Goal: Task Accomplishment & Management: Manage account settings

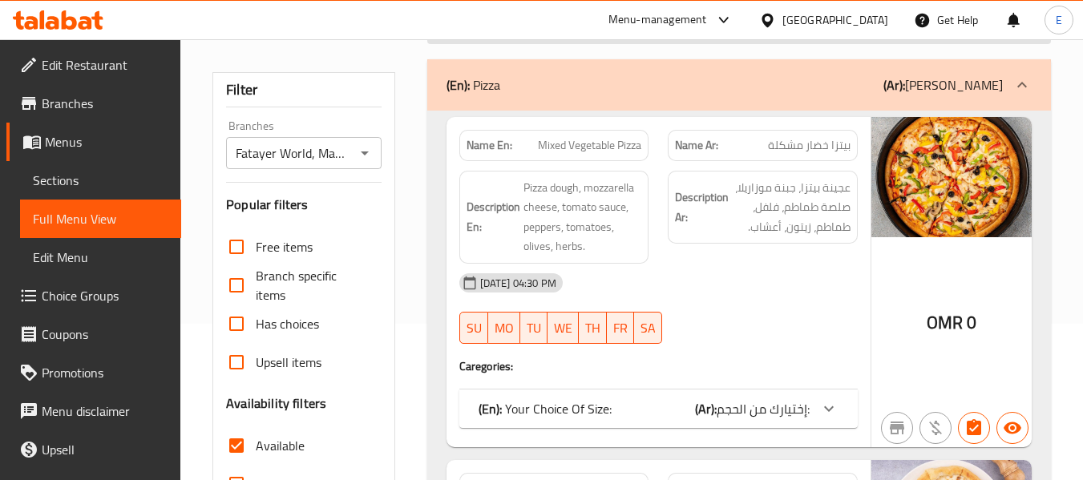
scroll to position [160, 0]
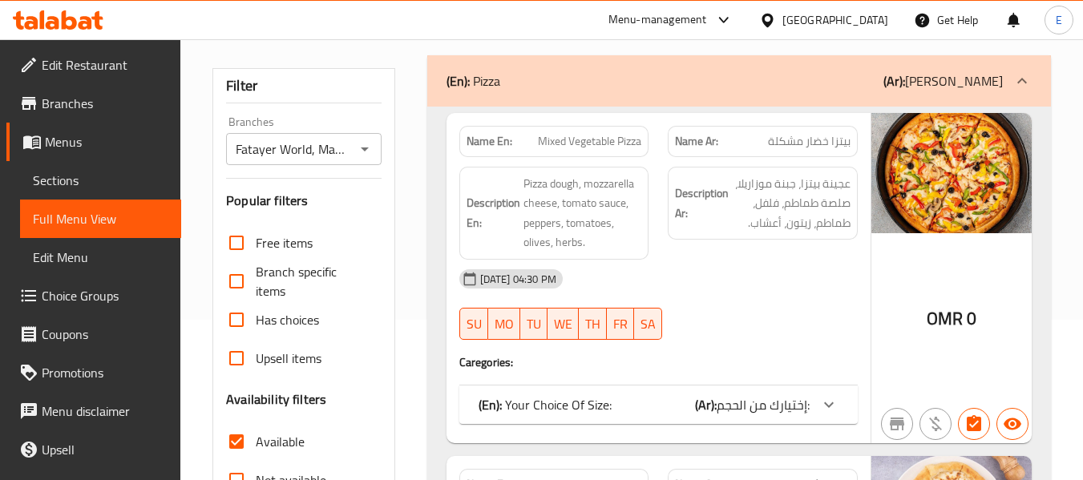
click at [754, 294] on div "10-09-2025 04:30 PM" at bounding box center [659, 279] width 418 height 38
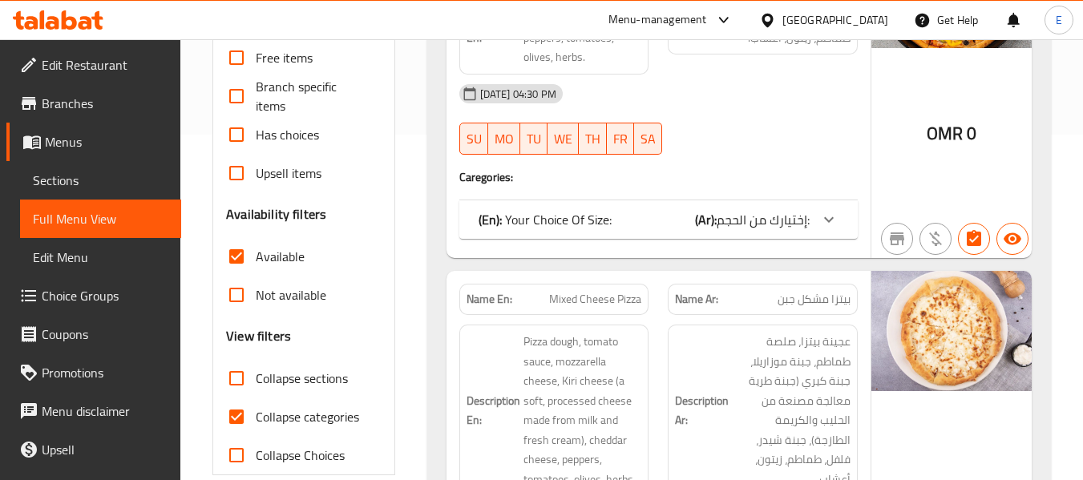
scroll to position [401, 0]
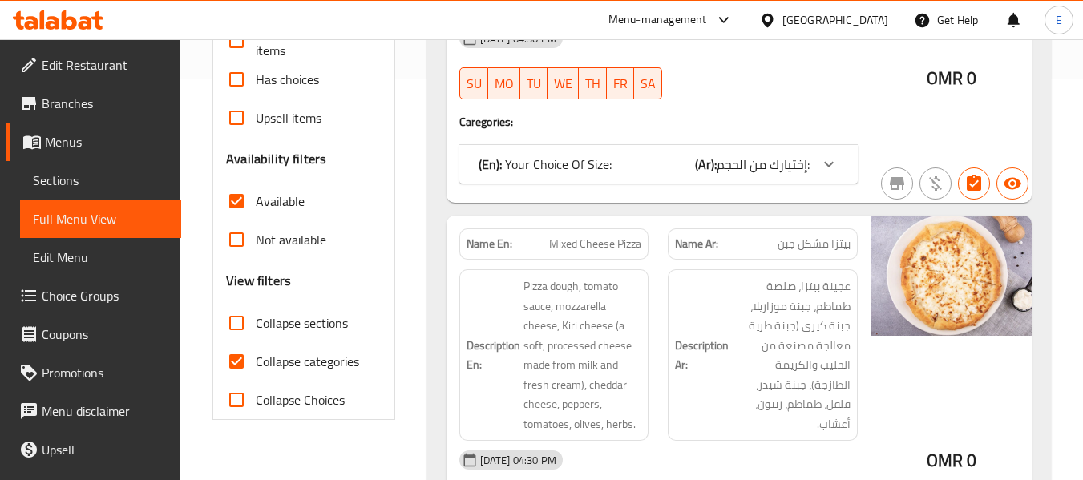
click at [227, 365] on input "Collapse categories" at bounding box center [236, 361] width 38 height 38
checkbox input "false"
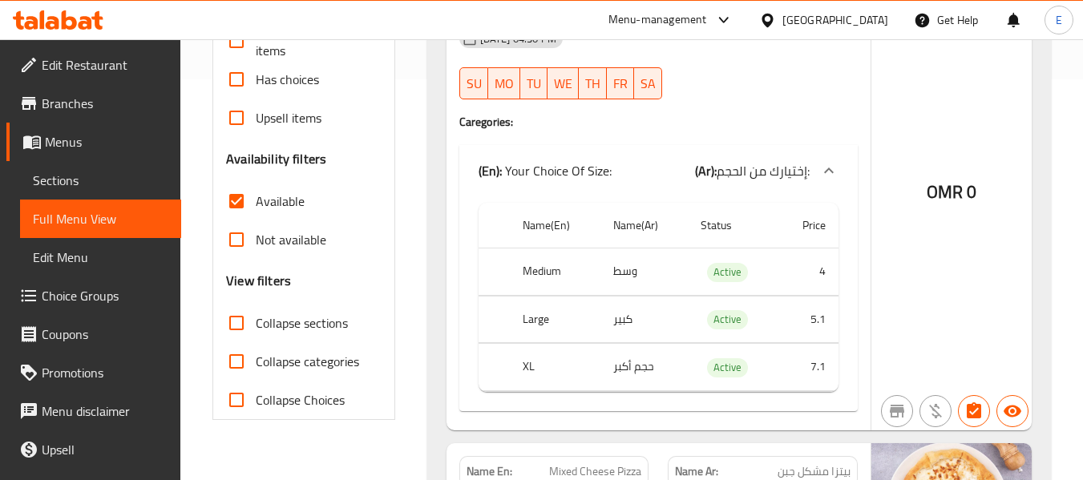
click at [237, 212] on input "Available" at bounding box center [236, 201] width 38 height 38
checkbox input "false"
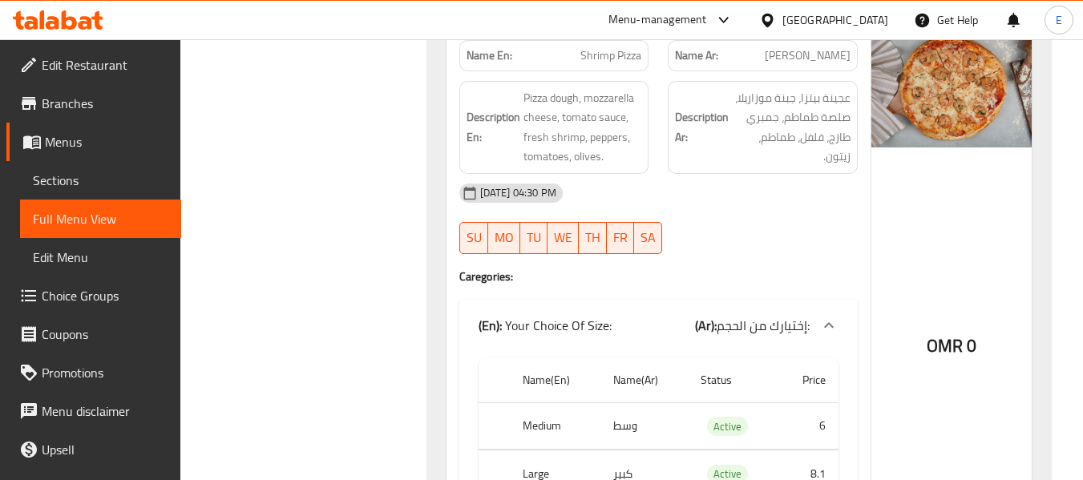
scroll to position [3527, 0]
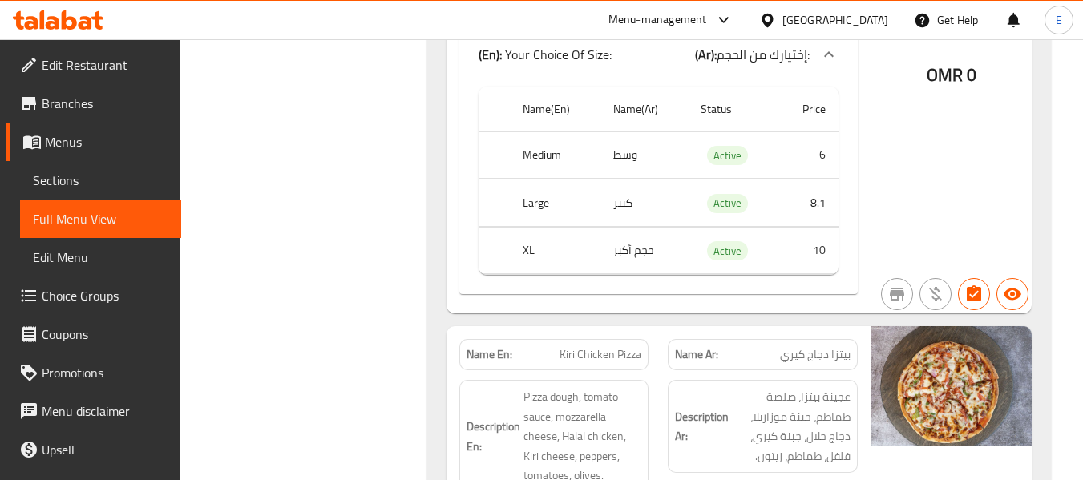
drag, startPoint x: 1082, startPoint y: 91, endPoint x: 1092, endPoint y: 48, distance: 44.3
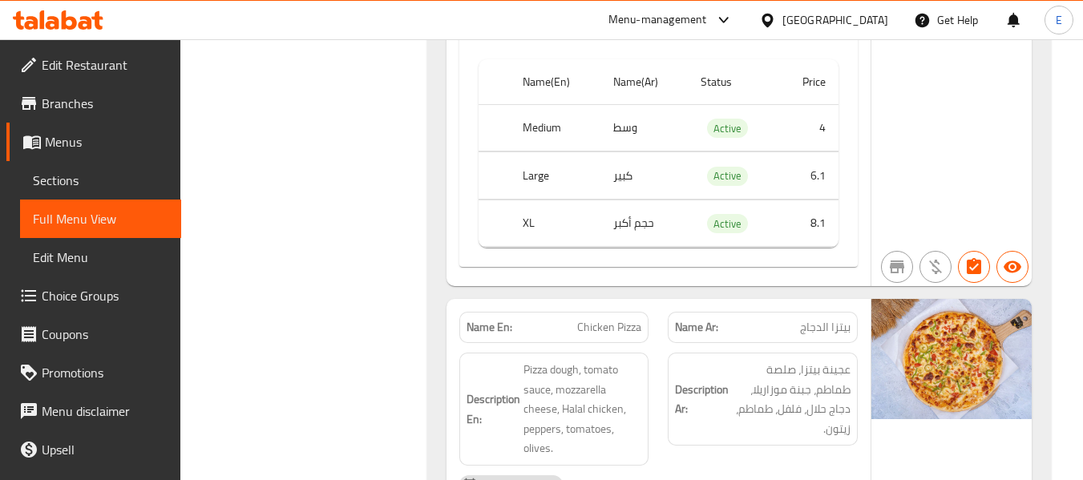
scroll to position [0, 0]
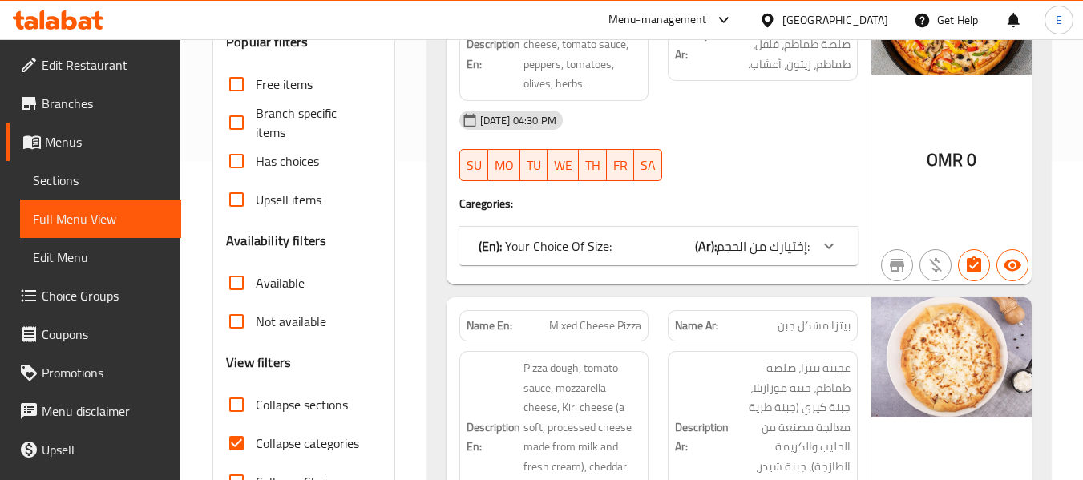
scroll to position [321, 0]
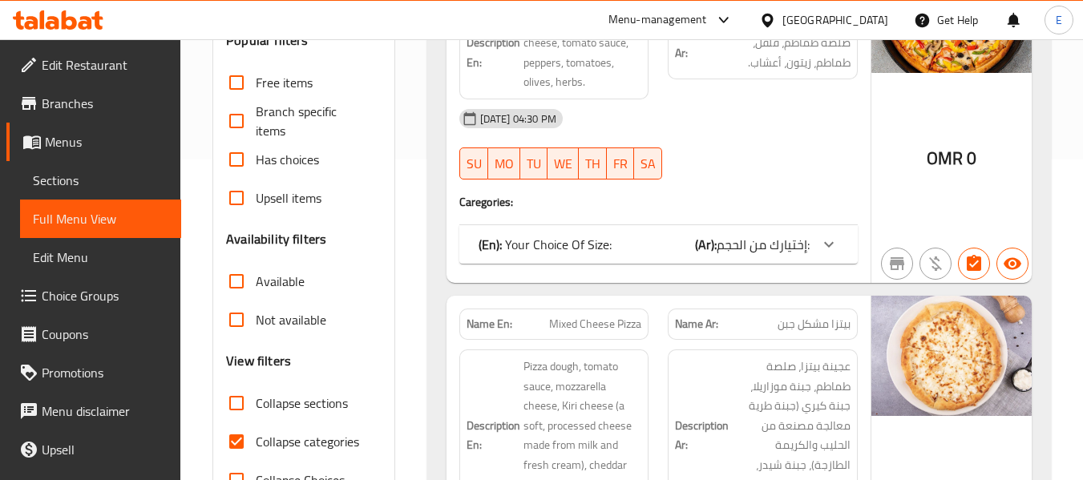
click at [237, 447] on input "Collapse categories" at bounding box center [236, 441] width 38 height 38
checkbox input "false"
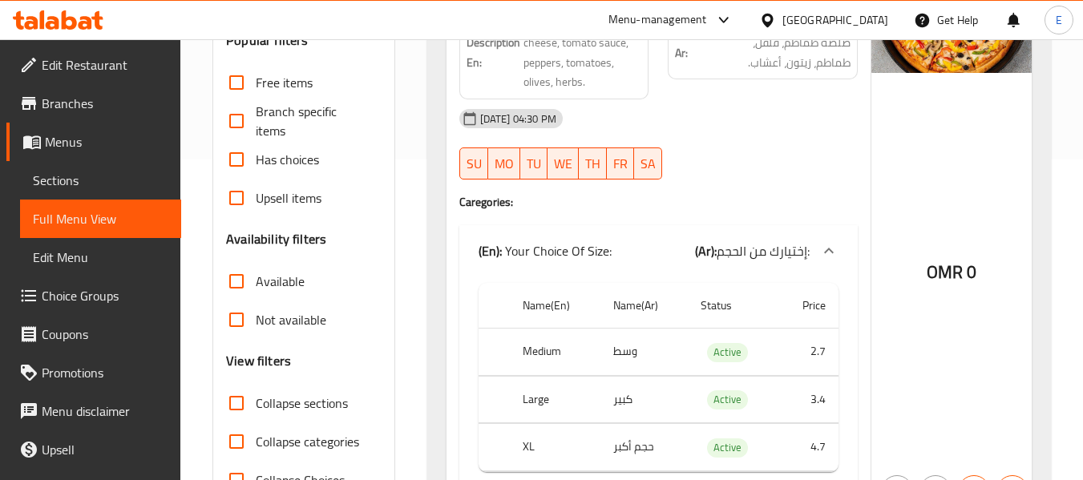
click at [834, 196] on h4 "Caregories:" at bounding box center [658, 202] width 398 height 16
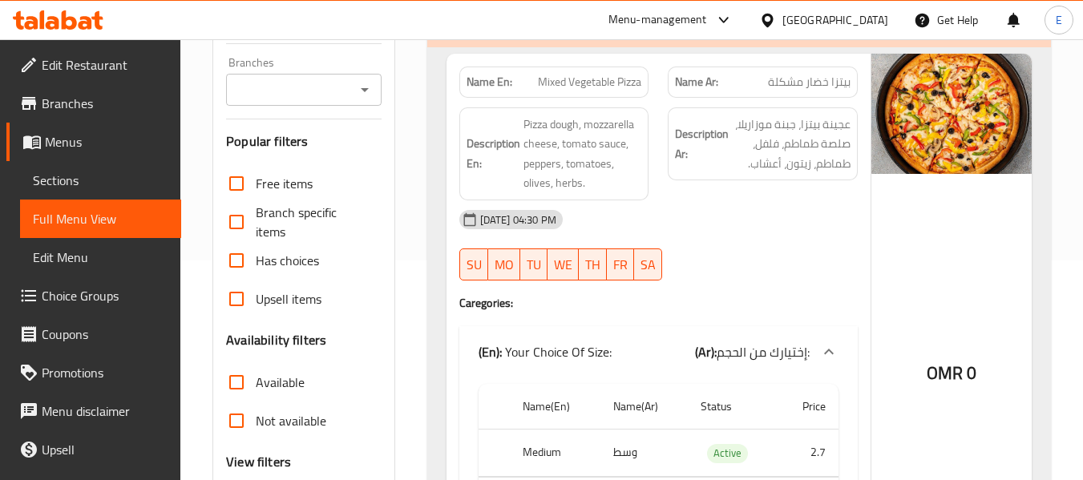
scroll to position [160, 0]
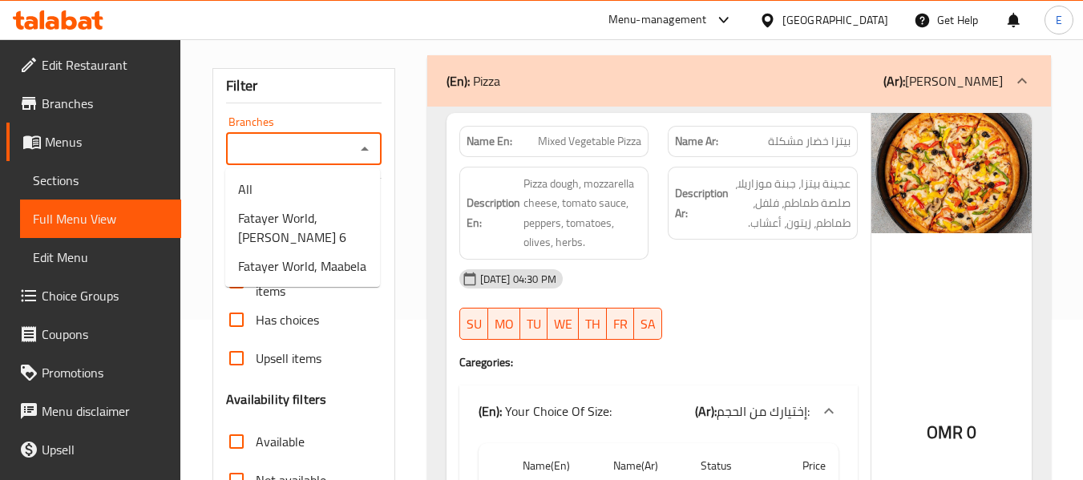
click at [290, 140] on input "Branches" at bounding box center [290, 149] width 119 height 22
click at [304, 262] on span "Fatayer World, Maabela" at bounding box center [302, 266] width 128 height 19
type input "Fatayer World, Maabela"
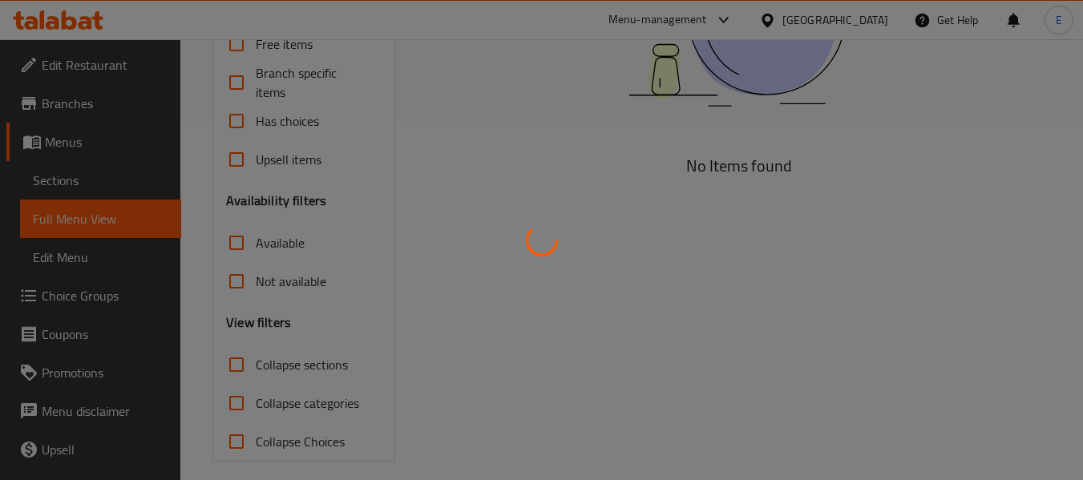
scroll to position [373, 0]
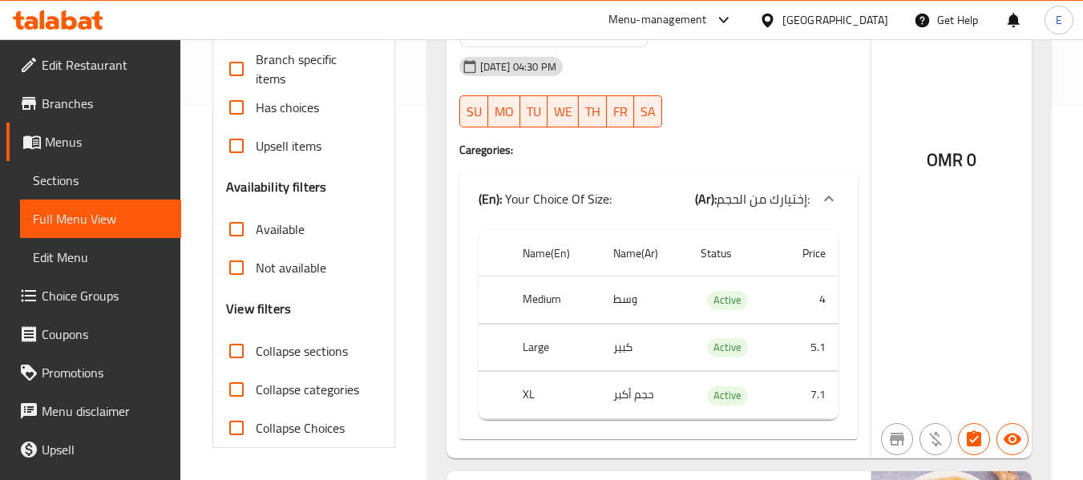
click at [789, 100] on div "10-09-2025 04:30 PM SU MO TU WE TH FR SA" at bounding box center [659, 92] width 418 height 90
click at [236, 231] on input "Available" at bounding box center [236, 229] width 38 height 38
checkbox input "true"
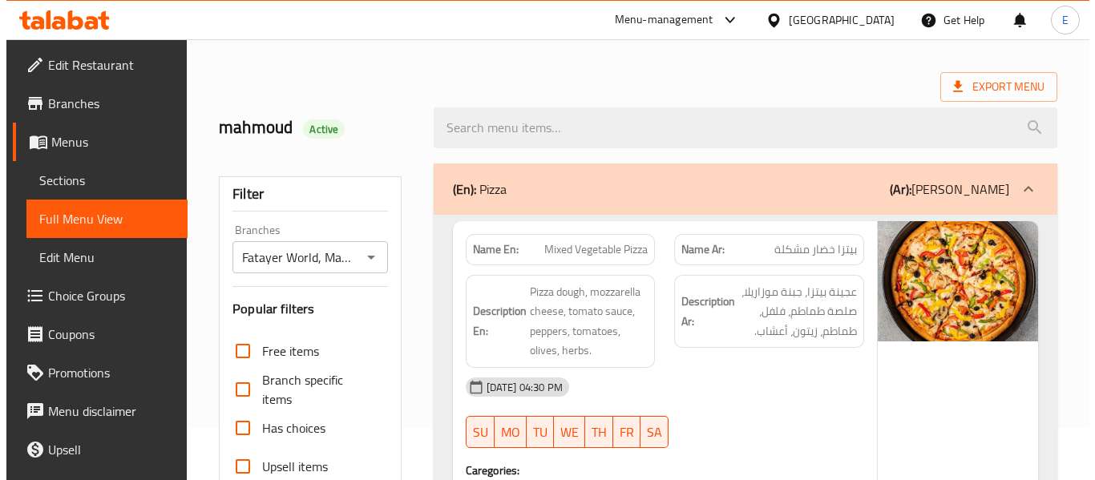
scroll to position [0, 0]
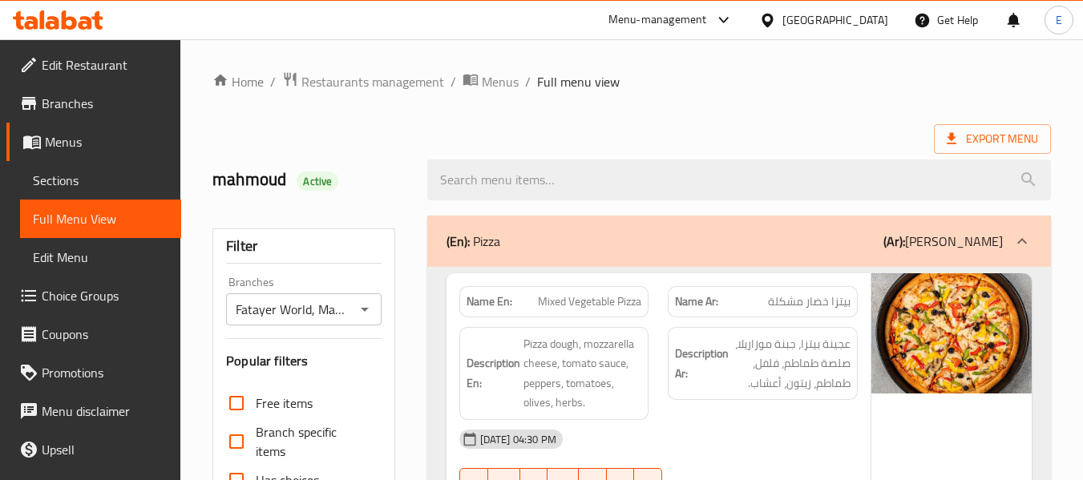
click at [968, 132] on span "Export Menu" at bounding box center [992, 139] width 91 height 20
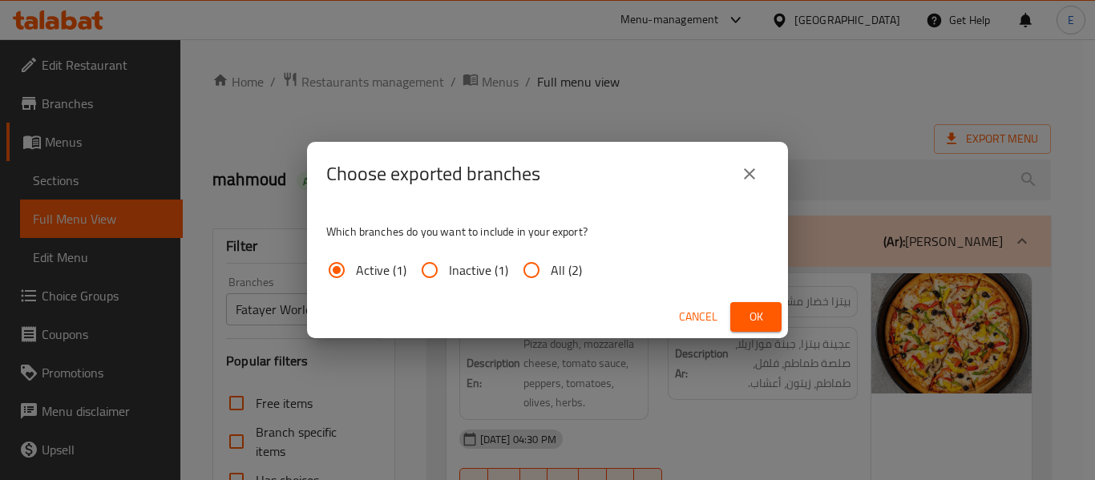
click at [551, 265] on span "All (2)" at bounding box center [566, 270] width 31 height 19
click at [550, 265] on input "All (2)" at bounding box center [531, 270] width 38 height 38
radio input "true"
click at [756, 302] on button "Ok" at bounding box center [755, 317] width 51 height 30
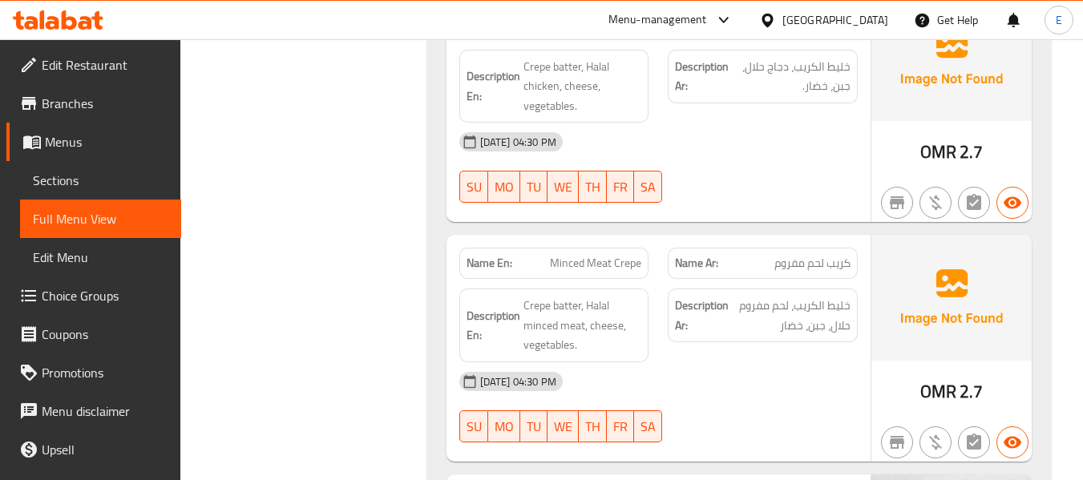
scroll to position [17155, 0]
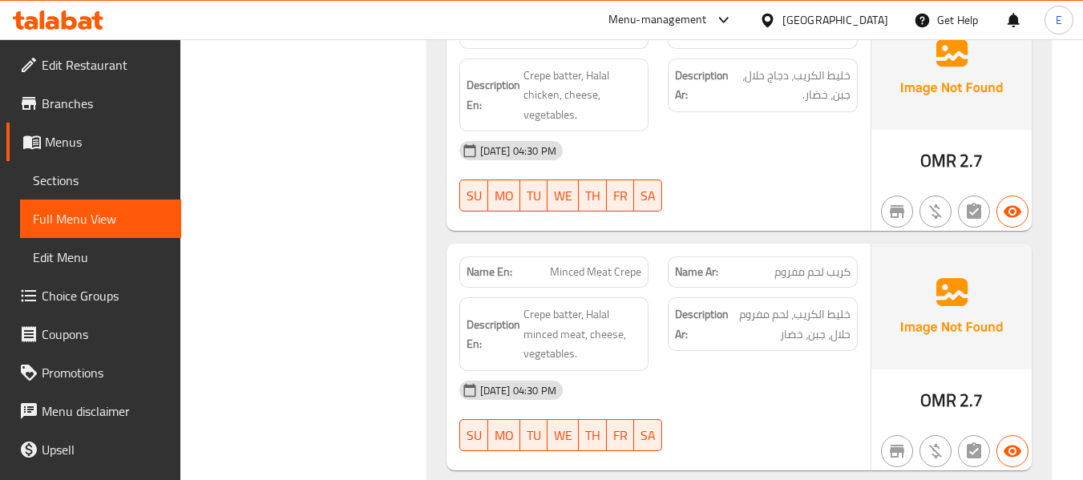
click at [585, 281] on span "Minced Meat Crepe" at bounding box center [595, 272] width 91 height 17
copy span "Minced Meat Crepe"
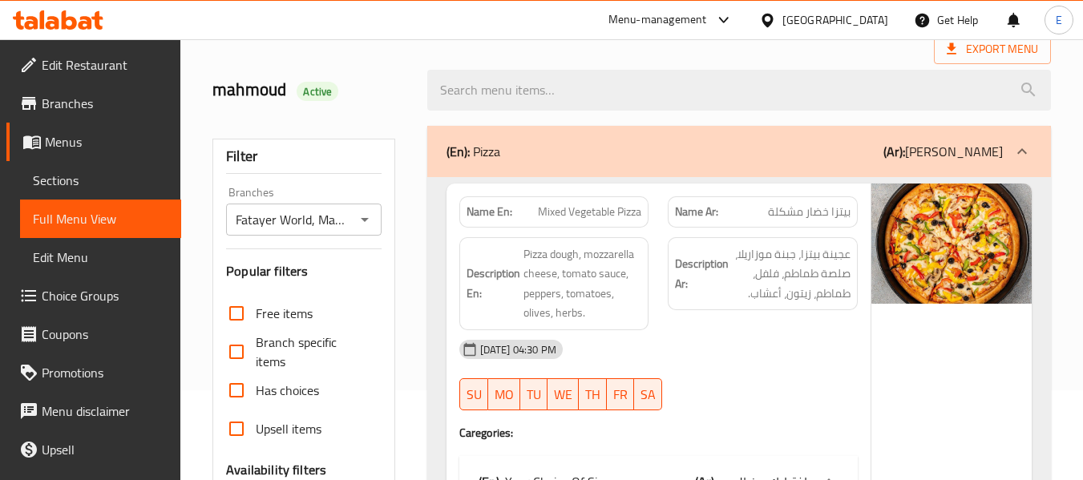
scroll to position [0, 0]
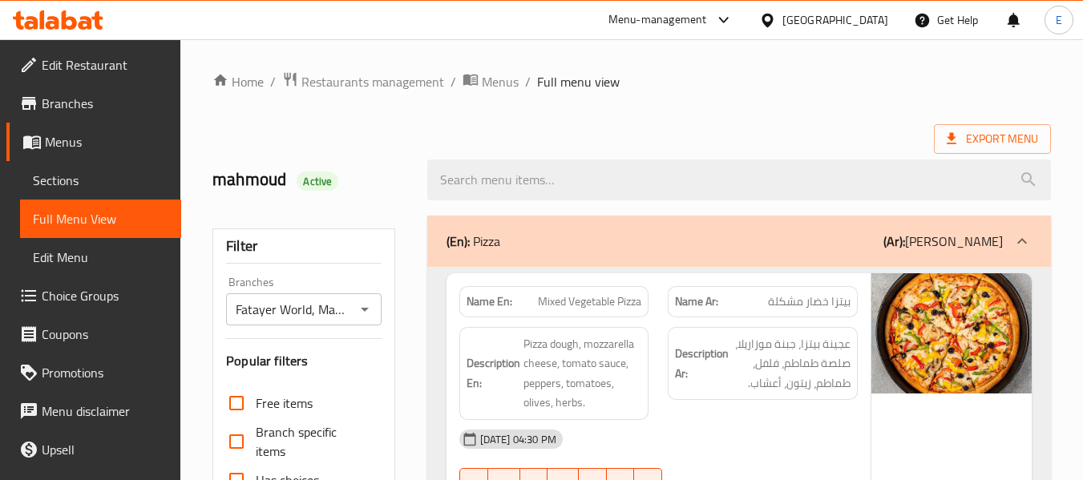
click at [805, 80] on ol "Home / Restaurants management / Menus / Full menu view" at bounding box center [631, 81] width 839 height 21
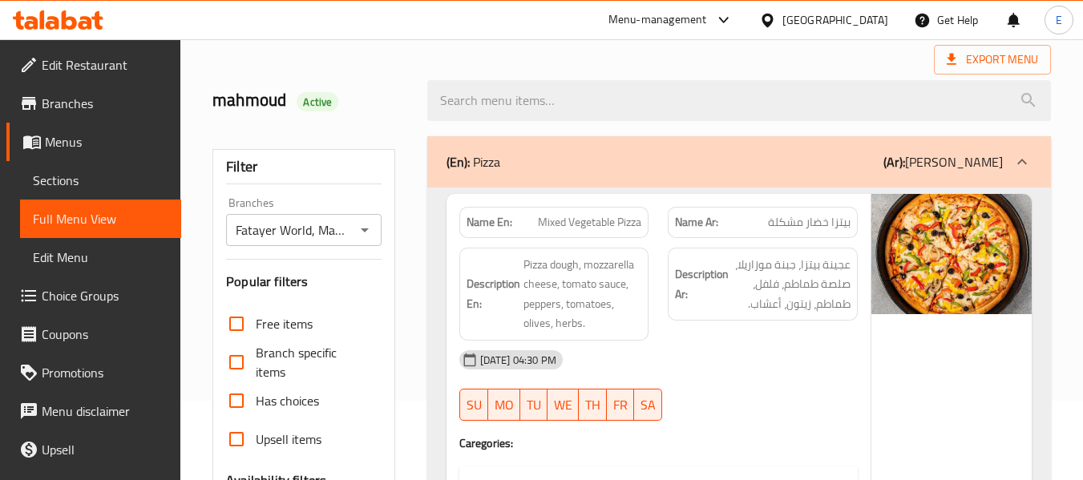
scroll to position [80, 0]
click at [790, 71] on div at bounding box center [739, 100] width 643 height 60
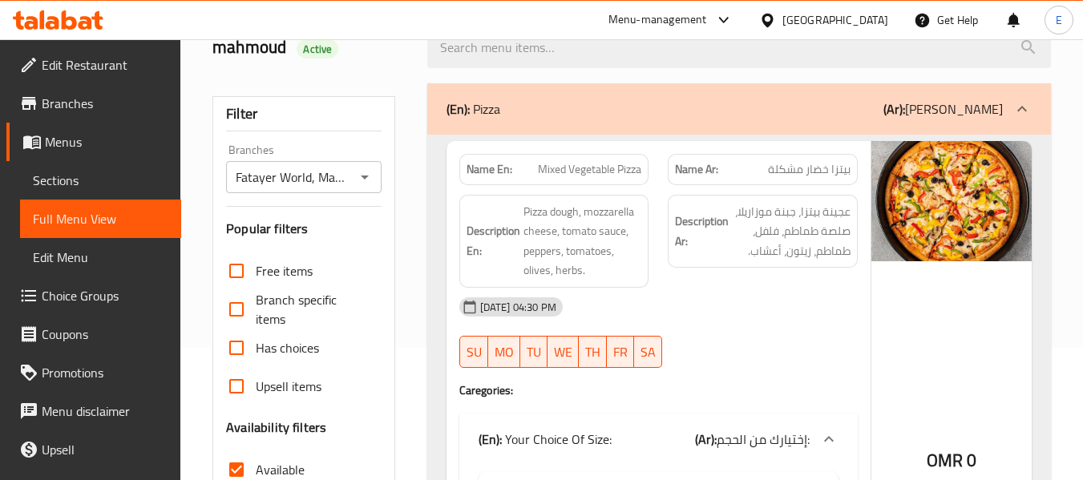
scroll to position [160, 0]
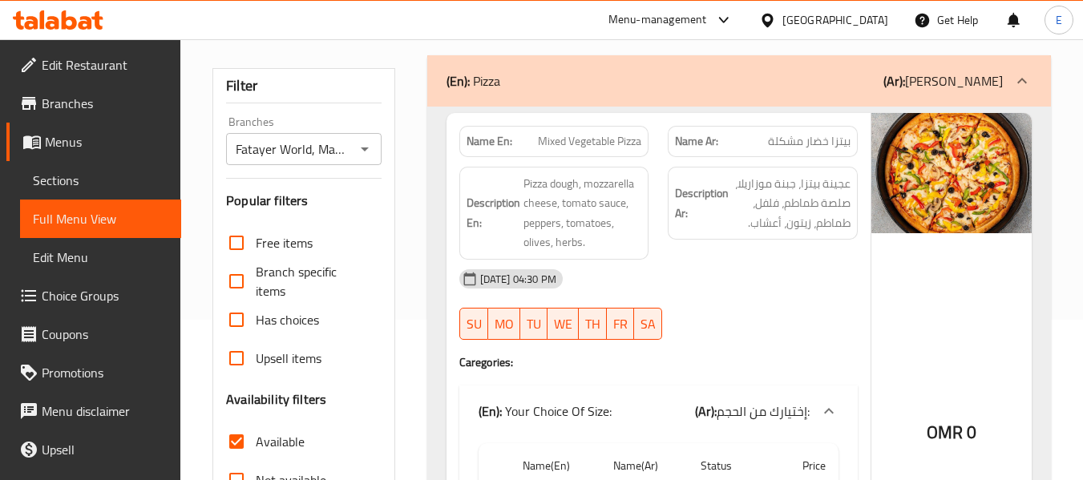
click at [863, 30] on div "Oman" at bounding box center [823, 20] width 155 height 38
click at [861, 28] on div "Oman" at bounding box center [835, 20] width 106 height 18
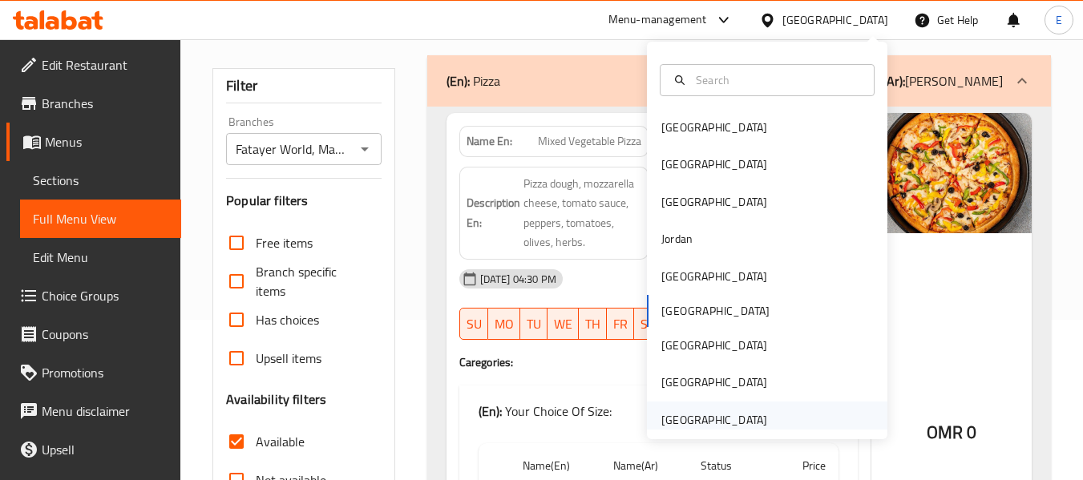
click at [738, 422] on div "[GEOGRAPHIC_DATA]" at bounding box center [714, 420] width 106 height 18
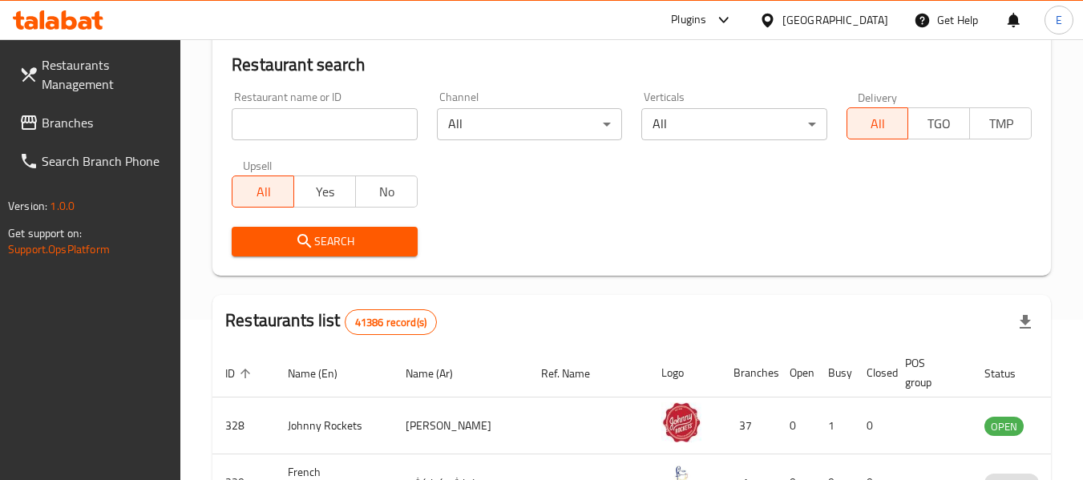
click at [40, 124] on span at bounding box center [30, 122] width 22 height 19
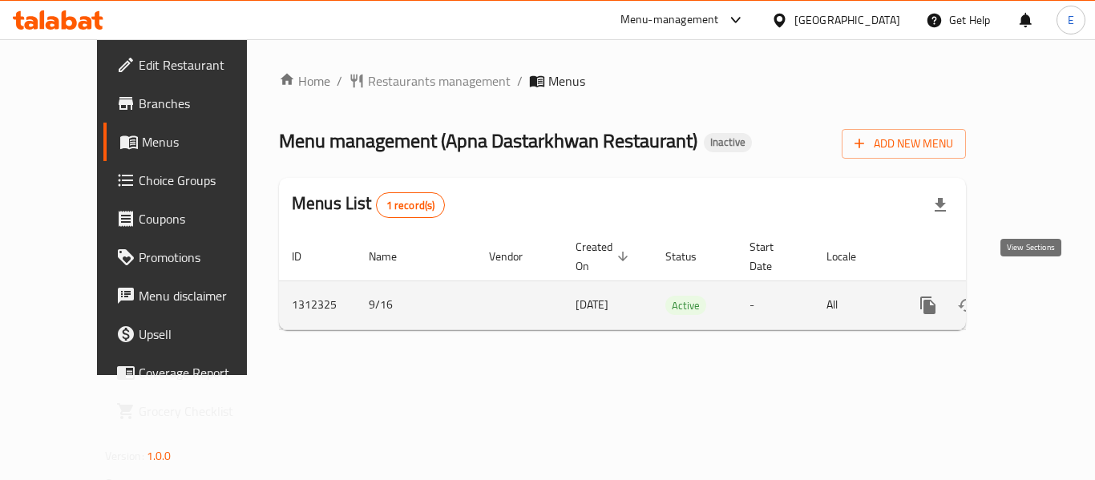
click at [1034, 296] on icon "enhanced table" at bounding box center [1043, 305] width 19 height 19
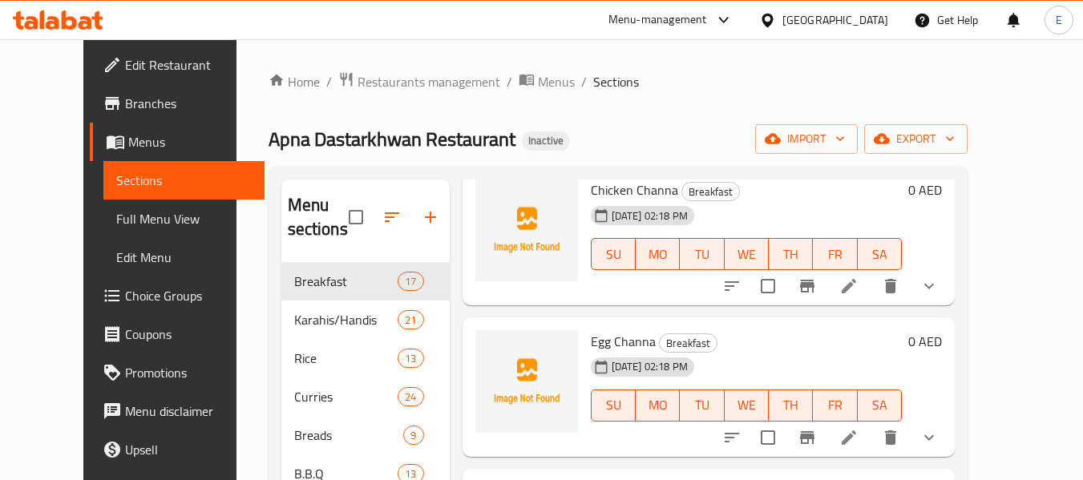
drag, startPoint x: 34, startPoint y: 226, endPoint x: 108, endPoint y: 257, distance: 80.8
click at [116, 226] on span "Full Menu View" at bounding box center [183, 218] width 135 height 19
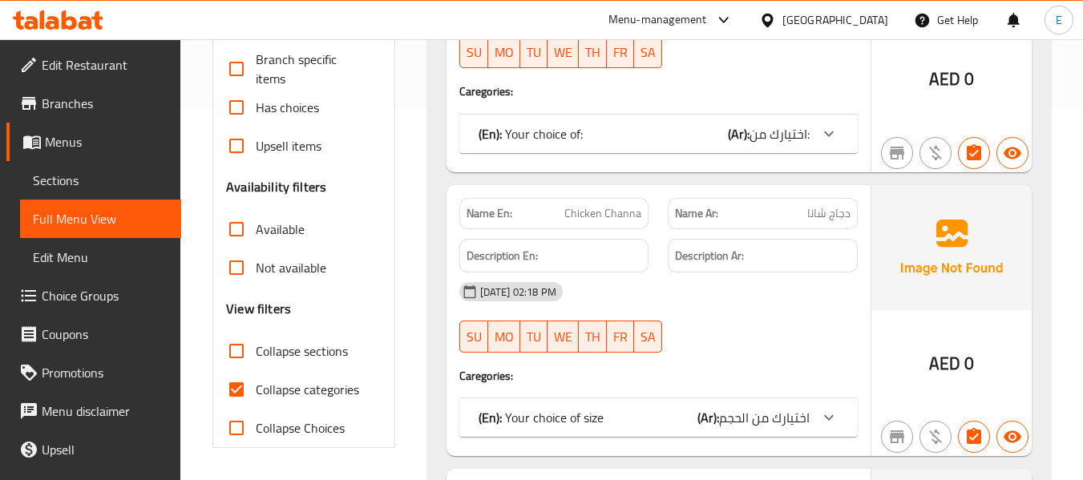
scroll to position [401, 0]
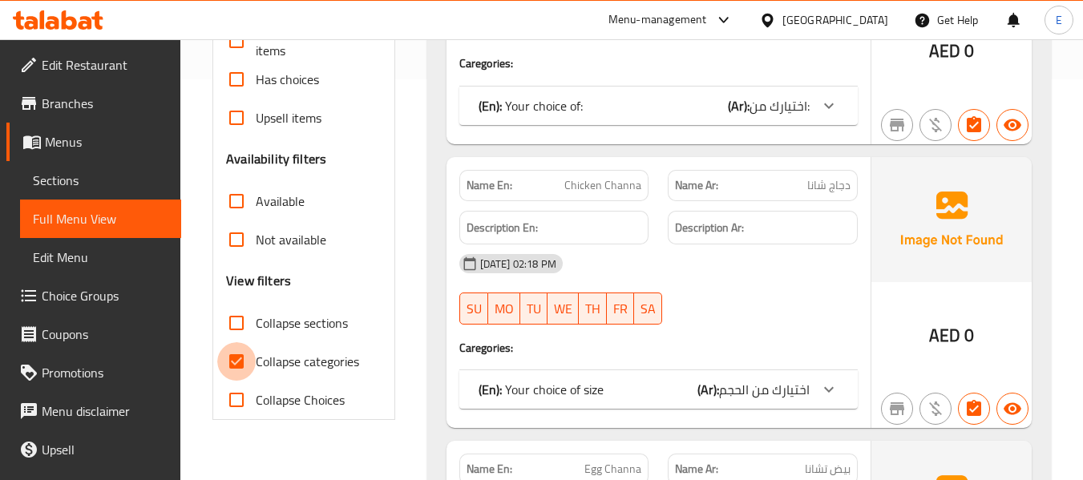
click at [240, 354] on input "Collapse categories" at bounding box center [236, 361] width 38 height 38
checkbox input "false"
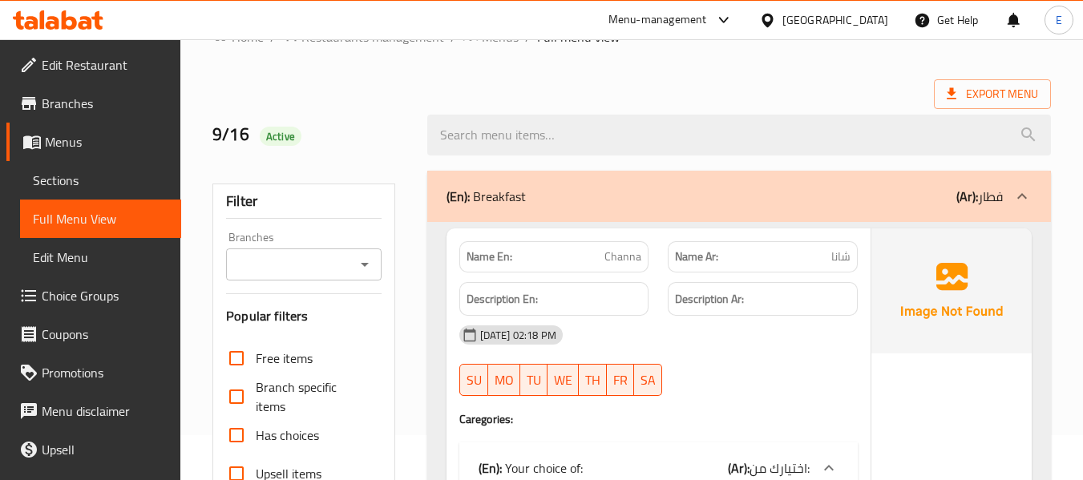
scroll to position [0, 0]
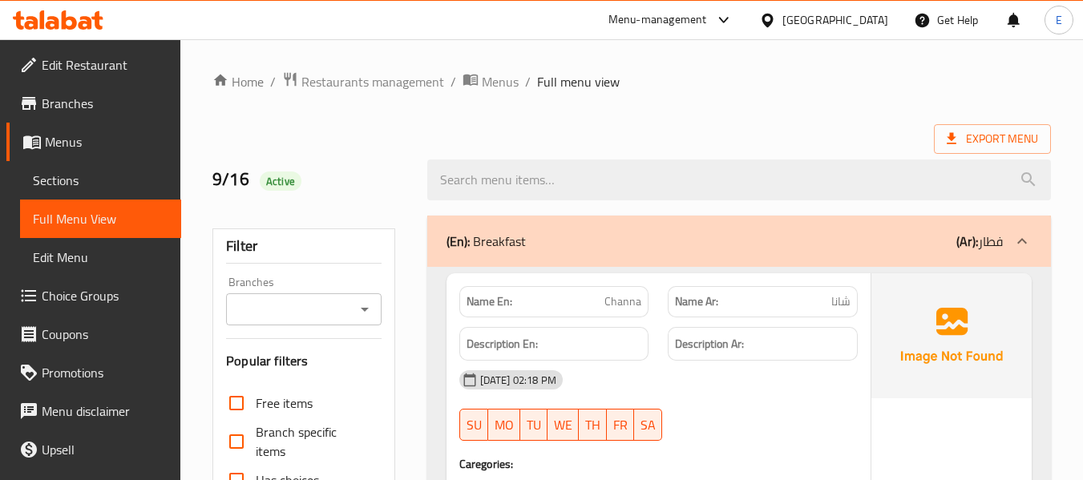
click at [851, 124] on div "Export Menu" at bounding box center [631, 139] width 839 height 30
click at [772, 80] on ol "Home / Restaurants management / Menus / Full menu view" at bounding box center [631, 81] width 839 height 21
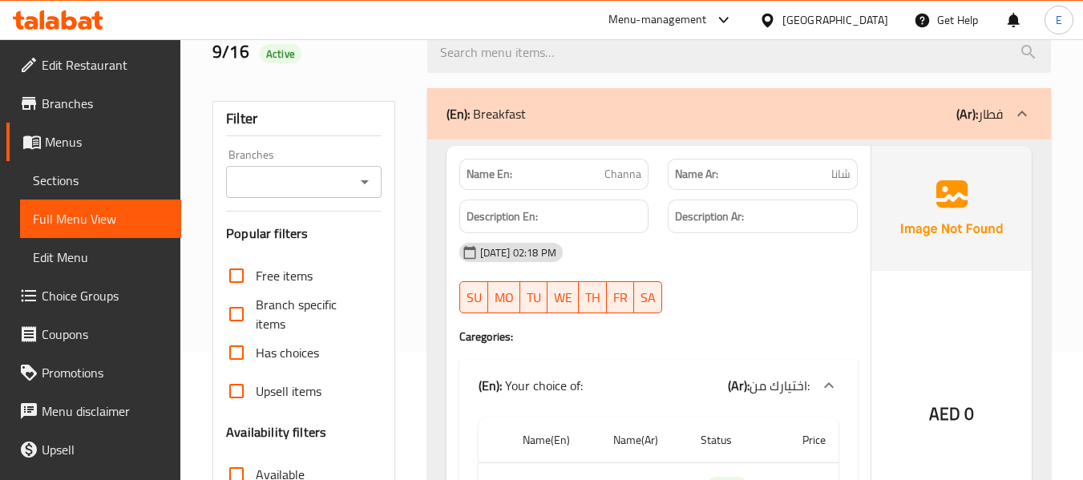
scroll to position [160, 0]
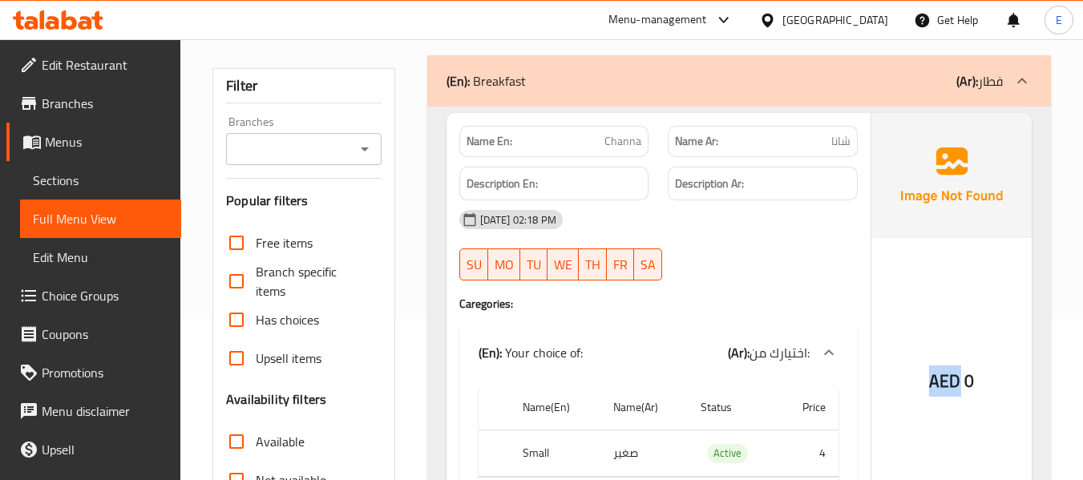
drag, startPoint x: 923, startPoint y: 382, endPoint x: 961, endPoint y: 382, distance: 37.7
click at [961, 382] on div "AED 0" at bounding box center [951, 338] width 160 height 451
copy span "AED"
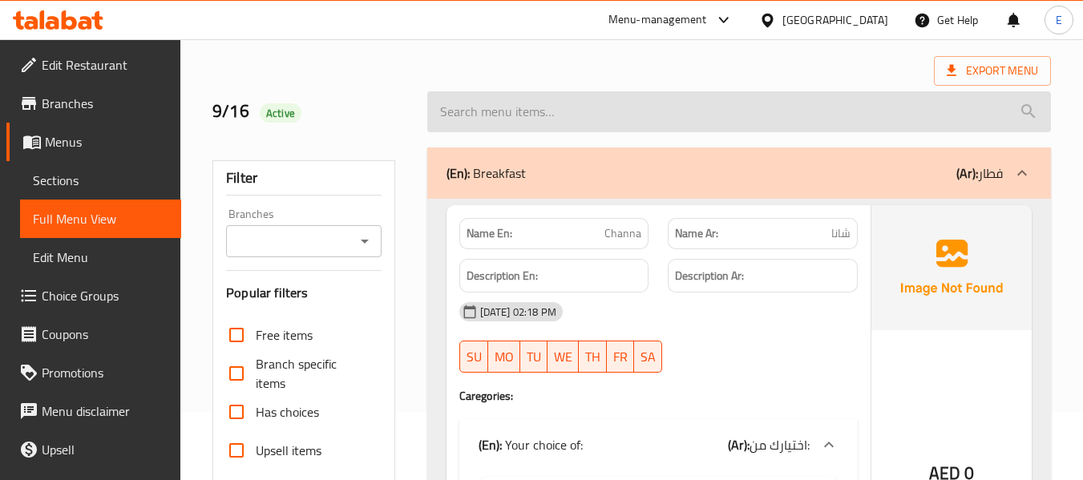
scroll to position [0, 0]
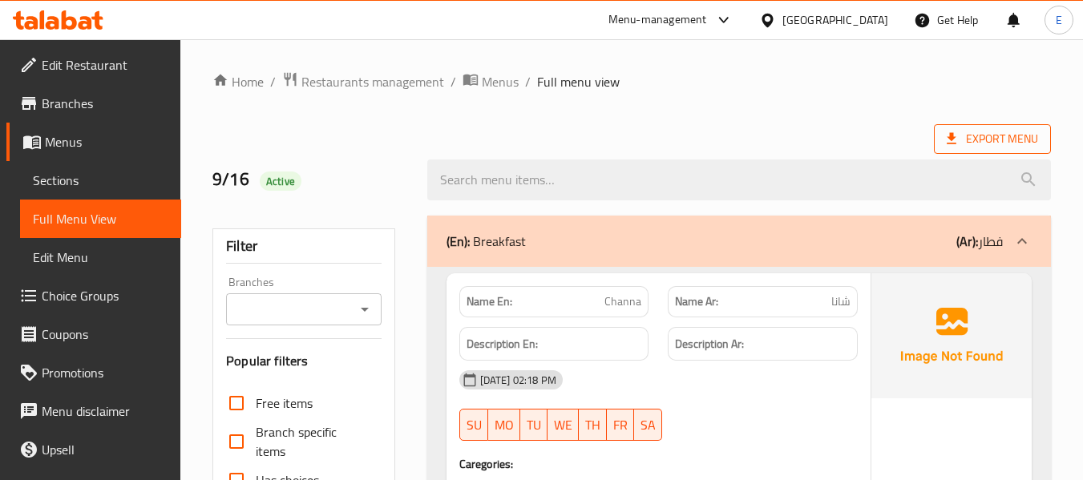
click at [988, 146] on span "Export Menu" at bounding box center [992, 139] width 91 height 20
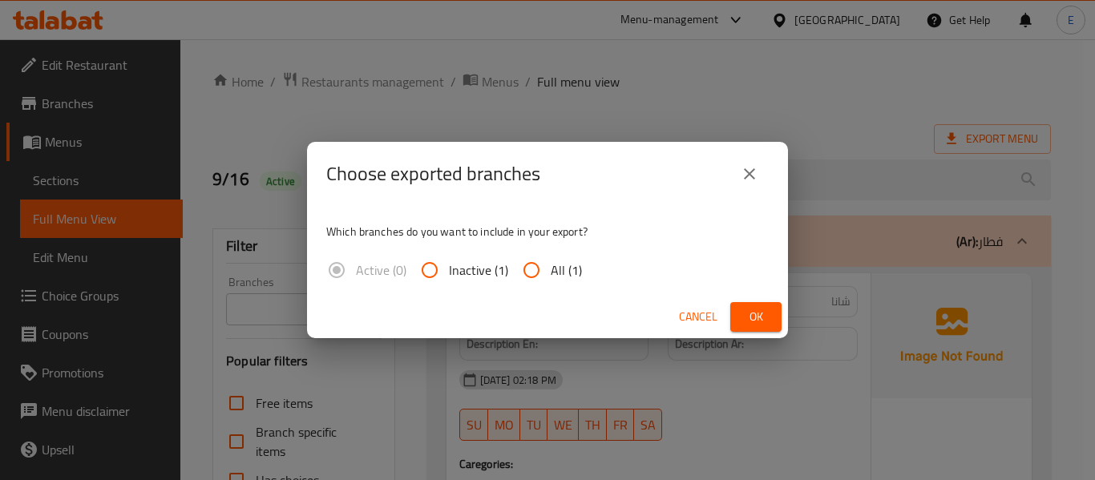
click at [559, 280] on span "All (1)" at bounding box center [566, 270] width 31 height 19
click at [551, 280] on input "All (1)" at bounding box center [531, 270] width 38 height 38
radio input "true"
click at [738, 313] on button "Ok" at bounding box center [755, 317] width 51 height 30
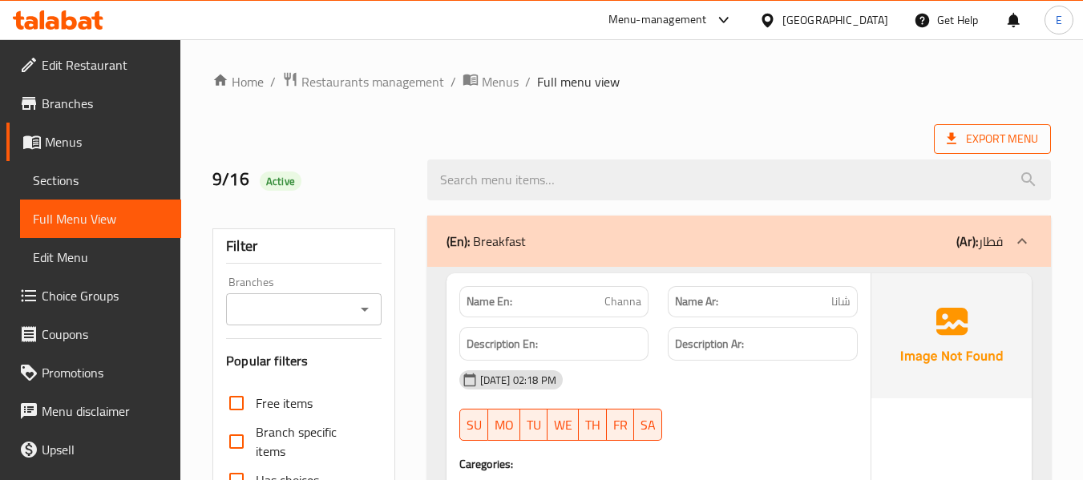
click at [965, 153] on span "Export Menu" at bounding box center [992, 139] width 117 height 30
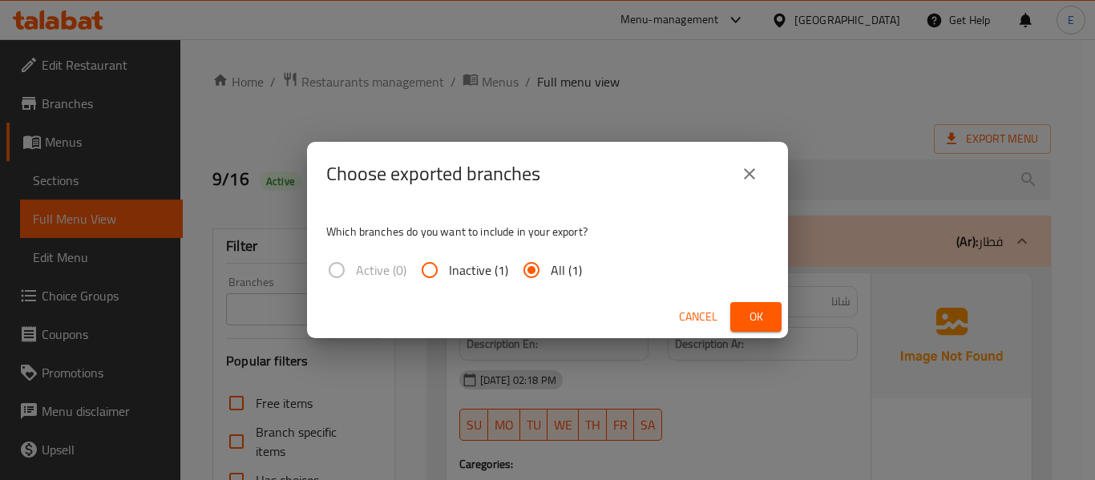
click at [762, 317] on span "Ok" at bounding box center [756, 317] width 26 height 20
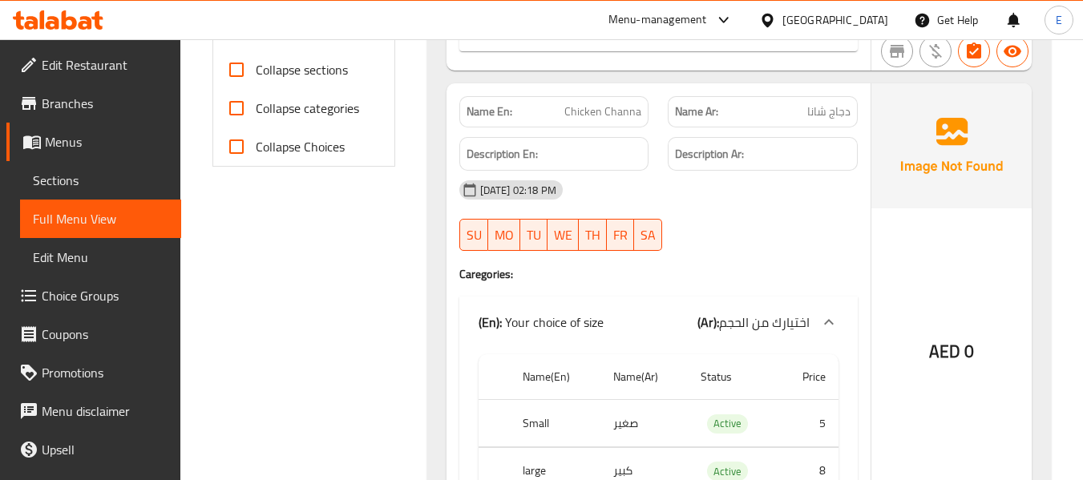
scroll to position [721, 0]
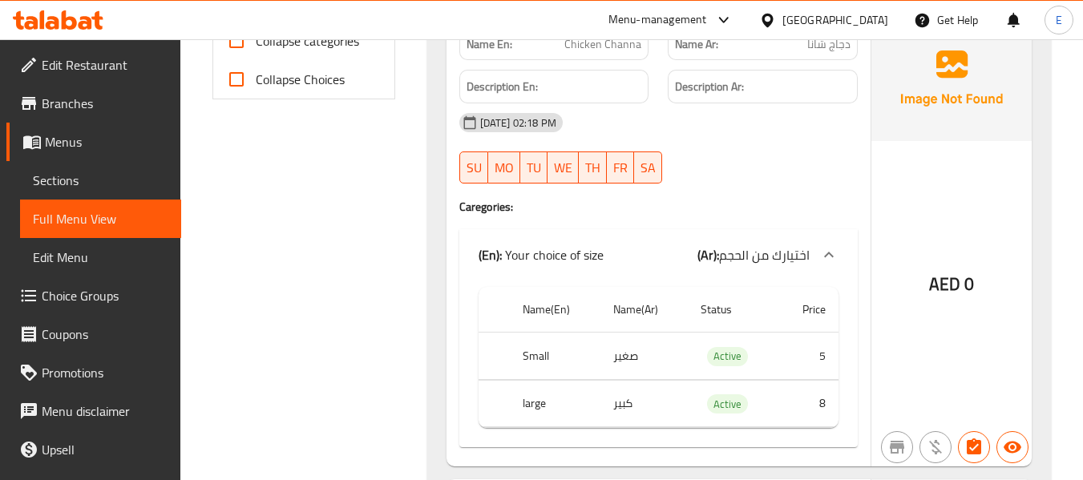
click at [59, 176] on span "Sections" at bounding box center [100, 180] width 135 height 19
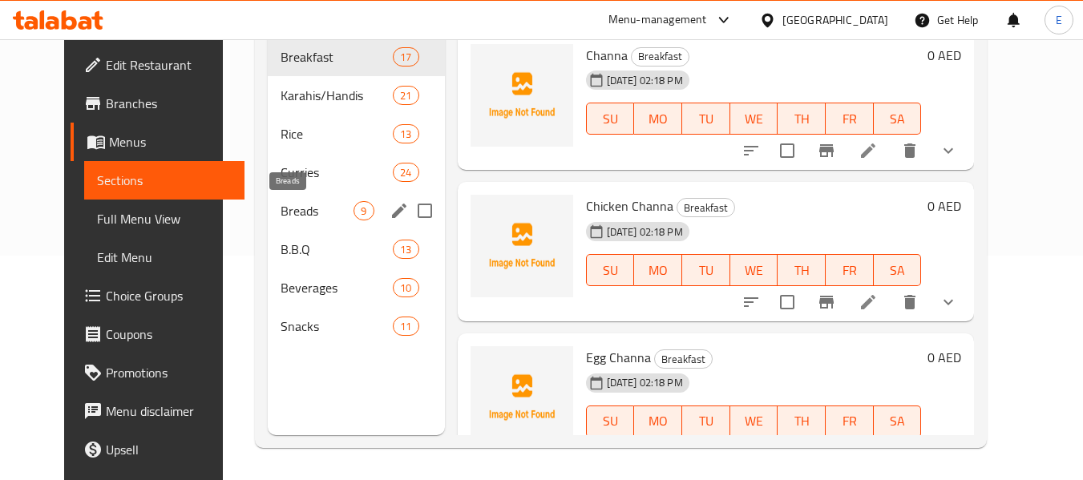
scroll to position [144, 0]
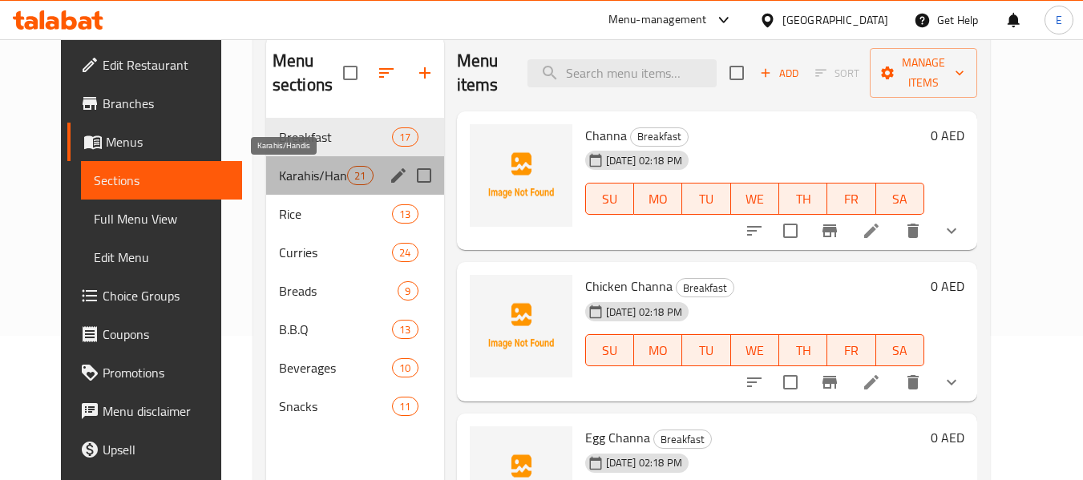
click at [279, 169] on span "Karahis/Handis" at bounding box center [313, 175] width 68 height 19
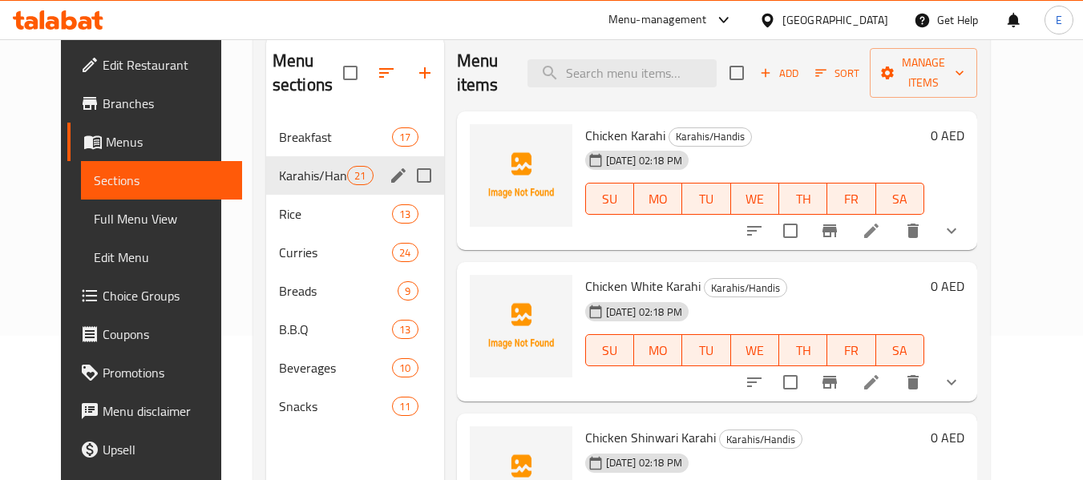
click at [266, 199] on div "Rice 13" at bounding box center [355, 214] width 178 height 38
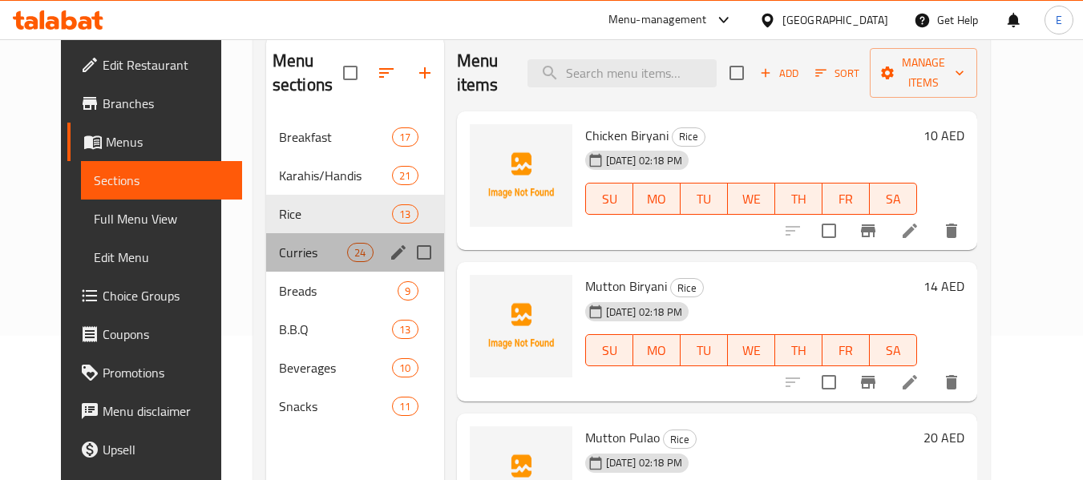
click at [266, 241] on div "Curries 24" at bounding box center [355, 252] width 178 height 38
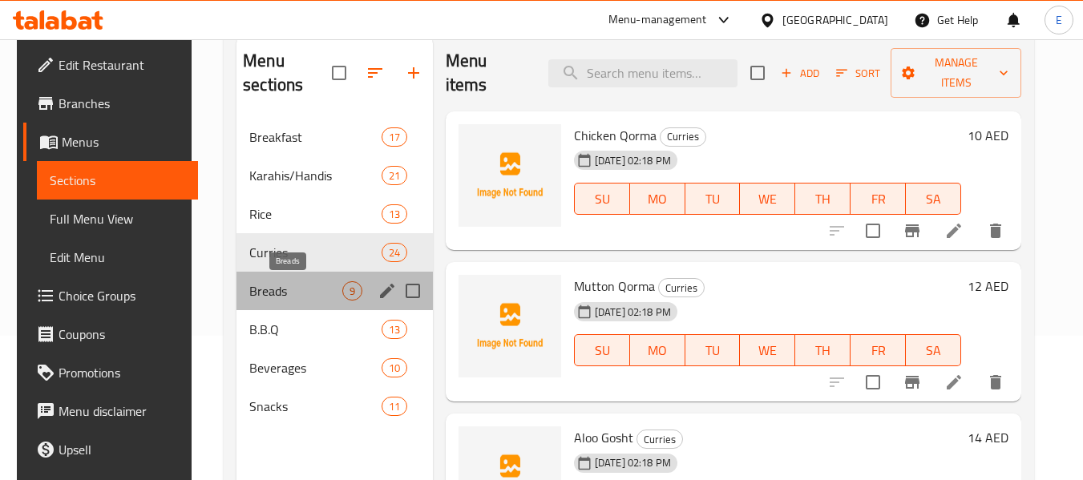
click at [250, 287] on span "Breads" at bounding box center [295, 290] width 93 height 19
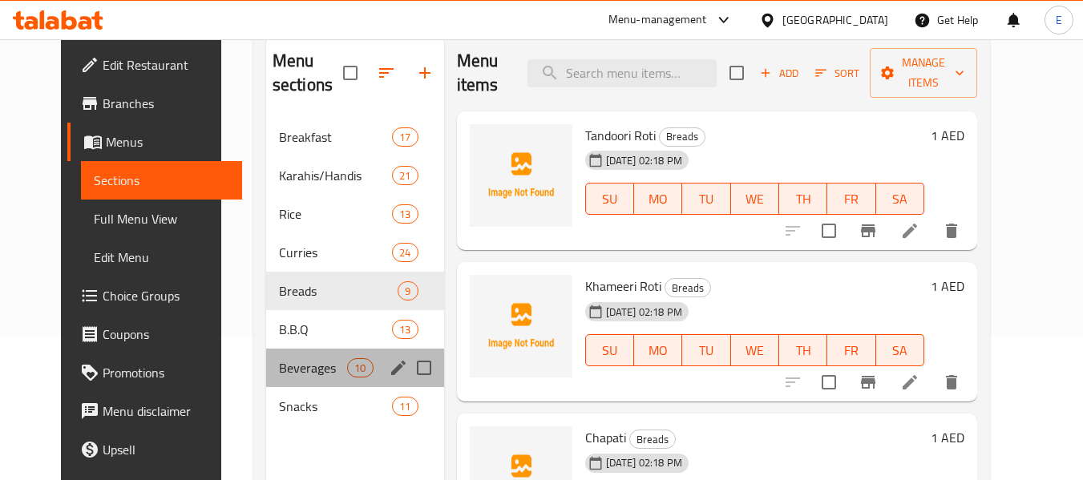
click at [266, 357] on div "Beverages 10" at bounding box center [355, 368] width 178 height 38
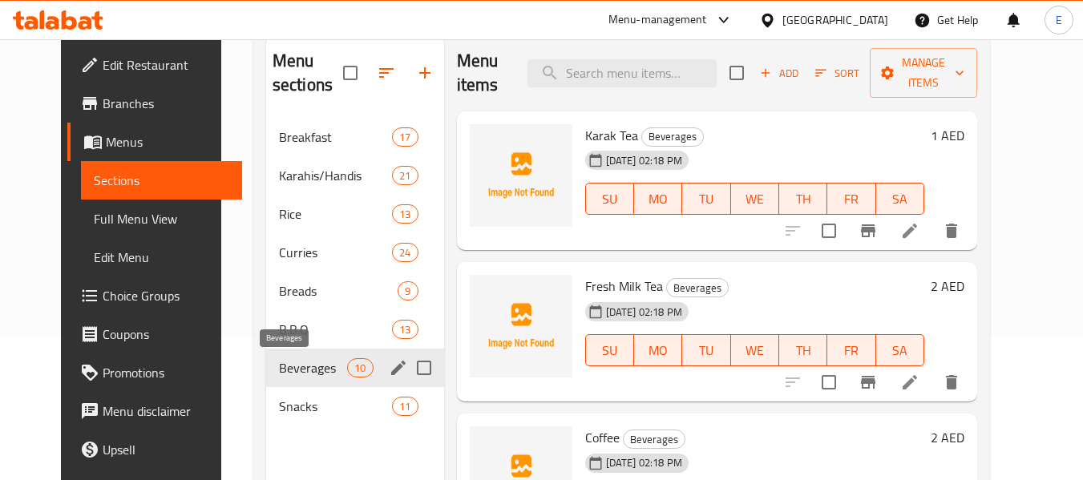
click at [266, 378] on div "Beverages 10" at bounding box center [355, 368] width 178 height 38
click at [266, 156] on div "Karahis/Handis 21" at bounding box center [355, 175] width 178 height 38
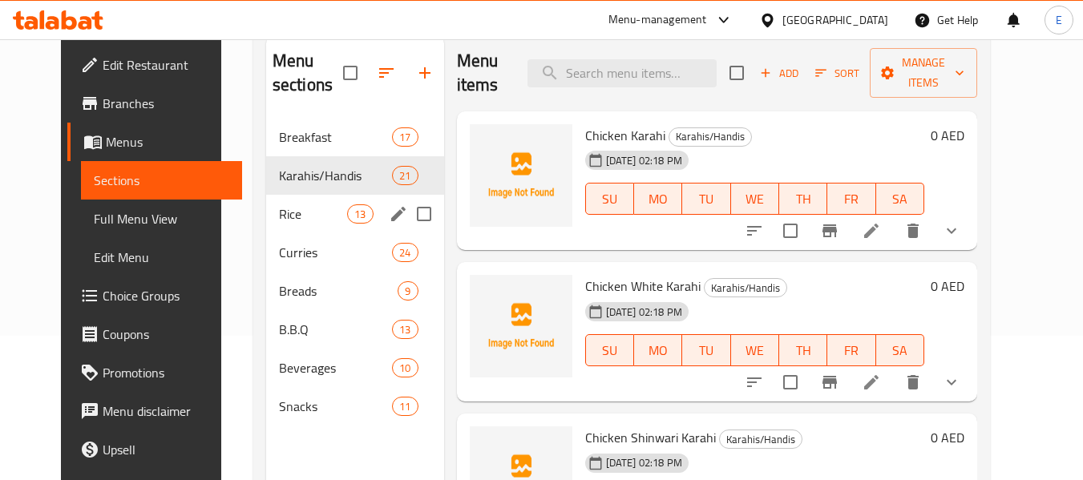
click at [305, 199] on div "Rice 13" at bounding box center [355, 214] width 178 height 38
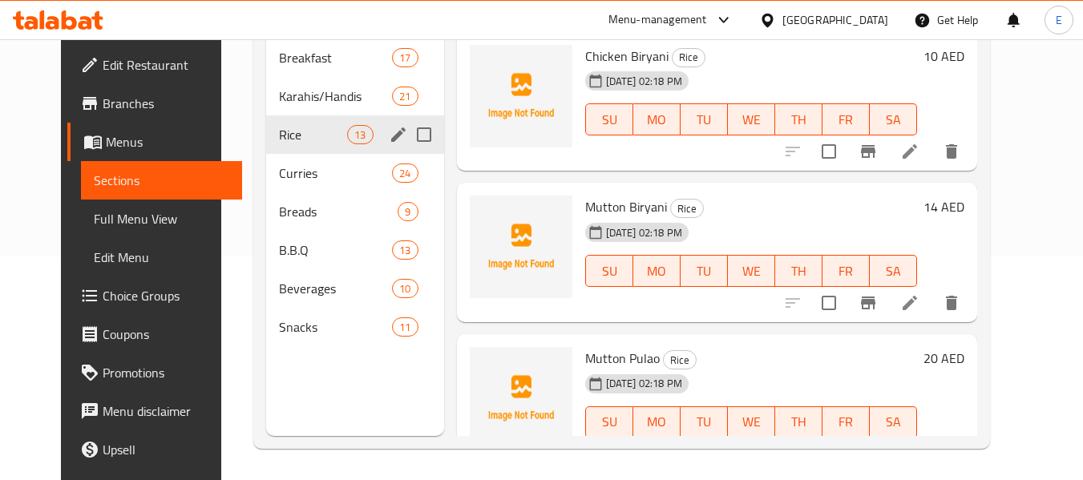
scroll to position [224, 0]
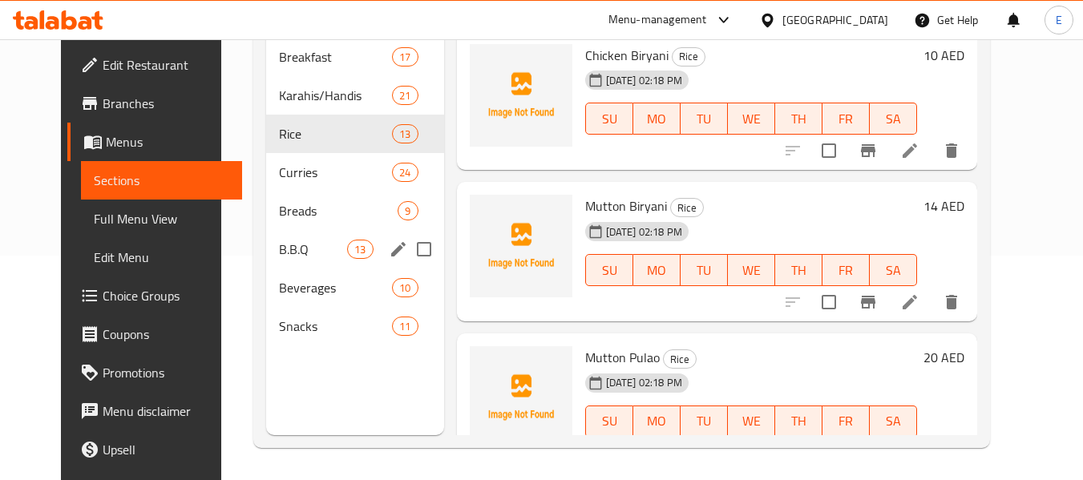
click at [266, 245] on div "B.B.Q 13" at bounding box center [355, 249] width 178 height 38
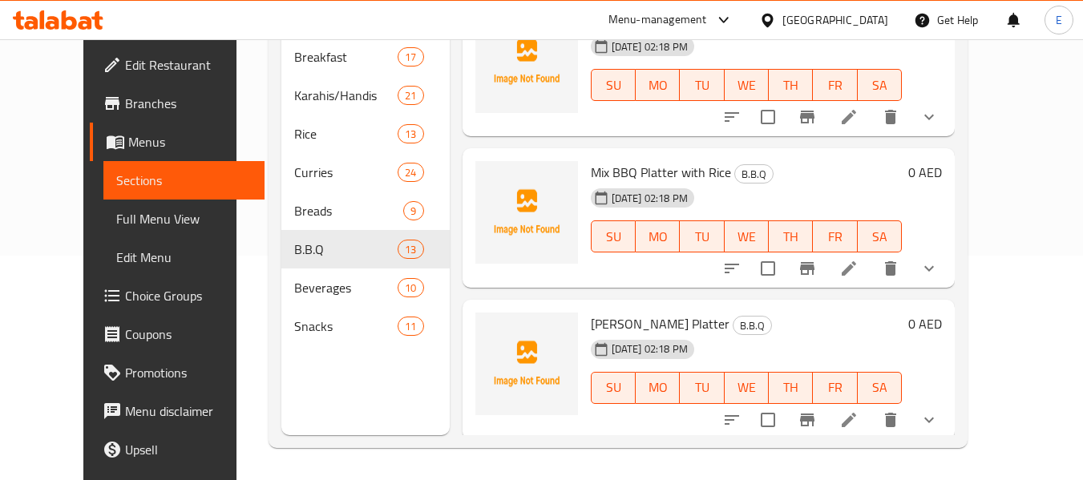
scroll to position [1550, 0]
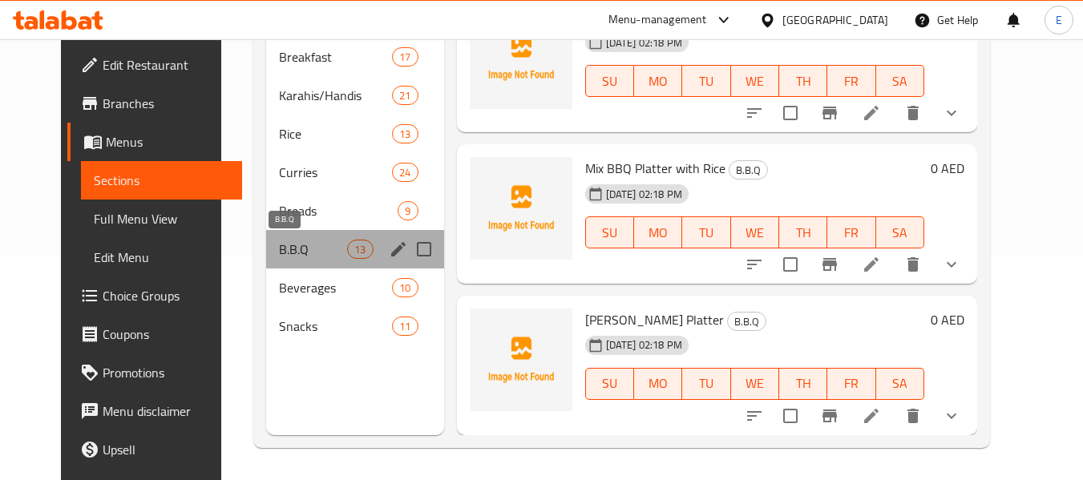
click at [279, 245] on span "B.B.Q" at bounding box center [313, 249] width 68 height 19
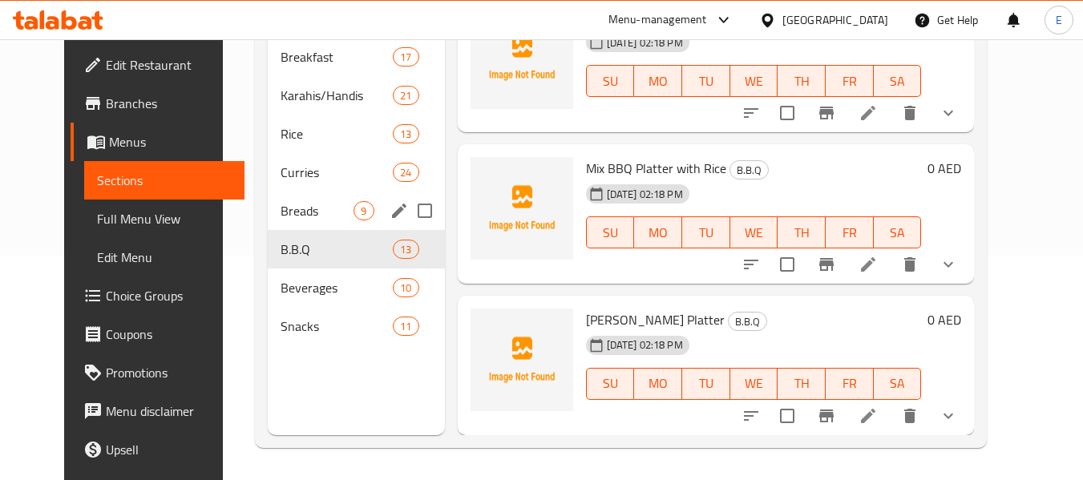
click at [284, 219] on span "Breads" at bounding box center [317, 210] width 73 height 19
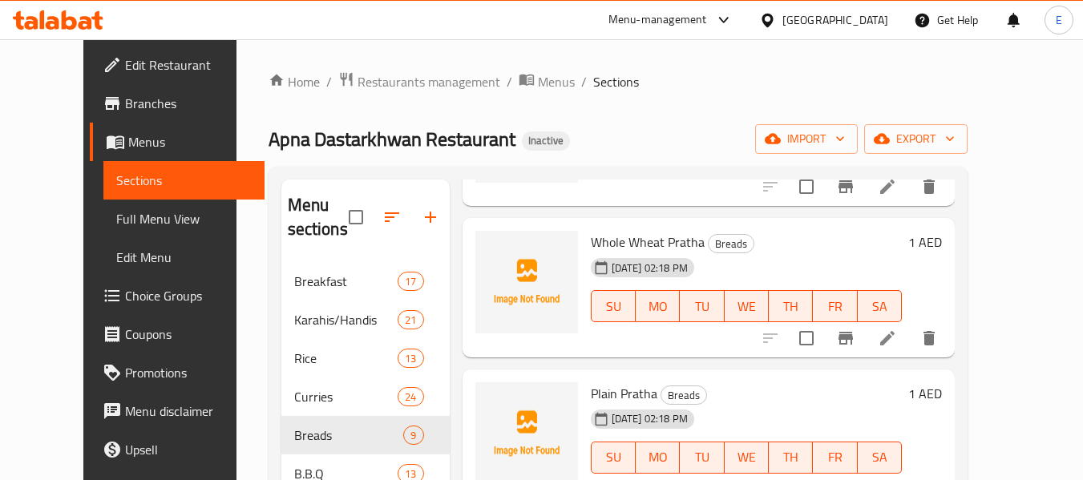
click at [709, 123] on div "Home / Restaurants management / Menus / Sections Apna Dastarkhwan Restaurant In…" at bounding box center [618, 371] width 699 height 601
click at [116, 216] on span "Full Menu View" at bounding box center [183, 218] width 135 height 19
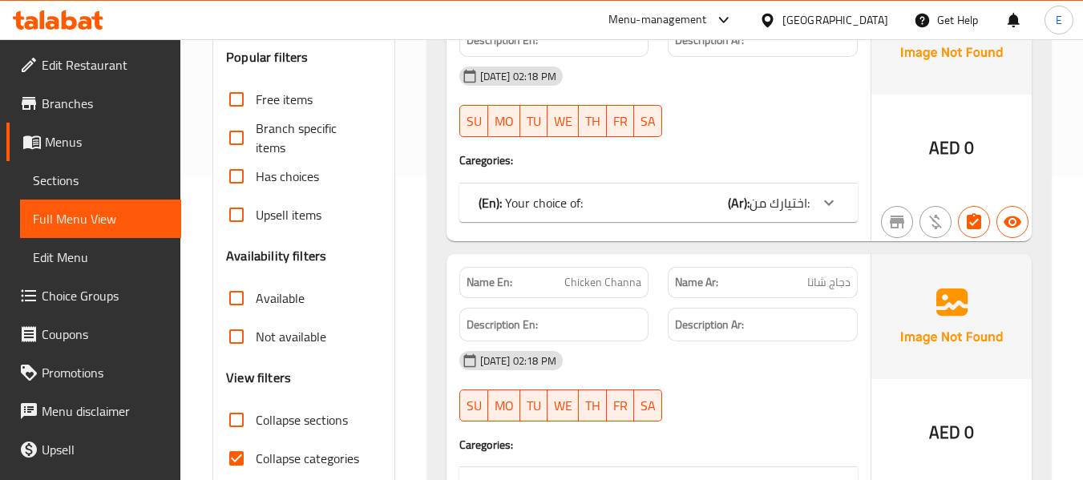
scroll to position [321, 0]
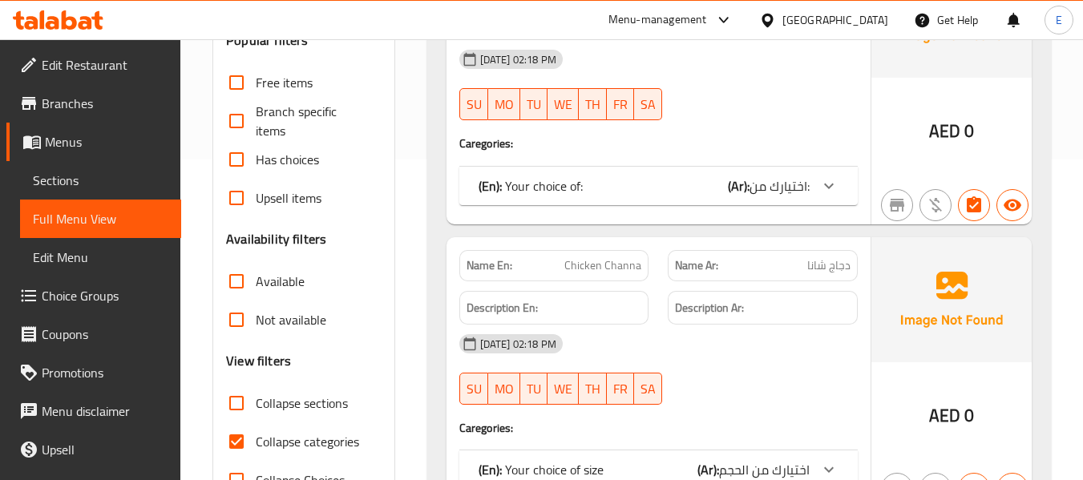
click at [241, 433] on input "Collapse categories" at bounding box center [236, 441] width 38 height 38
checkbox input "false"
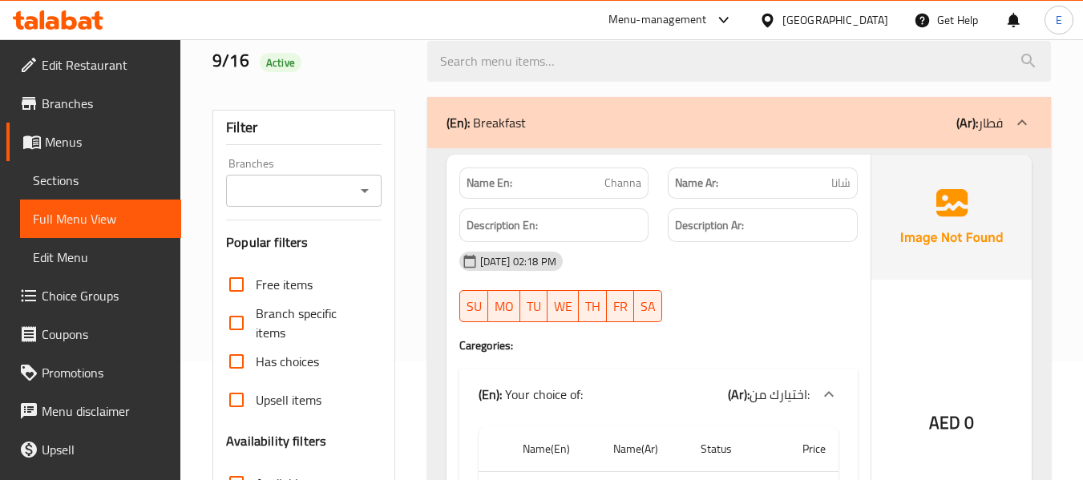
scroll to position [160, 0]
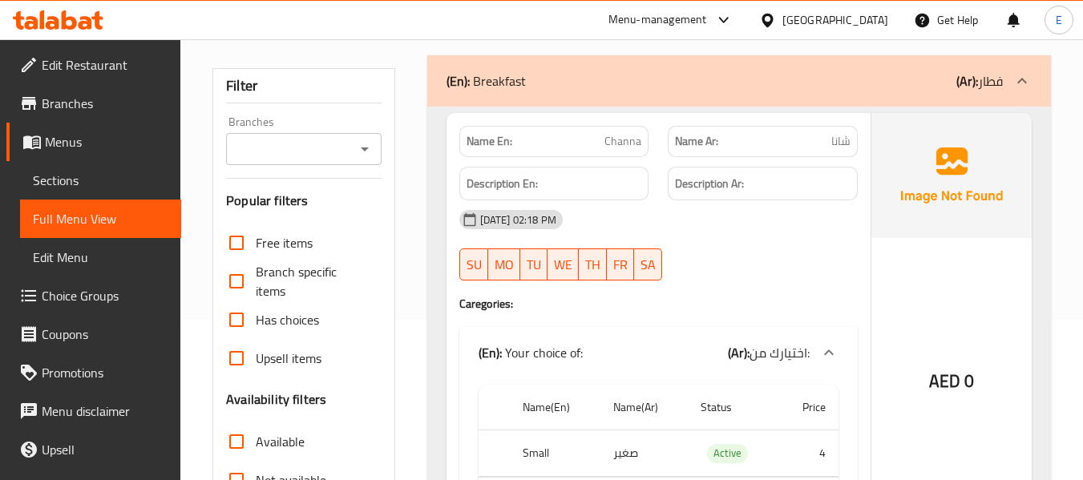
click at [848, 143] on span "شانا" at bounding box center [840, 141] width 19 height 17
click at [630, 134] on span "Channa" at bounding box center [622, 141] width 37 height 17
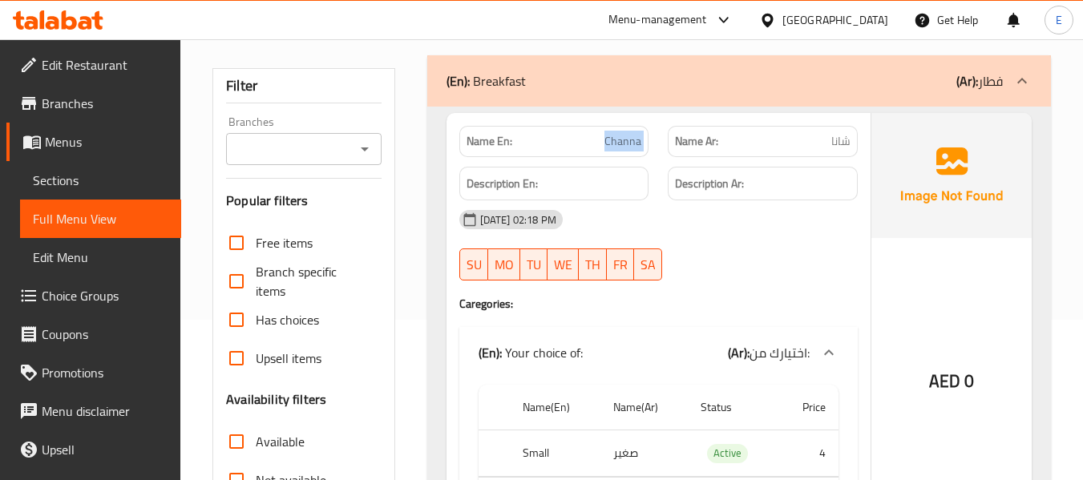
click at [630, 134] on span "Channa" at bounding box center [622, 141] width 37 height 17
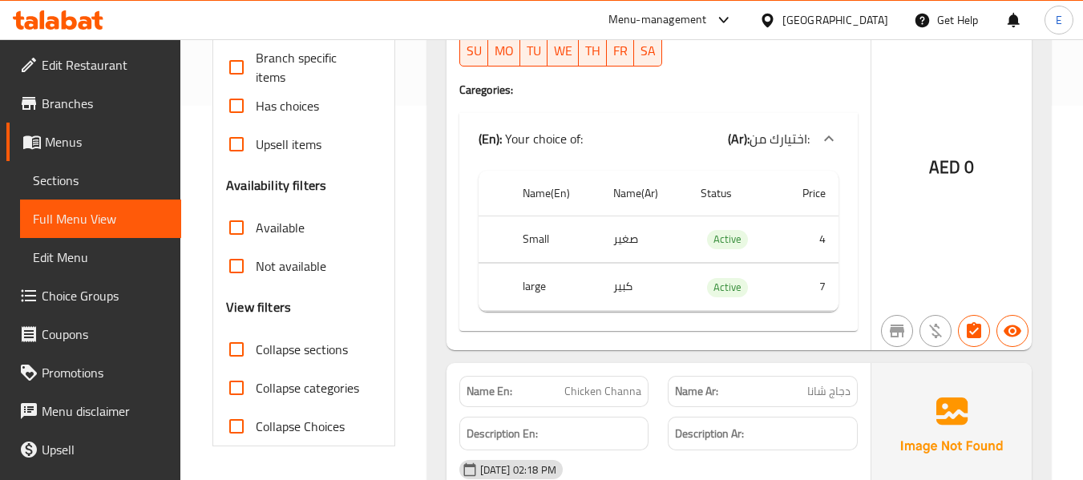
scroll to position [401, 0]
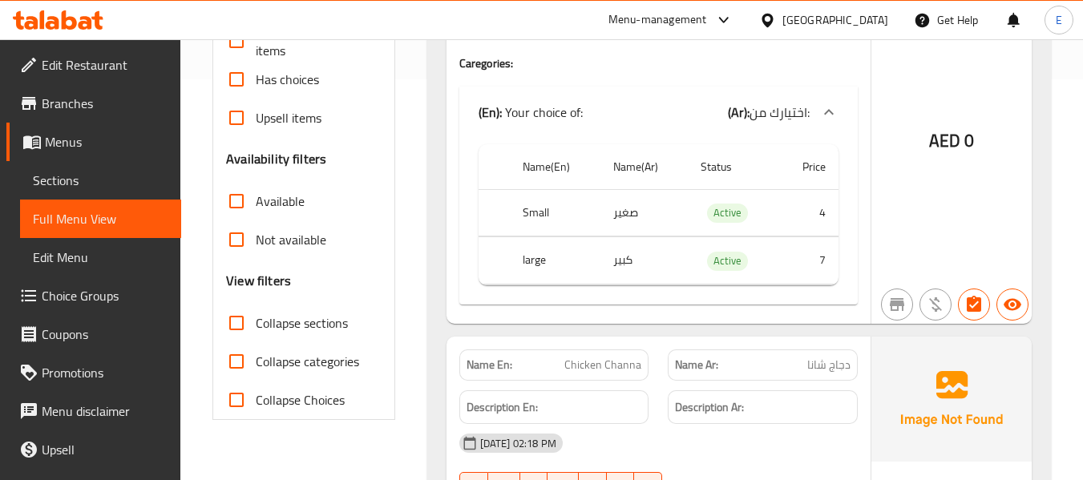
click at [530, 222] on th "Small" at bounding box center [555, 212] width 91 height 47
click at [622, 213] on td "صغير" at bounding box center [643, 212] width 87 height 47
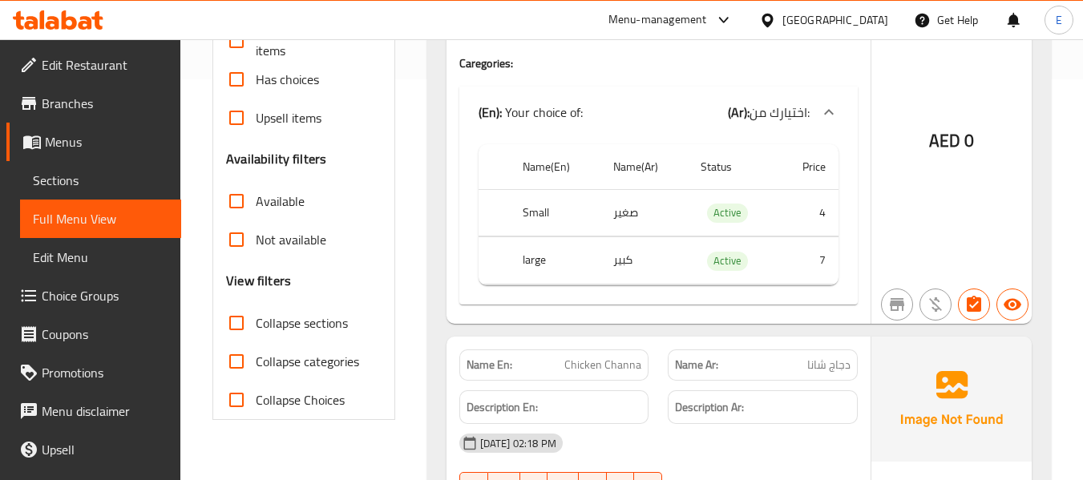
click at [632, 261] on td "كبير" at bounding box center [643, 260] width 87 height 47
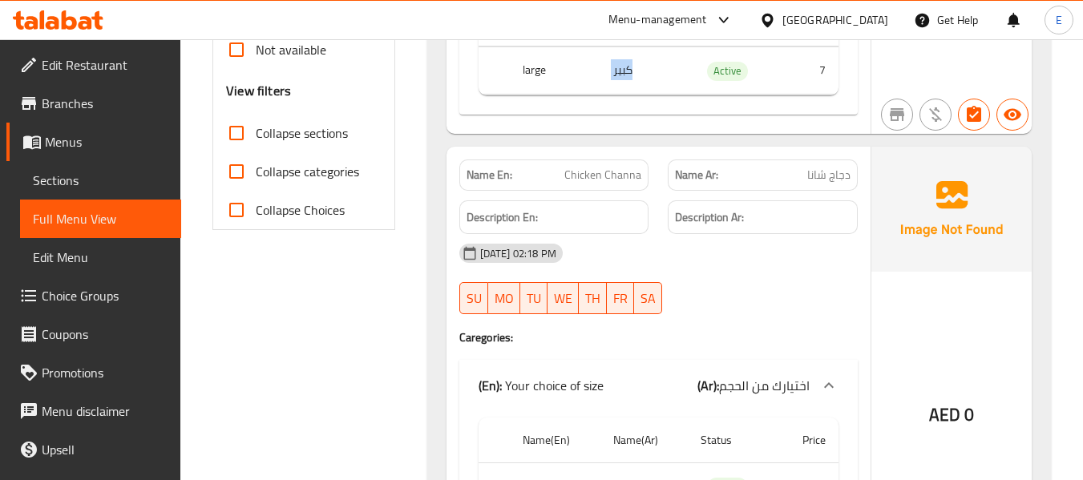
scroll to position [641, 0]
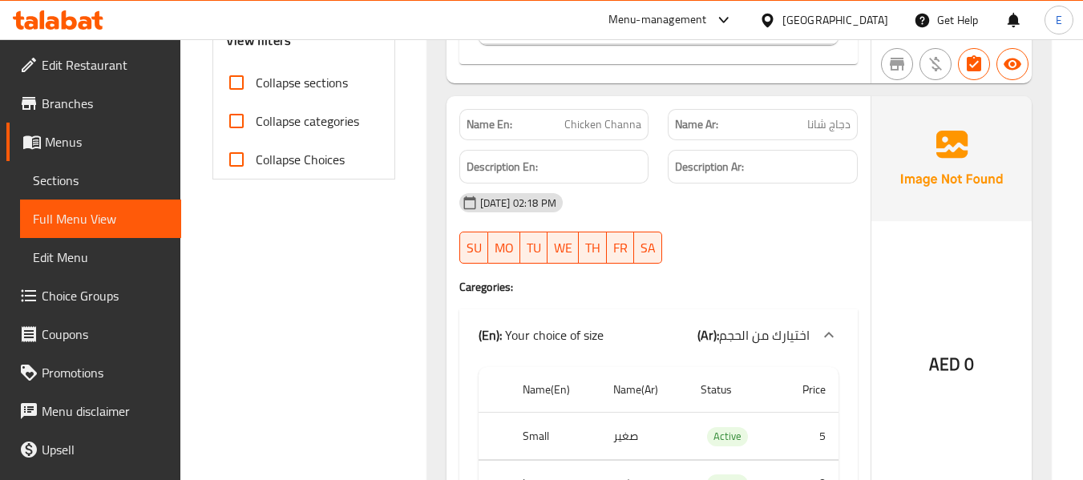
click at [634, 128] on span "Chicken Channa" at bounding box center [602, 124] width 77 height 17
click at [825, 127] on span "دجاج شانا" at bounding box center [828, 124] width 43 height 17
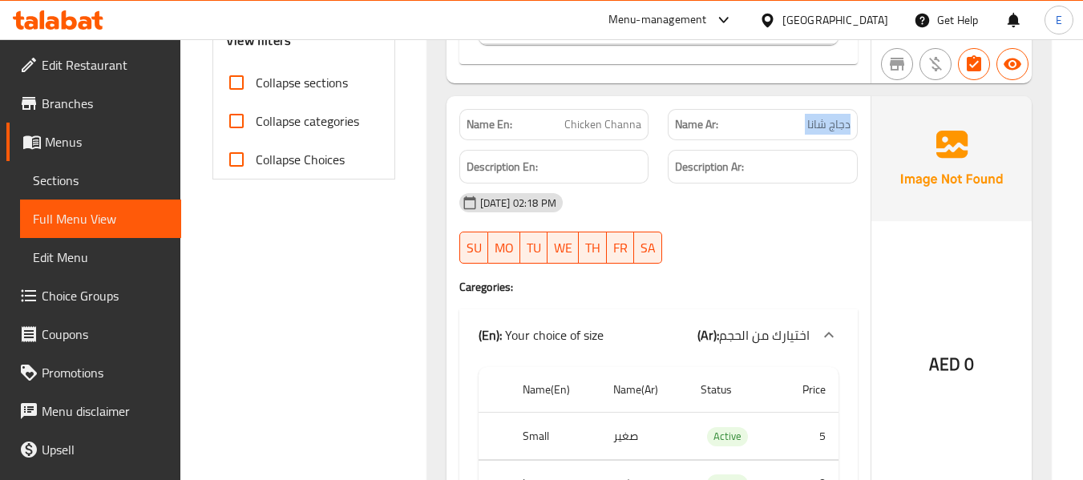
click at [825, 127] on span "دجاج شانا" at bounding box center [828, 124] width 43 height 17
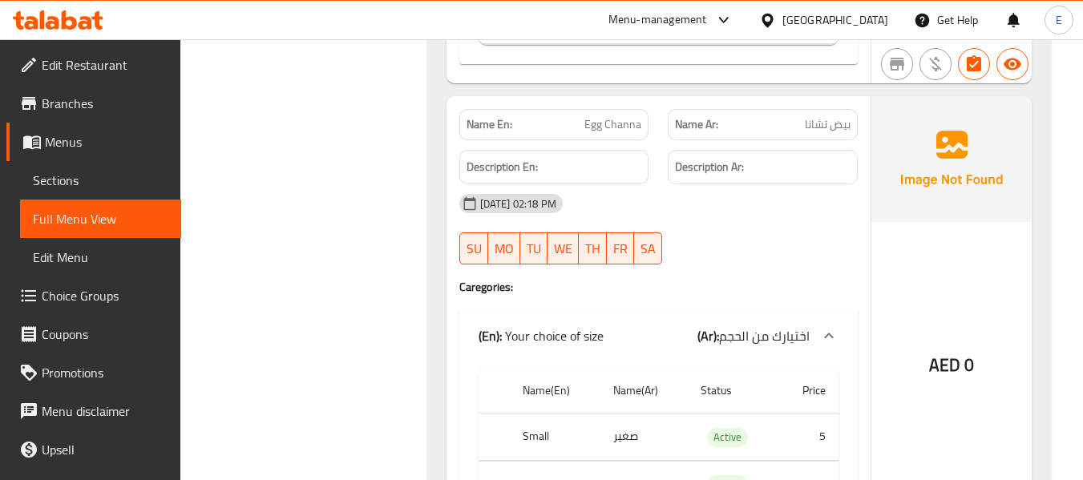
scroll to position [1122, 0]
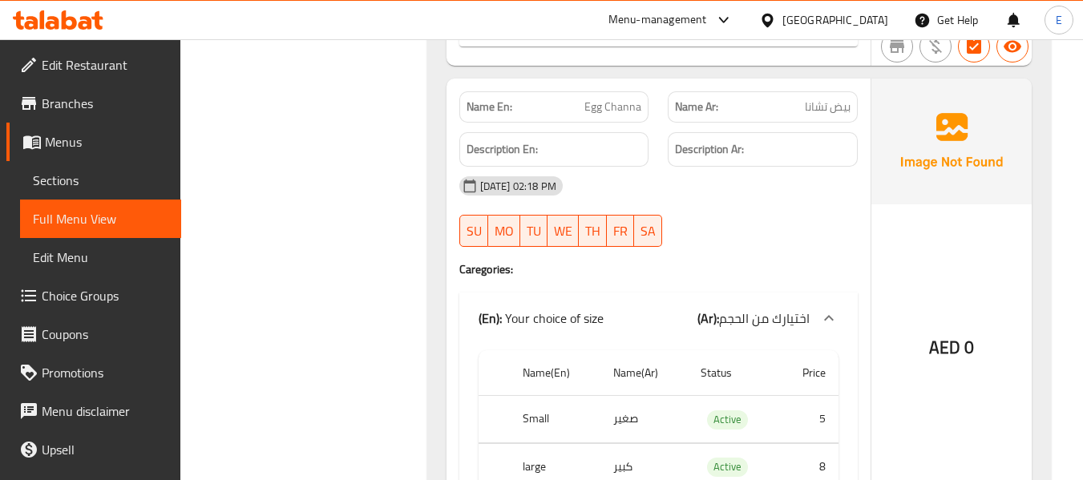
click at [602, 107] on span "Egg Channa" at bounding box center [612, 107] width 57 height 17
click at [839, 100] on span "بيض تشانا" at bounding box center [828, 107] width 46 height 17
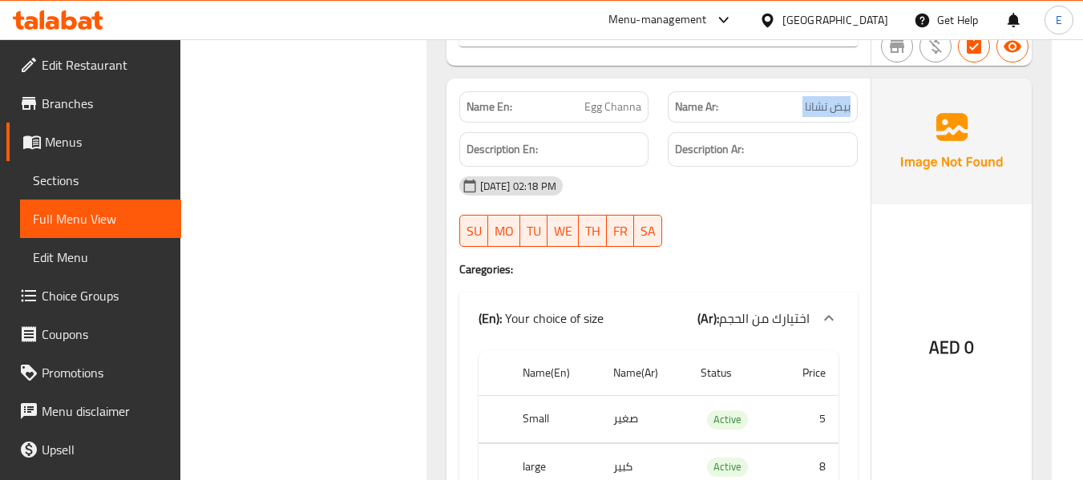
click at [839, 100] on span "بيض تشانا" at bounding box center [828, 107] width 46 height 17
click at [831, 203] on div "[DATE] 02:18 PM" at bounding box center [659, 186] width 418 height 38
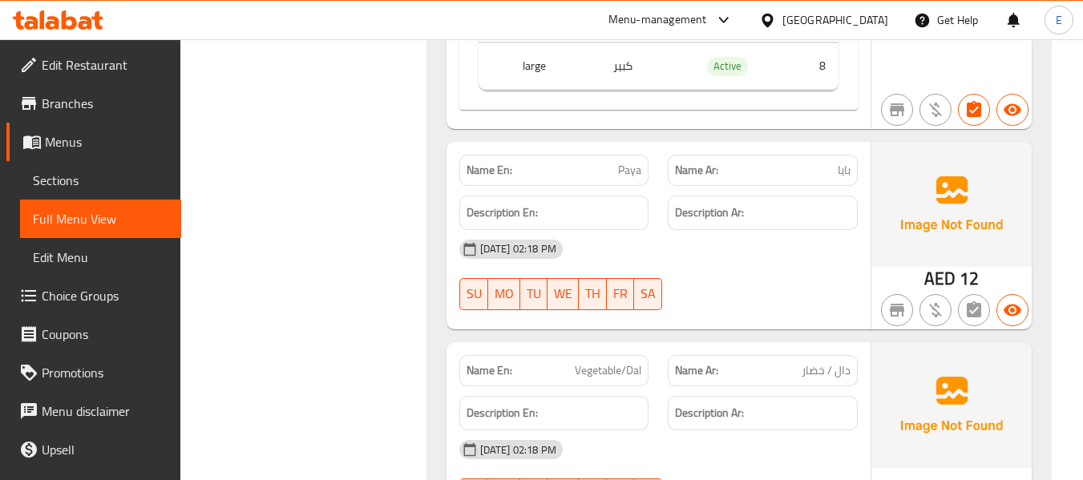
scroll to position [1603, 0]
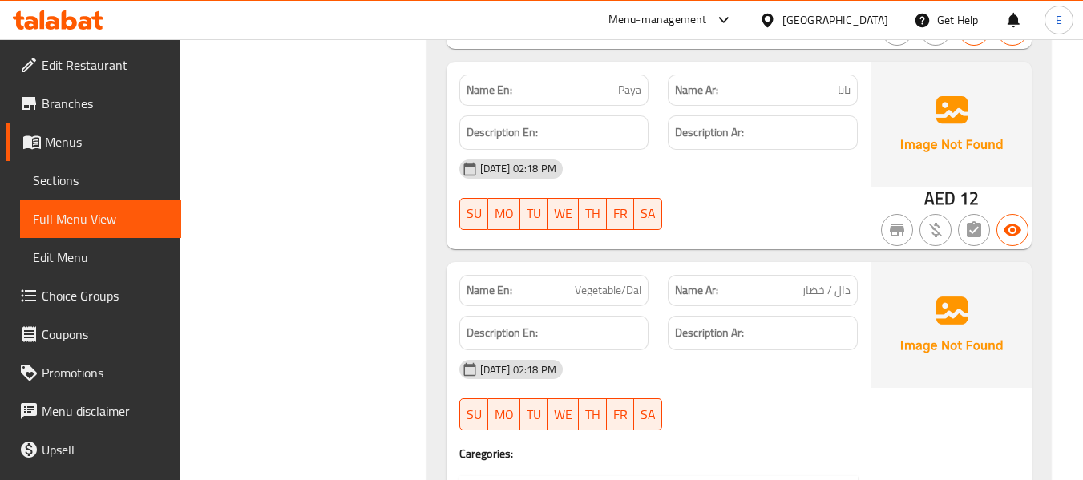
click at [633, 90] on span "Paya" at bounding box center [629, 90] width 23 height 17
click at [836, 87] on p "Name Ar: بايا" at bounding box center [763, 90] width 176 height 17
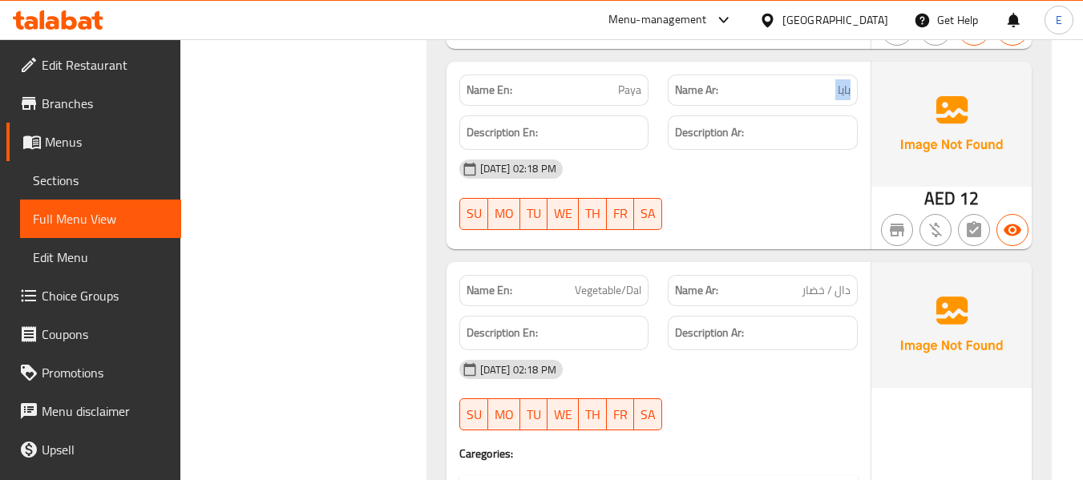
click at [836, 87] on p "Name Ar: بايا" at bounding box center [763, 90] width 176 height 17
click at [792, 198] on div "16-09-2025 02:18 PM SU MO TU WE TH FR SA" at bounding box center [659, 195] width 418 height 90
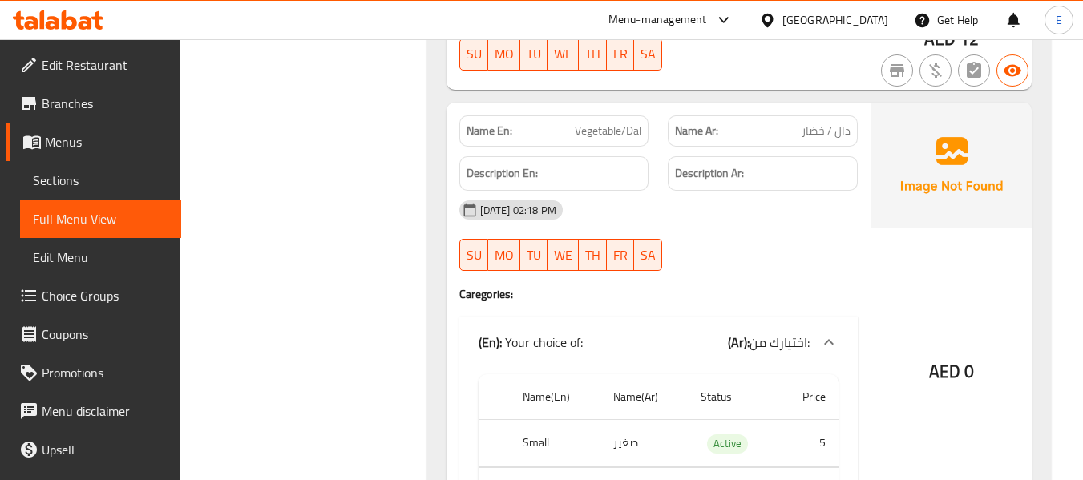
scroll to position [1764, 0]
click at [566, 127] on p "Name En: Vegetable/Dal" at bounding box center [555, 130] width 176 height 17
click at [821, 124] on span "دال / خضار" at bounding box center [826, 130] width 49 height 17
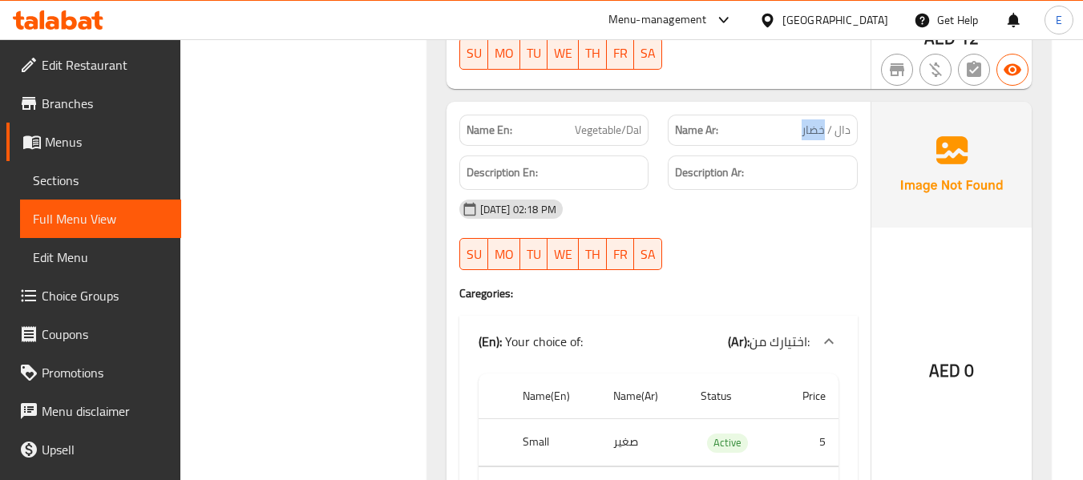
click at [821, 124] on span "دال / خضار" at bounding box center [826, 130] width 49 height 17
click at [791, 281] on div "Name En: Vegetable/Dal Name Ar: دال / خضار Description En: Description Ar: 16-0…" at bounding box center [659, 327] width 424 height 451
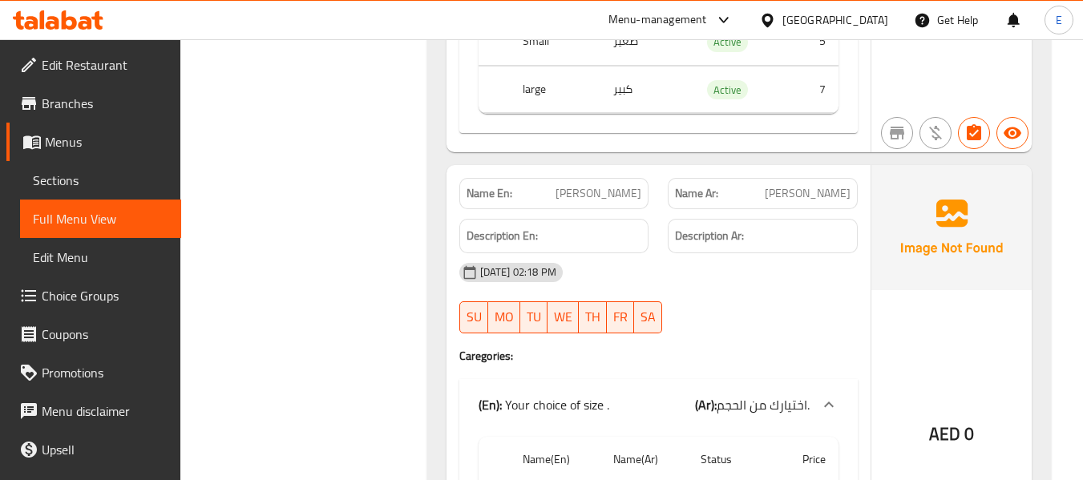
scroll to position [2245, 0]
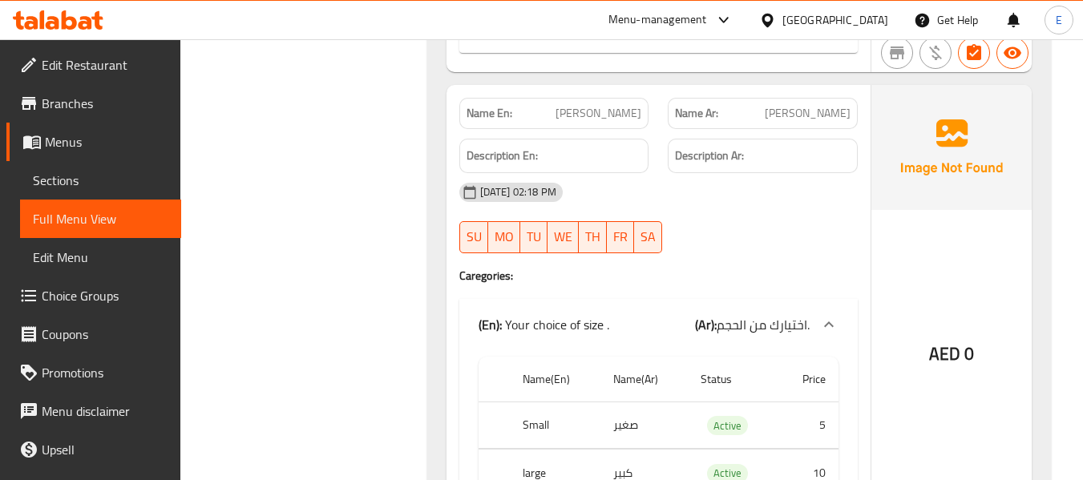
click at [834, 115] on span "[PERSON_NAME]" at bounding box center [808, 113] width 86 height 17
click at [621, 115] on span "[PERSON_NAME]" at bounding box center [599, 113] width 86 height 17
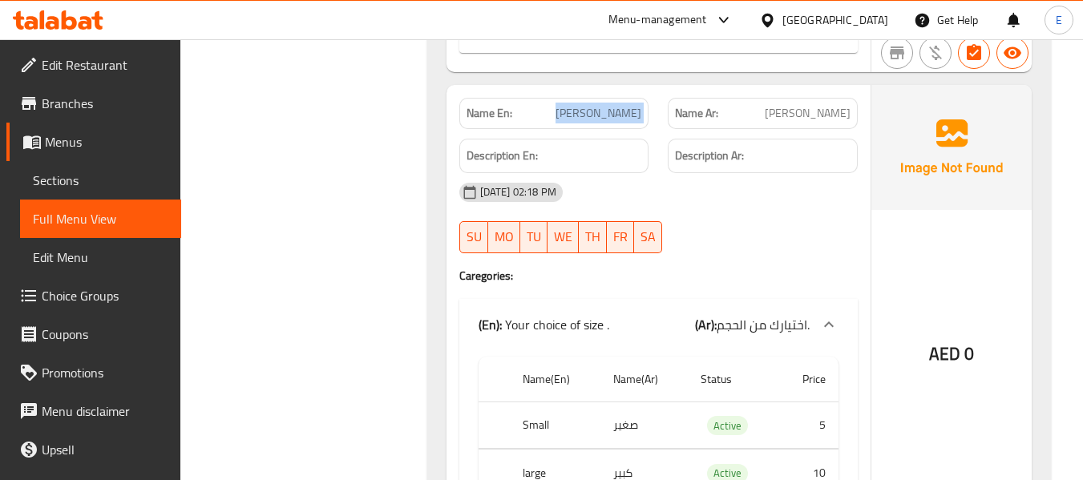
click at [621, 115] on span "[PERSON_NAME]" at bounding box center [599, 113] width 86 height 17
click at [822, 228] on div "16-09-2025 02:18 PM SU MO TU WE TH FR SA" at bounding box center [659, 218] width 418 height 90
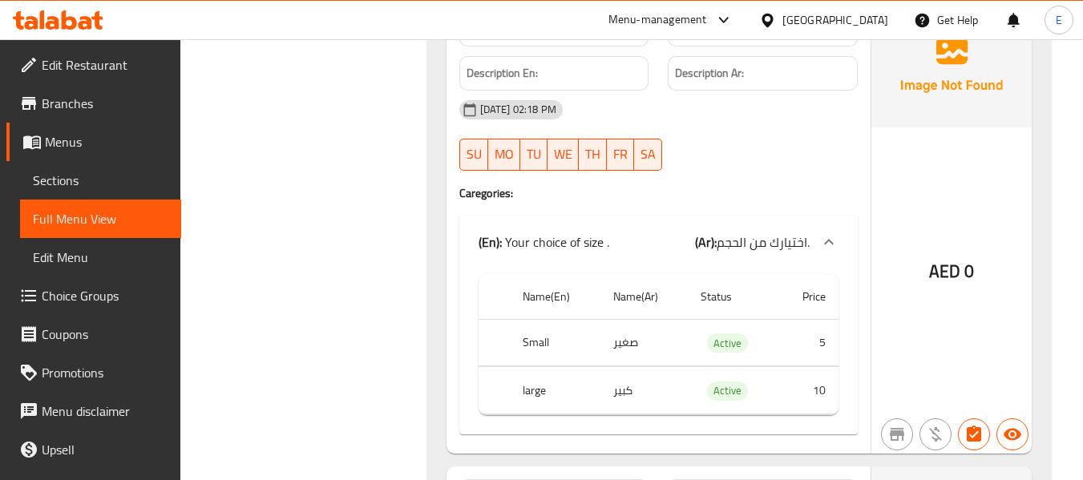
scroll to position [2405, 0]
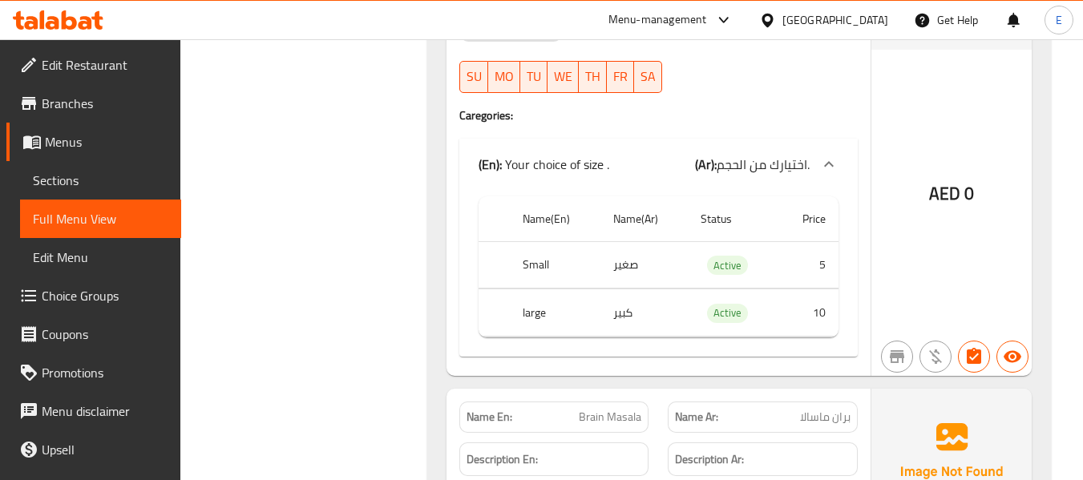
click at [540, 266] on th "Small" at bounding box center [555, 264] width 91 height 47
click at [640, 269] on td "صغير" at bounding box center [643, 264] width 87 height 47
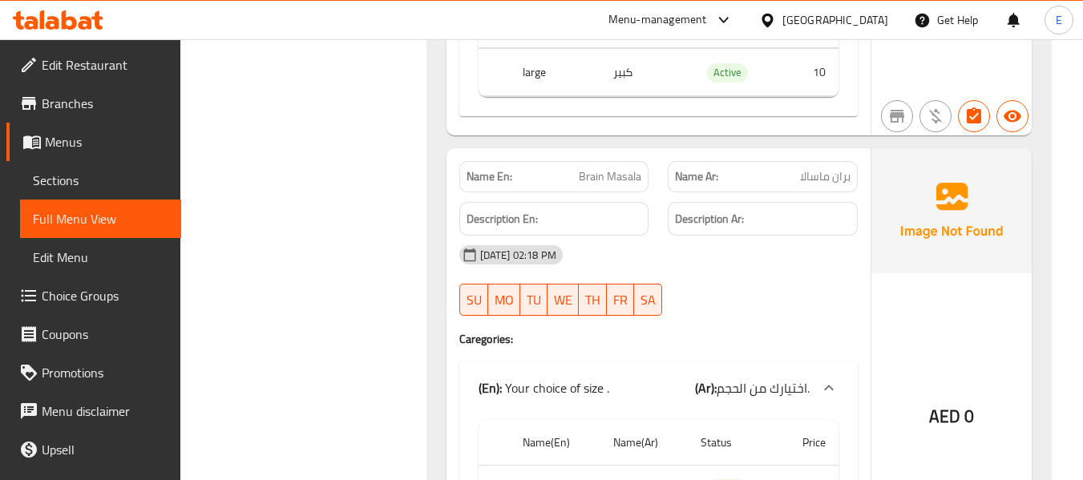
scroll to position [2726, 0]
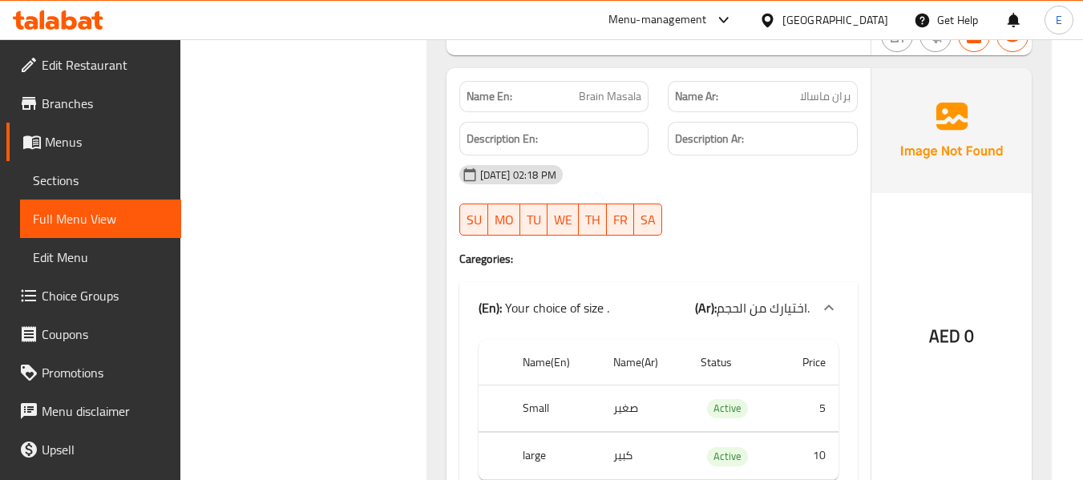
click at [612, 103] on span "Brain Masala" at bounding box center [610, 96] width 63 height 17
click at [804, 99] on span "بران ماسالا" at bounding box center [825, 96] width 51 height 17
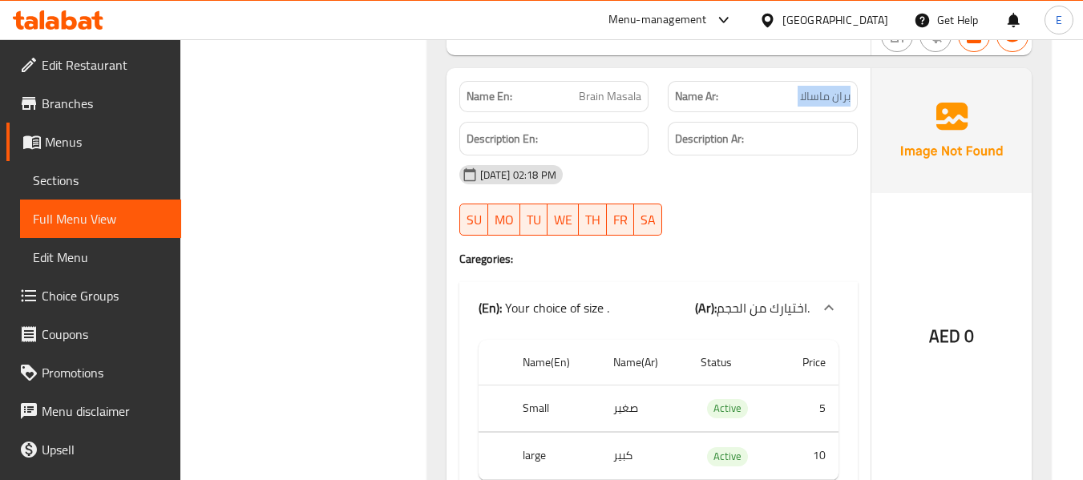
click at [804, 99] on span "بران ماسالا" at bounding box center [825, 96] width 51 height 17
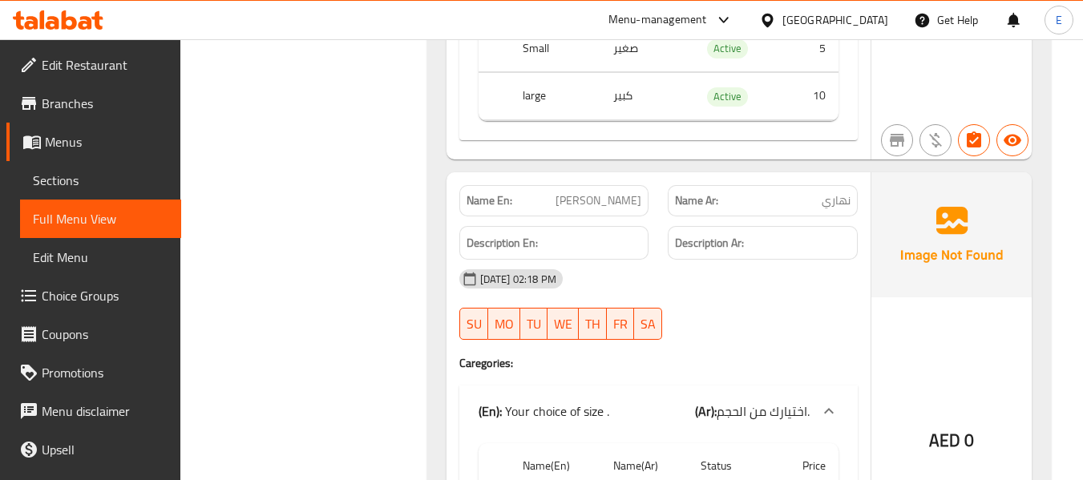
scroll to position [3126, 0]
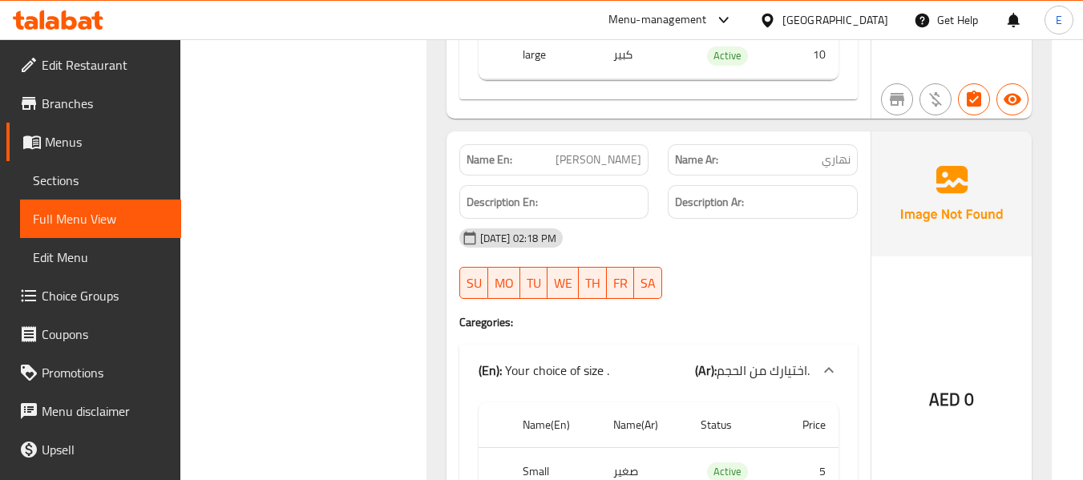
click at [616, 160] on span "[PERSON_NAME]" at bounding box center [599, 160] width 86 height 17
click at [824, 162] on span "نهاري" at bounding box center [836, 160] width 29 height 17
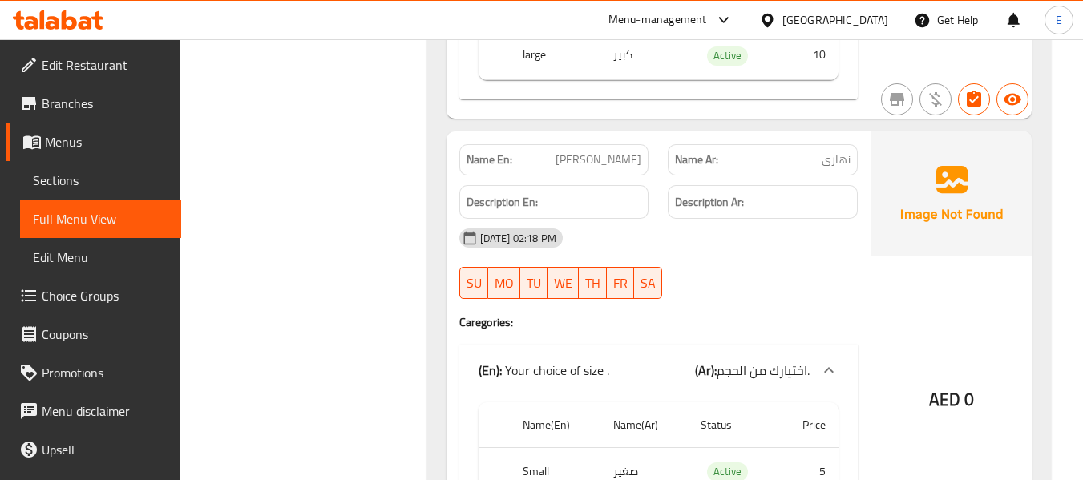
click at [797, 299] on div at bounding box center [762, 298] width 209 height 19
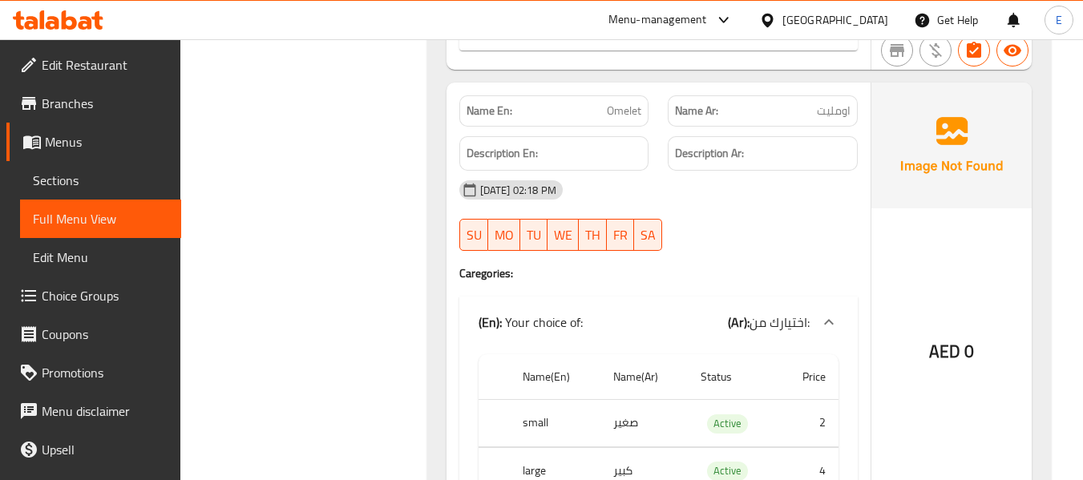
scroll to position [3688, 0]
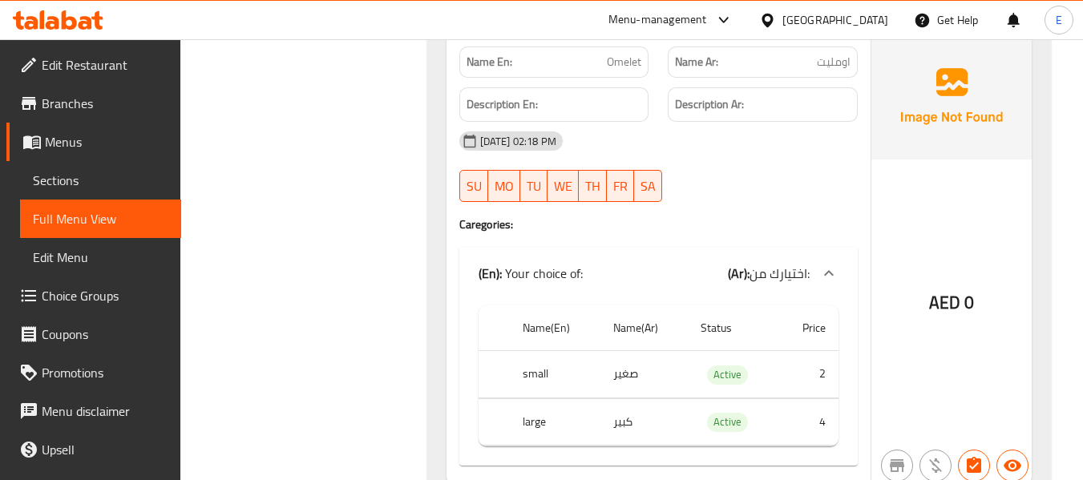
click at [623, 57] on span "Omelet" at bounding box center [624, 62] width 34 height 17
click at [820, 64] on span "اومليت" at bounding box center [834, 62] width 34 height 17
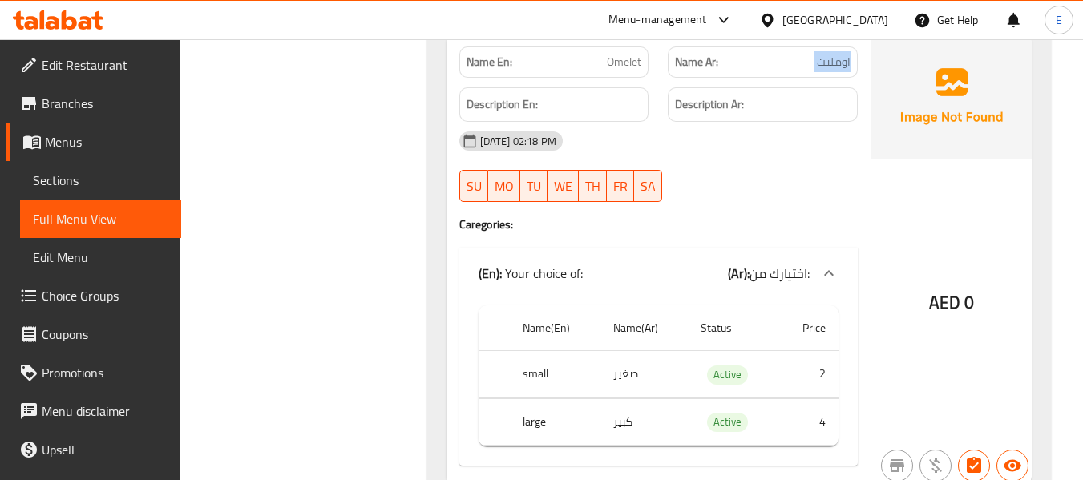
click at [820, 64] on span "اومليت" at bounding box center [834, 62] width 34 height 17
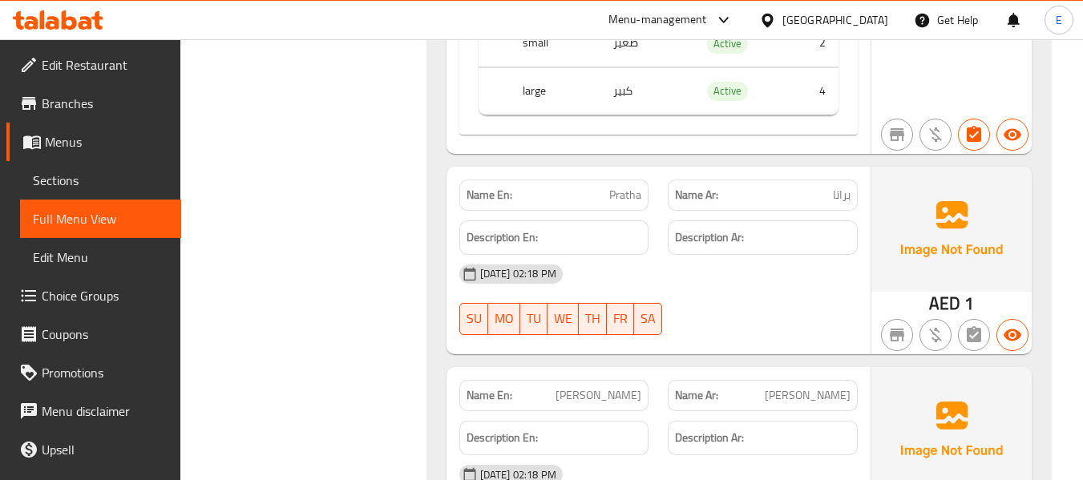
scroll to position [4088, 0]
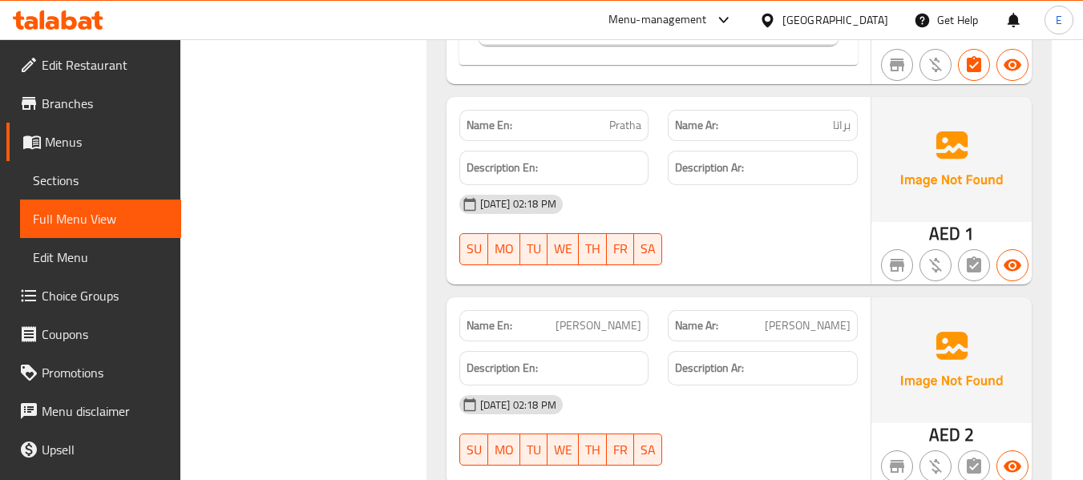
click at [637, 119] on span "Pratha" at bounding box center [625, 125] width 32 height 17
click at [842, 123] on span "براتا" at bounding box center [842, 125] width 18 height 17
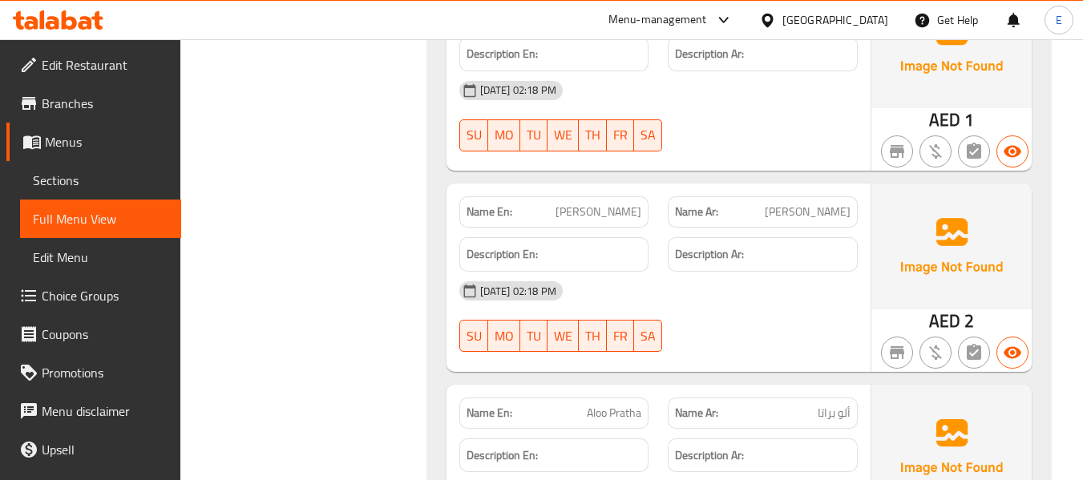
scroll to position [4329, 0]
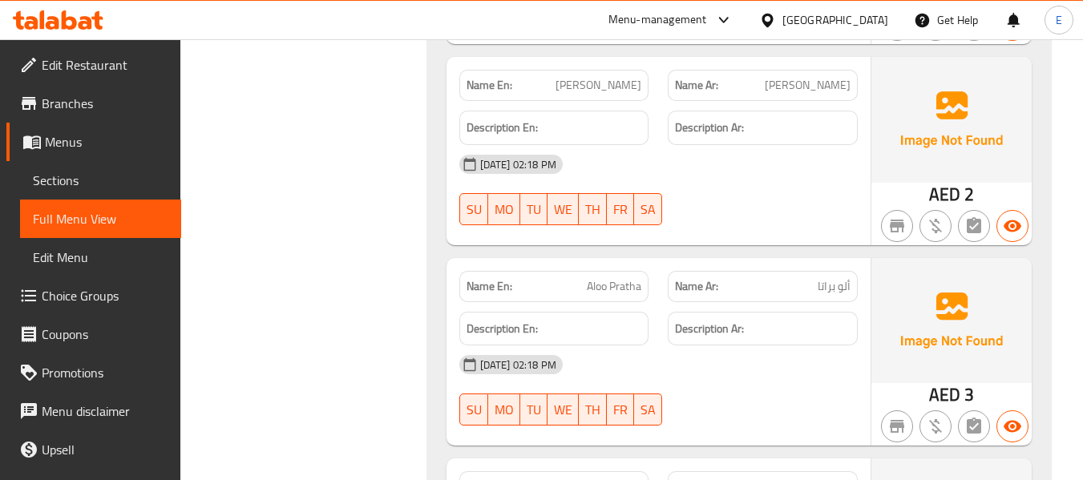
click at [588, 102] on div "Description En:" at bounding box center [554, 128] width 209 height 54
click at [603, 88] on span "[PERSON_NAME]" at bounding box center [599, 85] width 86 height 17
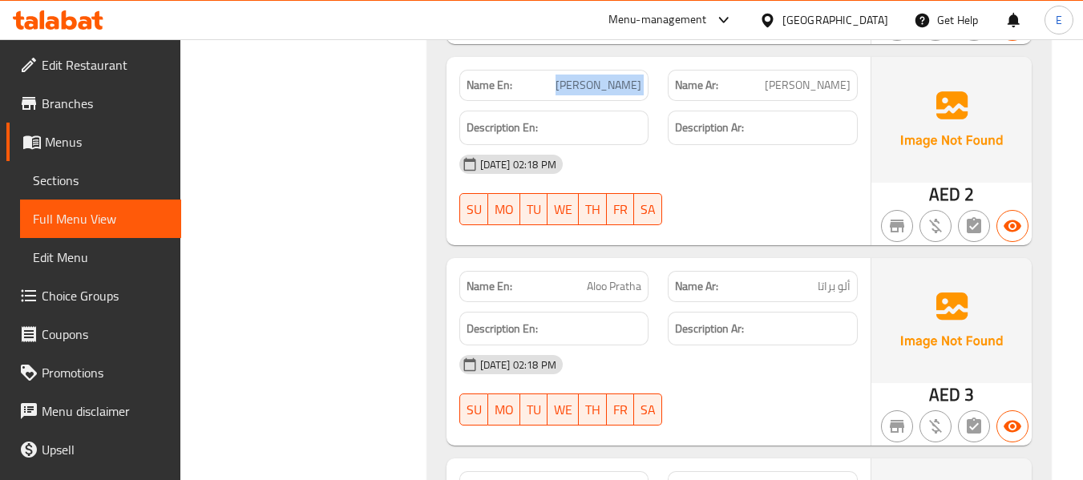
click at [603, 88] on span "[PERSON_NAME]" at bounding box center [599, 85] width 86 height 17
click at [800, 87] on span "[PERSON_NAME]" at bounding box center [808, 85] width 86 height 17
click at [816, 165] on div "[DATE] 02:18 PM" at bounding box center [659, 164] width 418 height 38
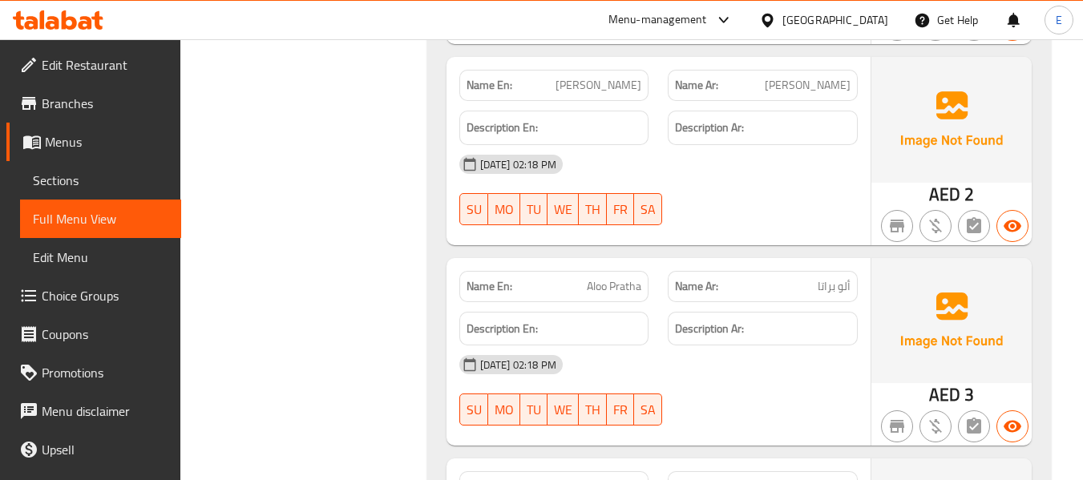
click at [816, 165] on div "[DATE] 02:18 PM" at bounding box center [659, 164] width 418 height 38
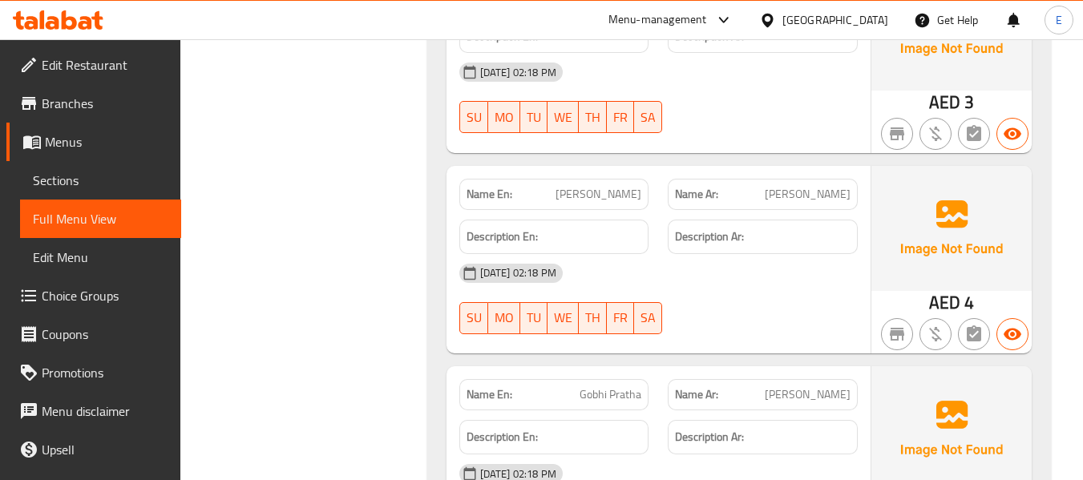
scroll to position [4650, 0]
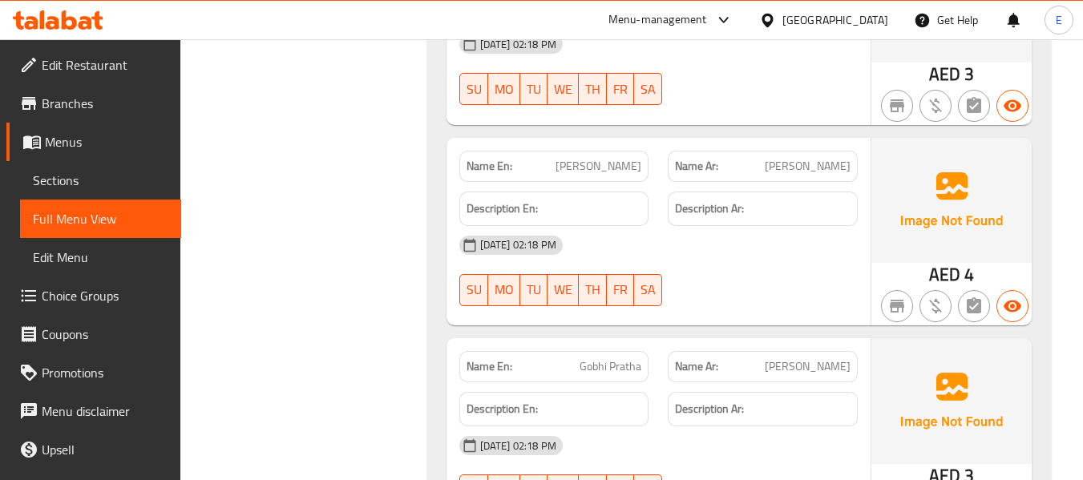
click at [827, 165] on span "[PERSON_NAME]" at bounding box center [808, 166] width 86 height 17
click at [632, 164] on span "[PERSON_NAME]" at bounding box center [599, 166] width 86 height 17
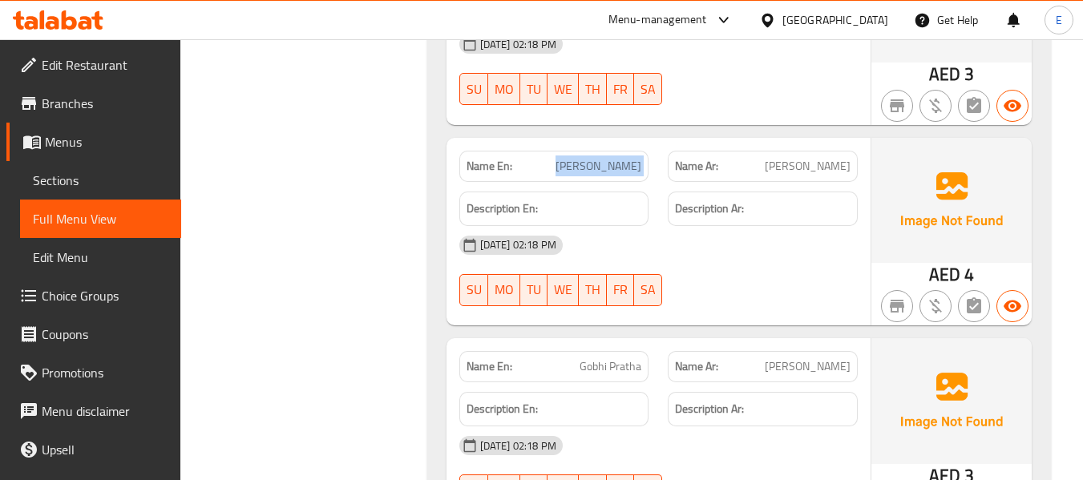
click at [632, 164] on span "[PERSON_NAME]" at bounding box center [599, 166] width 86 height 17
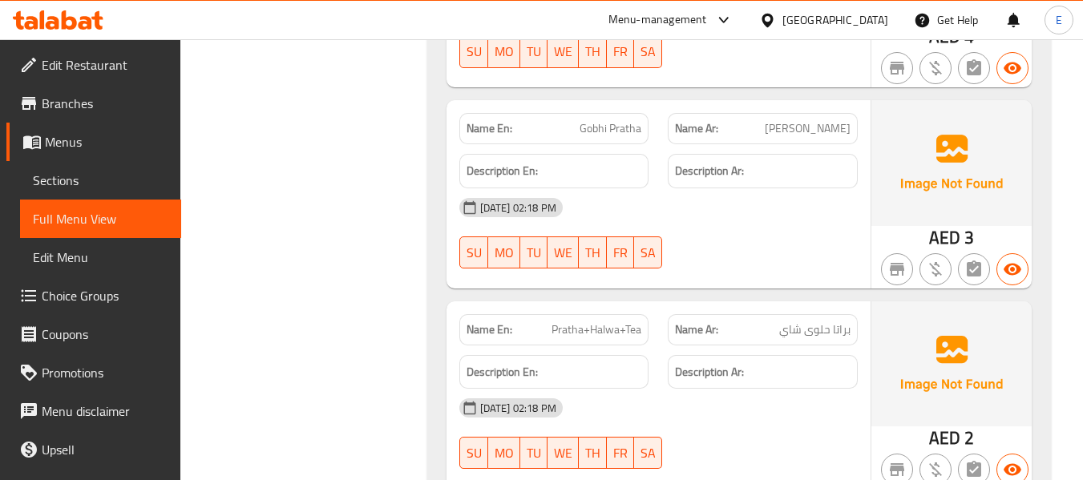
scroll to position [4890, 0]
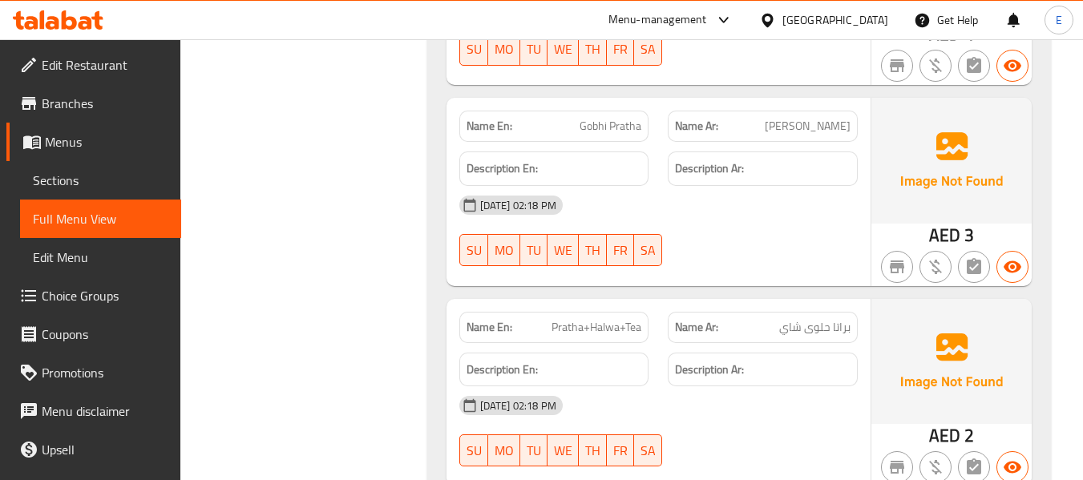
click at [838, 135] on span "[PERSON_NAME]" at bounding box center [808, 126] width 86 height 17
click at [608, 121] on span "Gobhi Pratha" at bounding box center [611, 126] width 62 height 17
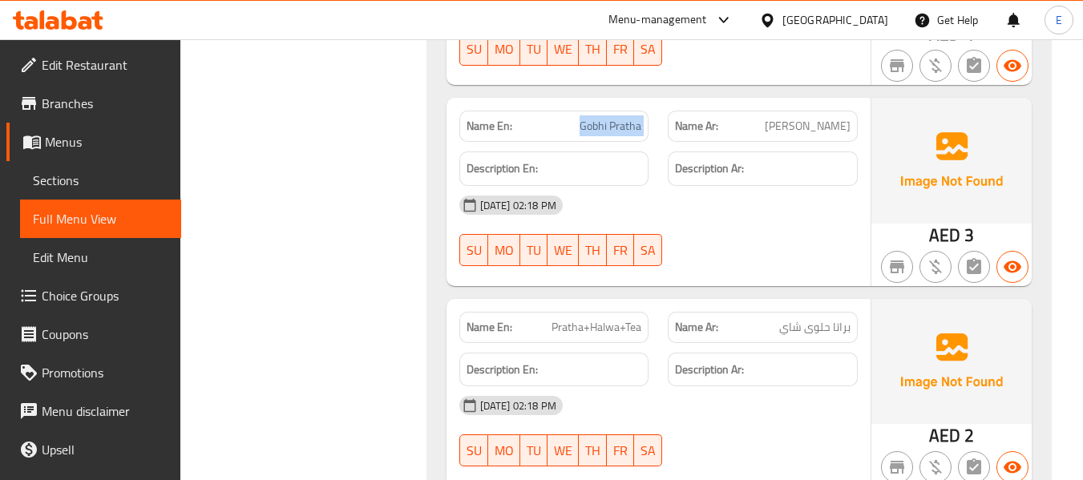
click at [608, 121] on span "Gobhi Pratha" at bounding box center [611, 126] width 62 height 17
click at [799, 269] on div at bounding box center [762, 266] width 209 height 19
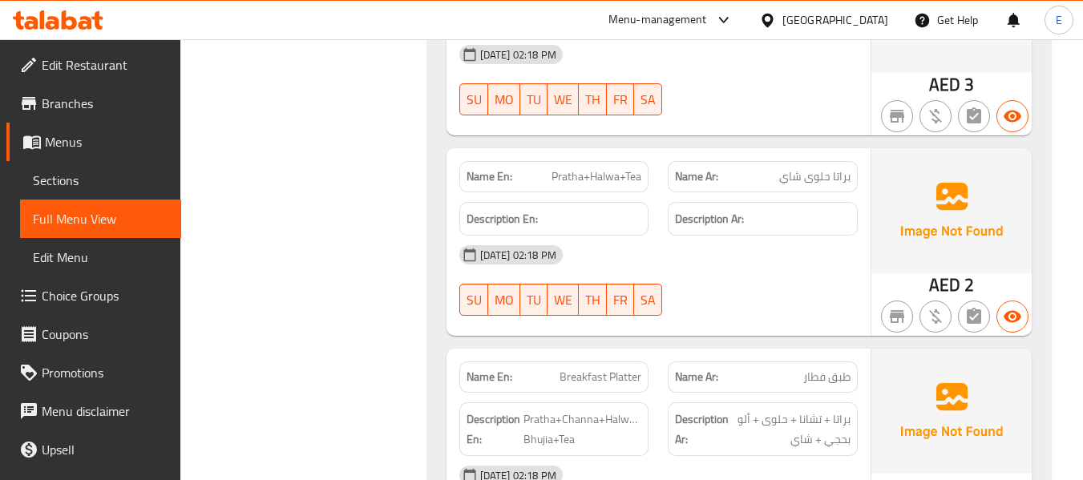
scroll to position [5050, 0]
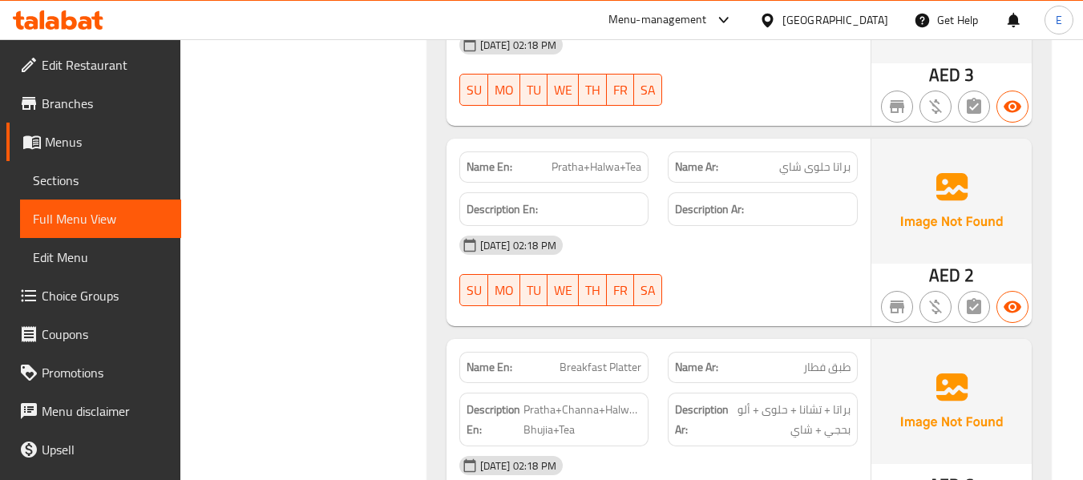
click at [612, 168] on span "Pratha+Halwa+Tea" at bounding box center [597, 167] width 90 height 17
click at [839, 168] on span "براتا حلوى شاي" at bounding box center [814, 167] width 71 height 17
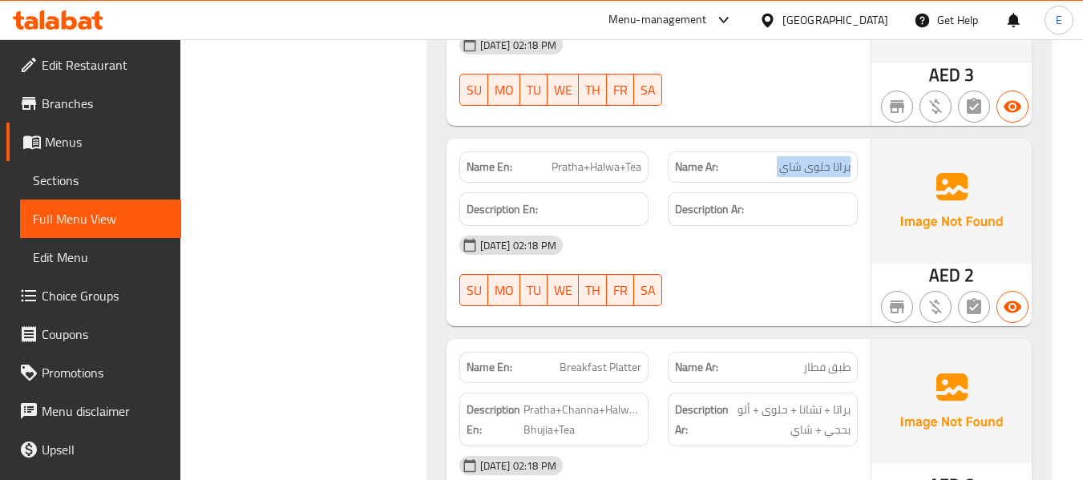
click at [839, 168] on span "براتا حلوى شاي" at bounding box center [814, 167] width 71 height 17
click at [782, 278] on div "16-09-2025 02:18 PM SU MO TU WE TH FR SA" at bounding box center [659, 271] width 418 height 90
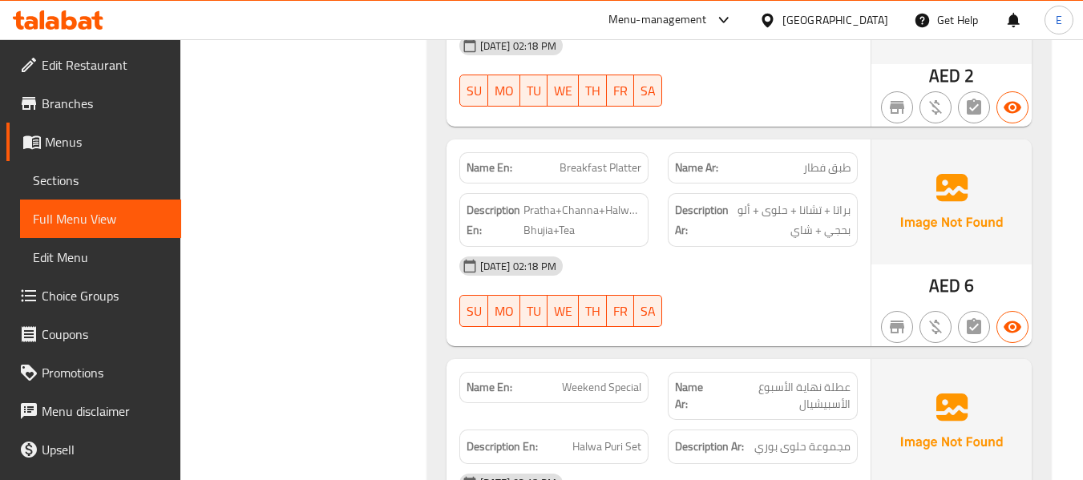
scroll to position [5291, 0]
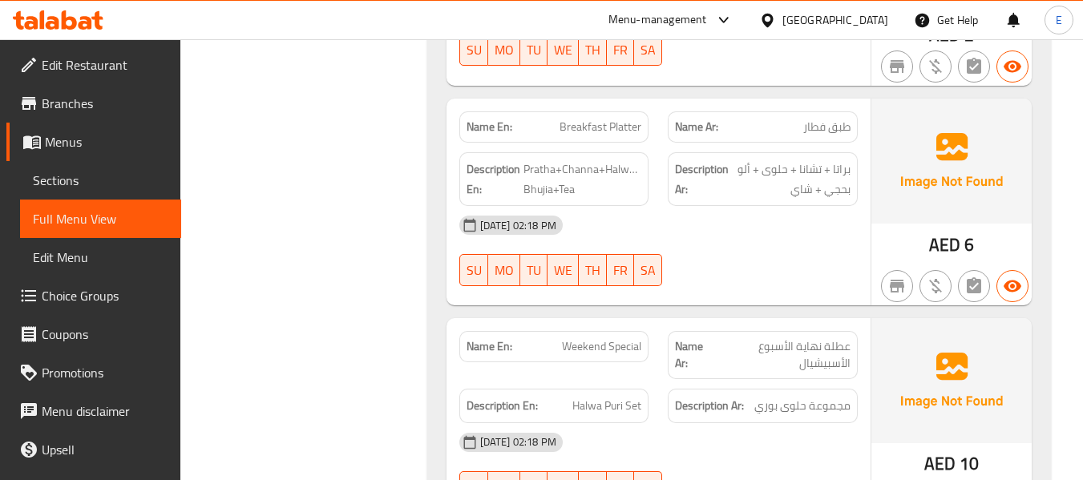
click at [627, 130] on span "Breakfast Platter" at bounding box center [601, 127] width 82 height 17
click at [833, 127] on span "طبق فطار" at bounding box center [826, 127] width 47 height 17
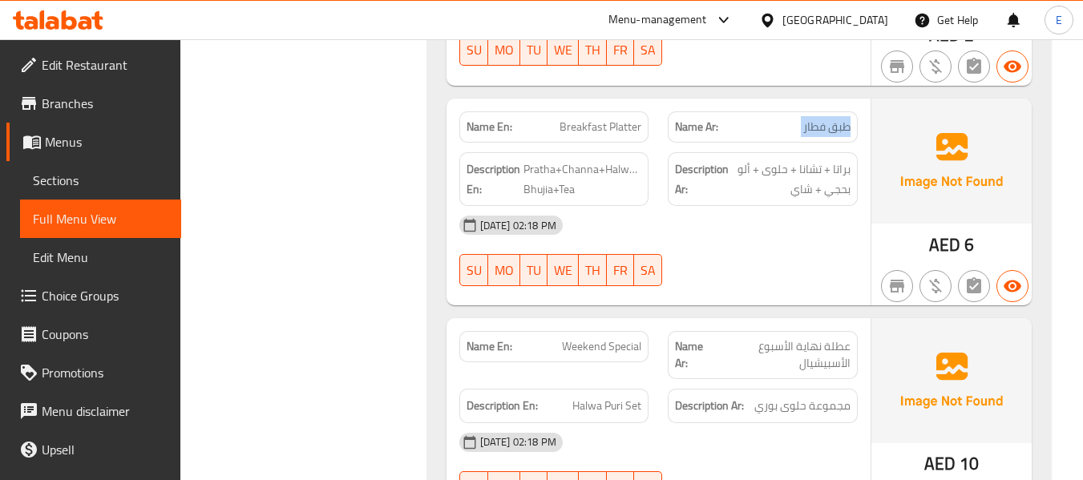
click at [833, 127] on span "طبق فطار" at bounding box center [826, 127] width 47 height 17
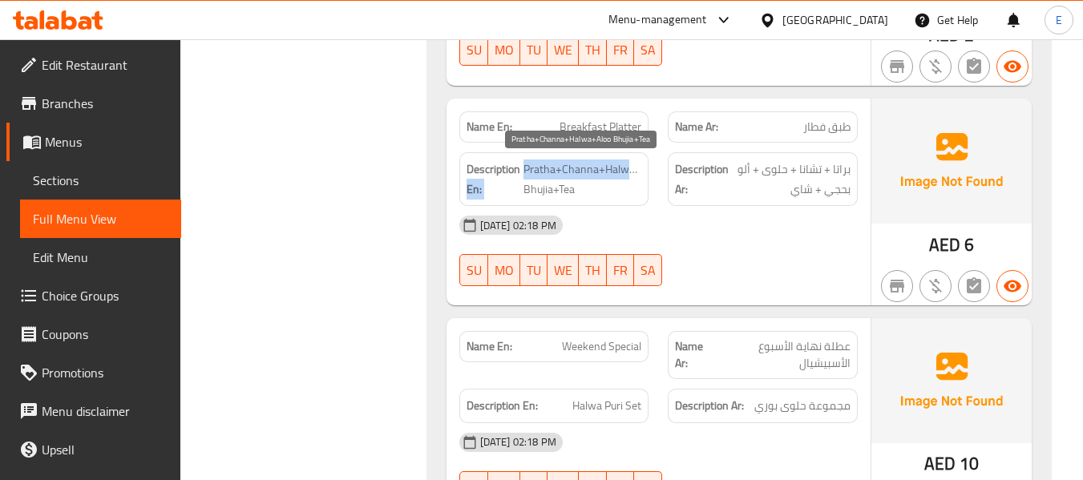
drag, startPoint x: 519, startPoint y: 173, endPoint x: 632, endPoint y: 171, distance: 112.3
click at [632, 171] on h6 "Description En: Pratha+Channa+Halwa+Aloo Bhujia+Tea" at bounding box center [555, 179] width 176 height 39
click at [632, 171] on span "Pratha+Channa+Halwa+Aloo Bhujia+Tea" at bounding box center [582, 179] width 119 height 39
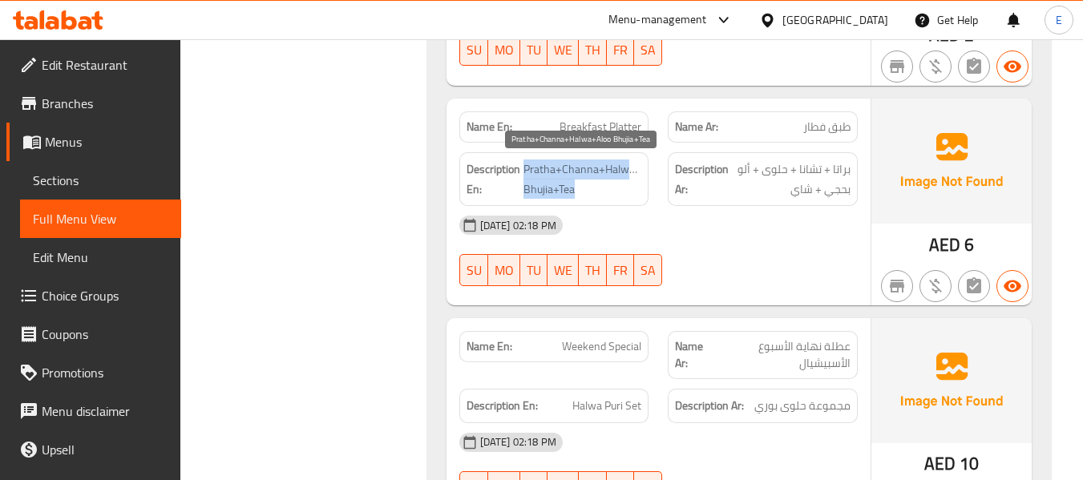
click at [632, 171] on span "Pratha+Channa+Halwa+Aloo Bhujia+Tea" at bounding box center [582, 179] width 119 height 39
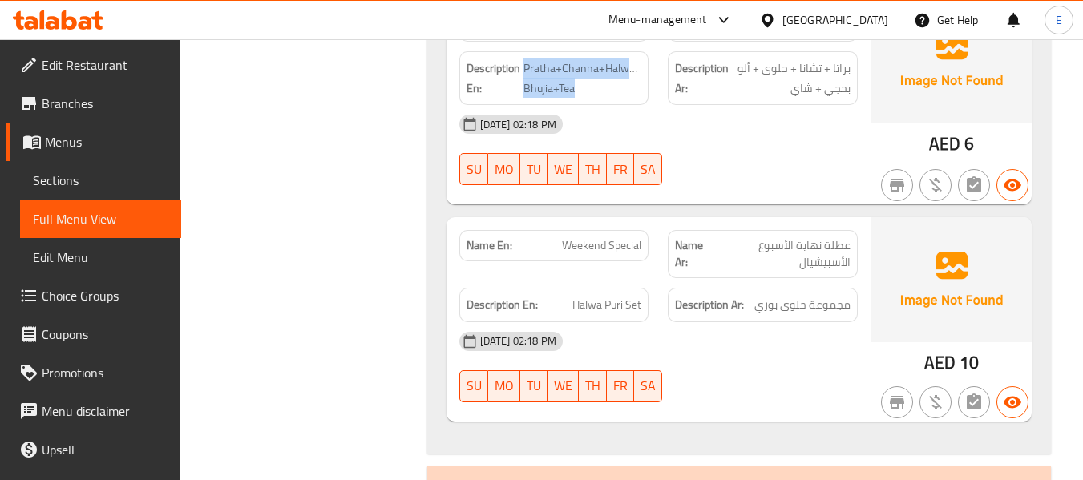
scroll to position [5531, 0]
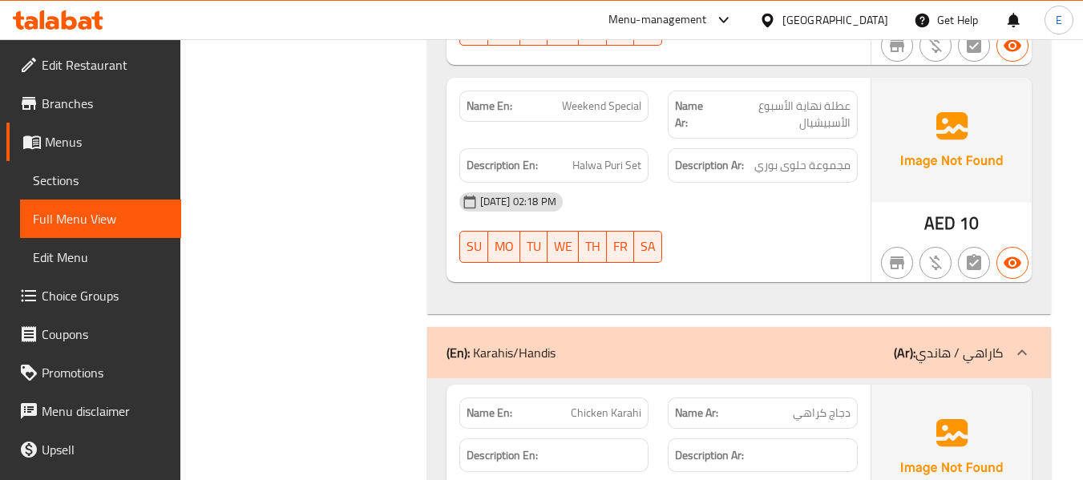
click at [811, 106] on span "عطلة نهاية الأسبوع الأسبيشيال" at bounding box center [782, 115] width 135 height 34
click at [754, 224] on div "16-09-2025 02:18 PM SU MO TU WE TH FR SA" at bounding box center [659, 228] width 418 height 90
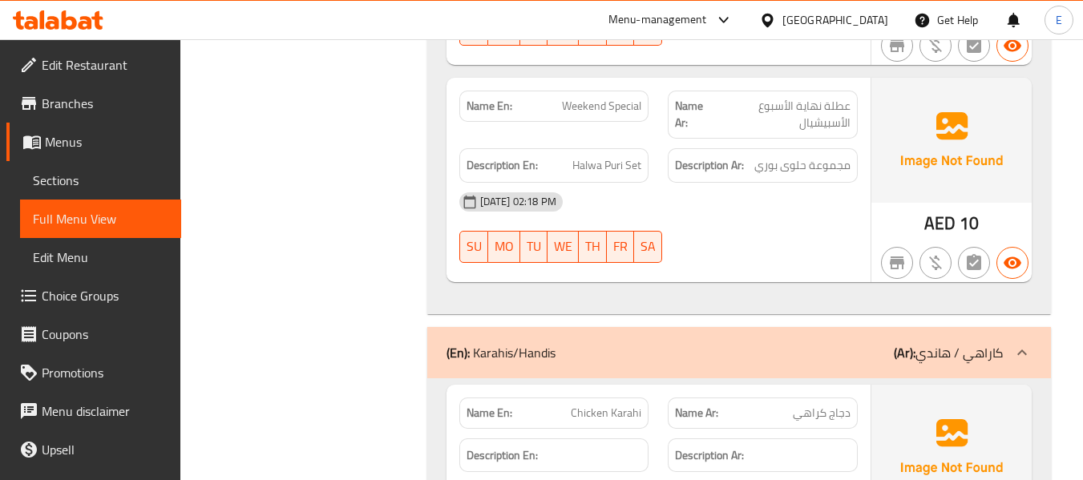
click at [624, 118] on div "Name En: Weekend Special" at bounding box center [554, 106] width 190 height 31
click at [806, 105] on span "عطلة نهاية الأسبوع الأسبيشيال" at bounding box center [782, 115] width 135 height 34
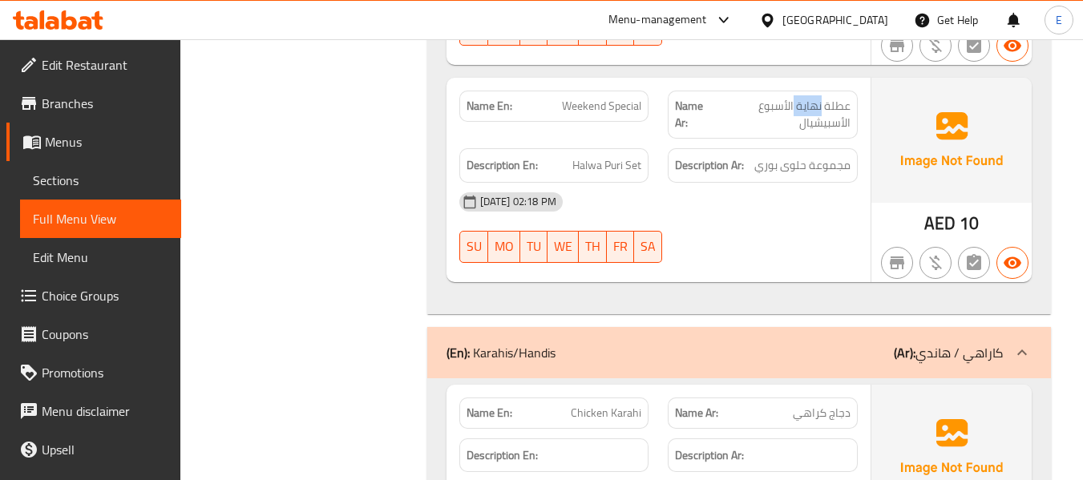
click at [806, 105] on span "عطلة نهاية الأسبوع الأسبيشيال" at bounding box center [782, 115] width 135 height 34
click at [629, 93] on div "Name En: Weekend Special" at bounding box center [554, 106] width 190 height 31
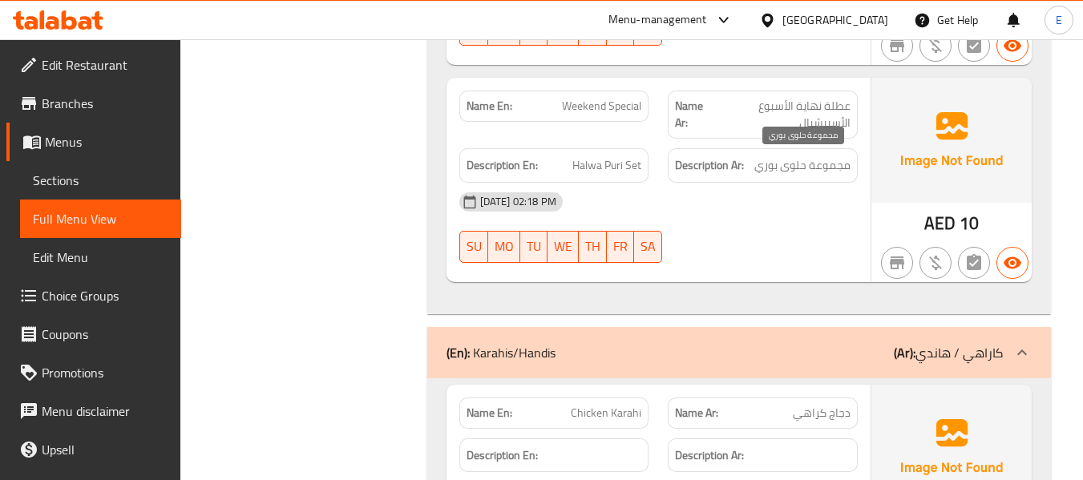
click at [793, 165] on span "مجموعة حلوى بوري" at bounding box center [802, 166] width 96 height 20
click at [628, 162] on span "Halwa Puri Set" at bounding box center [606, 166] width 69 height 20
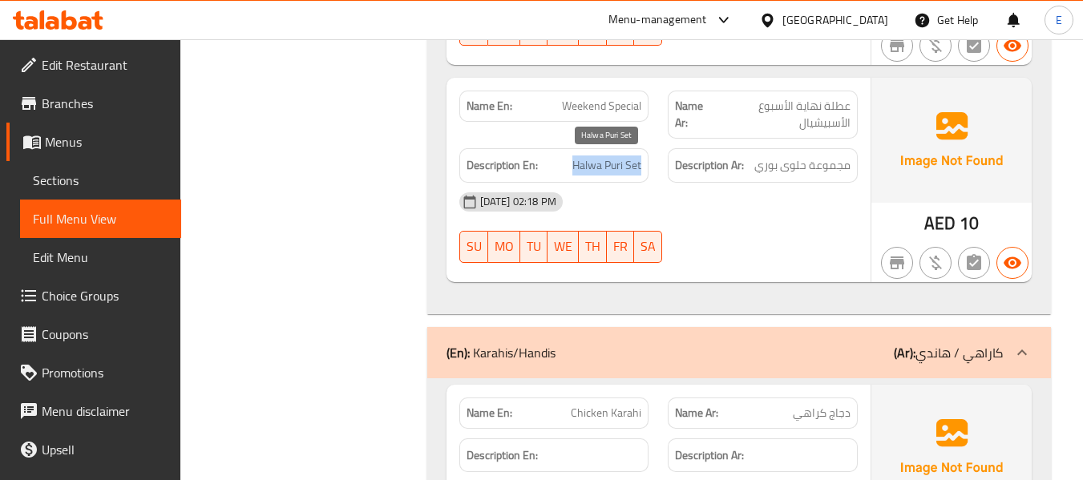
click at [628, 162] on span "Halwa Puri Set" at bounding box center [606, 166] width 69 height 20
click at [720, 184] on div "[DATE] 02:18 PM" at bounding box center [659, 202] width 418 height 38
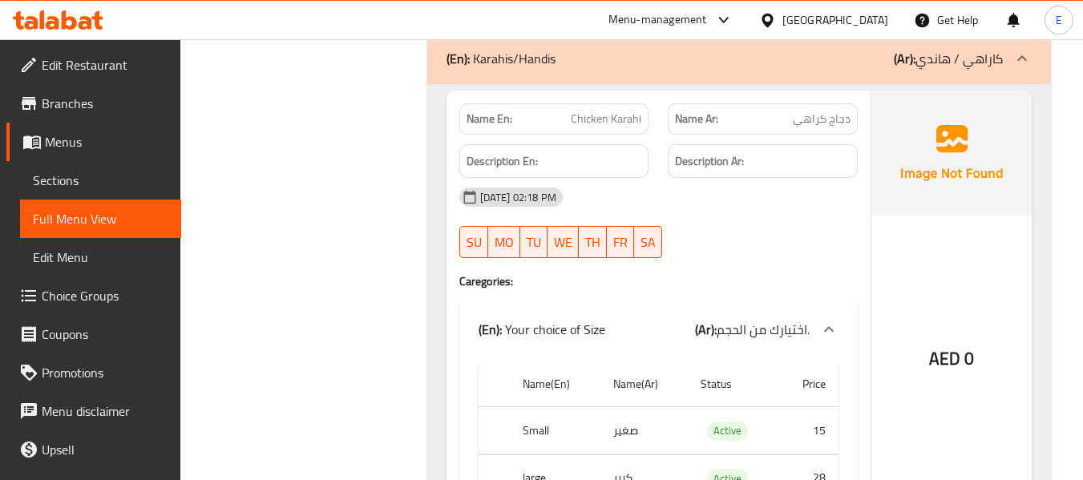
scroll to position [5852, 0]
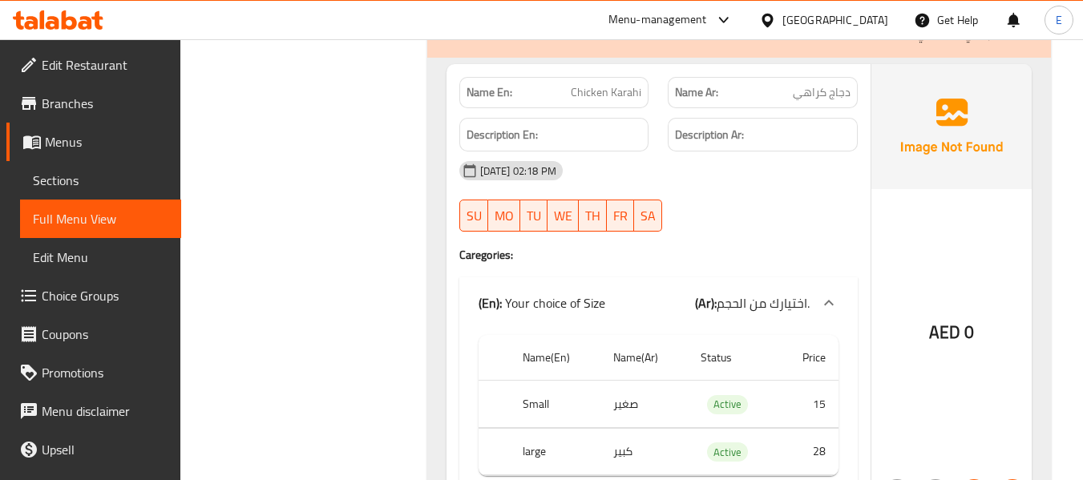
click at [590, 108] on div "Description En:" at bounding box center [554, 135] width 209 height 54
click at [637, 105] on div "Name En: Chicken Karahi" at bounding box center [554, 92] width 190 height 31
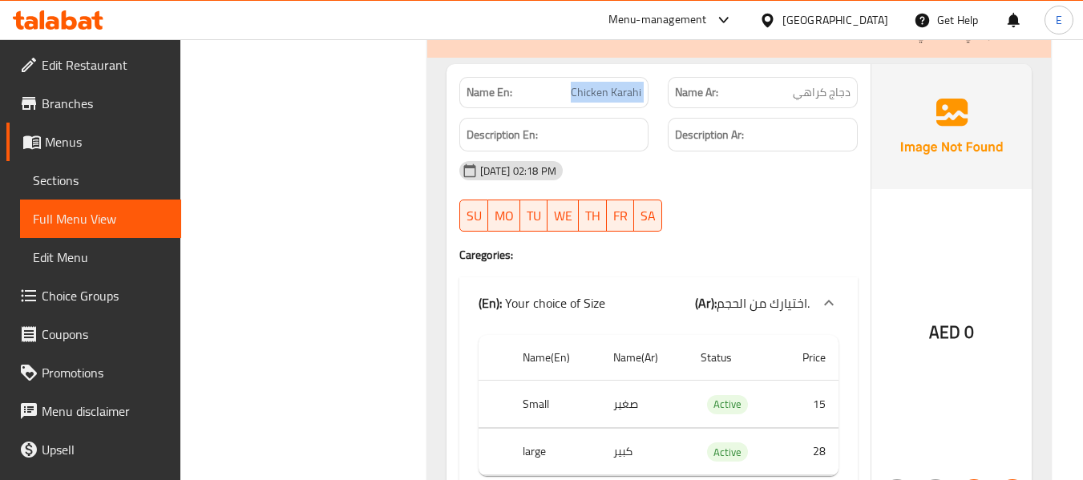
click at [637, 105] on div "Name En: Chicken Karahi" at bounding box center [554, 92] width 190 height 31
click at [815, 94] on span "دجاج كراهي" at bounding box center [822, 92] width 58 height 17
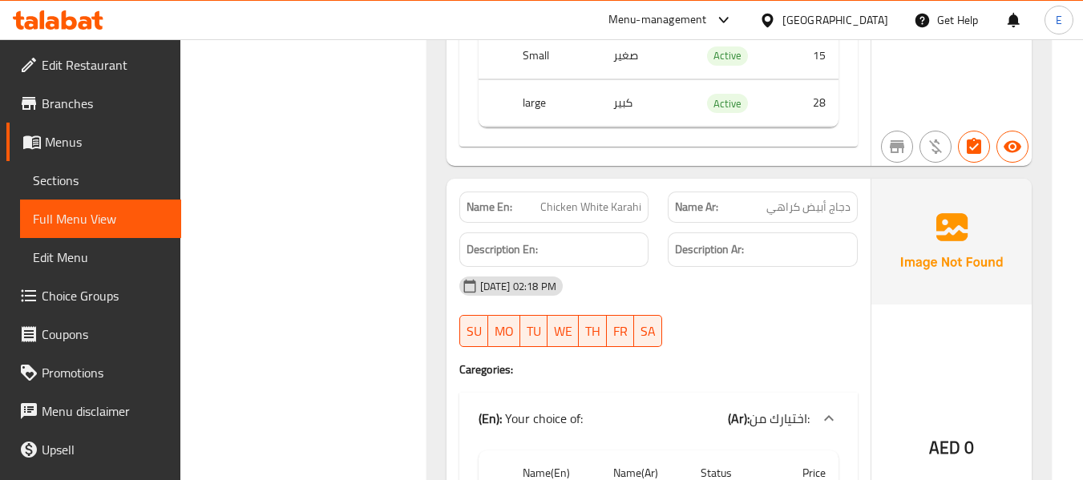
scroll to position [6333, 0]
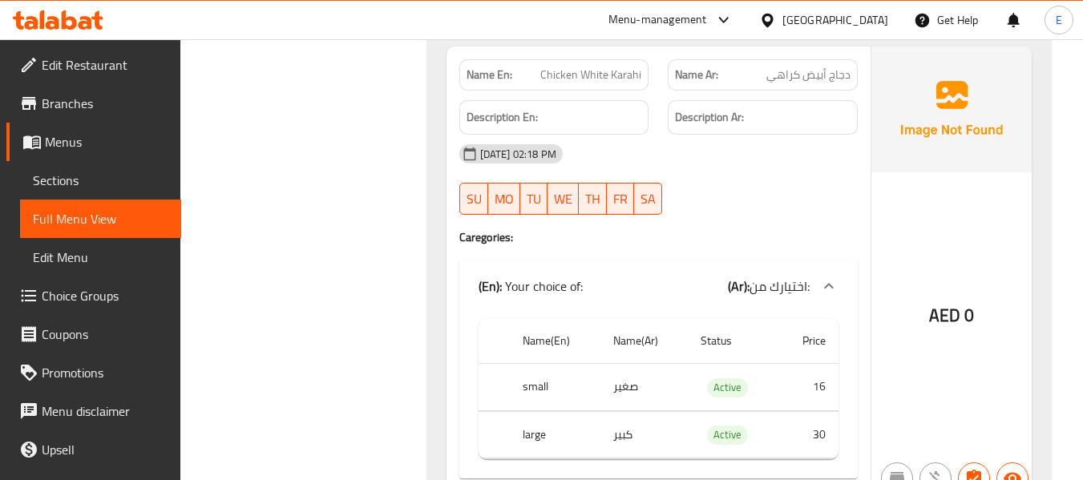
click at [577, 79] on span "Chicken White Karahi" at bounding box center [590, 75] width 101 height 17
click at [793, 80] on span "دجاج أبيض كراهي" at bounding box center [808, 75] width 84 height 17
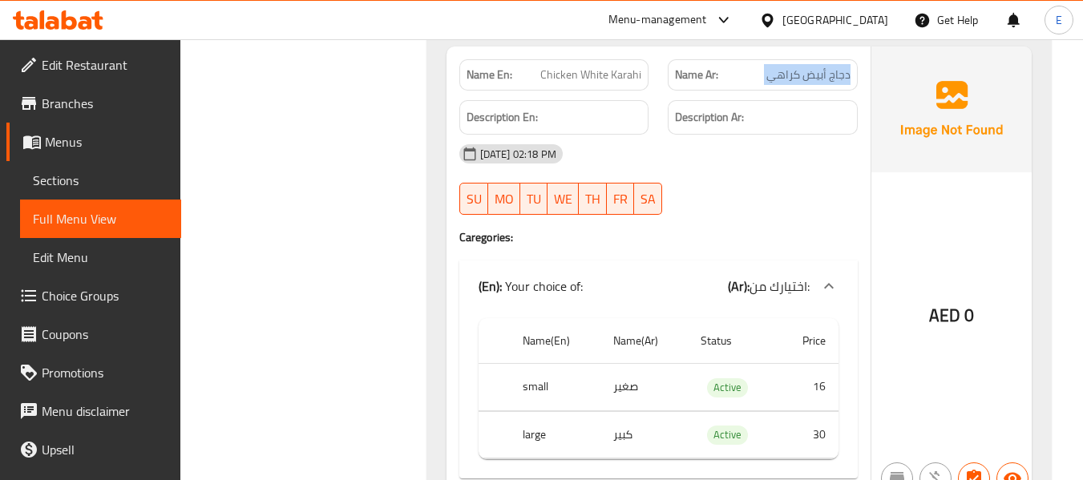
click at [793, 80] on span "دجاج أبيض كراهي" at bounding box center [808, 75] width 84 height 17
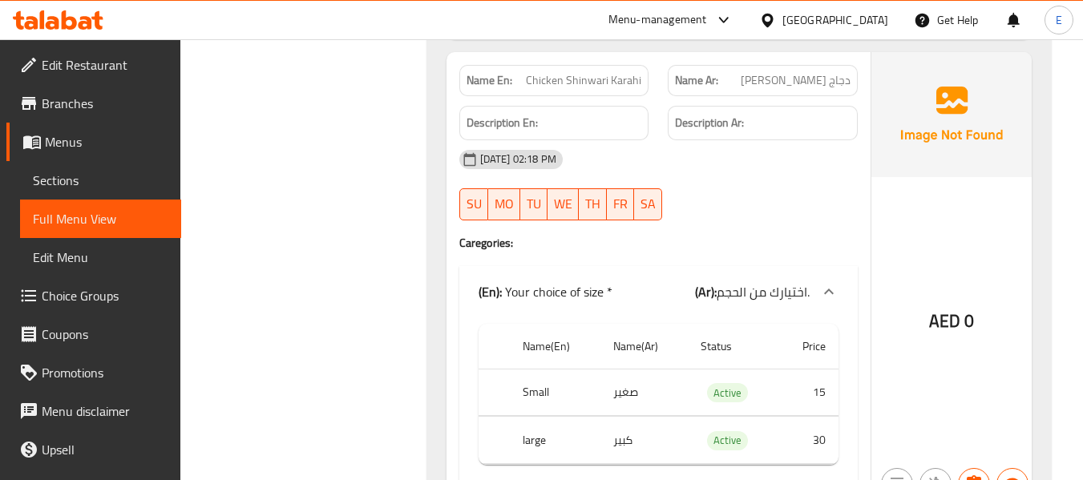
scroll to position [6814, 0]
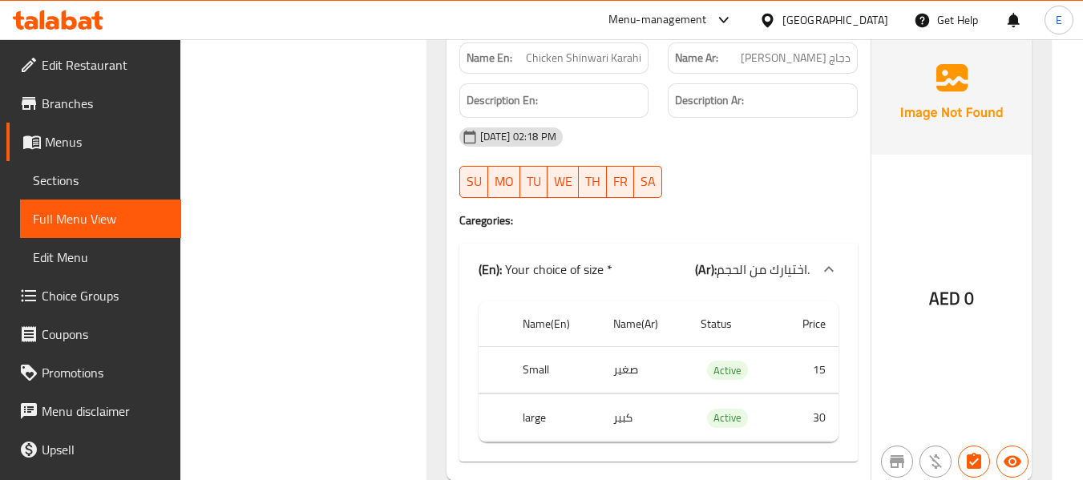
click at [576, 63] on span "Chicken Shinwari Karahi" at bounding box center [583, 58] width 115 height 17
click at [801, 70] on div "Name Ar: دجاج شينواري كراهي" at bounding box center [763, 57] width 190 height 31
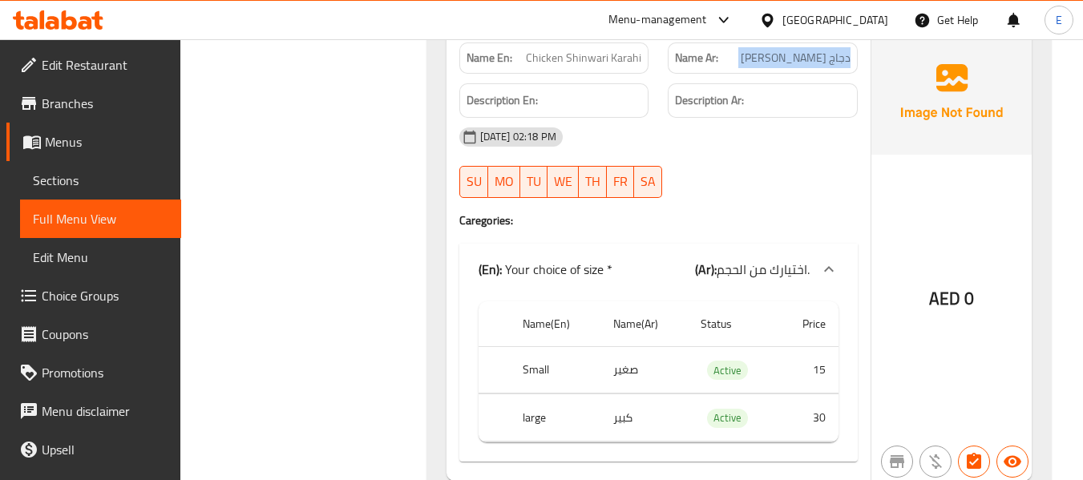
click at [801, 70] on div "Name Ar: دجاج شينواري كراهي" at bounding box center [763, 57] width 190 height 31
click at [774, 158] on div "16-09-2025 02:18 PM SU MO TU WE TH FR SA" at bounding box center [659, 163] width 418 height 90
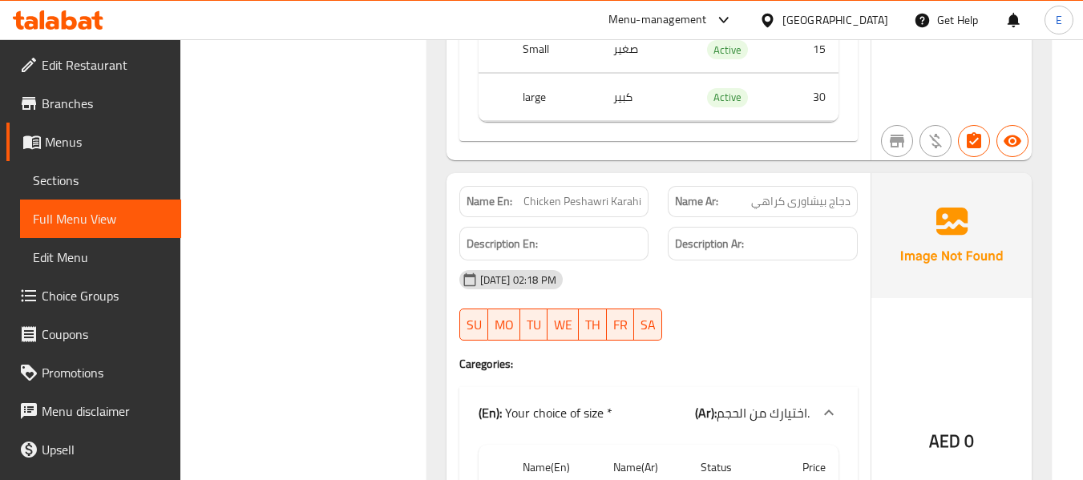
scroll to position [7215, 0]
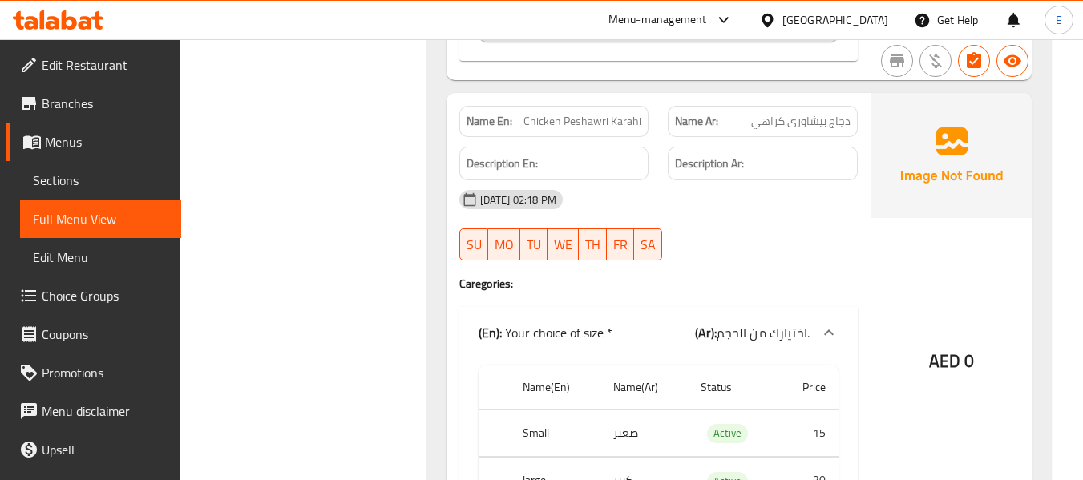
click at [606, 119] on span "Chicken Peshawri Karahi" at bounding box center [582, 121] width 118 height 17
click at [802, 113] on span "دجاج بيشاورى كراهي" at bounding box center [800, 121] width 99 height 17
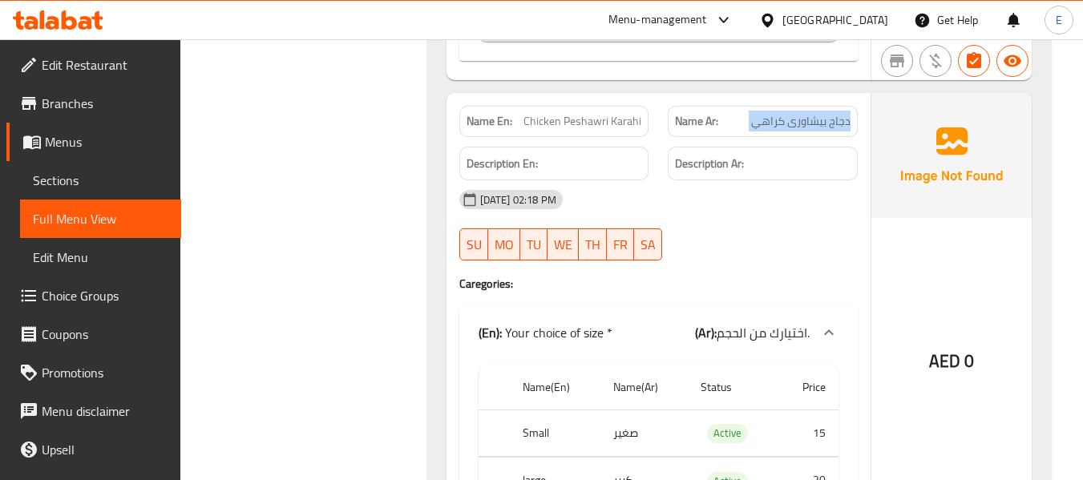
click at [802, 113] on span "دجاج بيشاورى كراهي" at bounding box center [800, 121] width 99 height 17
click at [823, 284] on h4 "Caregories:" at bounding box center [658, 284] width 398 height 16
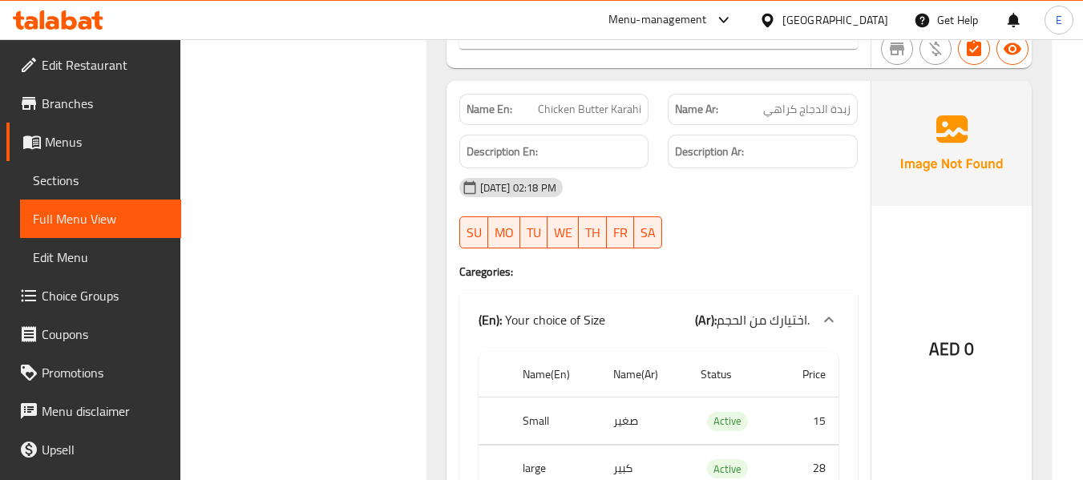
scroll to position [7696, 0]
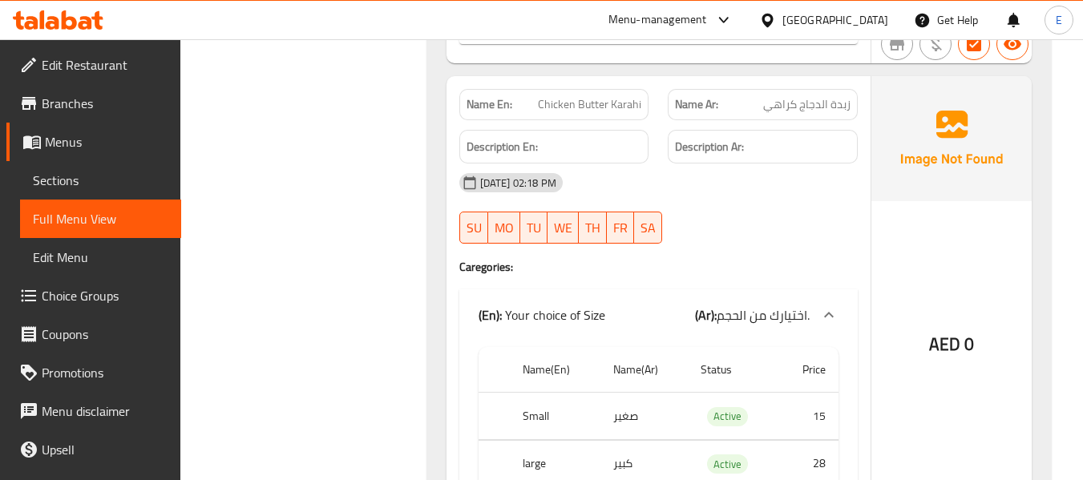
click at [639, 117] on div "Name En: Chicken Butter Karahi" at bounding box center [554, 104] width 190 height 31
click at [780, 107] on span "زبدة الدجاج كراهي" at bounding box center [806, 104] width 87 height 17
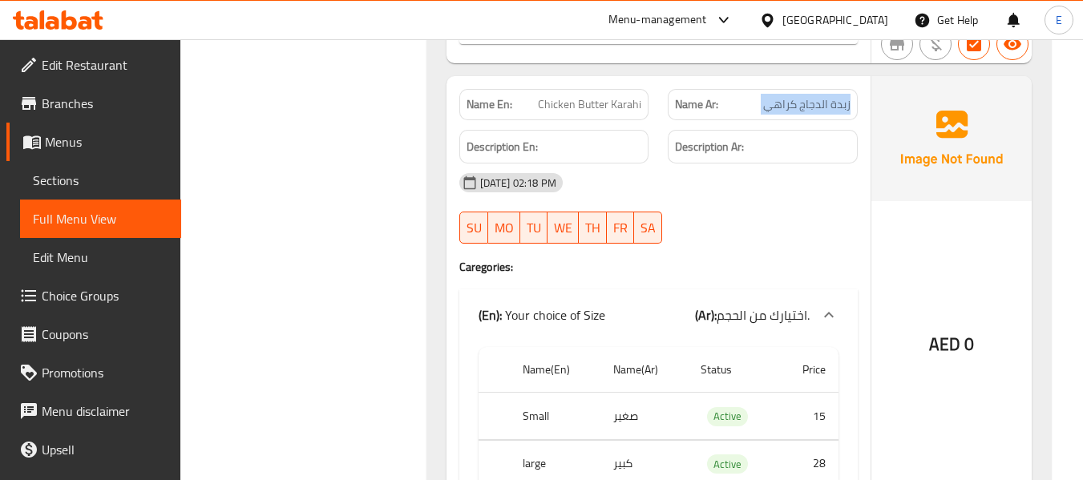
click at [780, 107] on span "زبدة الدجاج كراهي" at bounding box center [806, 104] width 87 height 17
click at [778, 196] on div "[DATE] 02:18 PM" at bounding box center [659, 183] width 418 height 38
click at [820, 111] on span "زبدة الدجاج كراهي" at bounding box center [806, 104] width 87 height 17
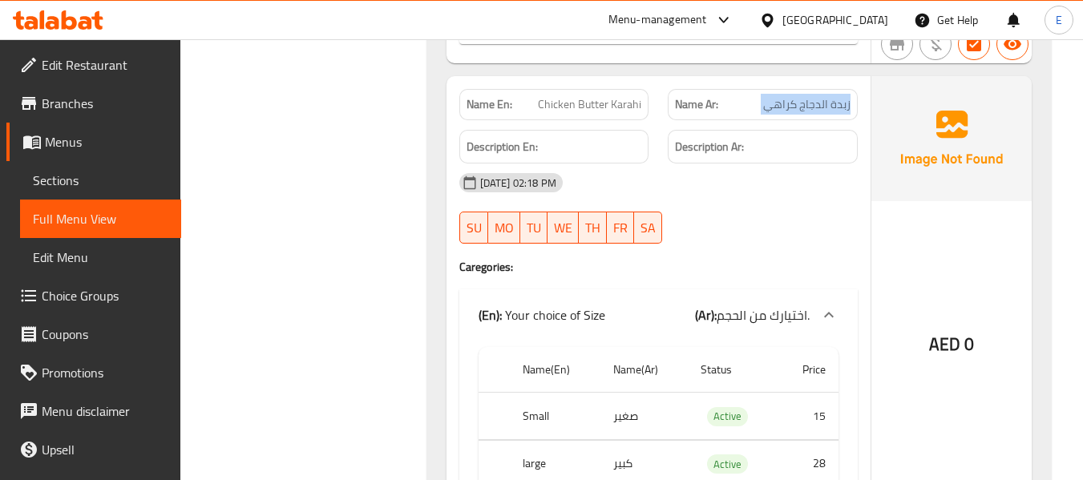
click at [820, 111] on span "زبدة الدجاج كراهي" at bounding box center [806, 104] width 87 height 17
click at [613, 91] on div "Name En: Chicken Butter Karahi" at bounding box center [554, 104] width 190 height 31
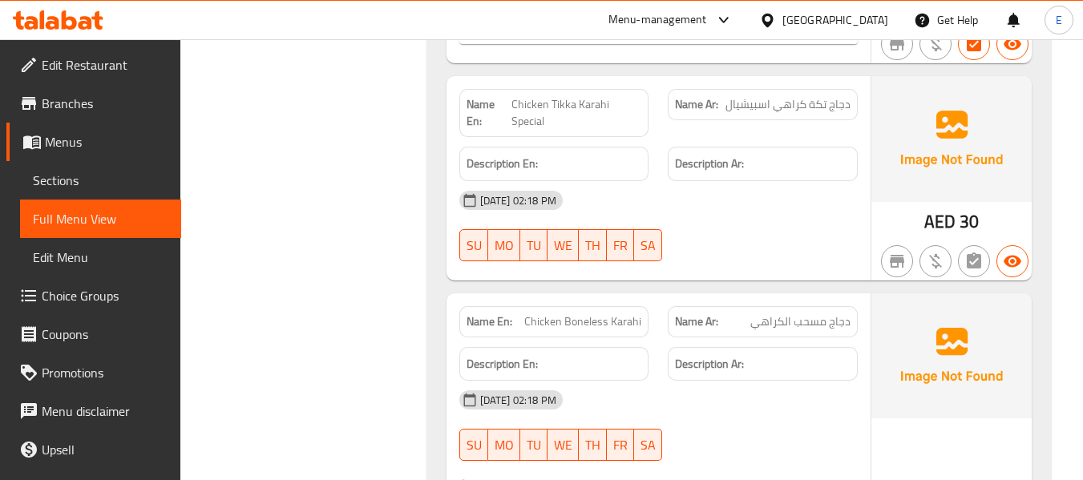
scroll to position [8177, 0]
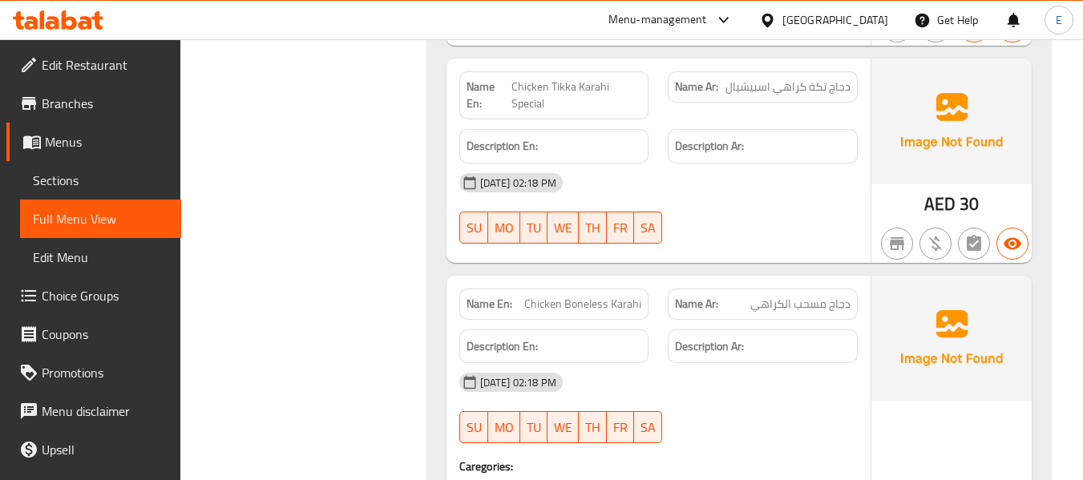
click at [584, 98] on span "Chicken Tikka Karahi Special" at bounding box center [576, 96] width 131 height 34
click at [777, 90] on span "دجاج تكة كراهي اسبيشيال" at bounding box center [787, 87] width 125 height 17
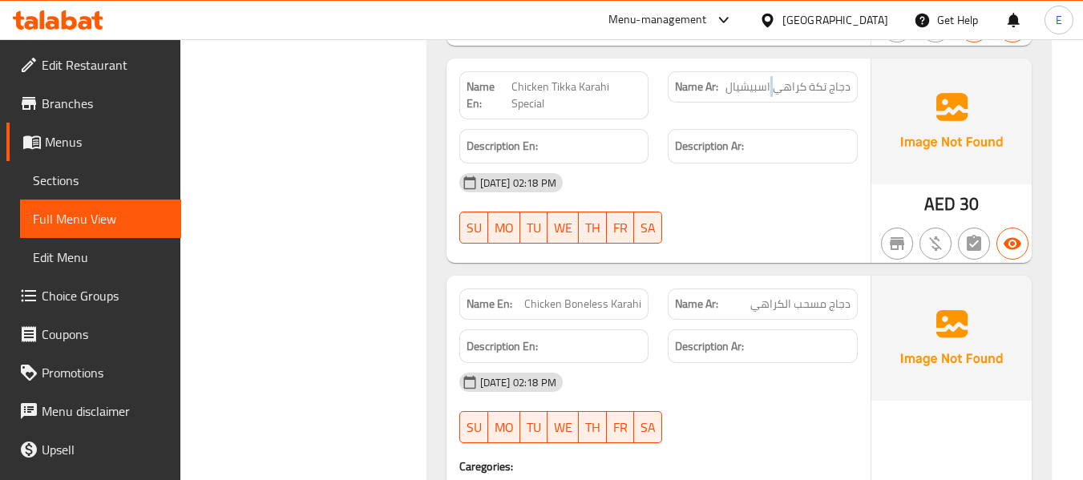
click at [777, 90] on span "دجاج تكة كراهي اسبيشيال" at bounding box center [787, 87] width 125 height 17
click at [790, 214] on div "16-09-2025 02:18 PM SU MO TU WE TH FR SA" at bounding box center [659, 209] width 418 height 90
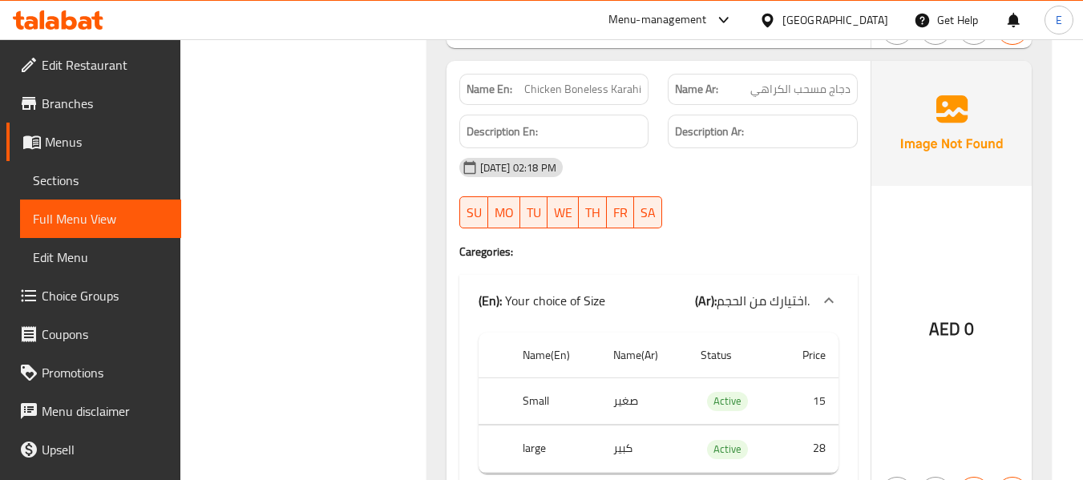
scroll to position [8401, 0]
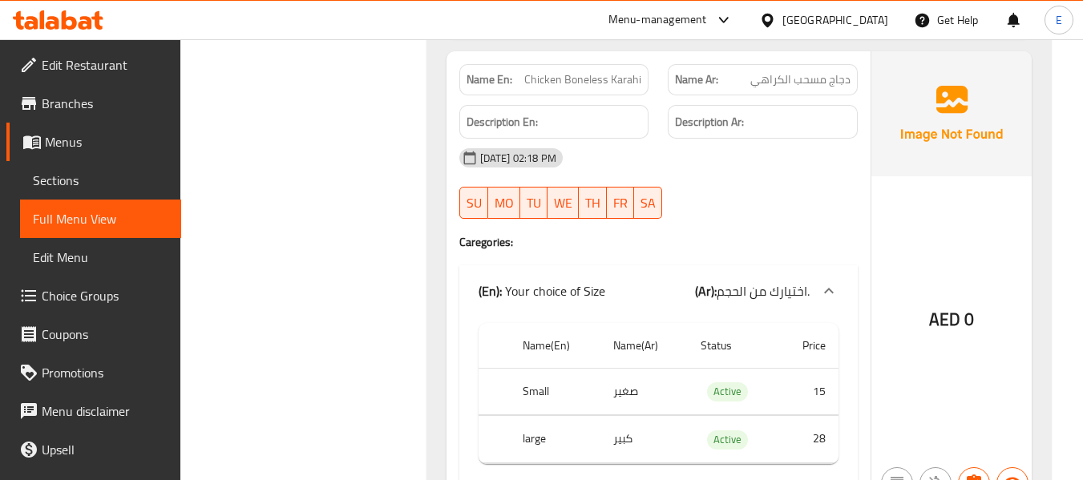
click at [619, 78] on span "Chicken Boneless Karahi" at bounding box center [582, 79] width 117 height 17
click at [762, 73] on span "دجاج مسحب الكراهي" at bounding box center [800, 79] width 100 height 17
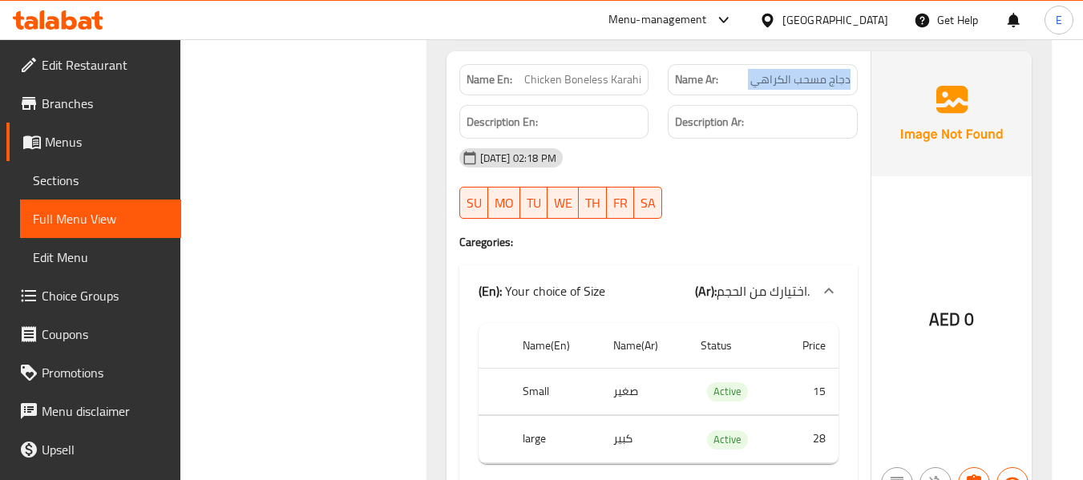
click at [762, 73] on span "دجاج مسحب الكراهي" at bounding box center [800, 79] width 100 height 17
click at [791, 168] on div "[DATE] 02:18 PM" at bounding box center [659, 158] width 418 height 38
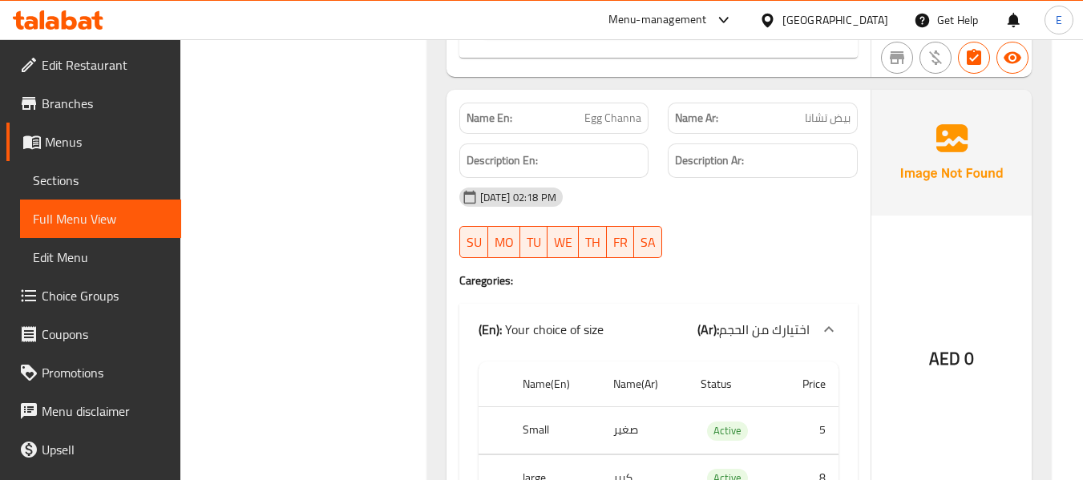
scroll to position [1122, 0]
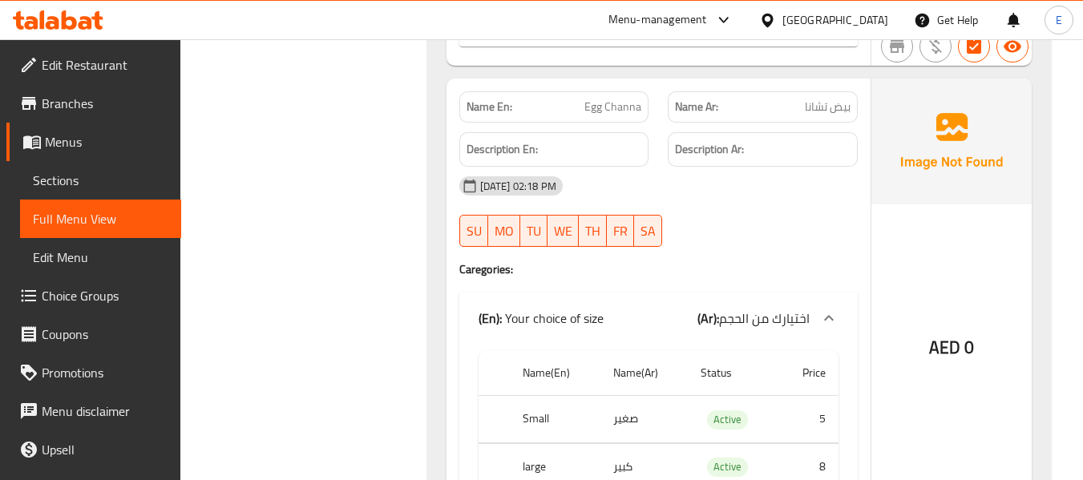
click at [848, 115] on span "بيض تشانا" at bounding box center [828, 107] width 46 height 17
click at [576, 105] on p "Name En: Egg Channa" at bounding box center [555, 107] width 176 height 17
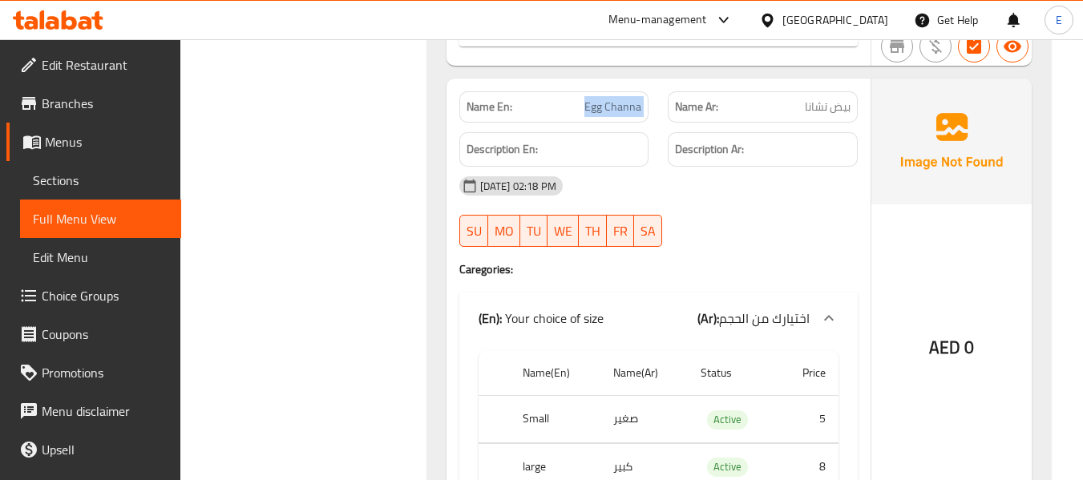
click at [576, 105] on p "Name En: Egg Channa" at bounding box center [555, 107] width 176 height 17
click at [783, 215] on div "16-09-2025 02:18 PM SU MO TU WE TH FR SA" at bounding box center [659, 212] width 418 height 90
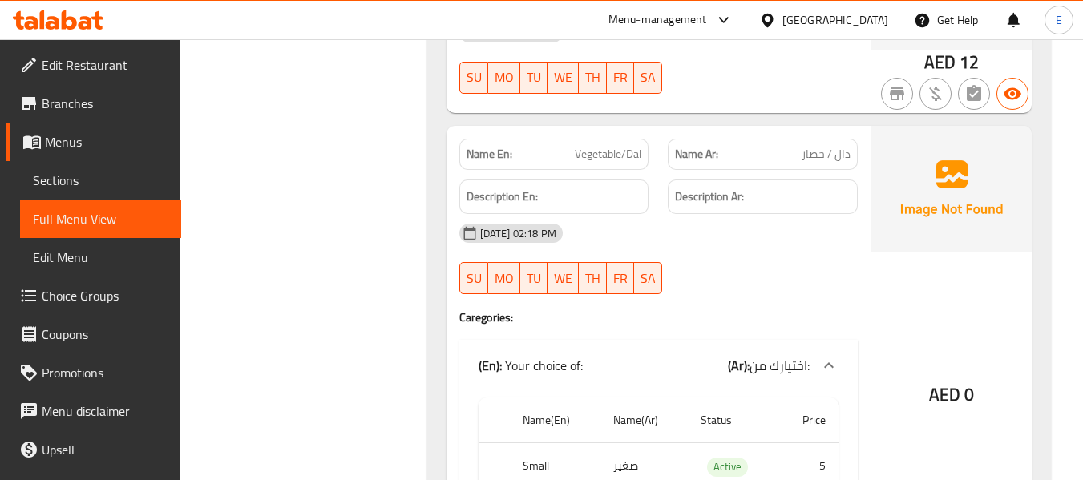
scroll to position [1764, 0]
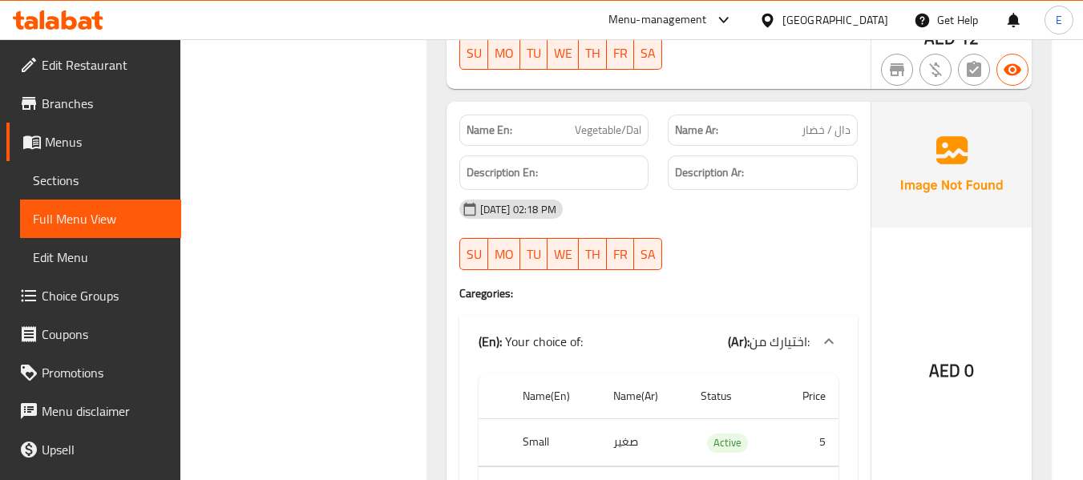
click at [805, 127] on span "دال / خضار" at bounding box center [826, 130] width 49 height 17
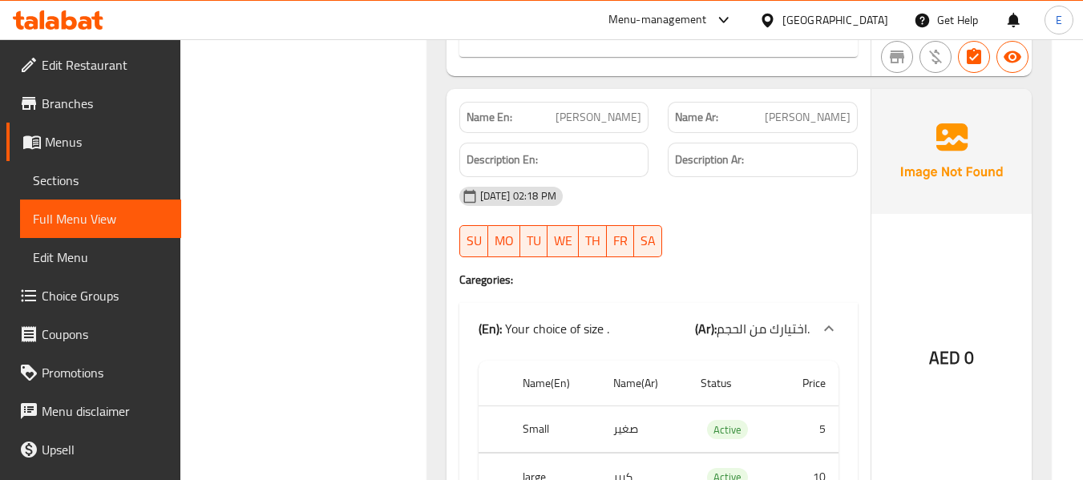
scroll to position [2245, 0]
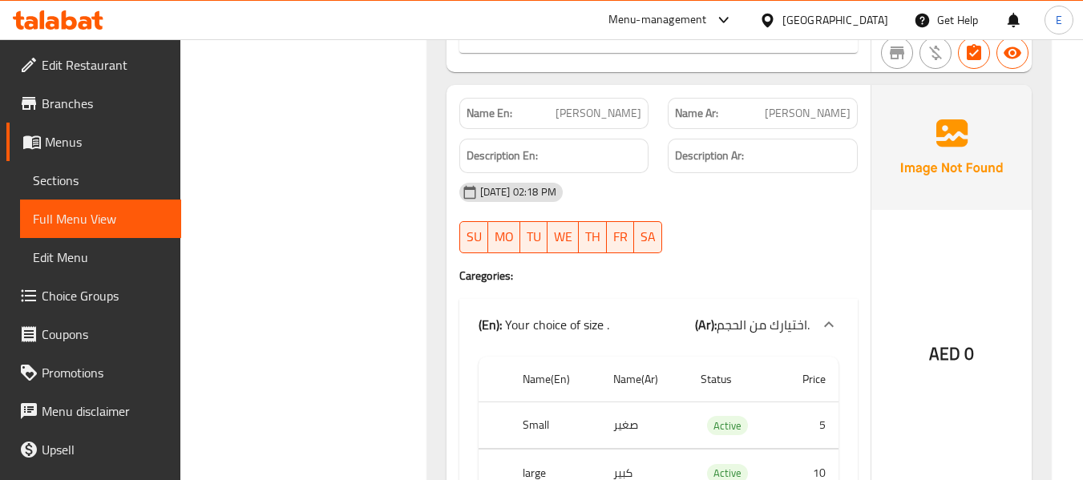
click at [800, 118] on p "Name Ar: توا قيما" at bounding box center [763, 113] width 176 height 17
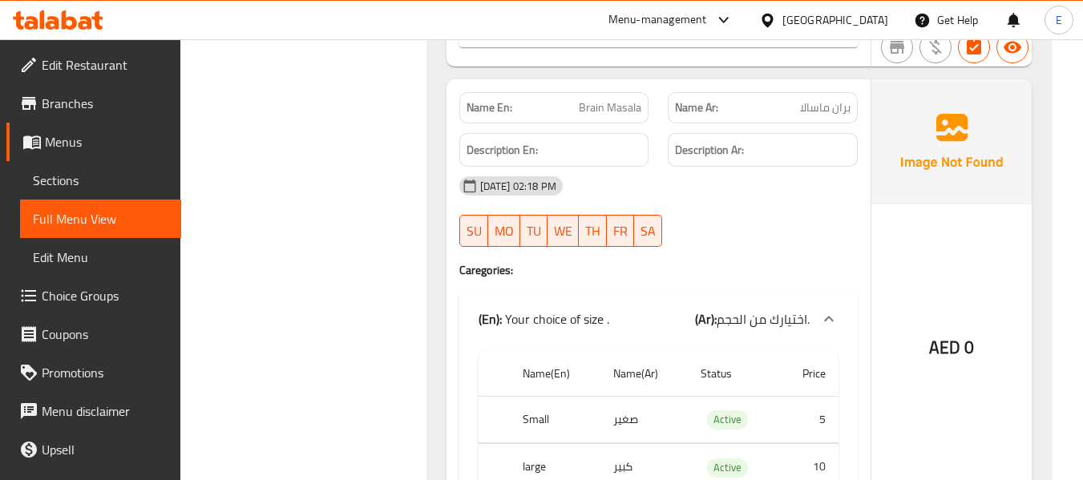
scroll to position [2726, 0]
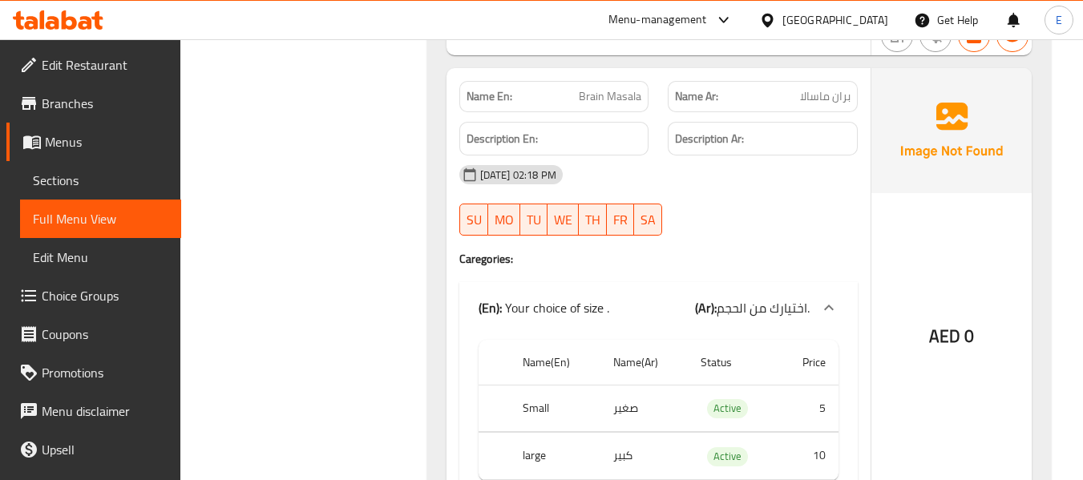
click at [834, 105] on span "بران ماسالا" at bounding box center [825, 96] width 51 height 17
click at [641, 103] on span "Brain Masala" at bounding box center [610, 96] width 63 height 17
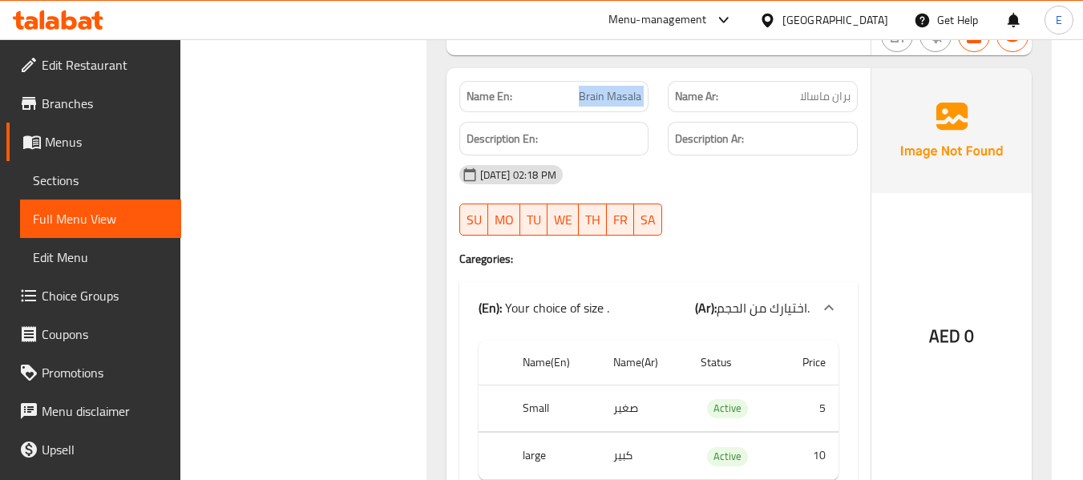
click at [641, 103] on span "Brain Masala" at bounding box center [610, 96] width 63 height 17
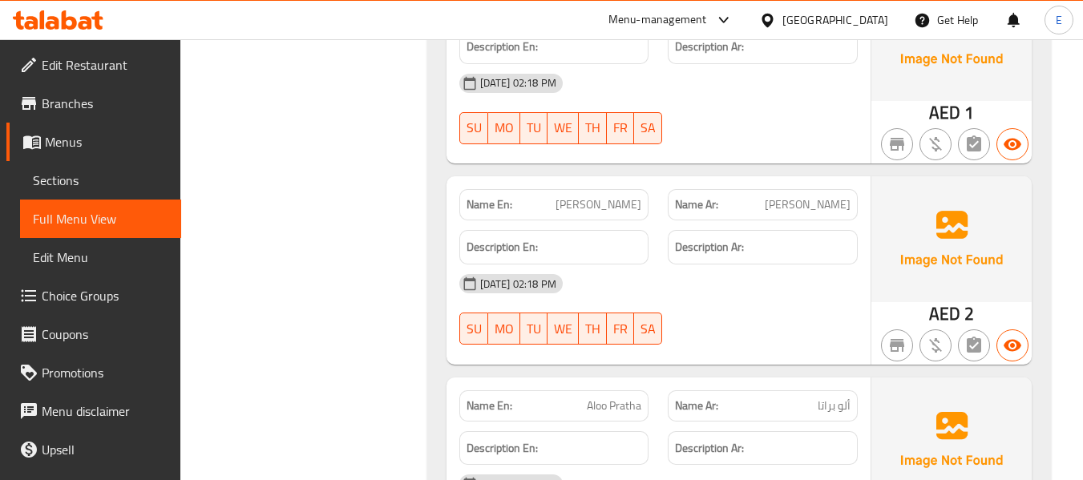
scroll to position [4249, 0]
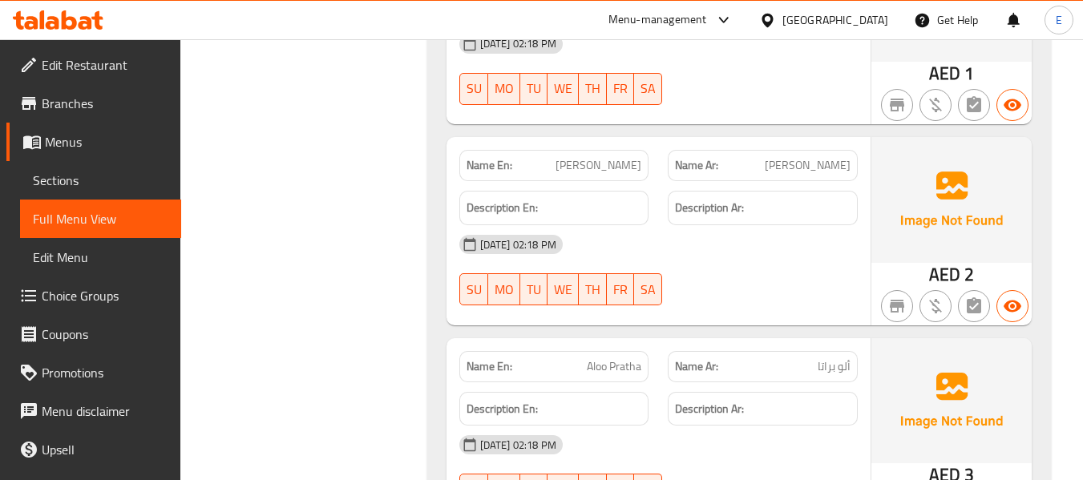
click at [834, 157] on span "[PERSON_NAME]" at bounding box center [808, 165] width 86 height 17
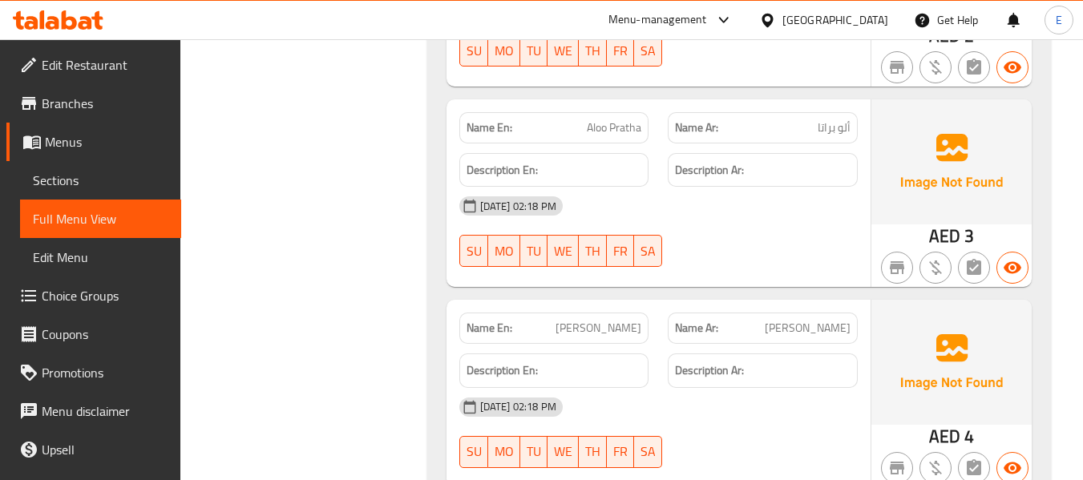
scroll to position [4489, 0]
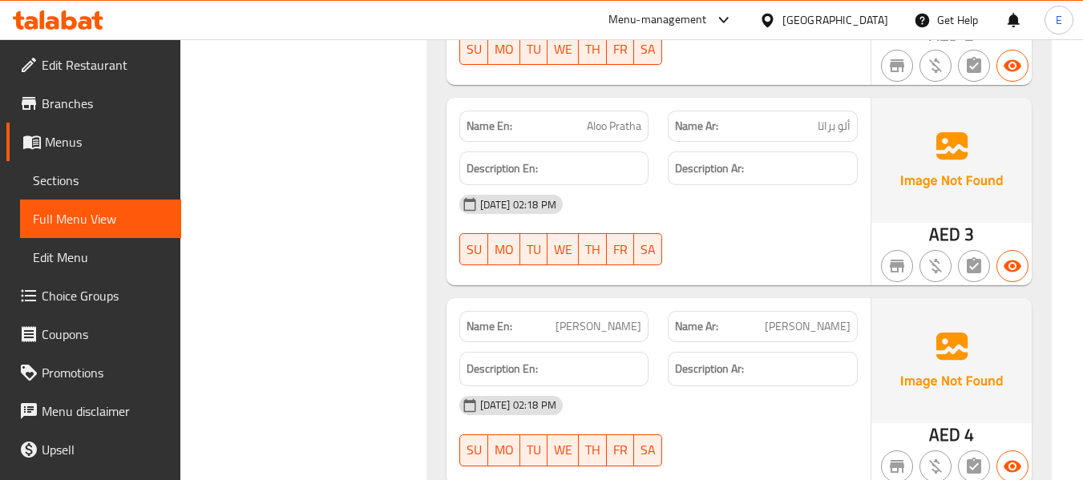
click at [615, 129] on span "Aloo Pratha" at bounding box center [614, 126] width 55 height 17
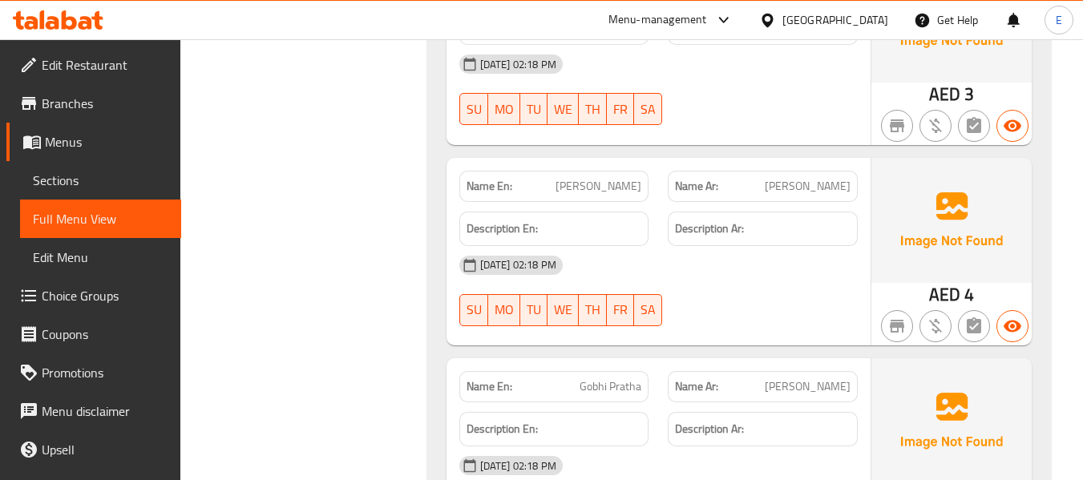
scroll to position [4650, 0]
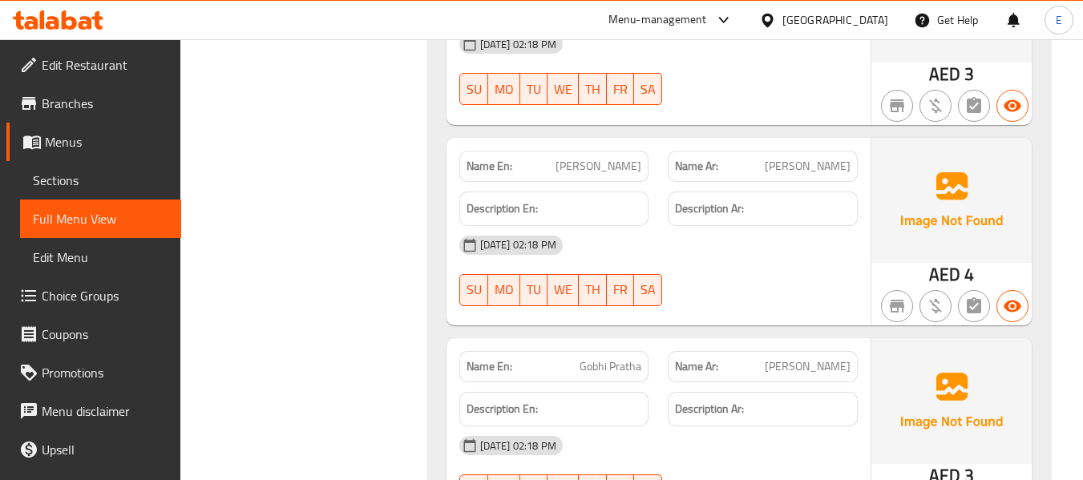
click at [620, 168] on span "[PERSON_NAME]" at bounding box center [599, 166] width 86 height 17
click at [802, 174] on p "Name Ar: قيما براتا" at bounding box center [763, 166] width 176 height 17
click at [806, 172] on p "Name Ar: قيما براتا" at bounding box center [763, 166] width 176 height 17
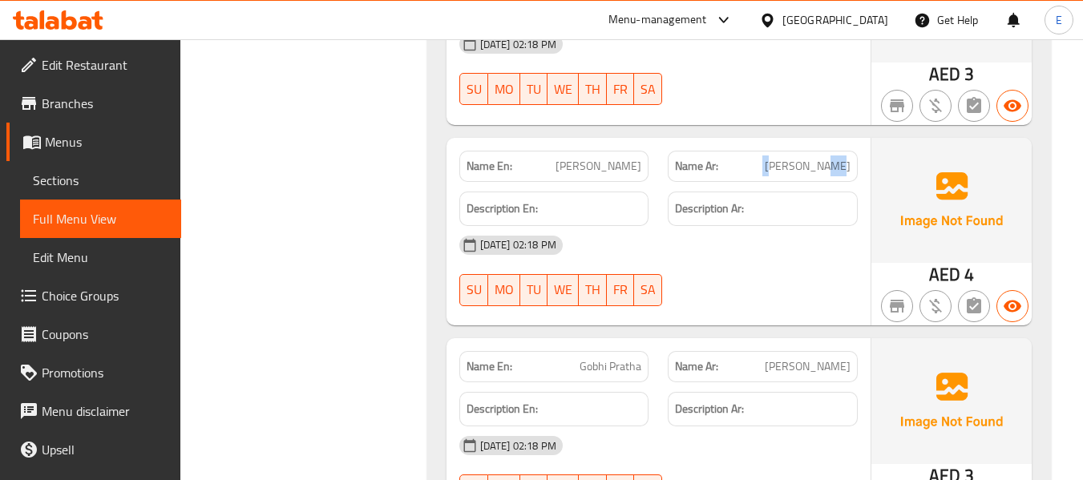
click at [806, 172] on p "Name Ar: قيما براتا" at bounding box center [763, 166] width 176 height 17
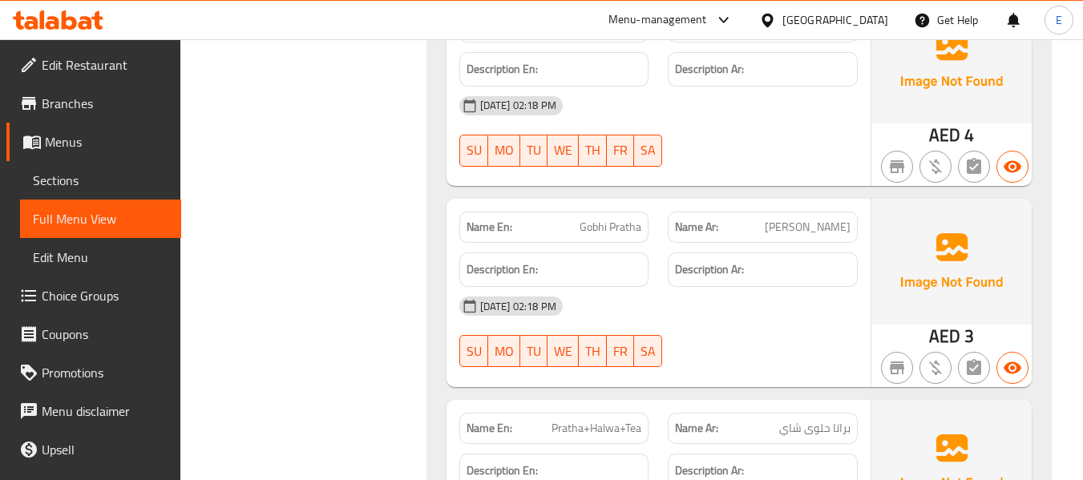
scroll to position [4810, 0]
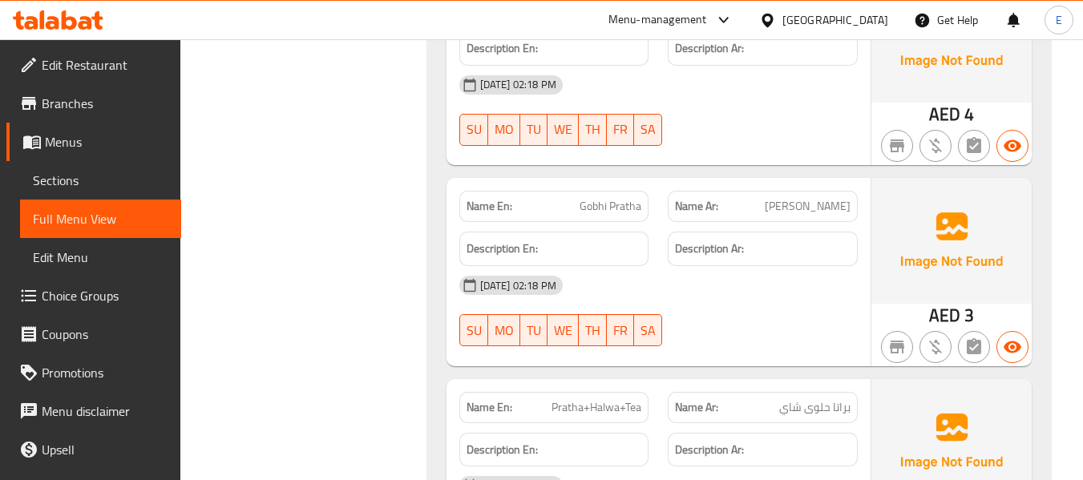
click at [835, 215] on span "[PERSON_NAME]" at bounding box center [808, 206] width 86 height 17
click at [616, 211] on span "Gobhi Pratha" at bounding box center [611, 206] width 62 height 17
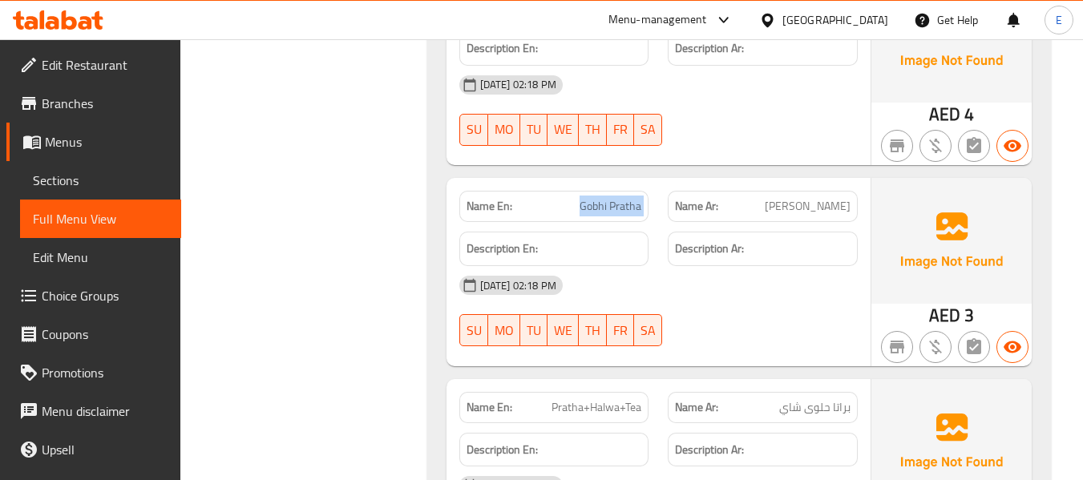
click at [616, 211] on span "Gobhi Pratha" at bounding box center [611, 206] width 62 height 17
click at [802, 303] on div "[DATE] 02:18 PM" at bounding box center [659, 285] width 418 height 38
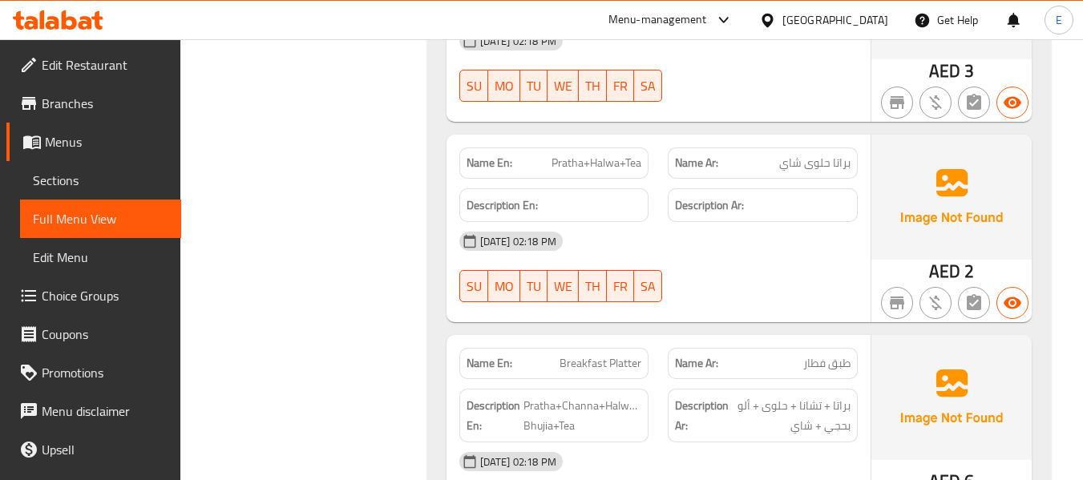
scroll to position [5130, 0]
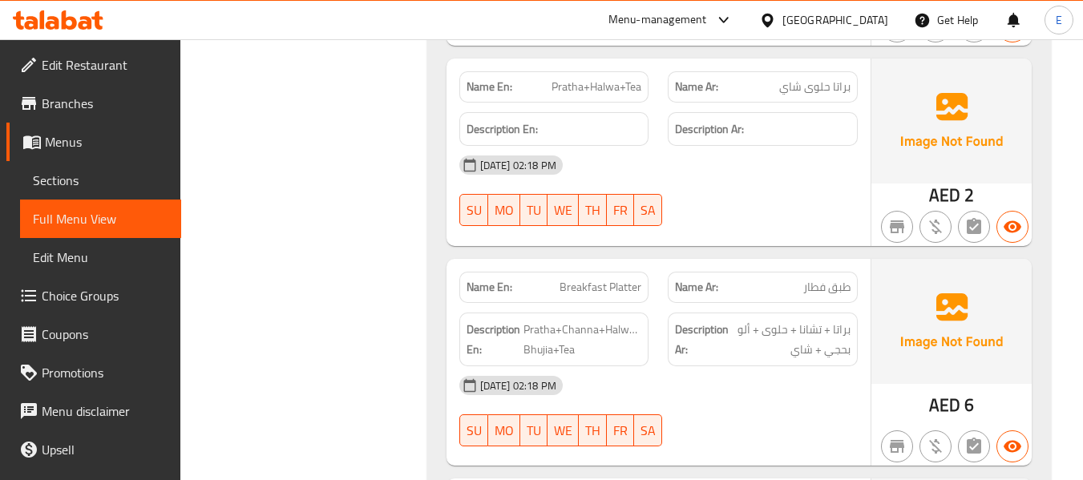
click at [816, 91] on span "براتا حلوى شاي" at bounding box center [814, 87] width 71 height 17
click at [601, 85] on span "Pratha+Halwa+Tea" at bounding box center [597, 87] width 90 height 17
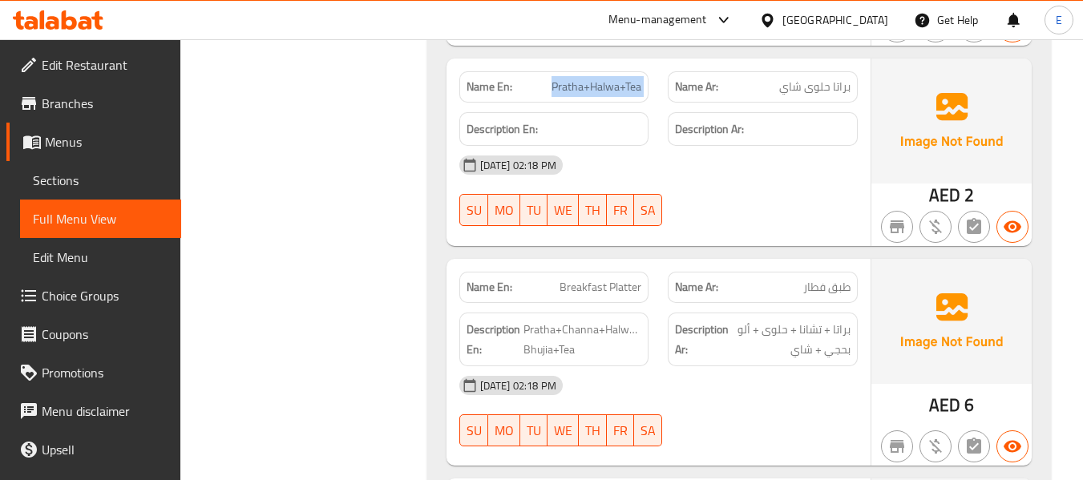
click at [601, 85] on span "Pratha+Halwa+Tea" at bounding box center [597, 87] width 90 height 17
click at [794, 160] on div "[DATE] 02:18 PM" at bounding box center [659, 165] width 418 height 38
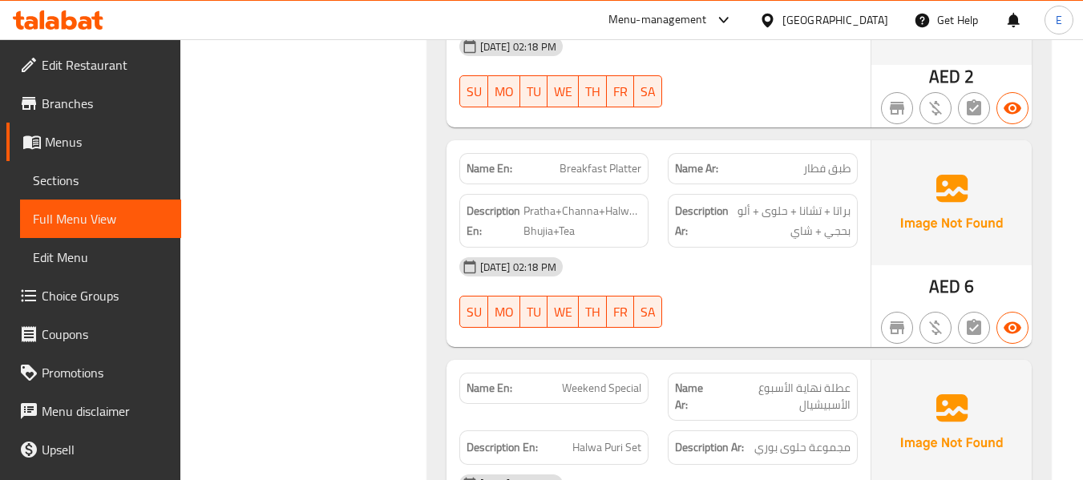
scroll to position [5291, 0]
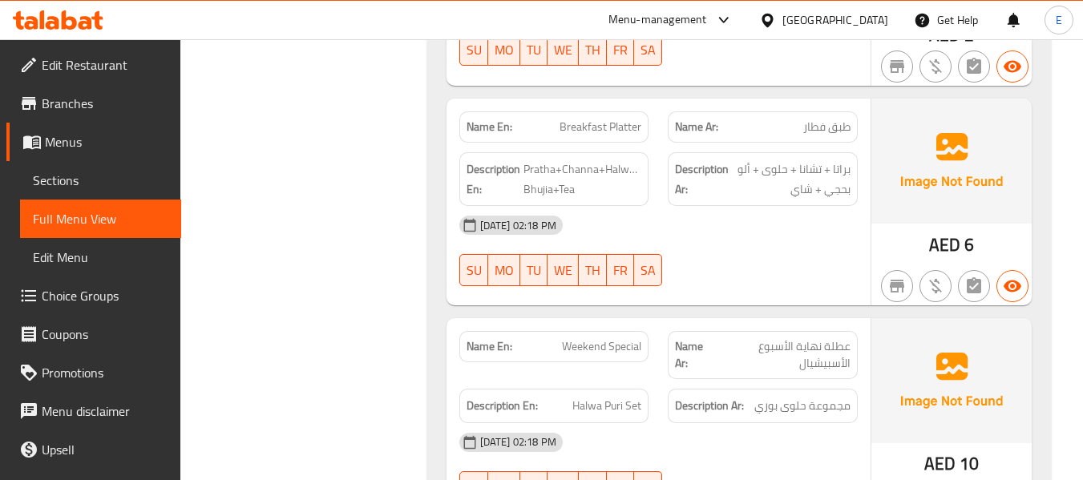
click at [600, 128] on span "Breakfast Platter" at bounding box center [601, 127] width 82 height 17
click at [781, 249] on div "16-09-2025 02:18 PM SU MO TU WE TH FR SA" at bounding box center [659, 251] width 418 height 90
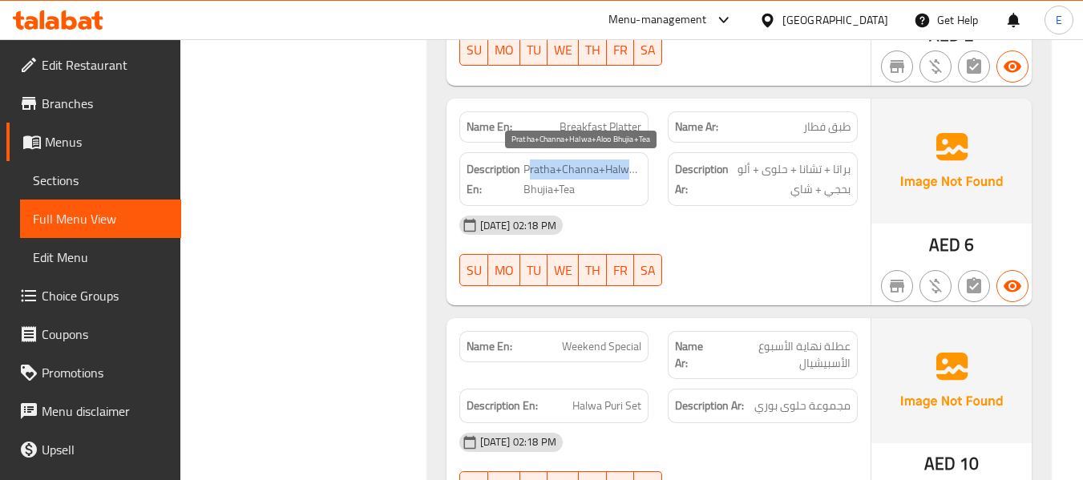
drag, startPoint x: 528, startPoint y: 168, endPoint x: 640, endPoint y: 179, distance: 111.9
click at [640, 179] on span "Pratha+Channa+Halwa+Aloo Bhujia+Tea" at bounding box center [582, 179] width 119 height 39
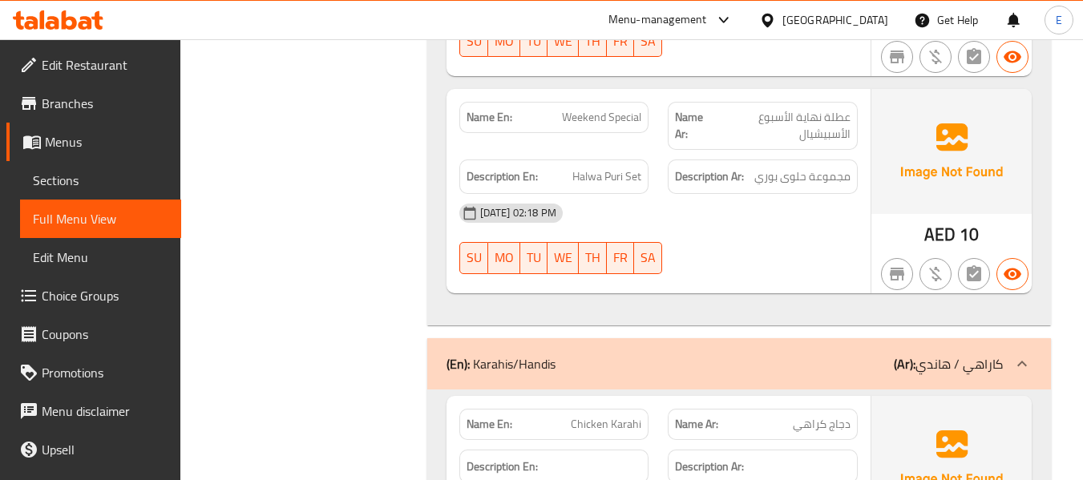
scroll to position [5531, 0]
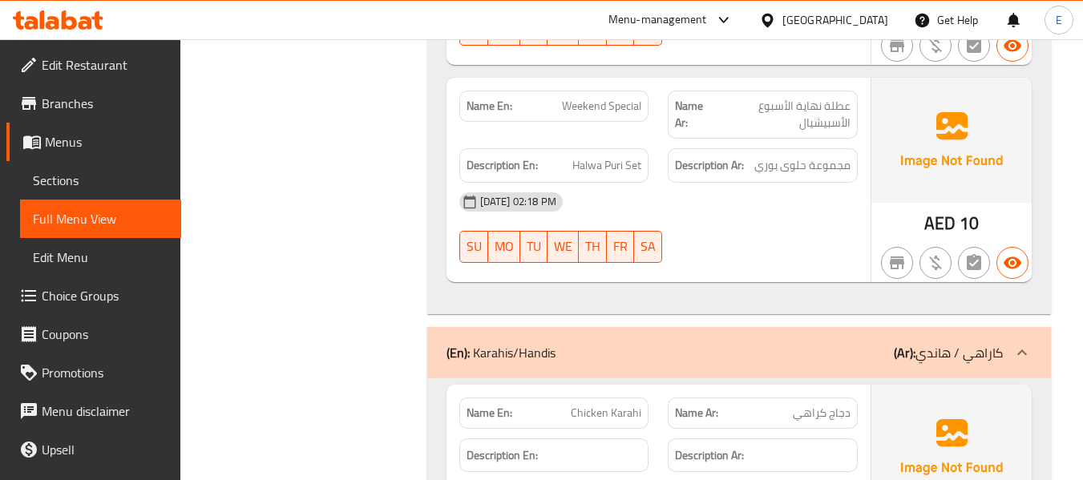
click at [789, 114] on span "عطلة نهاية الأسبوع الأسبيشيال" at bounding box center [782, 115] width 135 height 34
click at [576, 154] on div "Description En: Halwa Puri Set" at bounding box center [554, 165] width 190 height 34
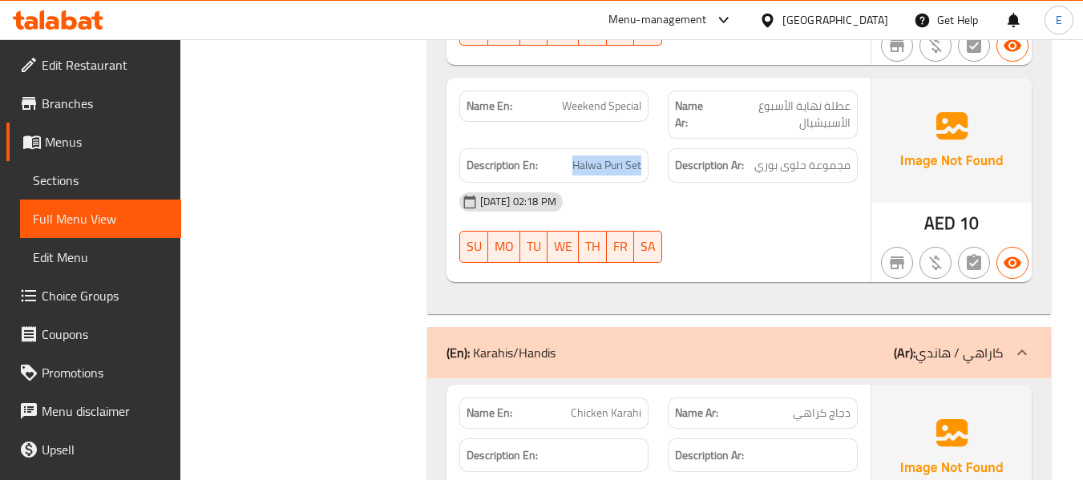
click at [576, 154] on div "Description En: Halwa Puri Set" at bounding box center [554, 165] width 190 height 34
click at [813, 169] on span "مجموعة حلوى بوري" at bounding box center [802, 166] width 96 height 20
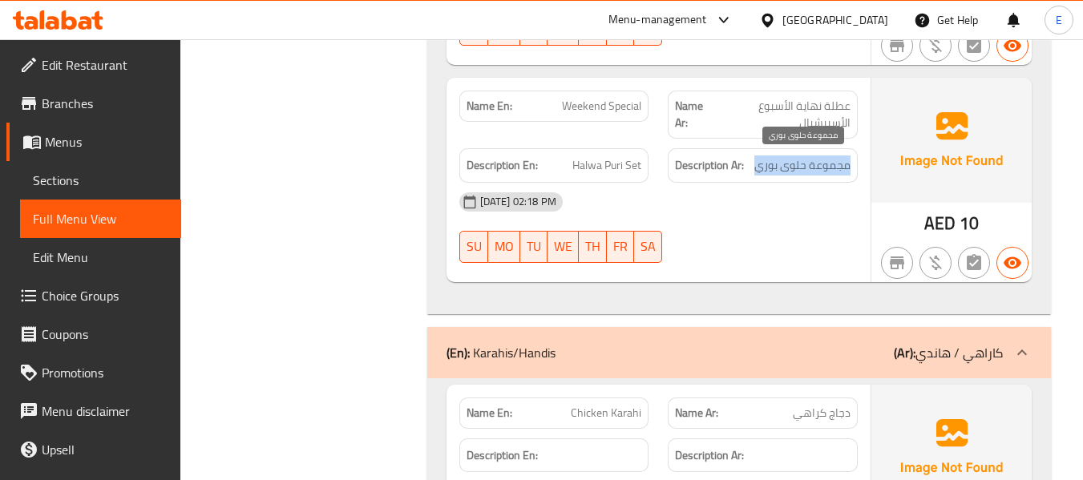
click at [813, 169] on span "مجموعة حلوى بوري" at bounding box center [802, 166] width 96 height 20
click at [794, 238] on div "16-09-2025 02:18 PM SU MO TU WE TH FR SA" at bounding box center [659, 228] width 418 height 90
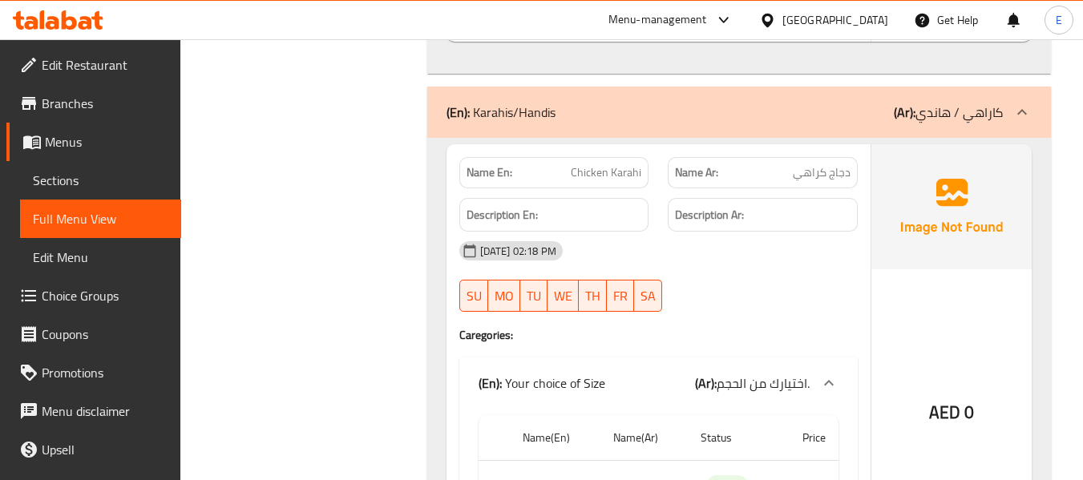
scroll to position [5852, 0]
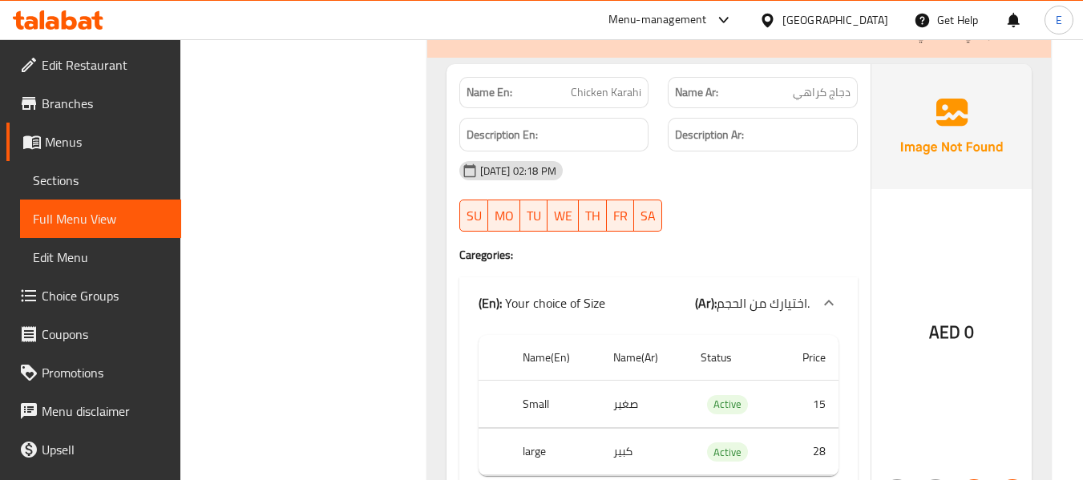
click at [809, 96] on span "دجاج كراهي" at bounding box center [822, 92] width 58 height 17
click at [617, 91] on span "Chicken Karahi" at bounding box center [606, 92] width 71 height 17
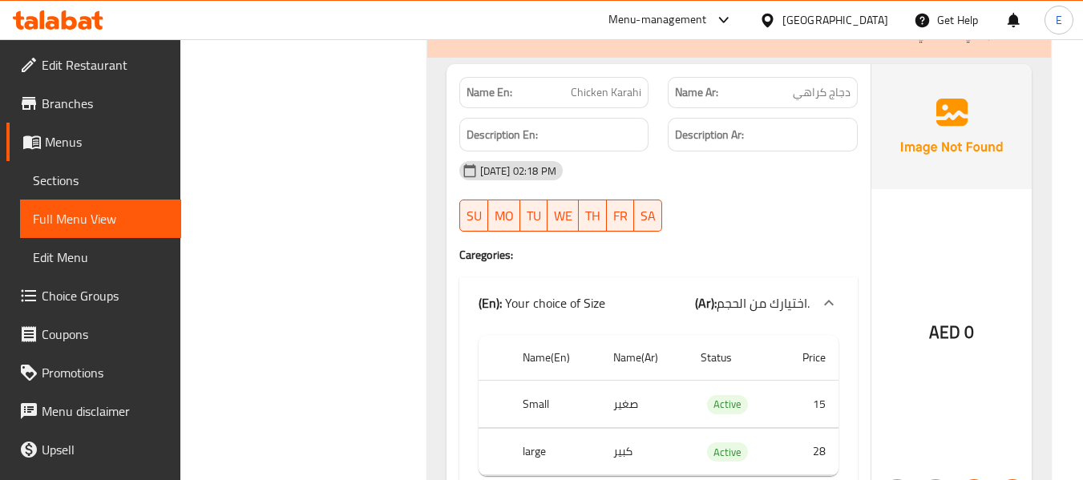
click at [747, 224] on div at bounding box center [762, 231] width 209 height 19
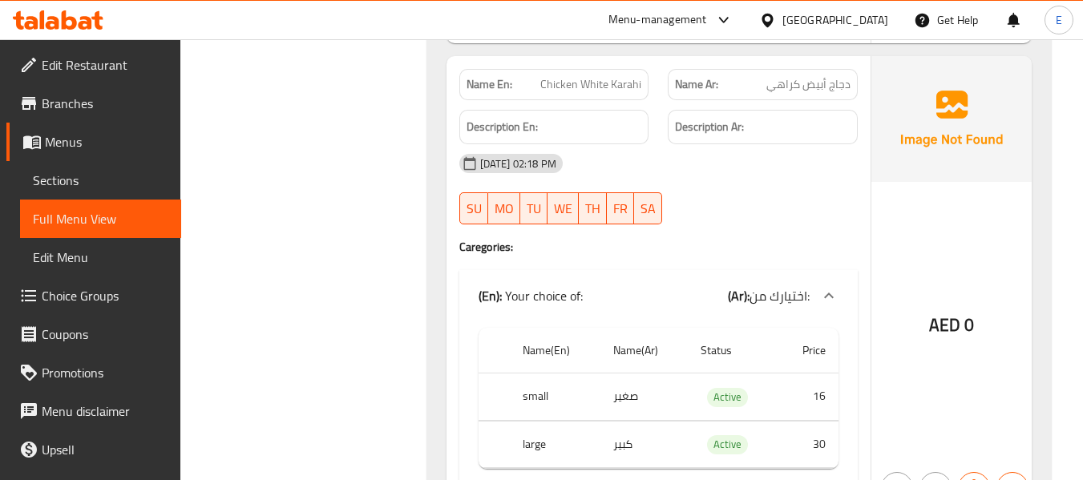
scroll to position [6333, 0]
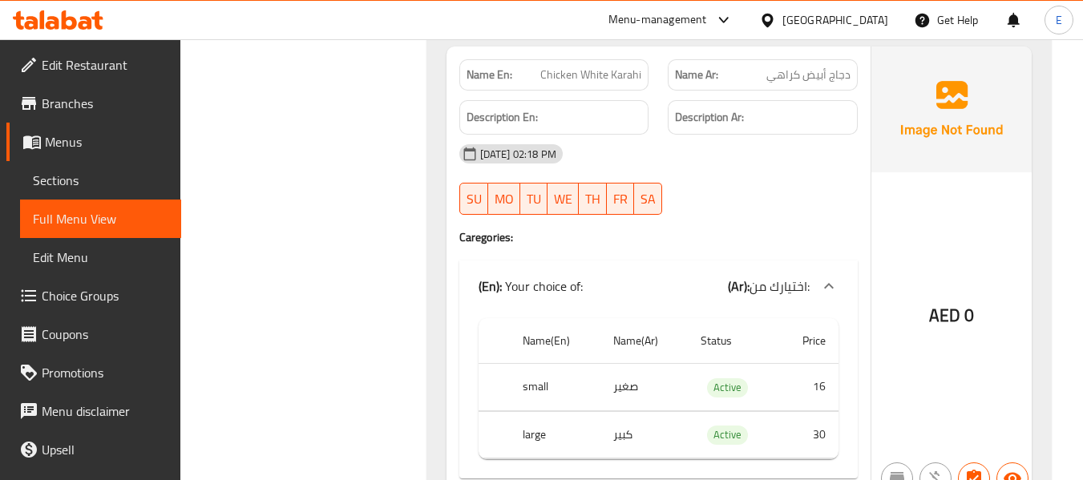
click at [597, 57] on div "Name En: Chicken White Karahi" at bounding box center [554, 75] width 209 height 51
click at [804, 67] on span "دجاج أبيض كراهي" at bounding box center [808, 75] width 84 height 17
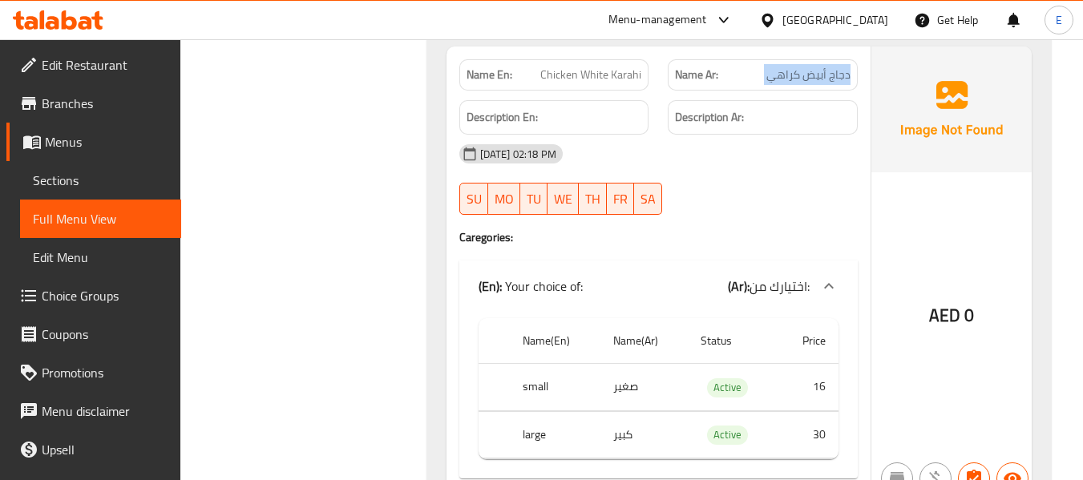
click at [804, 67] on span "دجاج أبيض كراهي" at bounding box center [808, 75] width 84 height 17
click at [814, 181] on div "16-09-2025 02:18 PM SU MO TU WE TH FR SA" at bounding box center [659, 180] width 418 height 90
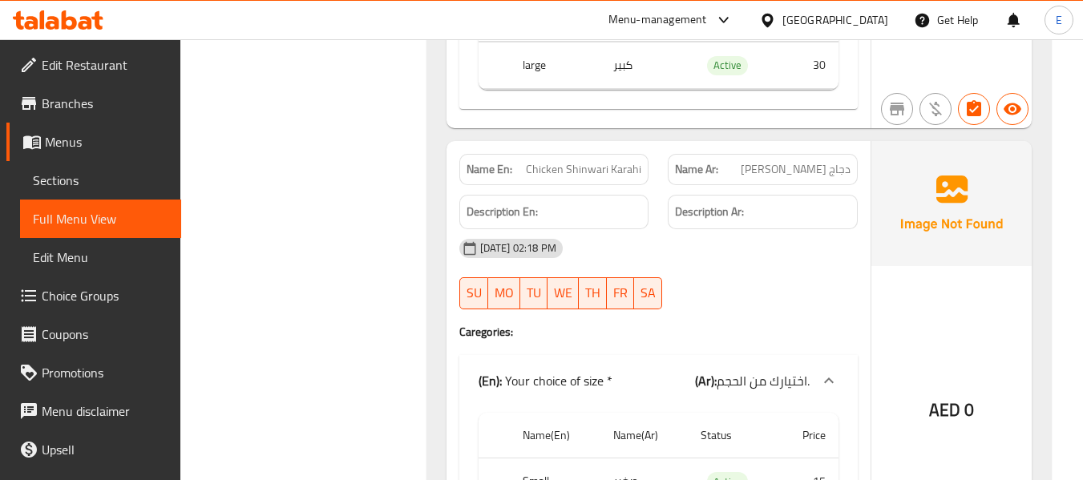
scroll to position [6734, 0]
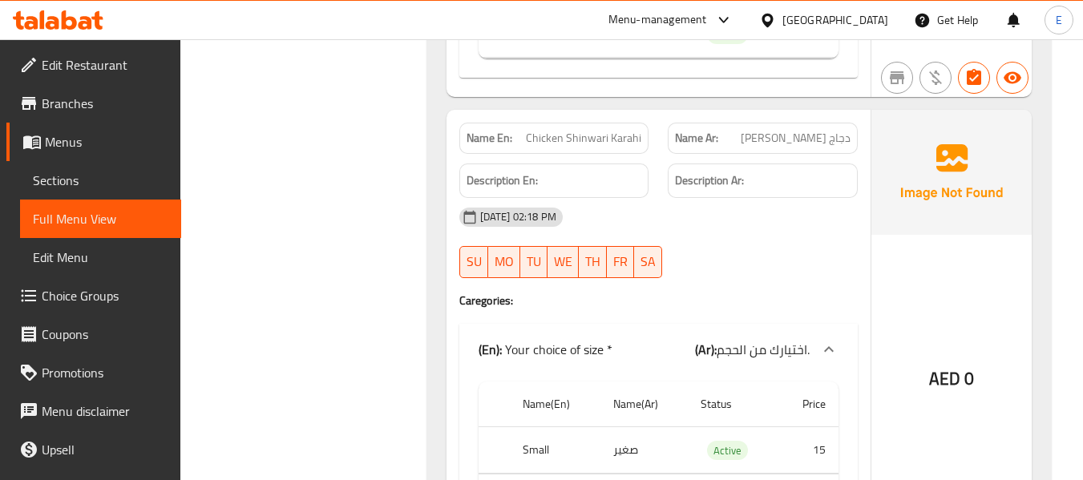
click at [817, 156] on div "Description Ar:" at bounding box center [762, 181] width 209 height 54
click at [814, 151] on div "Name Ar: دجاج شينواري كراهي" at bounding box center [763, 138] width 190 height 31
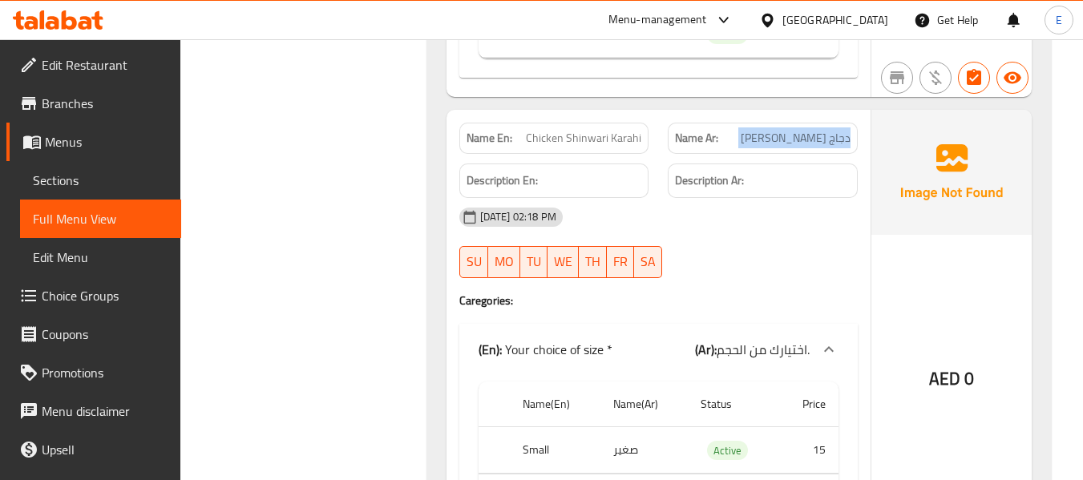
click at [814, 151] on div "Name Ar: دجاج شينواري كراهي" at bounding box center [763, 138] width 190 height 31
click at [642, 132] on div "Name En: Chicken Shinwari Karahi" at bounding box center [554, 138] width 190 height 31
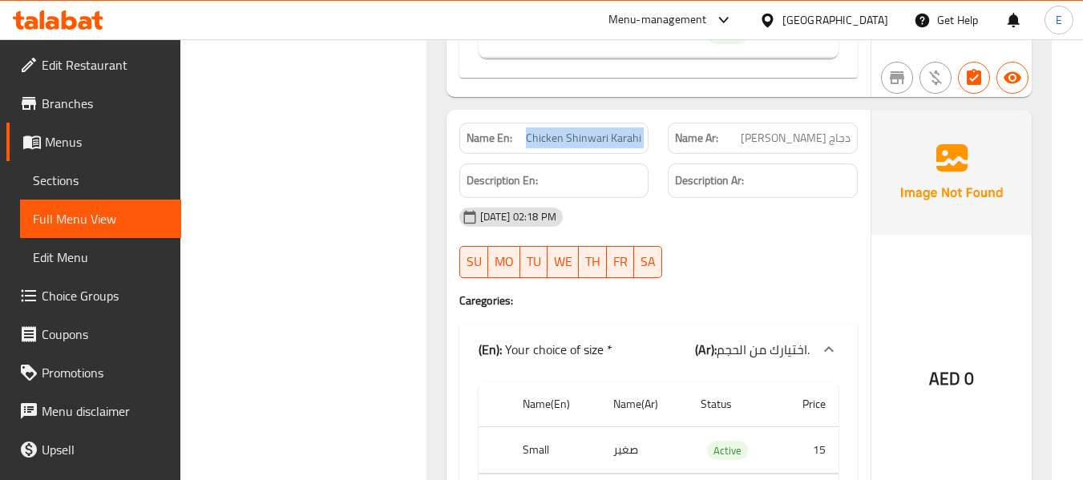
click at [642, 132] on div "Name En: Chicken Shinwari Karahi" at bounding box center [554, 138] width 190 height 31
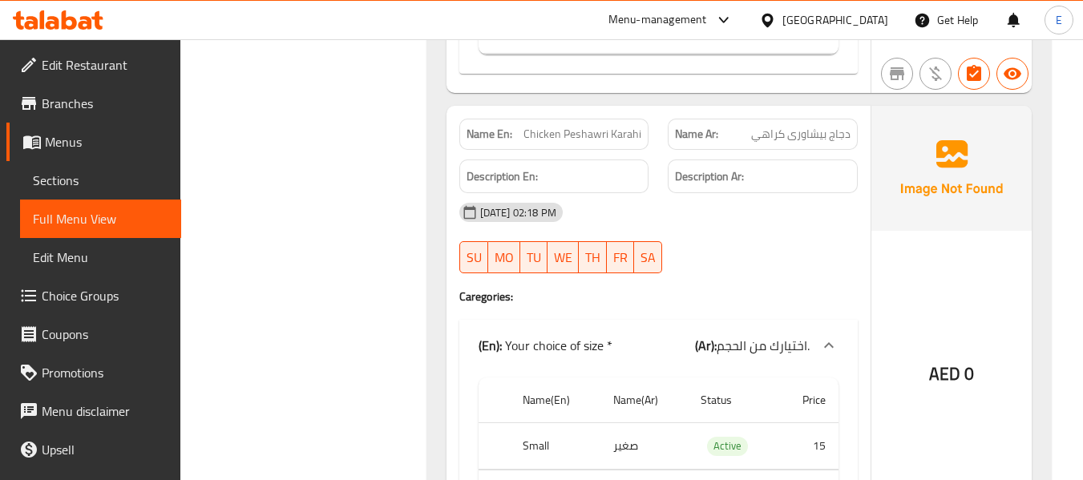
scroll to position [7215, 0]
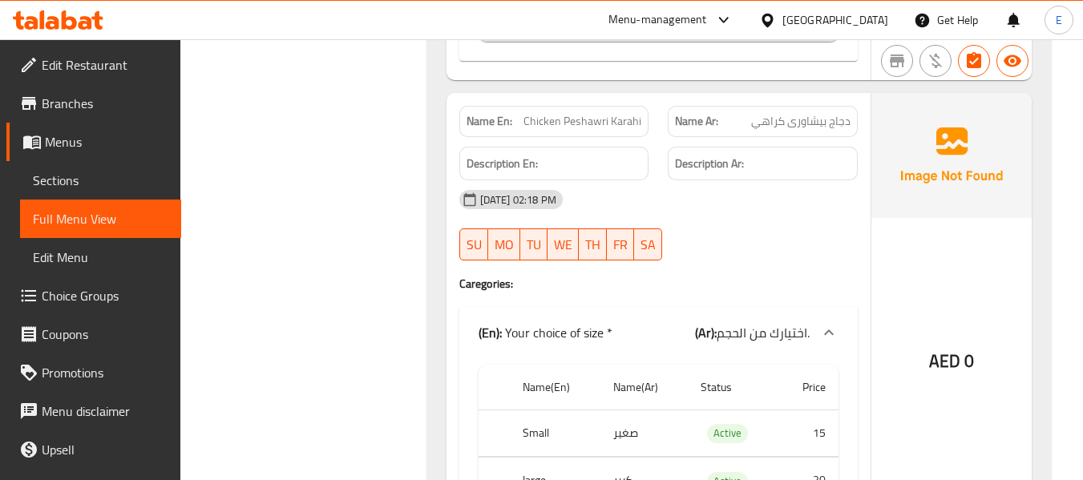
click at [549, 119] on span "Chicken Peshawri Karahi" at bounding box center [582, 121] width 118 height 17
click at [810, 120] on span "دجاج بيشاورى كراهي" at bounding box center [800, 121] width 99 height 17
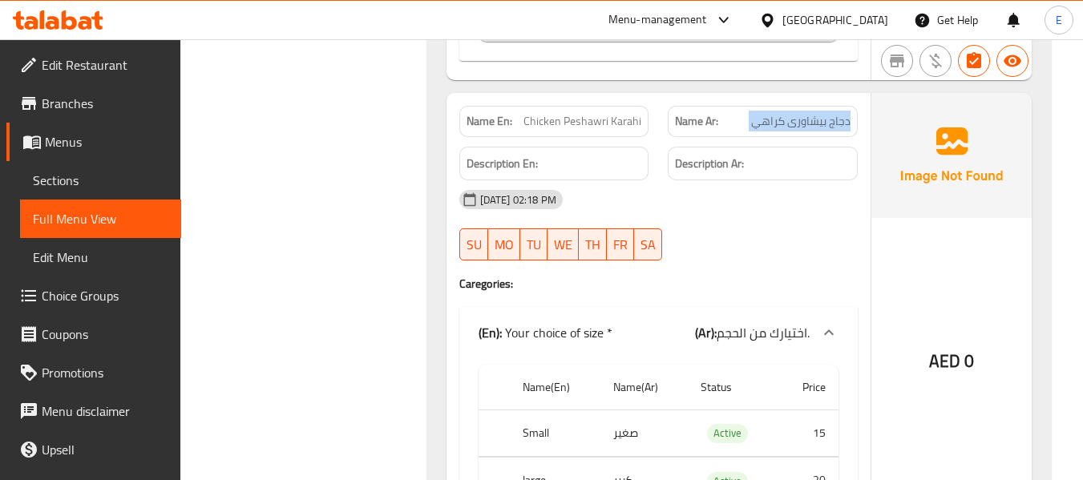
click at [810, 120] on span "دجاج بيشاورى كراهي" at bounding box center [800, 121] width 99 height 17
click at [810, 221] on div "16-09-2025 02:18 PM SU MO TU WE TH FR SA" at bounding box center [659, 225] width 418 height 90
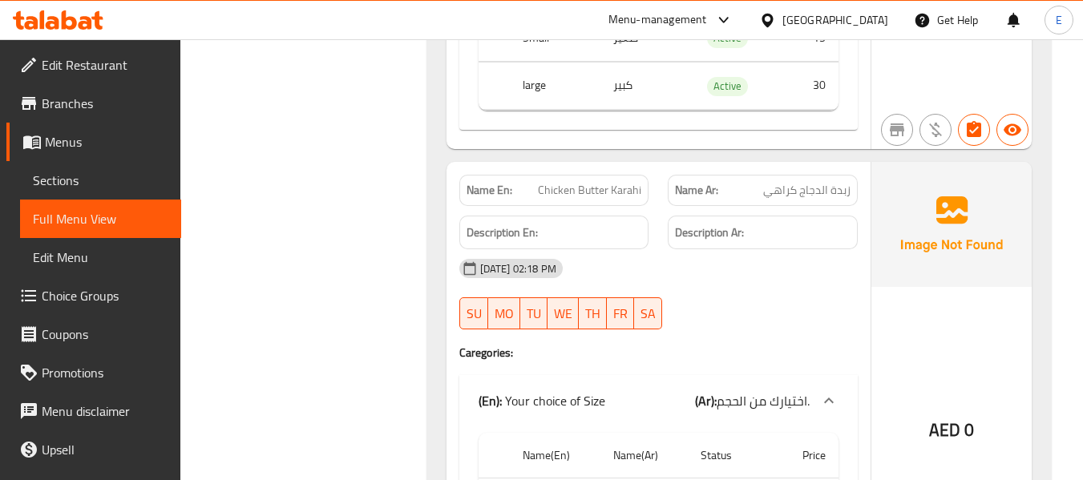
scroll to position [7616, 0]
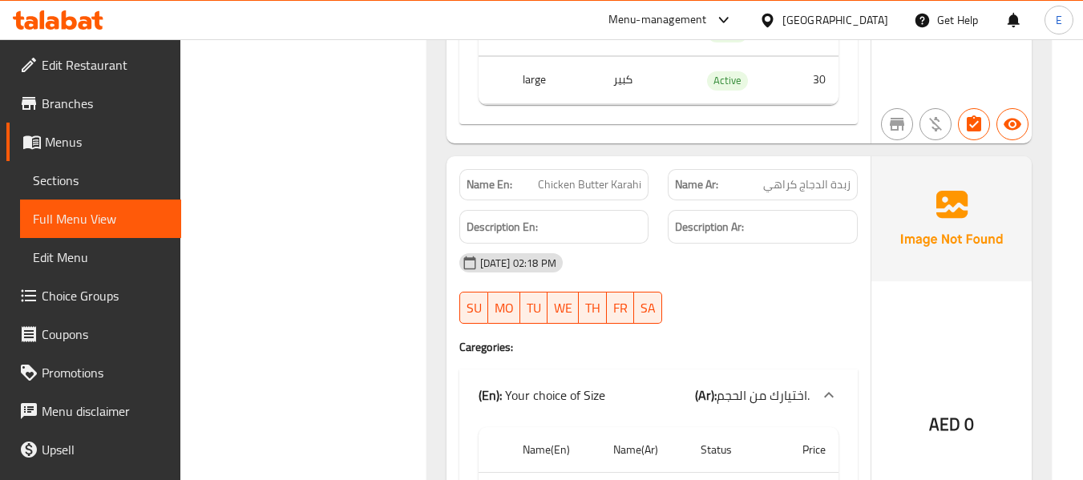
click at [563, 187] on span "Chicken Butter Karahi" at bounding box center [589, 184] width 103 height 17
click at [821, 193] on span "زبدة الدجاج كراهي" at bounding box center [806, 184] width 87 height 17
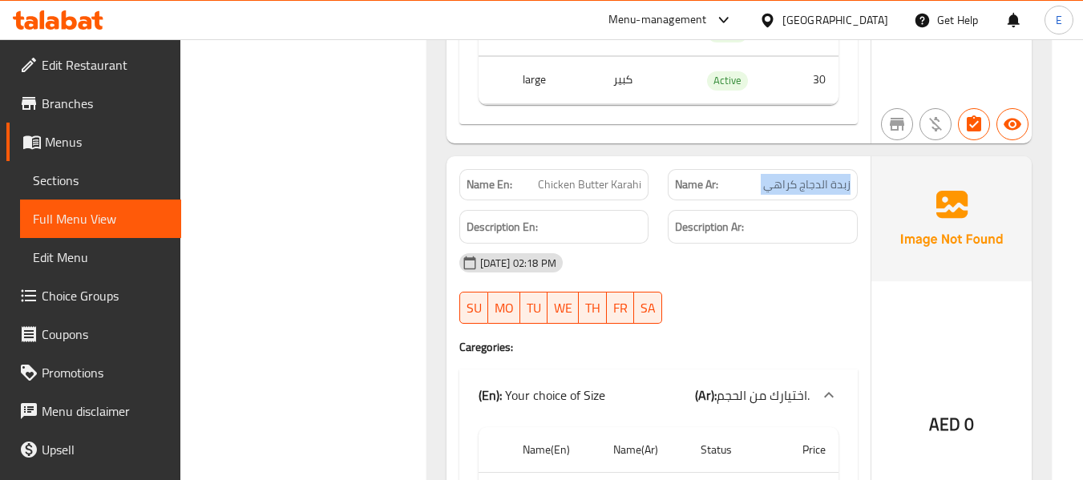
click at [821, 193] on span "زبدة الدجاج كراهي" at bounding box center [806, 184] width 87 height 17
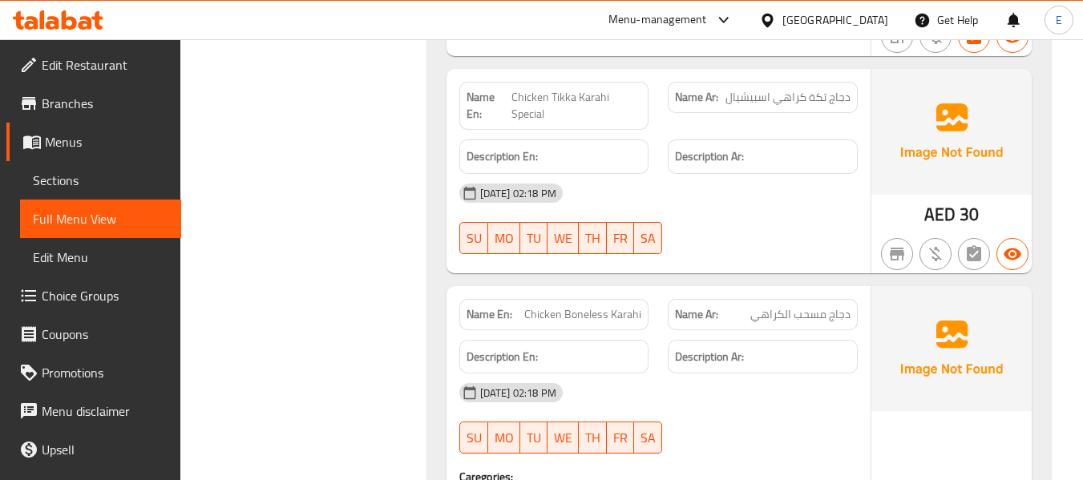
scroll to position [8177, 0]
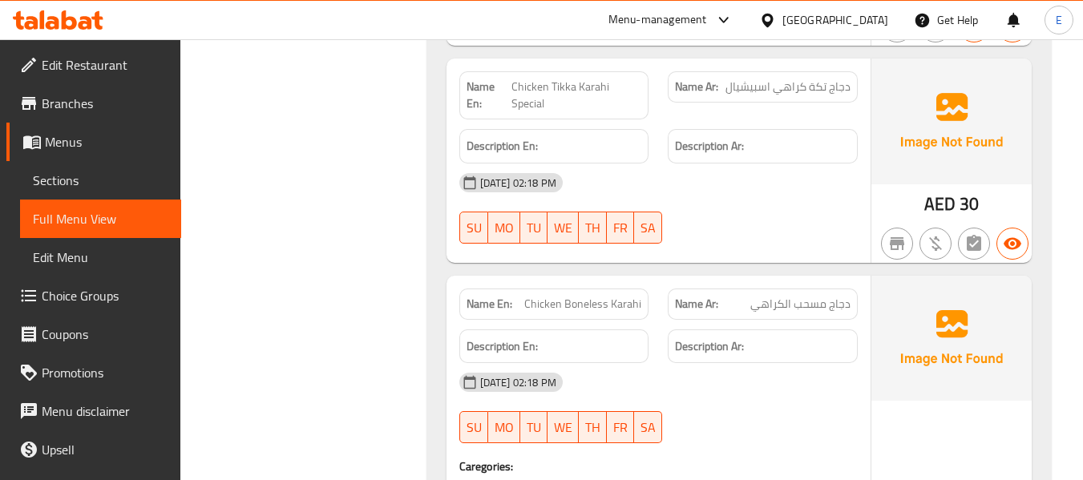
click at [843, 92] on span "دجاج تكة كراهي اسبيشيال" at bounding box center [787, 87] width 125 height 17
click at [586, 86] on span "Chicken Tikka Karahi Special" at bounding box center [576, 96] width 131 height 34
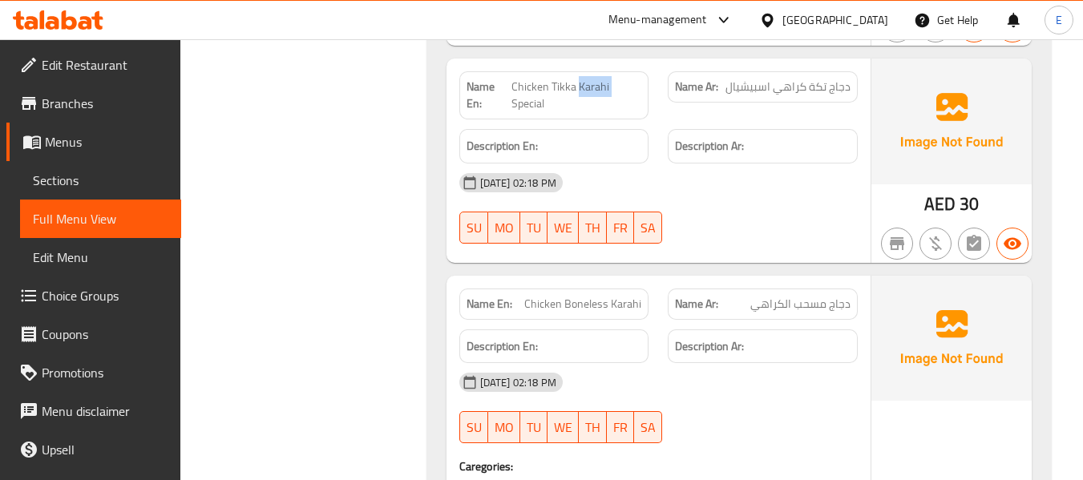
click at [586, 86] on span "Chicken Tikka Karahi Special" at bounding box center [576, 96] width 131 height 34
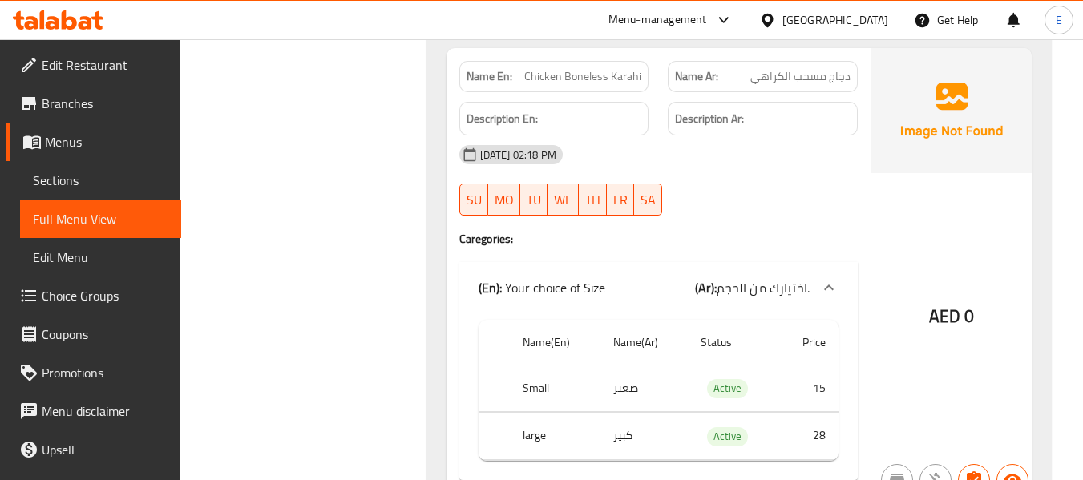
scroll to position [8337, 0]
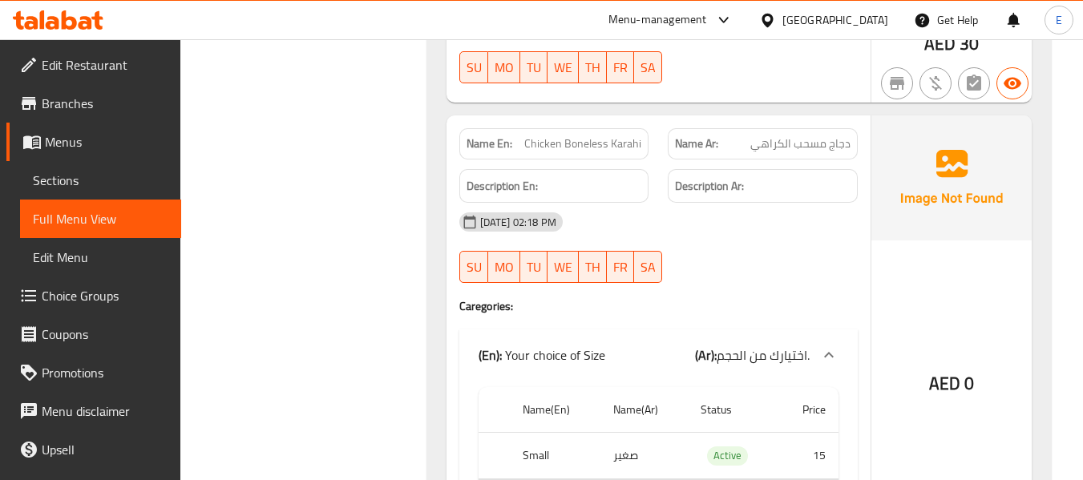
click at [597, 135] on span "Chicken Boneless Karahi" at bounding box center [582, 143] width 117 height 17
copy span "Chicken Boneless Karahi"
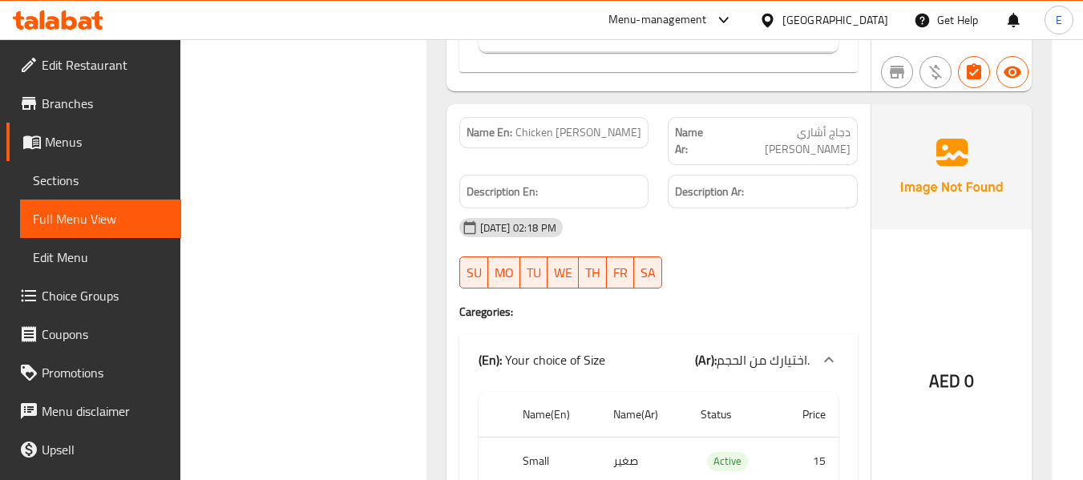
scroll to position [8818, 0]
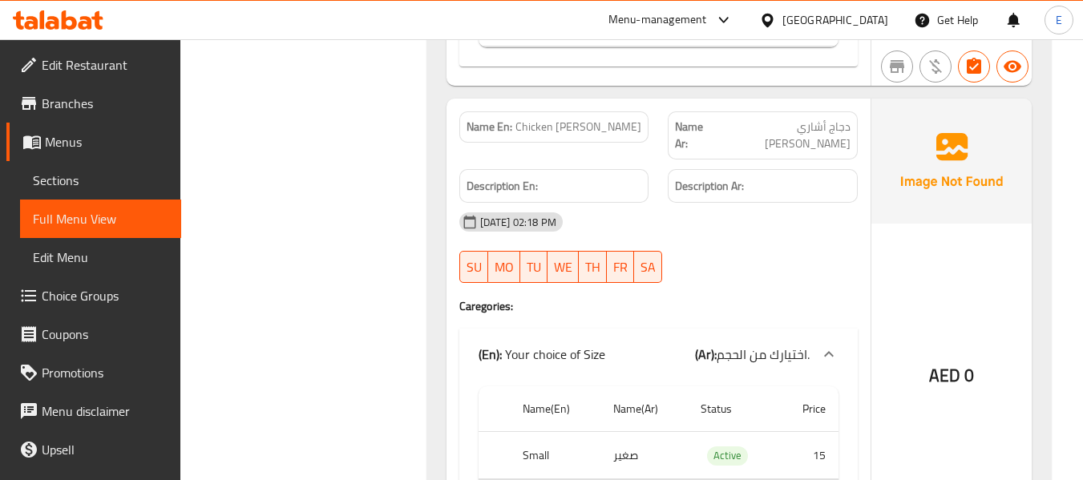
click at [602, 128] on span "Chicken [PERSON_NAME]" at bounding box center [578, 127] width 126 height 17
click at [806, 125] on span "دجاج أشاري [PERSON_NAME]" at bounding box center [783, 136] width 135 height 34
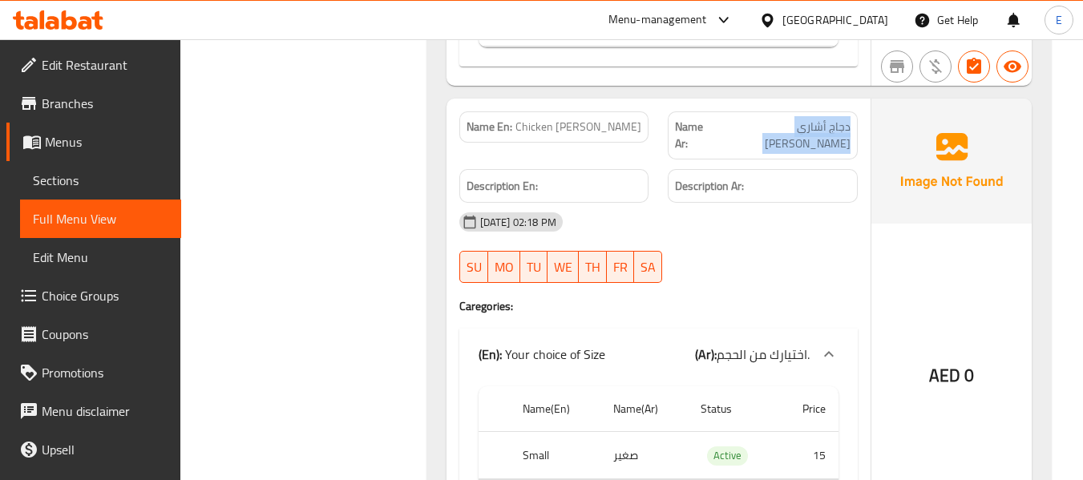
click at [806, 125] on span "دجاج أشاري [PERSON_NAME]" at bounding box center [783, 136] width 135 height 34
click at [807, 125] on span "دجاج أشاري [PERSON_NAME]" at bounding box center [783, 136] width 135 height 34
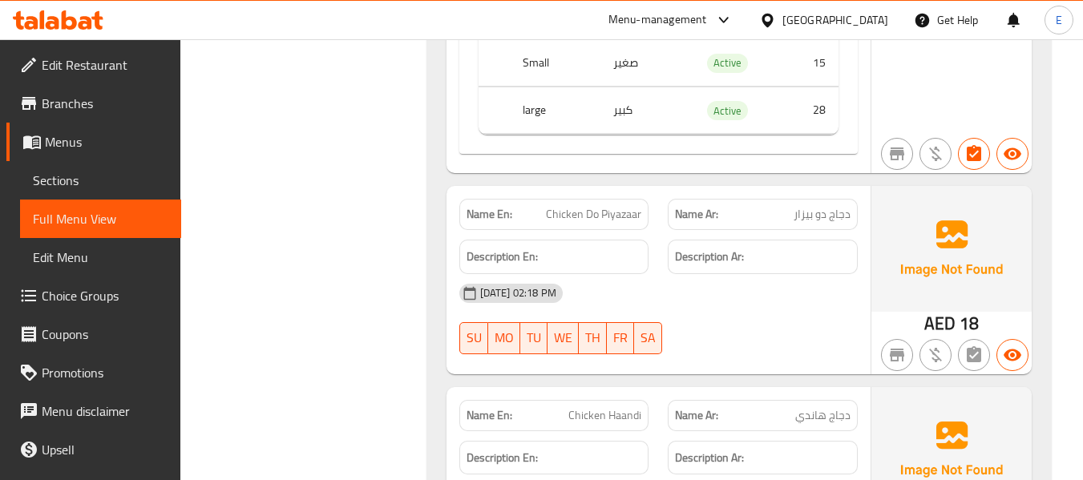
scroll to position [9299, 0]
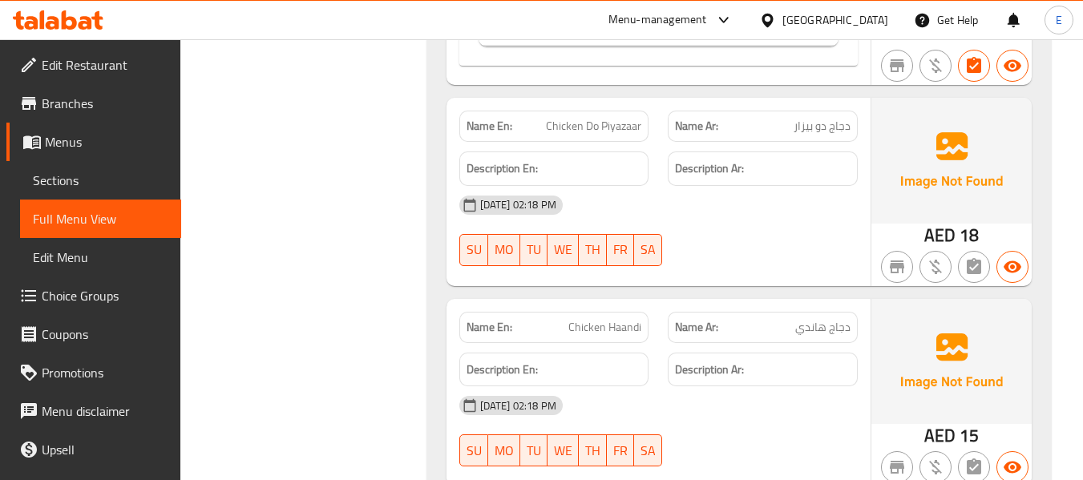
click at [596, 118] on span "Chicken Do Piyazaar" at bounding box center [593, 126] width 95 height 17
click at [820, 118] on span "دجاج دو بيزار" at bounding box center [822, 126] width 57 height 17
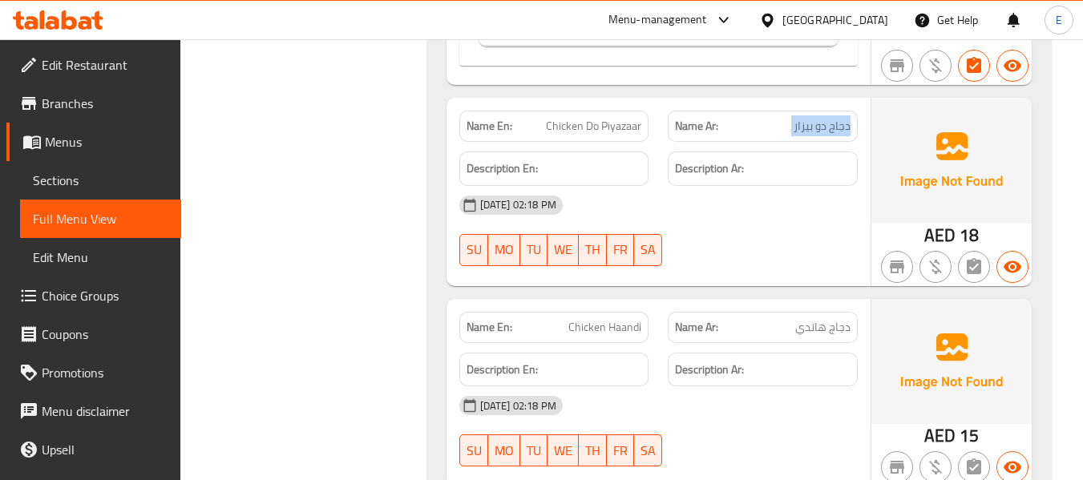
click at [820, 118] on span "دجاج دو بيزار" at bounding box center [822, 126] width 57 height 17
click at [754, 230] on div "16-09-2025 02:18 PM SU MO TU WE TH FR SA" at bounding box center [659, 231] width 418 height 90
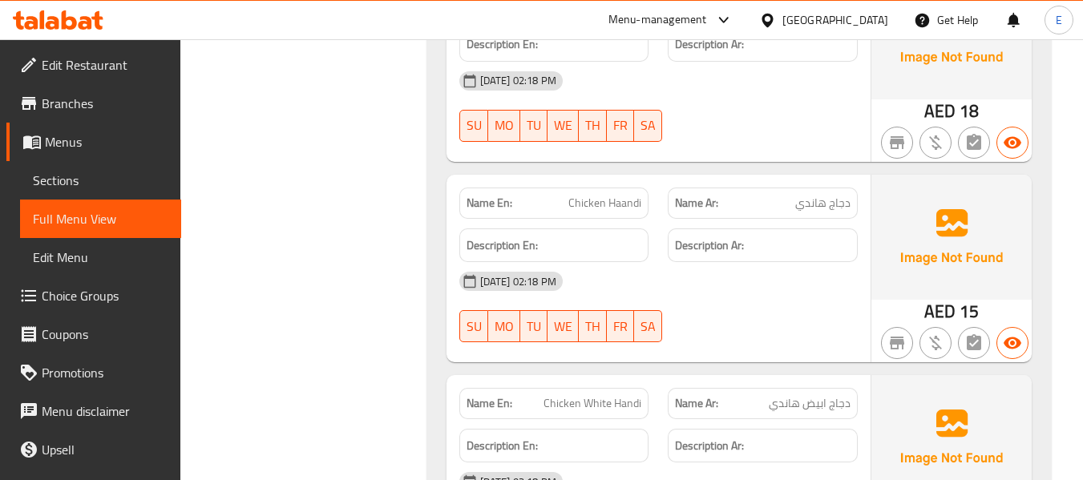
scroll to position [9459, 0]
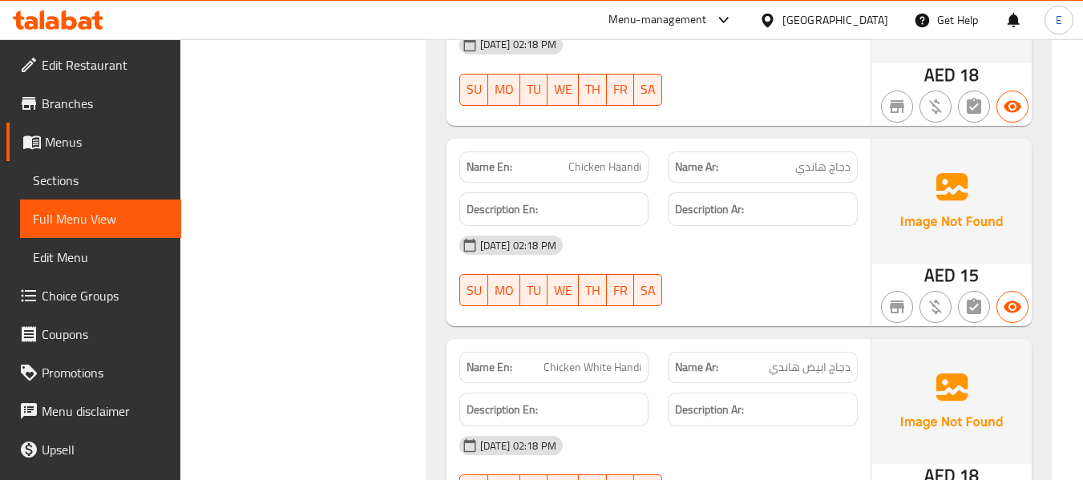
click at [624, 159] on span "Chicken Haandi" at bounding box center [604, 167] width 73 height 17
click at [867, 159] on div "Name Ar: دجاج هاندي" at bounding box center [762, 167] width 209 height 51
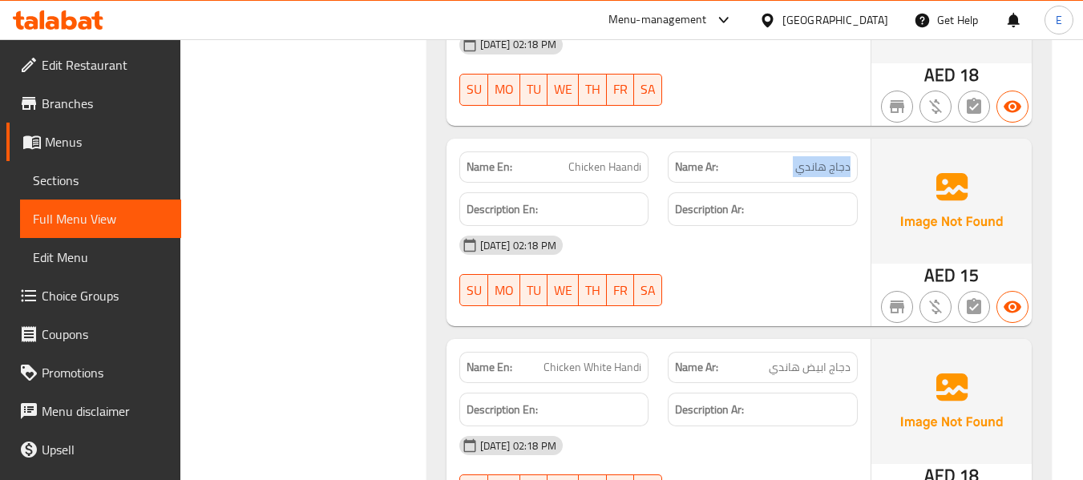
click at [867, 159] on div "Name Ar: دجاج هاندي" at bounding box center [762, 167] width 209 height 51
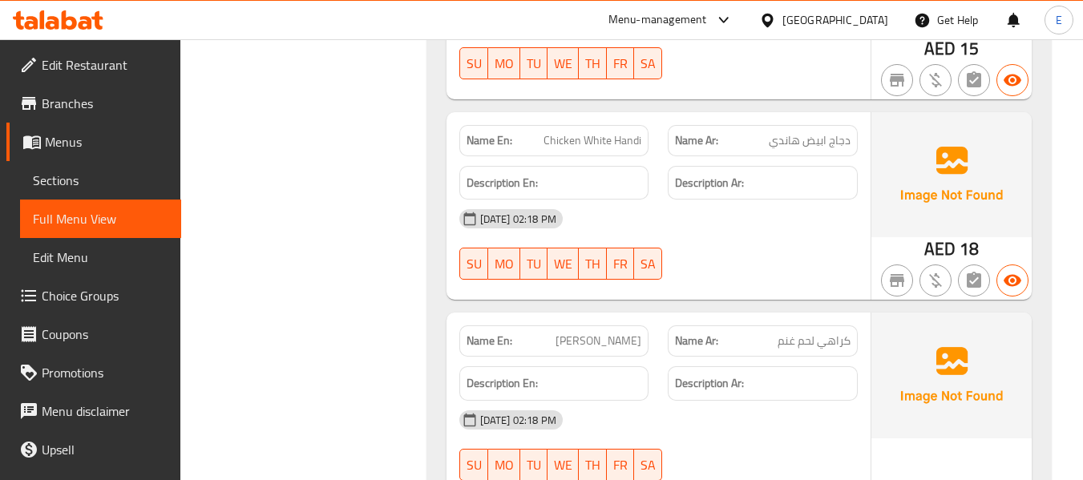
scroll to position [9700, 0]
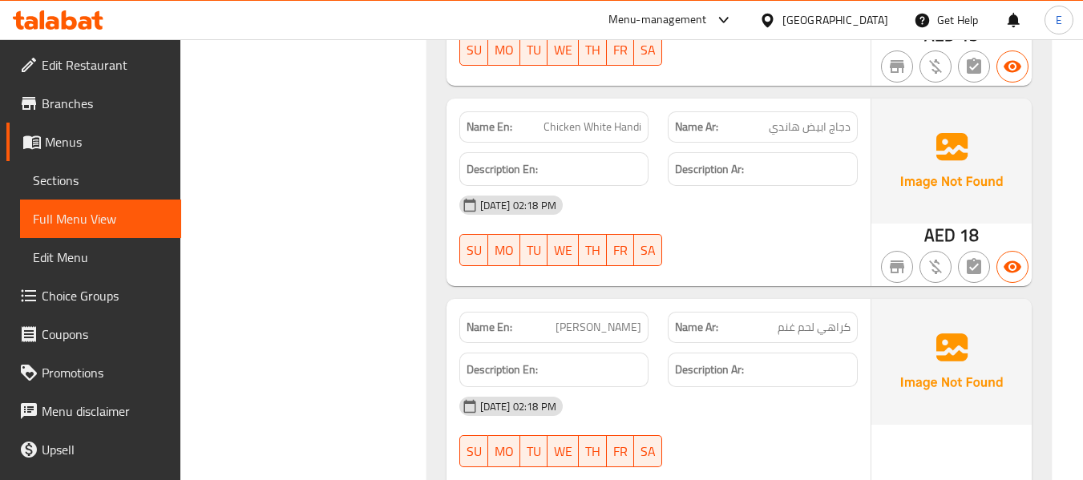
click at [812, 119] on span "دجاج ابيض هاندي" at bounding box center [810, 127] width 82 height 17
click at [602, 119] on span "Chicken White Handi" at bounding box center [593, 127] width 98 height 17
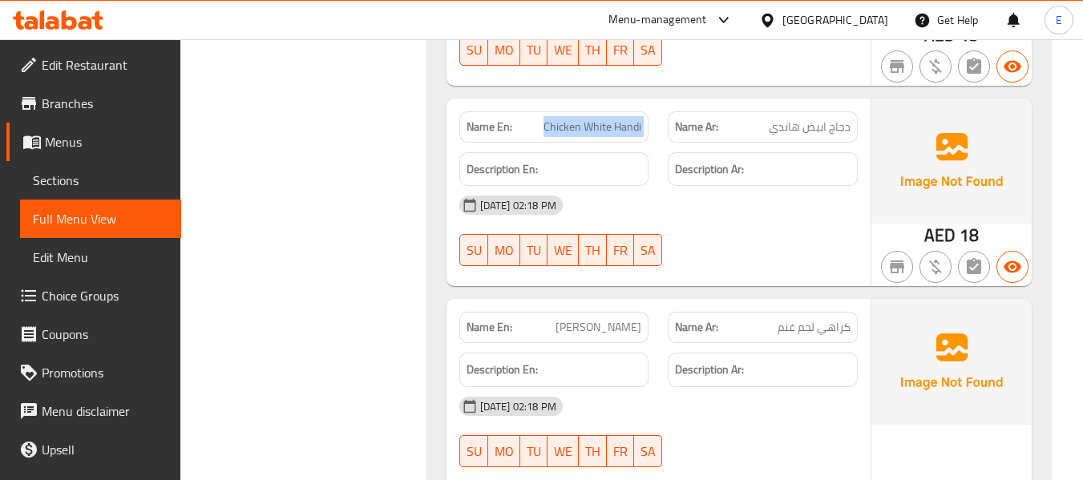
click at [602, 119] on span "Chicken White Handi" at bounding box center [593, 127] width 98 height 17
click at [785, 205] on div "[DATE] 02:18 PM" at bounding box center [659, 205] width 418 height 38
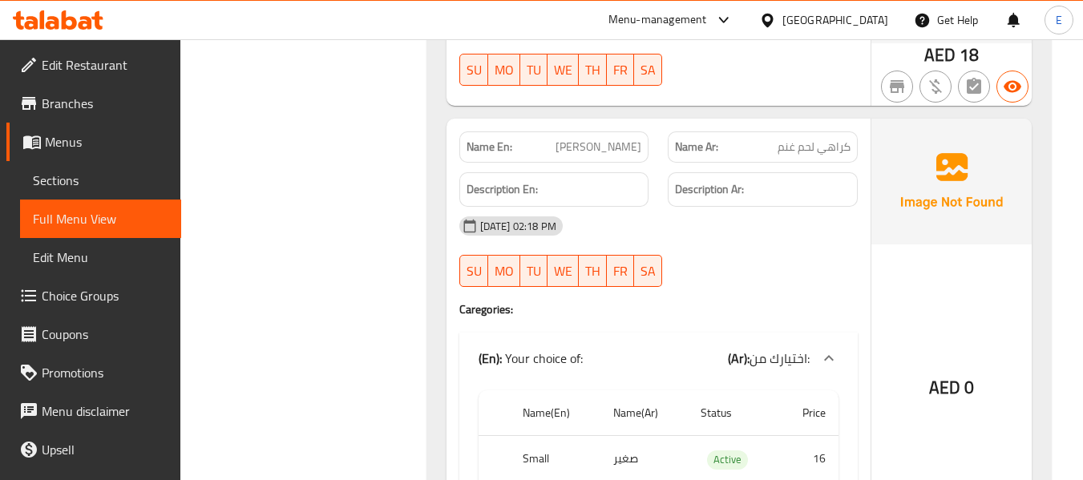
scroll to position [9940, 0]
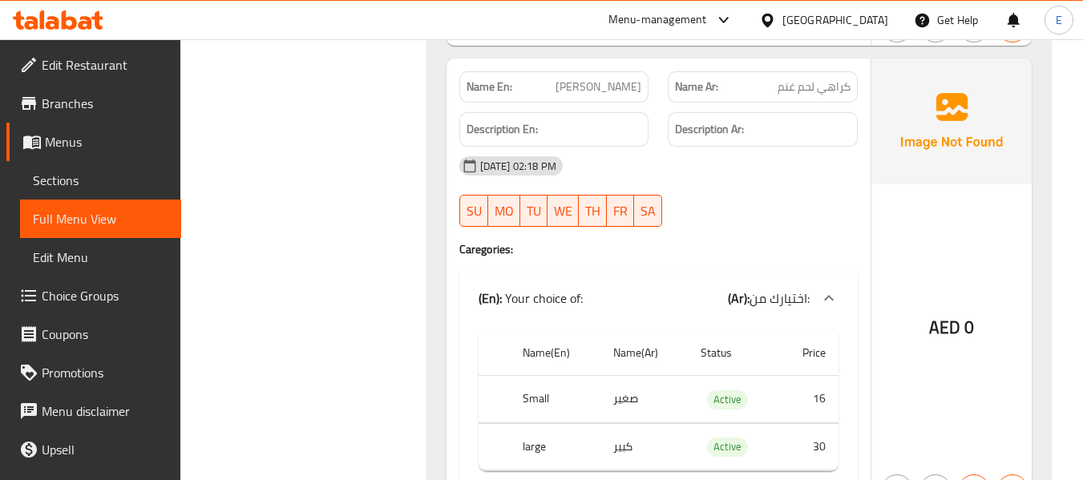
click at [814, 80] on div "Name Ar: كراهي لحم غنم" at bounding box center [763, 86] width 190 height 31
click at [628, 79] on span "[PERSON_NAME]" at bounding box center [599, 87] width 86 height 17
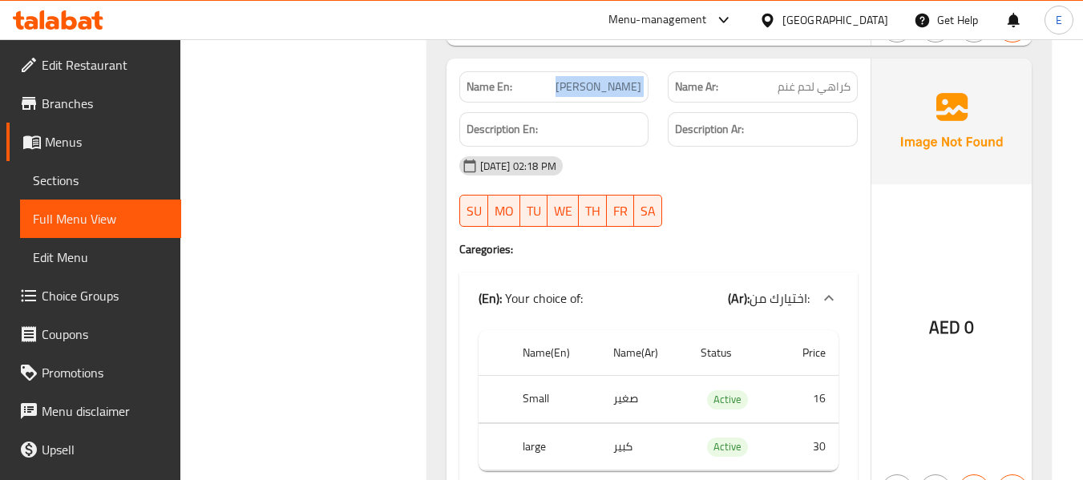
click at [628, 79] on span "[PERSON_NAME]" at bounding box center [599, 87] width 86 height 17
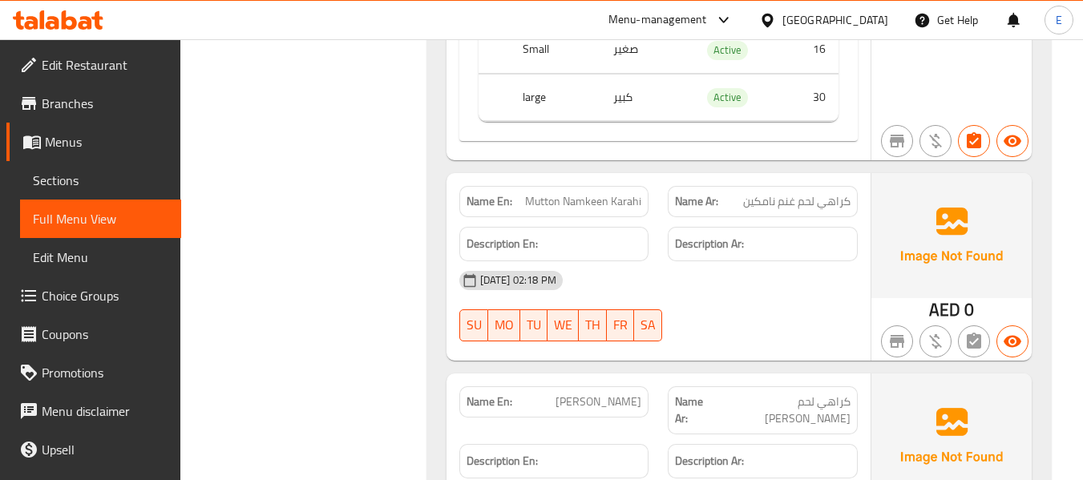
scroll to position [10341, 0]
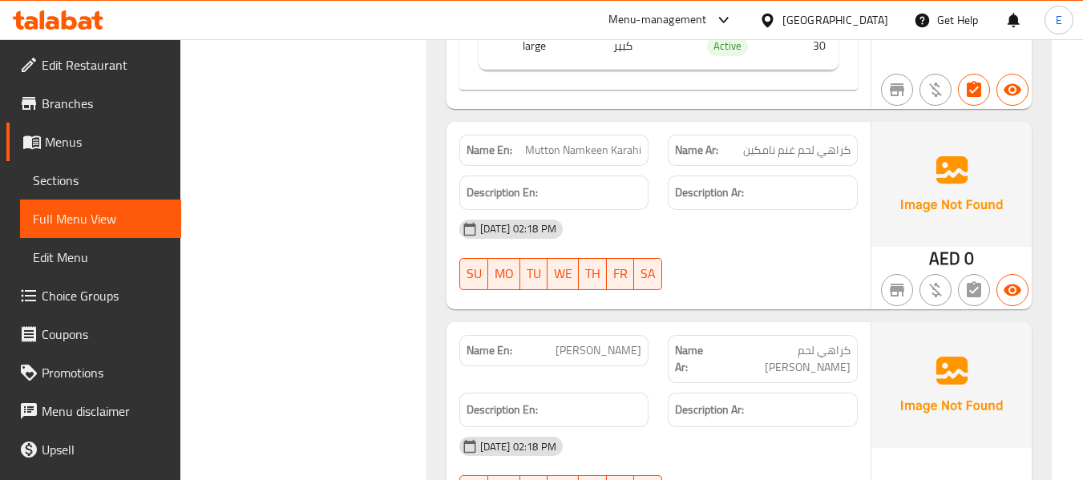
click at [626, 142] on span "Mutton Namkeen Karahi" at bounding box center [583, 150] width 116 height 17
click at [823, 142] on span "كراهي لحم غنم نامكين" at bounding box center [796, 150] width 107 height 17
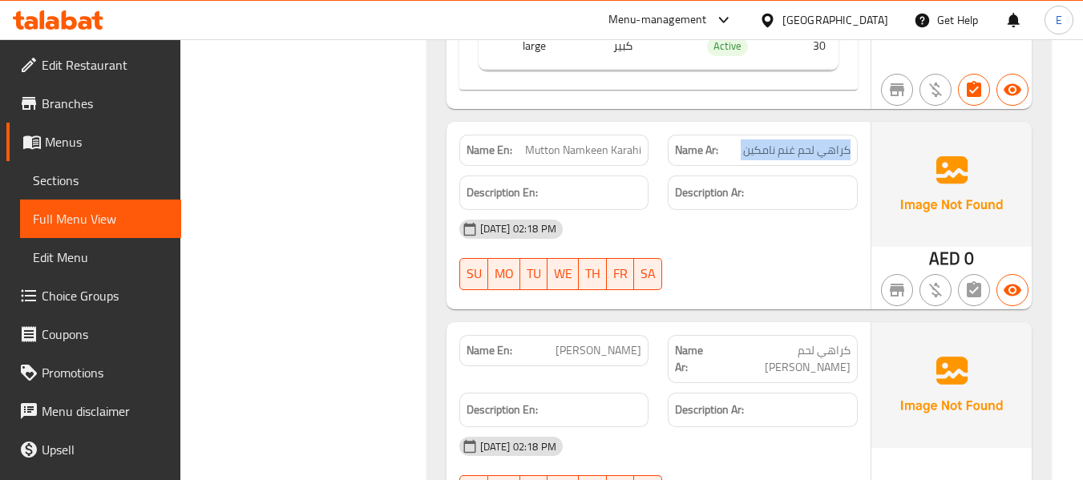
click at [823, 142] on span "كراهي لحم غنم نامكين" at bounding box center [796, 150] width 107 height 17
click at [800, 183] on h6 "Description Ar:" at bounding box center [763, 193] width 176 height 20
click at [638, 142] on span "Mutton Namkeen Karahi" at bounding box center [583, 150] width 116 height 17
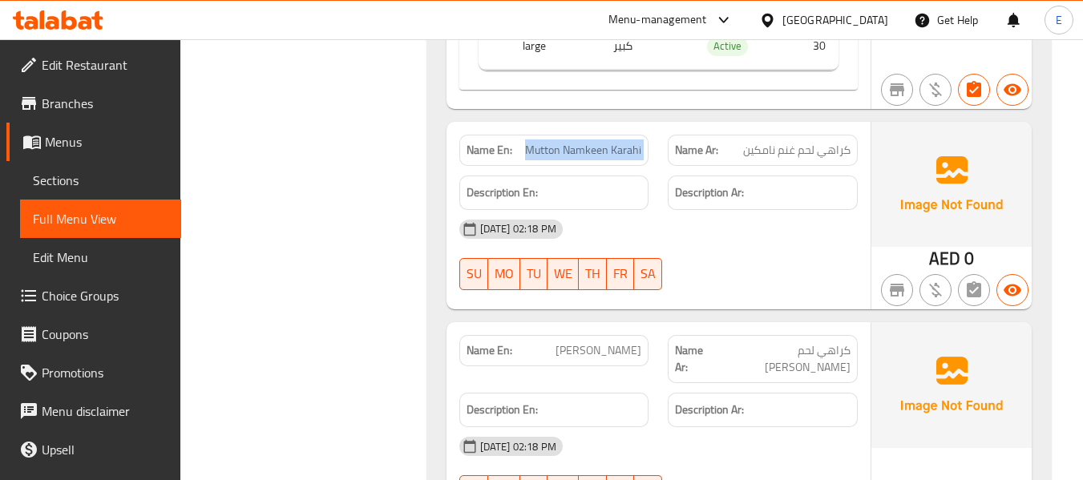
click at [638, 142] on span "Mutton Namkeen Karahi" at bounding box center [583, 150] width 116 height 17
copy span "Mutton Namkeen Karahi"
click at [826, 135] on div "Name Ar: كراهي لحم غنم نامكين" at bounding box center [763, 150] width 190 height 31
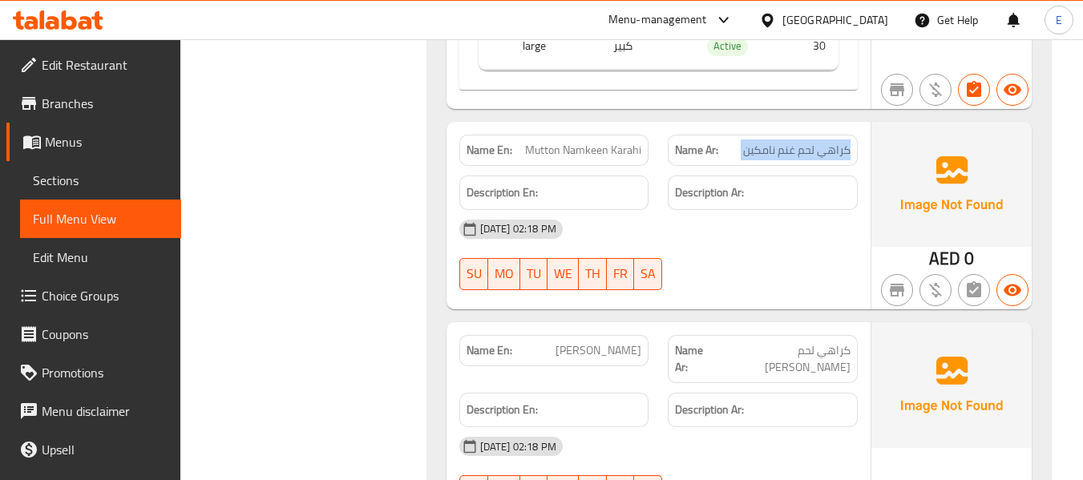
click at [826, 135] on div "Name Ar: كراهي لحم غنم نامكين" at bounding box center [763, 150] width 190 height 31
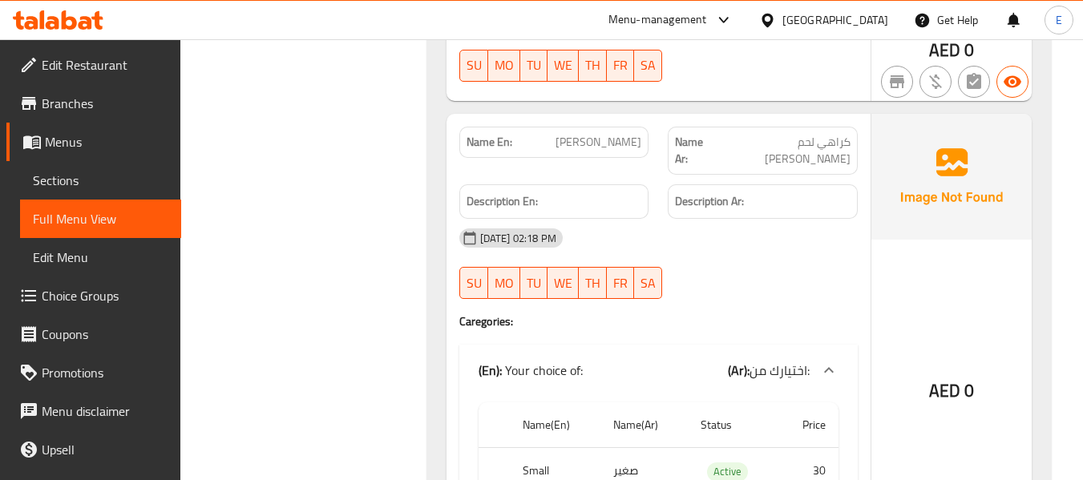
scroll to position [10582, 0]
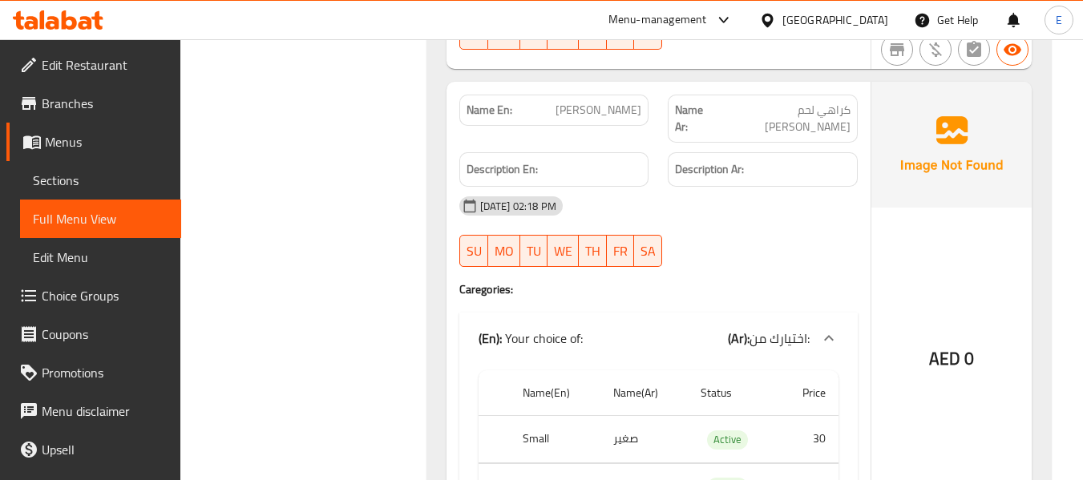
click at [611, 102] on span "[PERSON_NAME]" at bounding box center [599, 110] width 86 height 17
click at [746, 102] on span "كراهي لحم [PERSON_NAME]" at bounding box center [784, 119] width 134 height 34
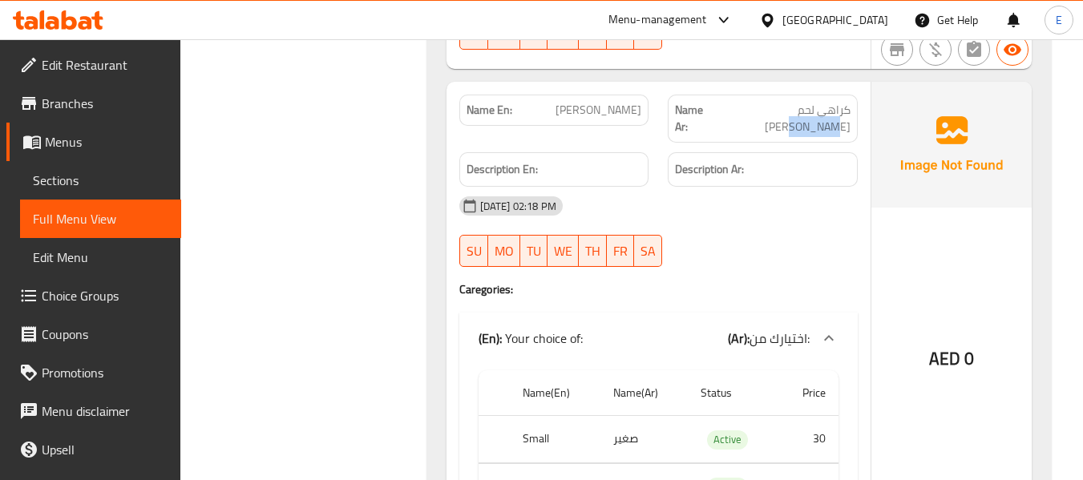
click at [746, 102] on span "كراهي لحم [PERSON_NAME]" at bounding box center [784, 119] width 134 height 34
click at [785, 265] on div "Name En: Mutton Shinwari Karahi Name Ar: كراهي لحم غنم شينواري Description En: …" at bounding box center [659, 316] width 424 height 468
click at [786, 204] on div "16-09-2025 02:18 PM SU MO TU WE TH FR SA" at bounding box center [659, 232] width 418 height 90
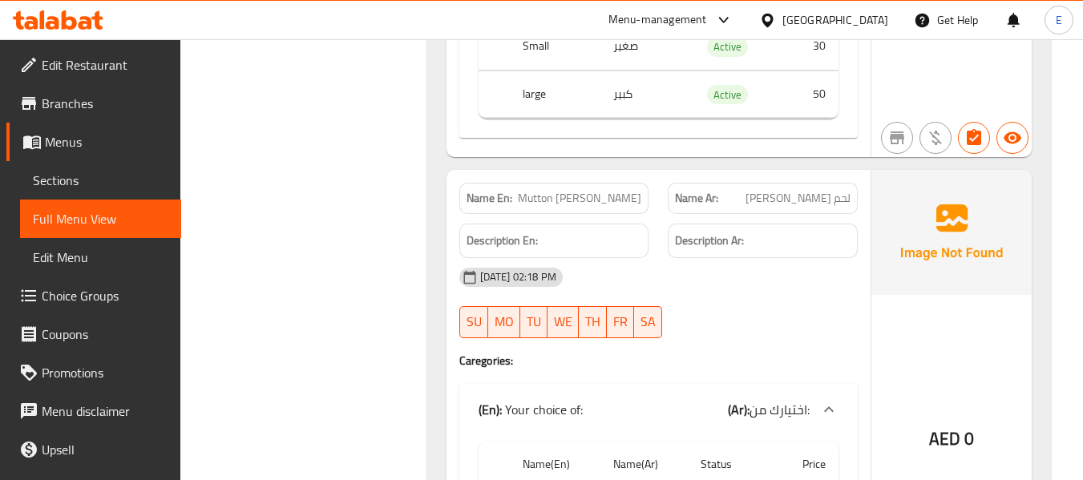
scroll to position [10982, 0]
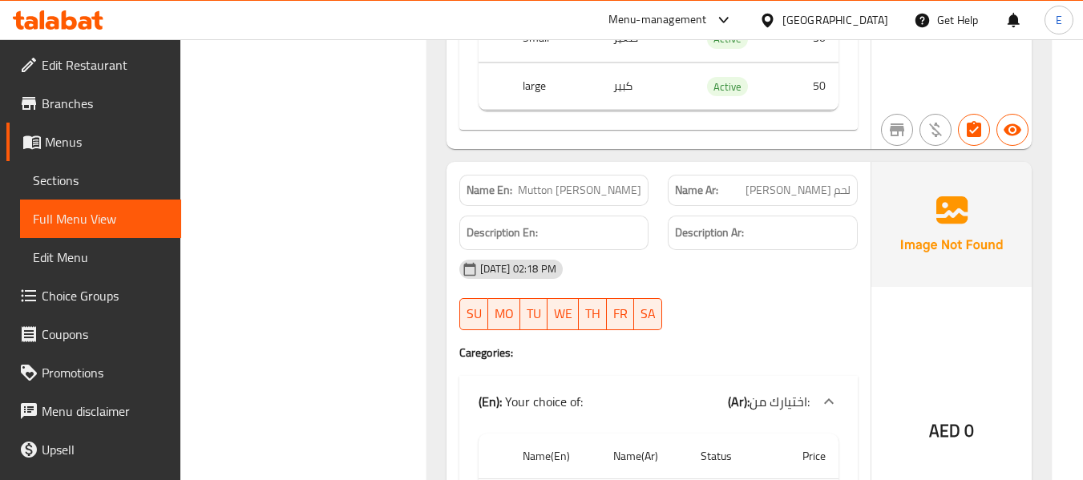
click at [802, 175] on div "Name Ar: لحم غنم كراهي بيشاوي" at bounding box center [763, 190] width 190 height 31
click at [781, 262] on div "16-09-2025 02:18 PM SU MO TU WE TH FR SA" at bounding box center [659, 295] width 418 height 90
click at [812, 182] on span "لحم [PERSON_NAME]" at bounding box center [798, 190] width 105 height 17
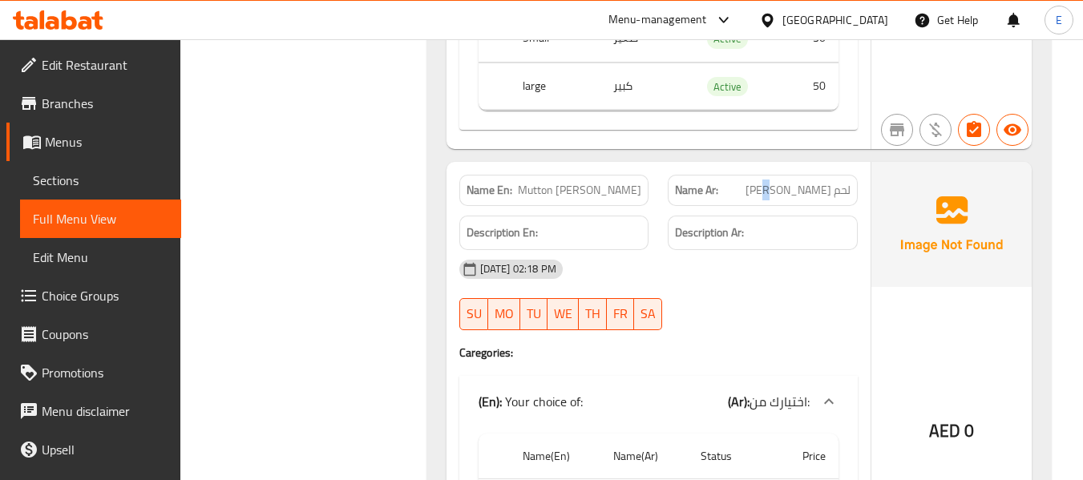
click at [812, 182] on span "لحم [PERSON_NAME]" at bounding box center [798, 190] width 105 height 17
click at [562, 175] on div "Name En: Mutton Peshawri Karahi" at bounding box center [554, 190] width 190 height 31
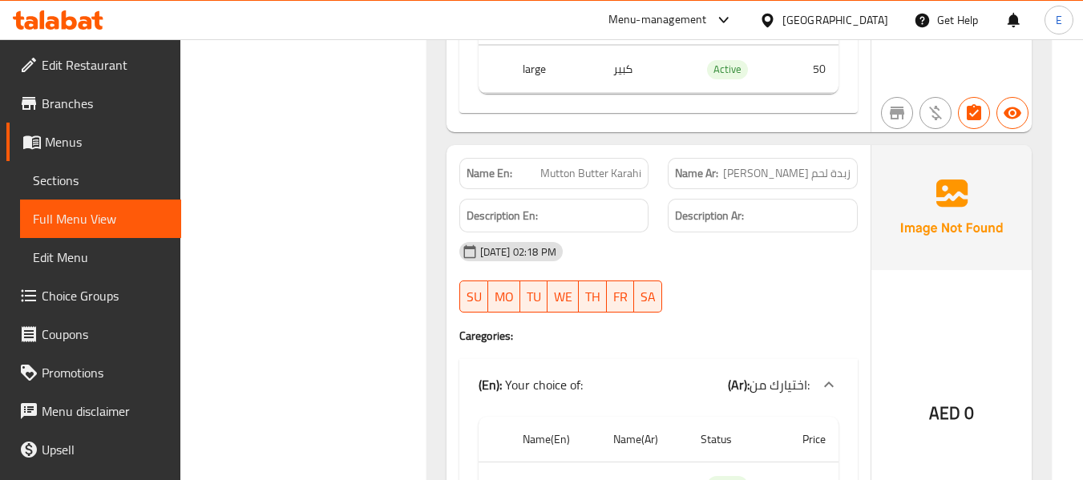
scroll to position [11544, 0]
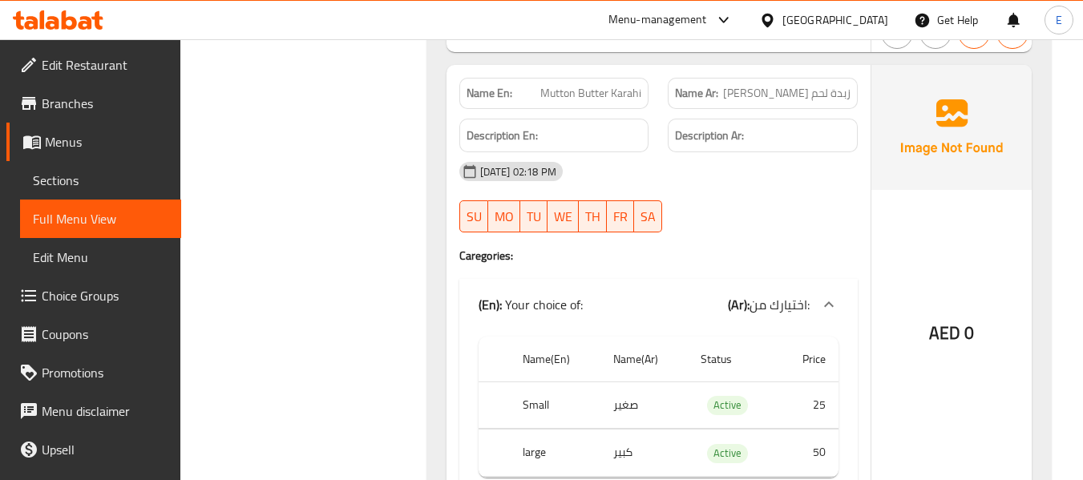
click at [812, 85] on span "زبدة لحم [PERSON_NAME]" at bounding box center [786, 93] width 127 height 17
click at [573, 85] on span "Mutton Butter Karahi" at bounding box center [590, 93] width 101 height 17
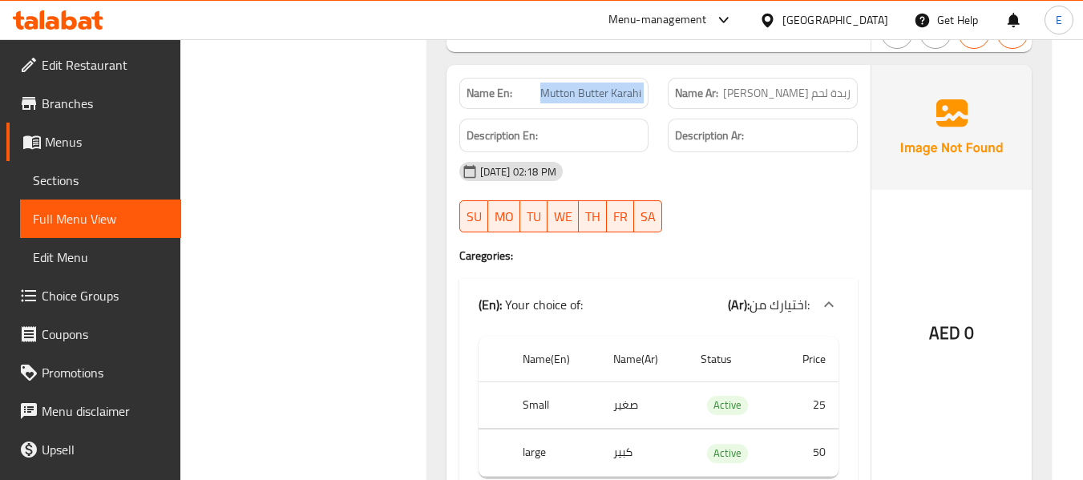
click at [573, 85] on span "Mutton Butter Karahi" at bounding box center [590, 93] width 101 height 17
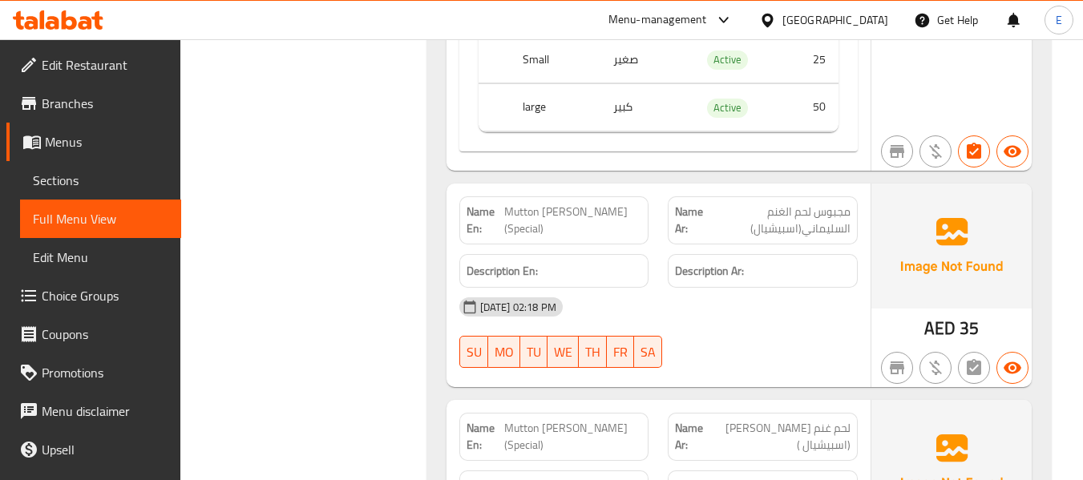
scroll to position [11944, 0]
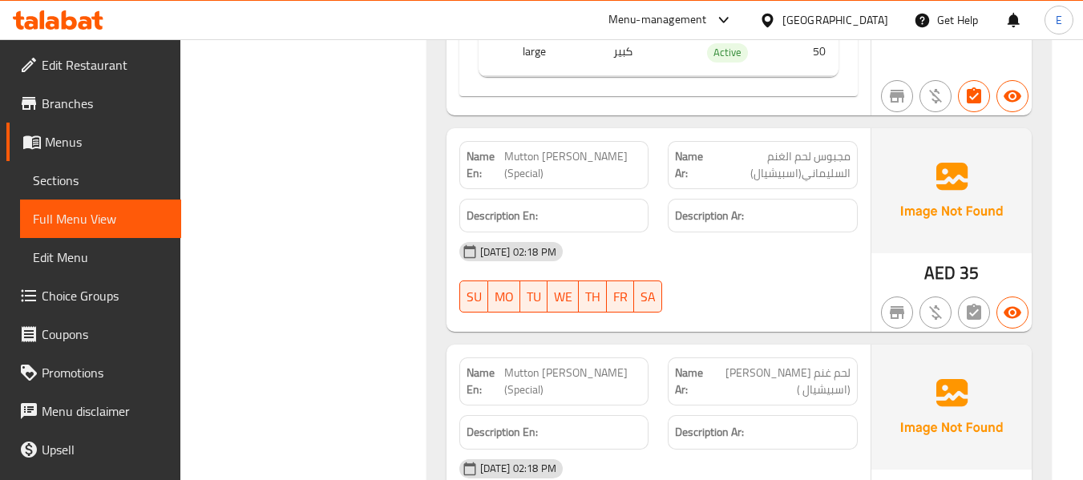
click at [802, 206] on h6 "Description Ar:" at bounding box center [763, 216] width 176 height 20
click at [804, 148] on span "مجبوس لحم الغنم السليماني(اسبيشيال)" at bounding box center [780, 165] width 142 height 34
click at [604, 148] on span "Mutton [PERSON_NAME] (Special)" at bounding box center [572, 165] width 137 height 34
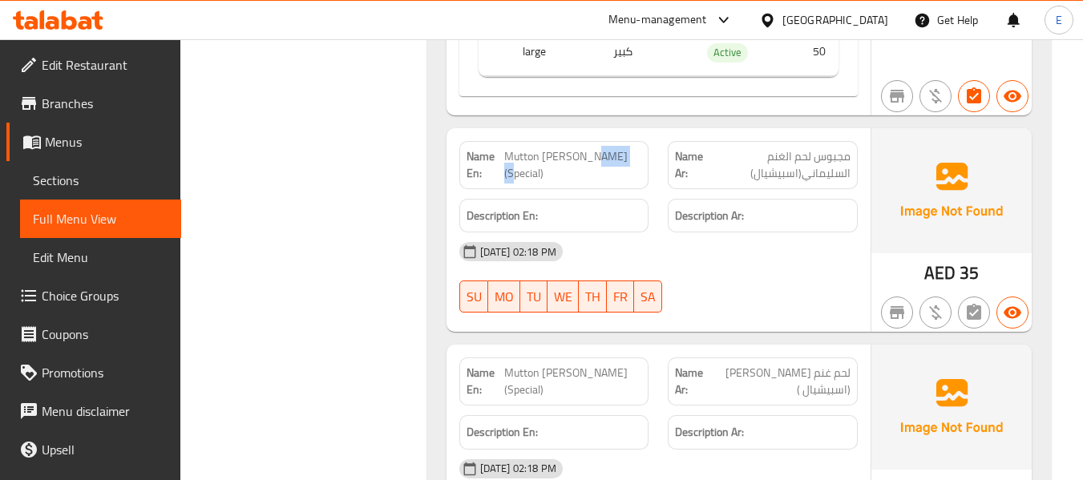
click at [604, 148] on span "Mutton [PERSON_NAME] (Special)" at bounding box center [572, 165] width 137 height 34
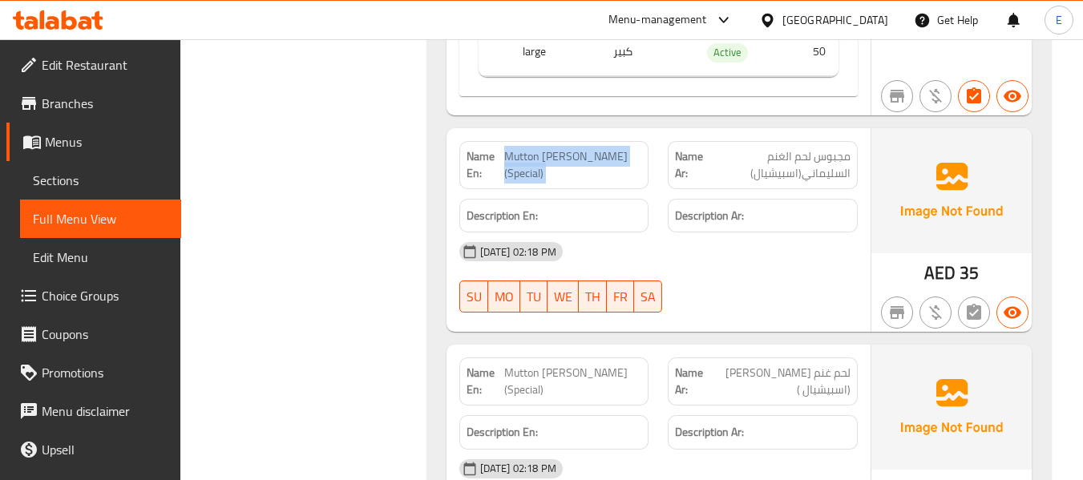
click at [604, 148] on span "Mutton [PERSON_NAME] (Special)" at bounding box center [572, 165] width 137 height 34
click at [947, 345] on img at bounding box center [951, 407] width 160 height 125
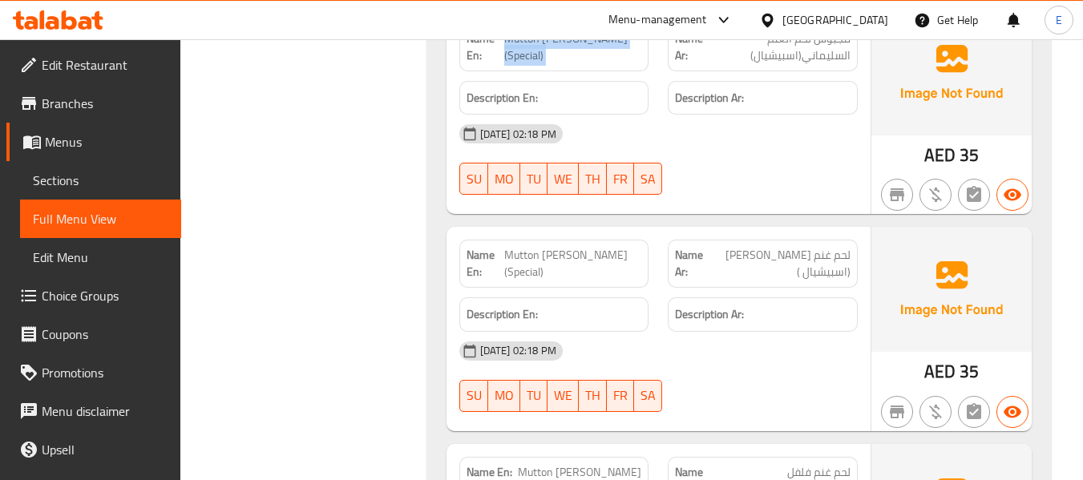
scroll to position [12185, 0]
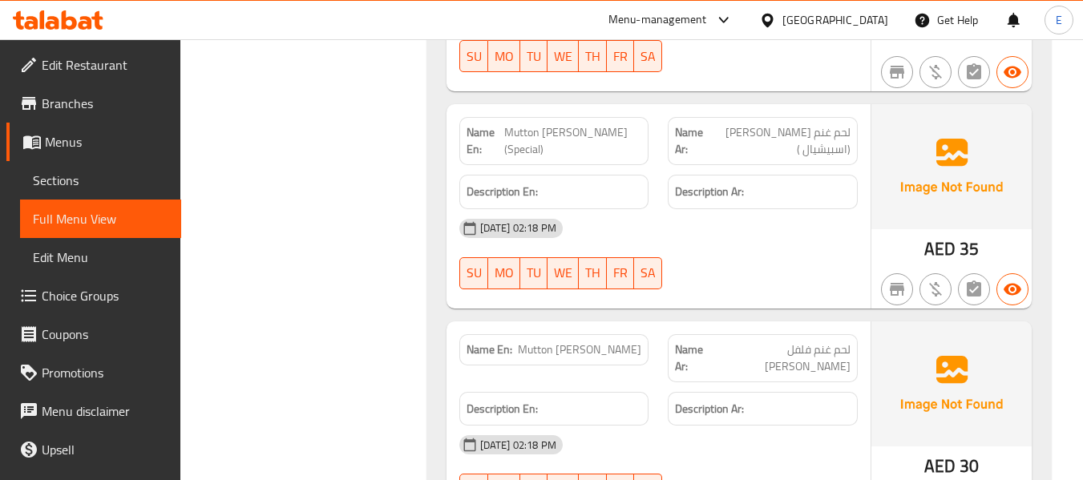
click at [612, 124] on span "Mutton [PERSON_NAME] (Special)" at bounding box center [572, 141] width 137 height 34
click at [626, 124] on span "Mutton [PERSON_NAME] (Special)" at bounding box center [572, 141] width 137 height 34
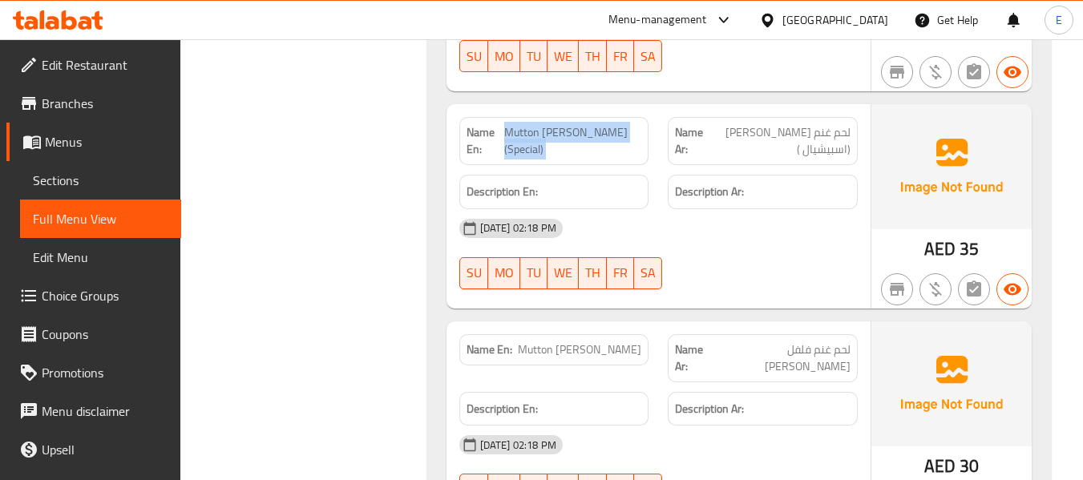
drag, startPoint x: 507, startPoint y: 97, endPoint x: 632, endPoint y: 111, distance: 126.7
click at [632, 124] on span "Mutton [PERSON_NAME] (Special)" at bounding box center [572, 141] width 137 height 34
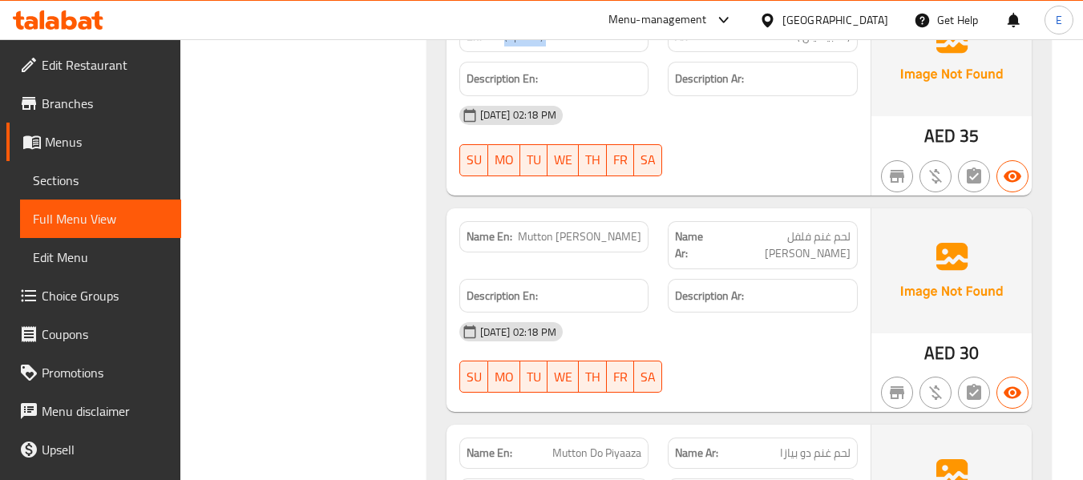
scroll to position [12425, 0]
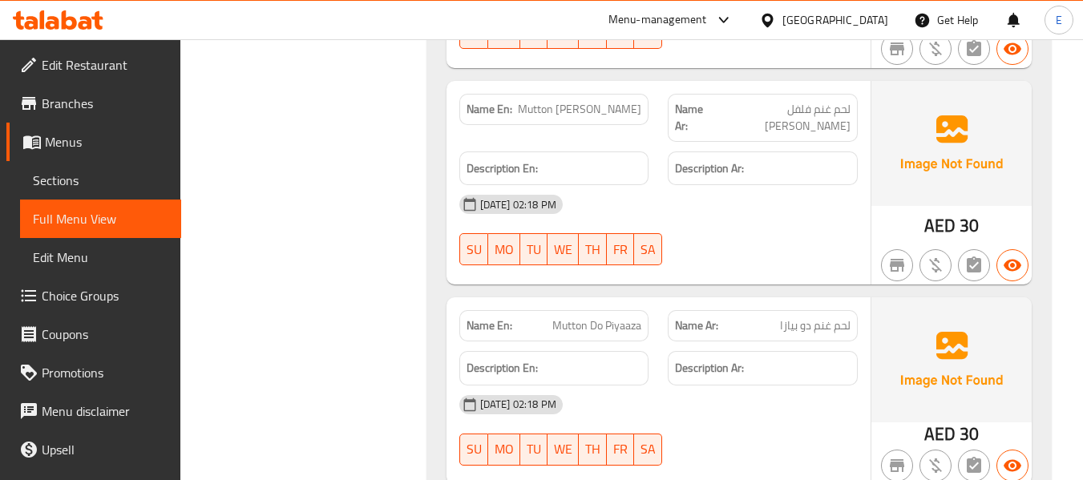
click at [631, 101] on span "Mutton [PERSON_NAME]" at bounding box center [579, 109] width 123 height 17
click at [752, 101] on span "لحم غنم فلفل [PERSON_NAME]" at bounding box center [782, 118] width 136 height 34
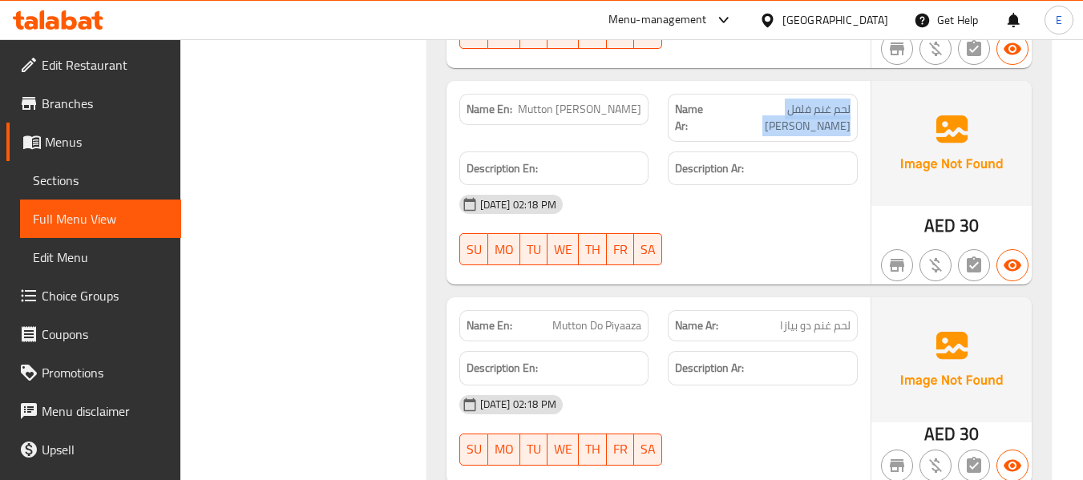
click at [752, 101] on span "لحم غنم فلفل [PERSON_NAME]" at bounding box center [782, 118] width 136 height 34
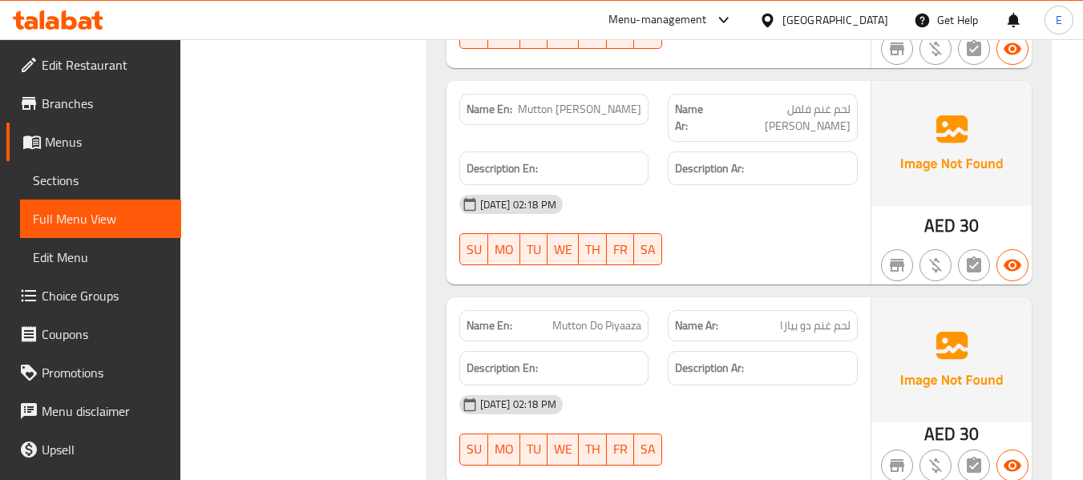
click at [610, 101] on span "Mutton [PERSON_NAME]" at bounding box center [579, 109] width 123 height 17
click at [839, 101] on span "لحم غنم فلفل [PERSON_NAME]" at bounding box center [782, 118] width 136 height 34
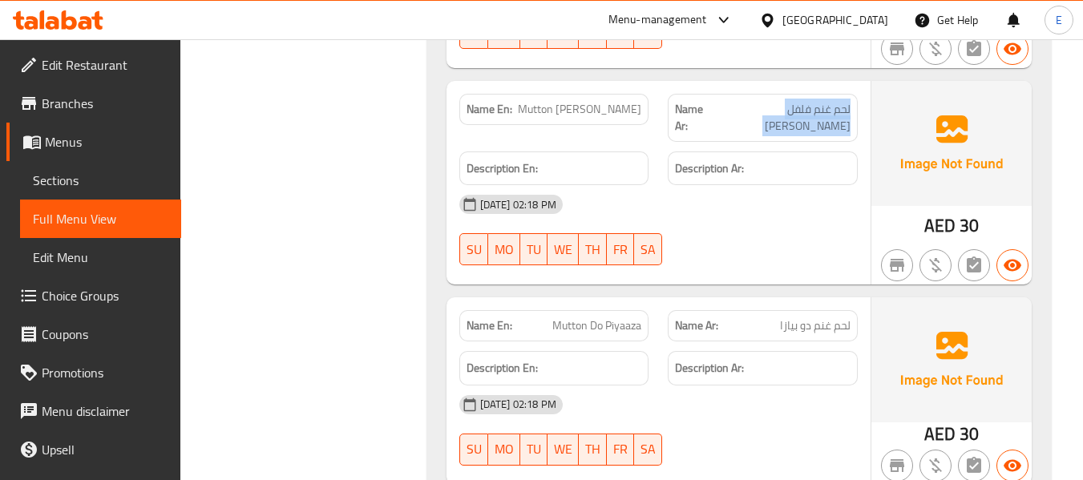
click at [839, 101] on span "لحم غنم فلفل [PERSON_NAME]" at bounding box center [782, 118] width 136 height 34
click at [839, 185] on div "[DATE] 02:18 PM" at bounding box center [659, 204] width 418 height 38
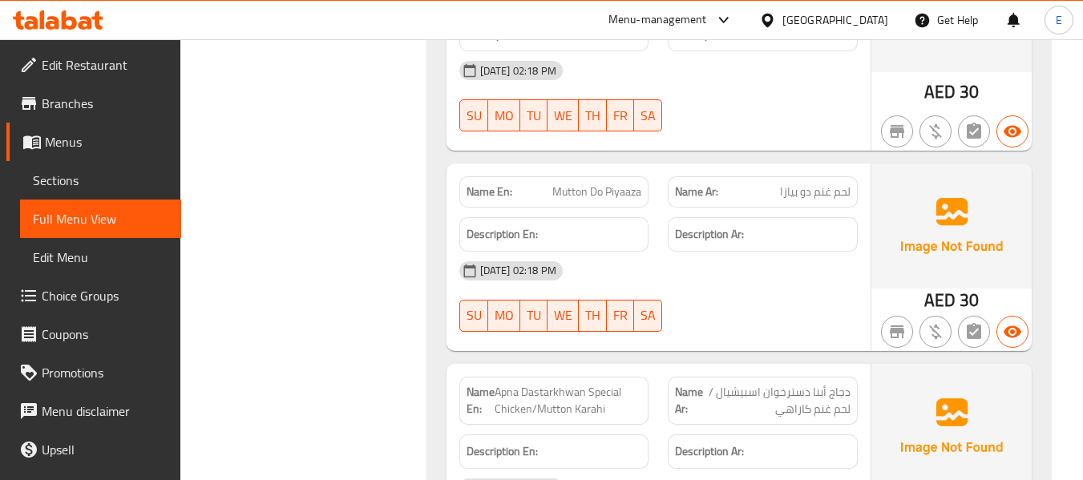
scroll to position [12586, 0]
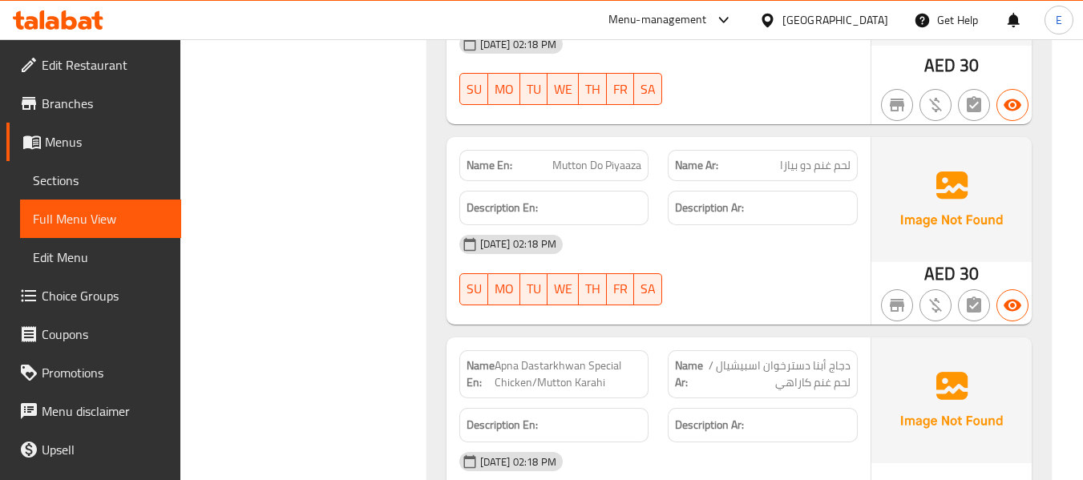
click at [960, 258] on span "30" at bounding box center [969, 273] width 19 height 31
click at [826, 157] on span "لحم غنم دو بيازا" at bounding box center [815, 165] width 71 height 17
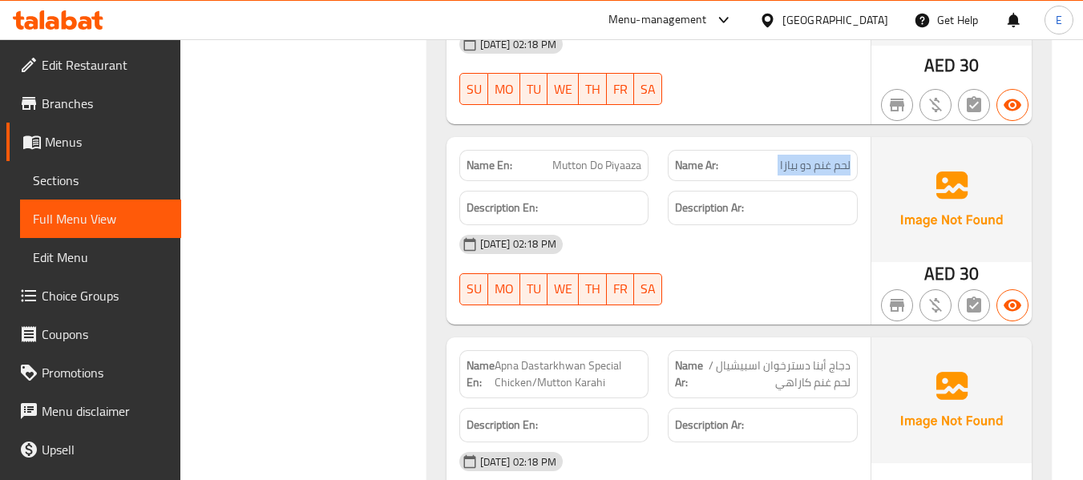
click at [826, 157] on span "لحم غنم دو بيازا" at bounding box center [815, 165] width 71 height 17
click at [792, 225] on div "[DATE] 02:18 PM" at bounding box center [659, 244] width 418 height 38
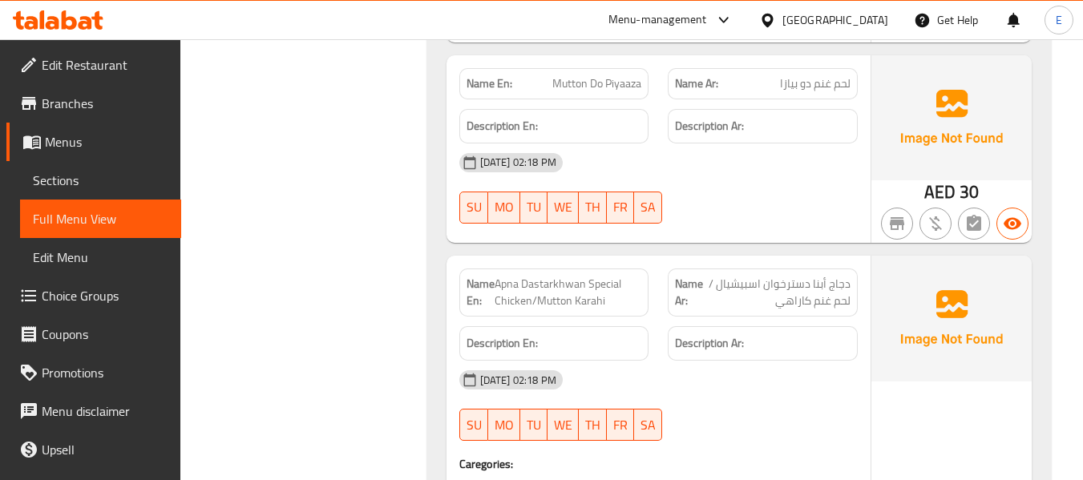
scroll to position [12666, 0]
click at [553, 184] on div "SU MO TU WE TH FR SA" at bounding box center [554, 209] width 209 height 51
click at [558, 277] on span "Apna Dastarkhwan Special Chicken/Mutton Karahi" at bounding box center [569, 294] width 148 height 34
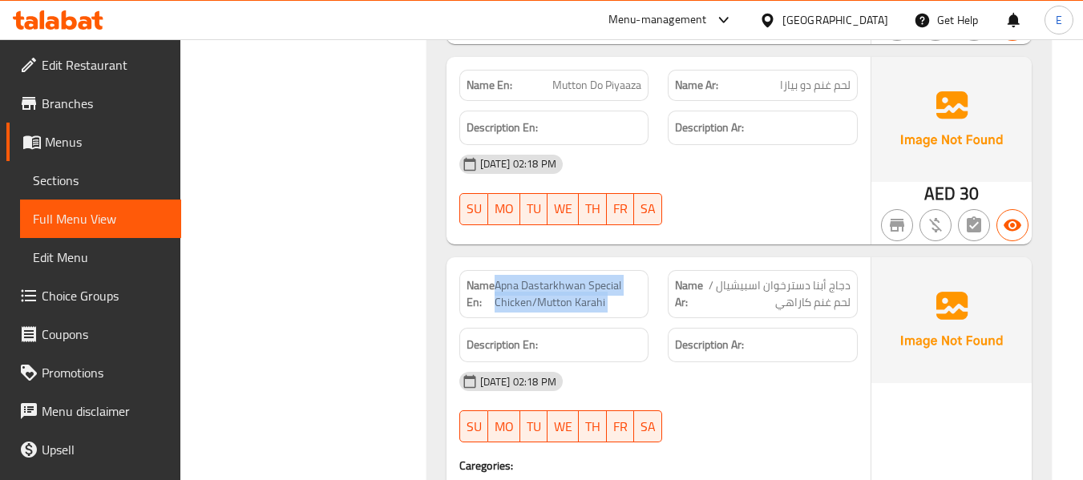
click at [558, 277] on span "Apna Dastarkhwan Special Chicken/Mutton Karahi" at bounding box center [569, 294] width 148 height 34
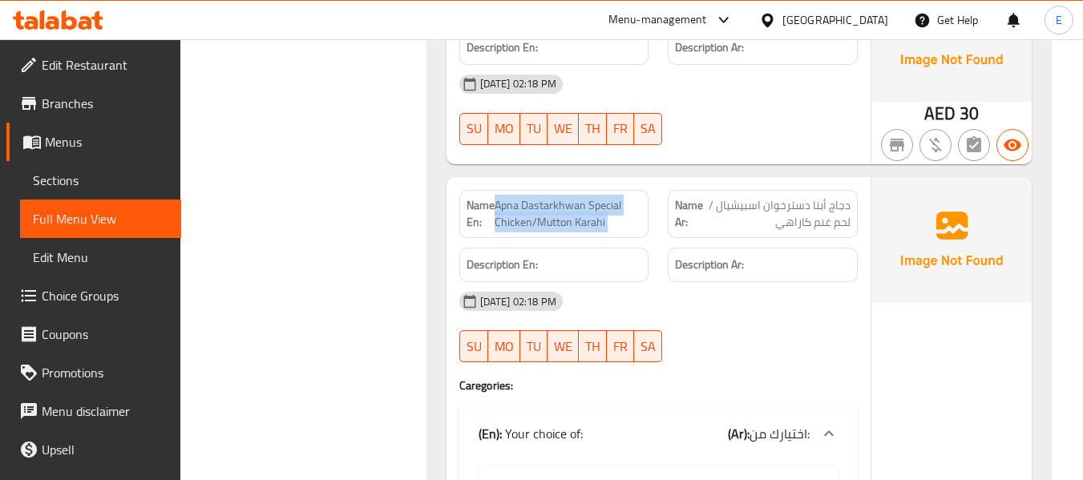
click at [596, 197] on span "Apna Dastarkhwan Special Chicken/Mutton Karahi" at bounding box center [569, 214] width 148 height 34
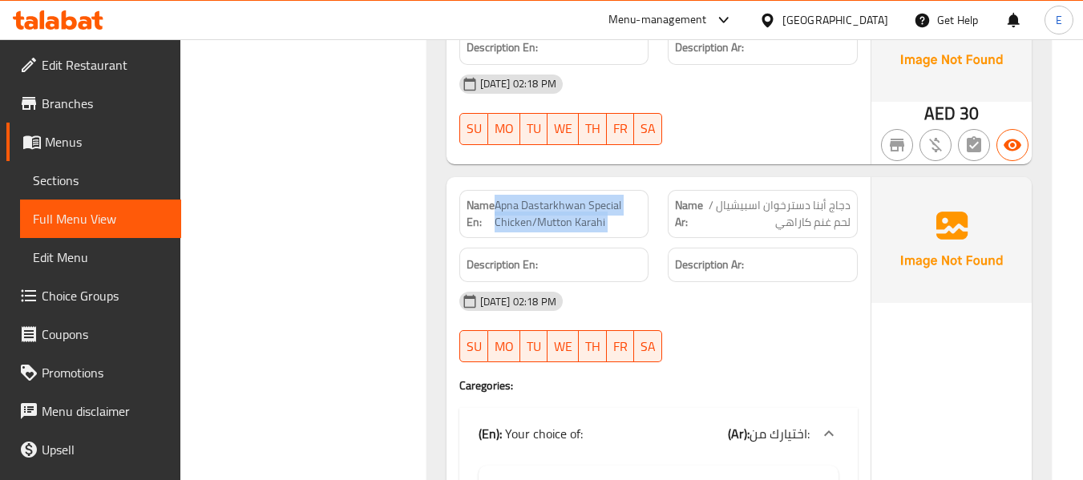
click at [596, 197] on span "Apna Dastarkhwan Special Chicken/Mutton Karahi" at bounding box center [569, 214] width 148 height 34
click at [595, 197] on span "Apna Dastarkhwan Special Chicken/Mutton Karahi" at bounding box center [569, 214] width 148 height 34
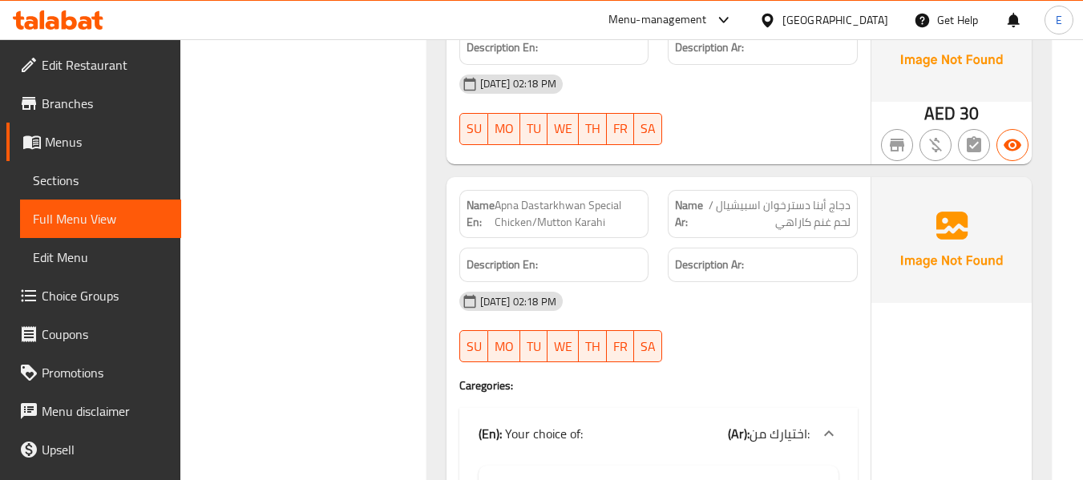
click at [595, 197] on span "Apna Dastarkhwan Special Chicken/Mutton Karahi" at bounding box center [569, 214] width 148 height 34
drag, startPoint x: 495, startPoint y: 151, endPoint x: 624, endPoint y: 171, distance: 131.4
click at [624, 197] on span "Apna Dastarkhwan Special Chicken/Mutton Karahi" at bounding box center [569, 214] width 148 height 34
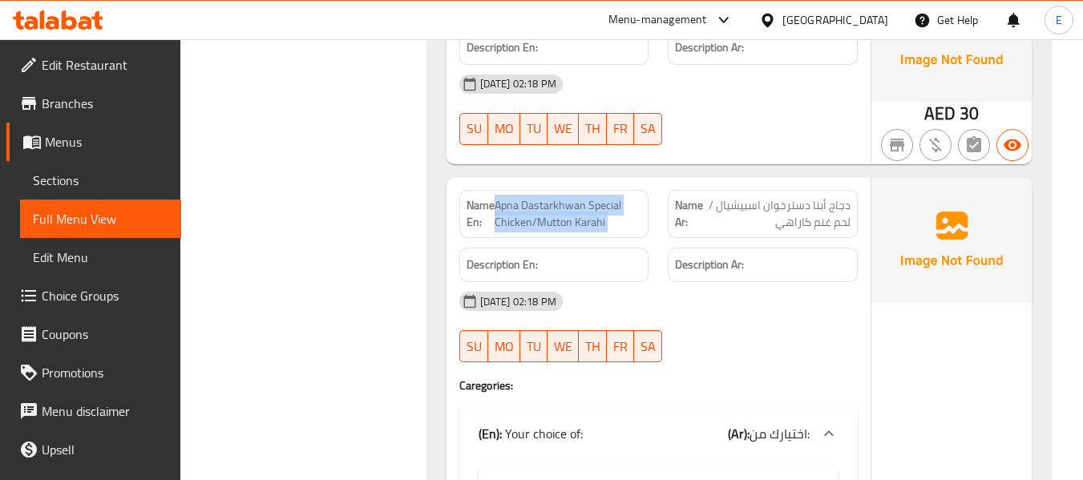
click at [624, 197] on span "Apna Dastarkhwan Special Chicken/Mutton Karahi" at bounding box center [569, 214] width 148 height 34
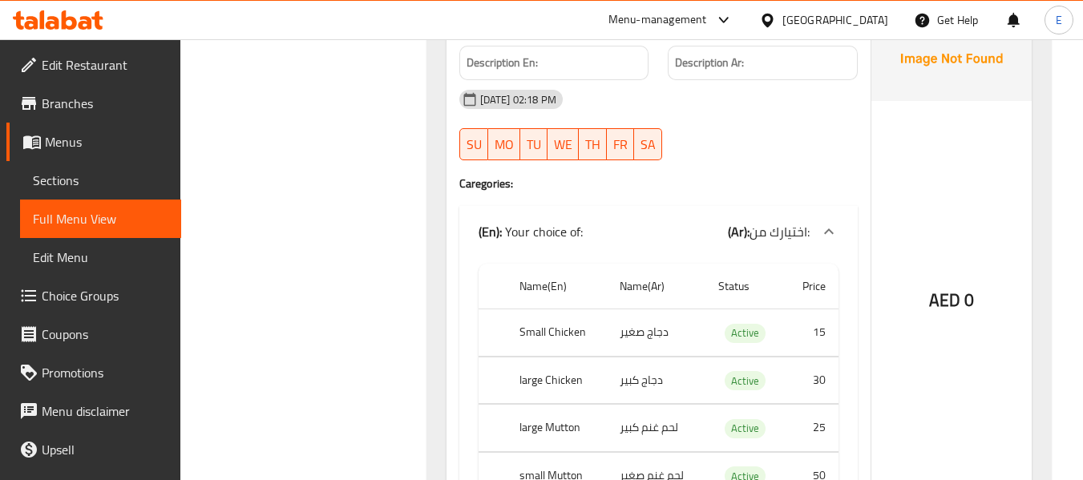
scroll to position [13067, 0]
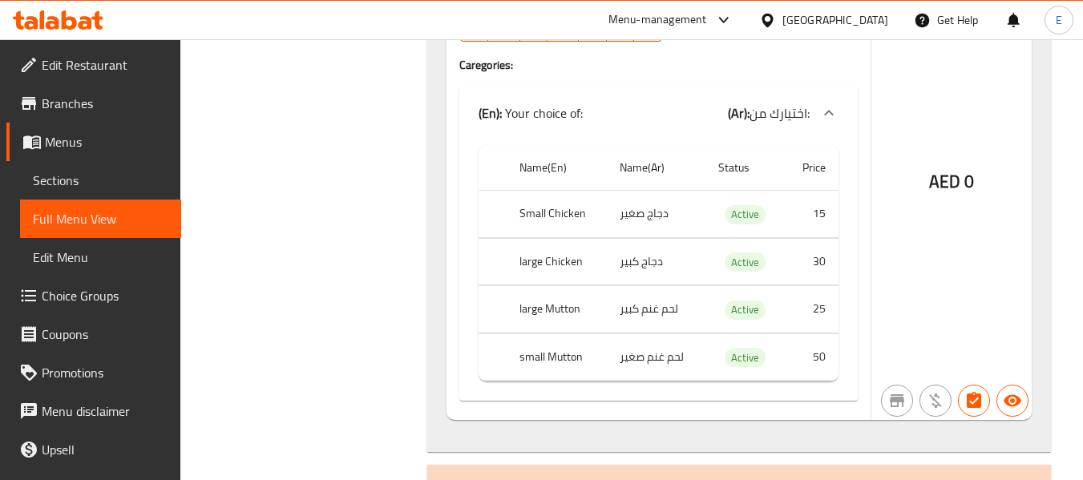
click at [657, 191] on td "دجاج صغير" at bounding box center [656, 214] width 98 height 47
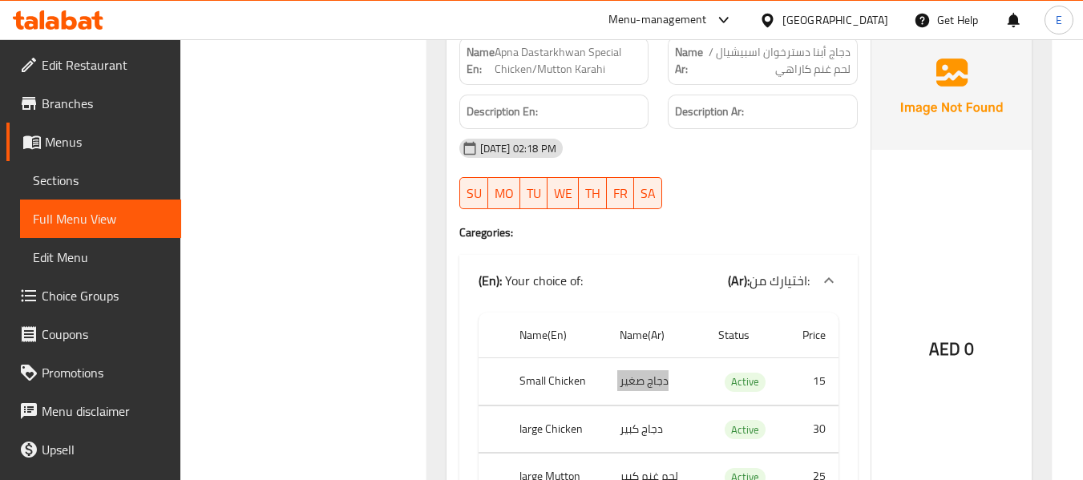
scroll to position [12666, 0]
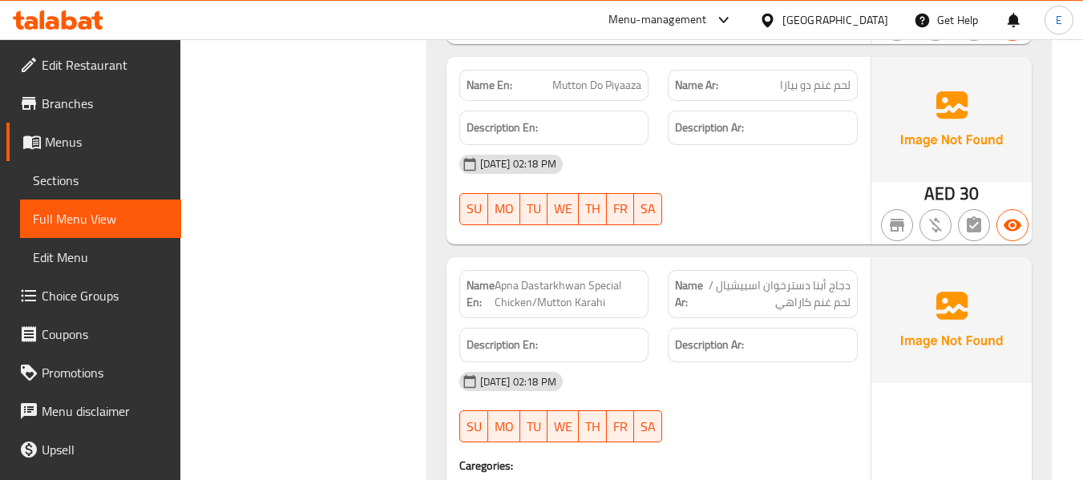
click at [786, 270] on div "Name Ar: دجاج أبنا دسترخوان اسبيشيال / لحم غنم كاراهي" at bounding box center [763, 294] width 190 height 48
click at [794, 362] on div "16-09-2025 02:18 PM SU MO TU WE TH FR SA" at bounding box center [659, 407] width 418 height 90
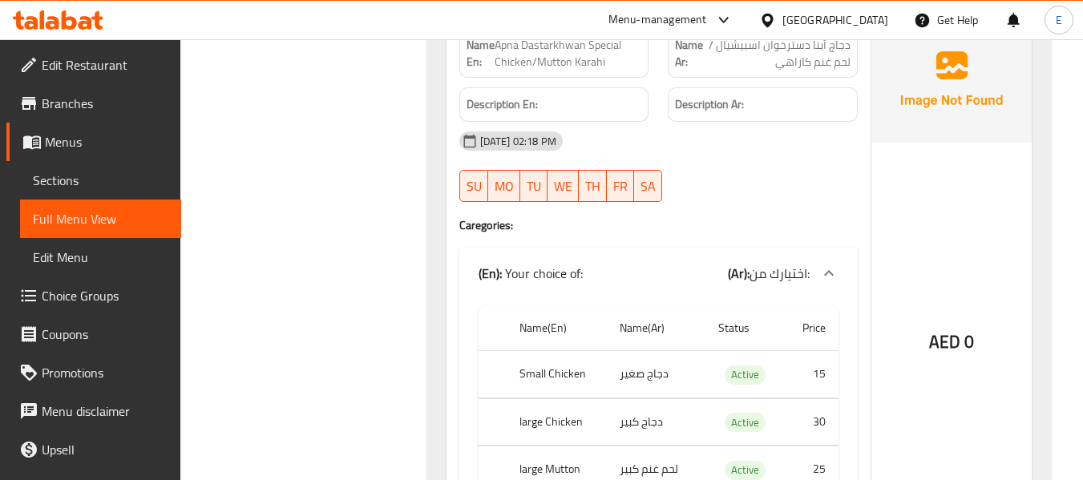
scroll to position [12987, 0]
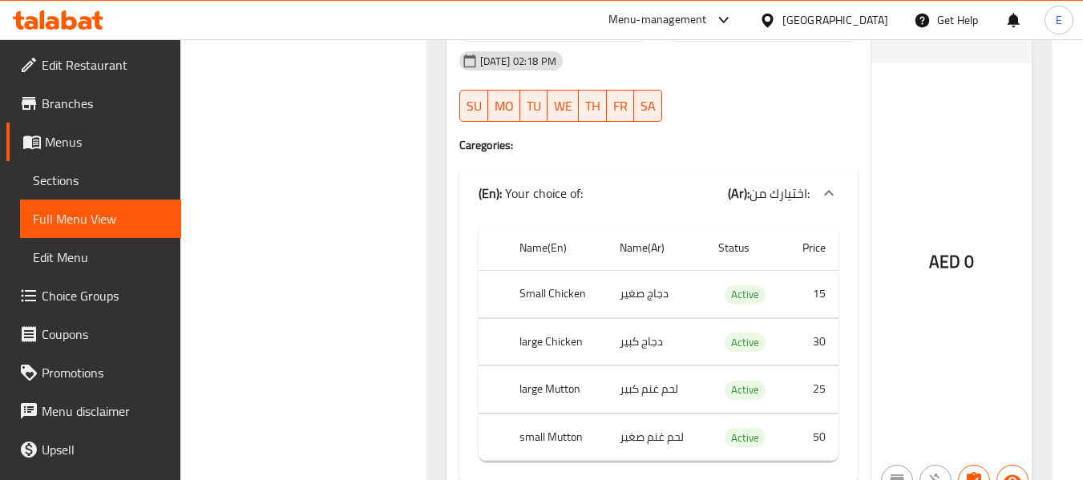
click at [655, 271] on td "دجاج صغير" at bounding box center [656, 294] width 98 height 47
click at [504, 271] on td "choices table" at bounding box center [493, 294] width 28 height 47
click at [503, 271] on td "choices table" at bounding box center [493, 294] width 28 height 47
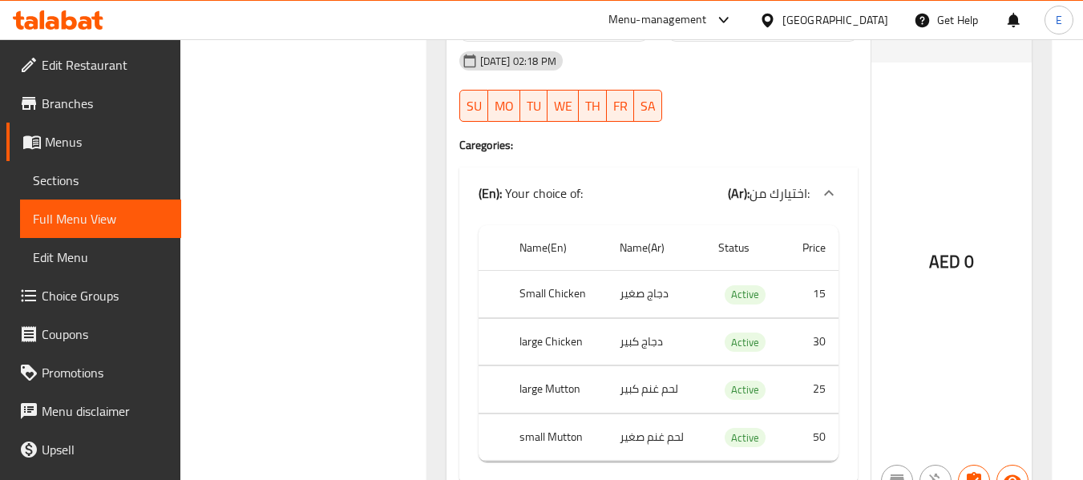
click at [503, 271] on td "choices table" at bounding box center [493, 294] width 28 height 47
click at [533, 318] on th "large Chicken" at bounding box center [557, 341] width 101 height 47
click at [629, 318] on td "دجاج كبير" at bounding box center [656, 341] width 98 height 47
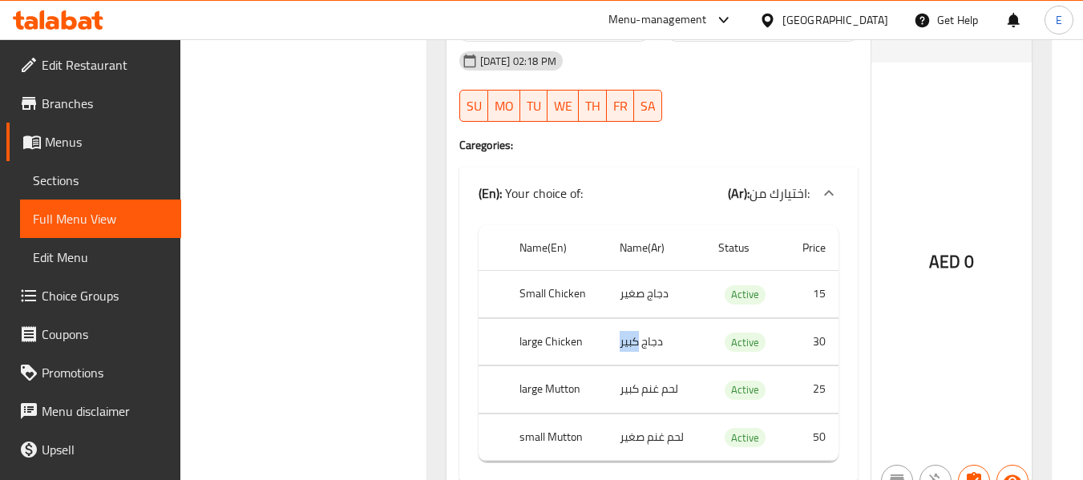
click at [629, 318] on td "دجاج كبير" at bounding box center [656, 341] width 98 height 47
click at [643, 366] on td "لحم غنم كبير" at bounding box center [656, 389] width 98 height 47
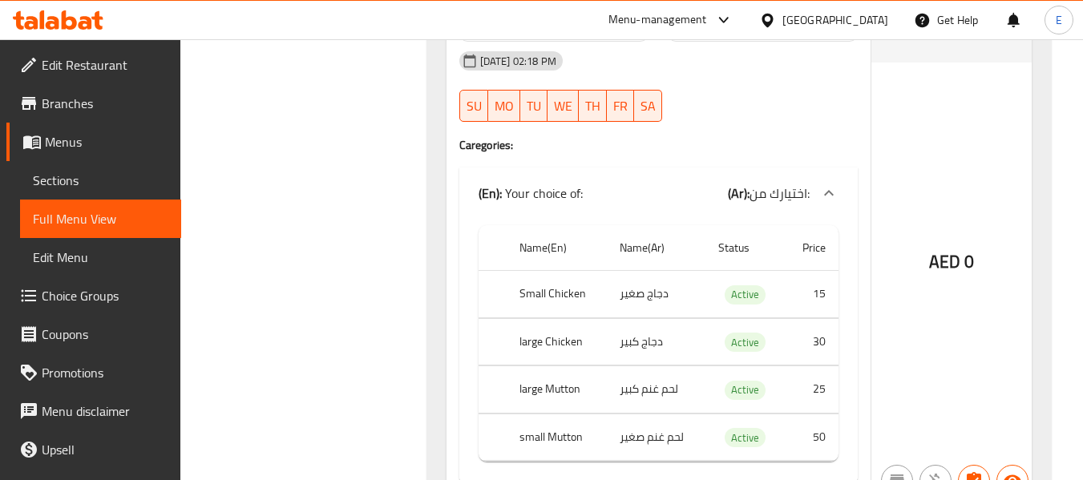
click at [574, 366] on th "large Mutton" at bounding box center [557, 389] width 101 height 47
drag, startPoint x: 517, startPoint y: 389, endPoint x: 693, endPoint y: 327, distance: 186.9
click at [693, 327] on tbody "Small Chicken دجاج صغير Active 15 large Chicken دجاج كبير Active 30 large Mutto…" at bounding box center [659, 366] width 360 height 191
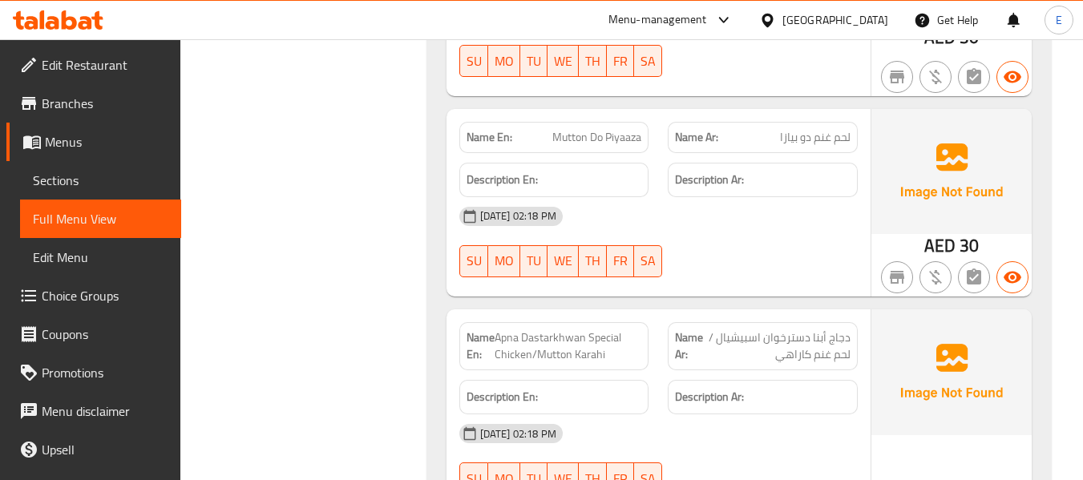
scroll to position [12586, 0]
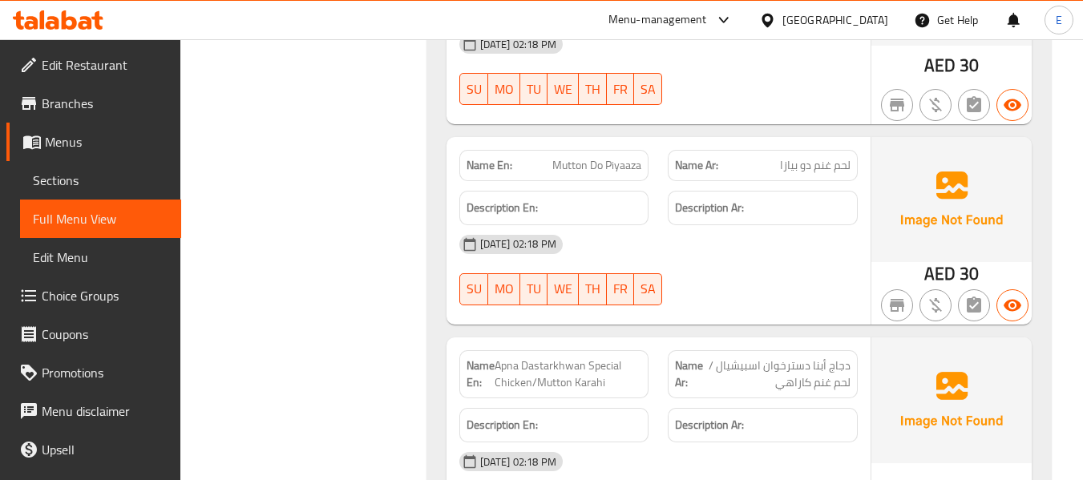
click at [596, 358] on span "Apna Dastarkhwan Special Chicken/Mutton Karahi" at bounding box center [569, 375] width 148 height 34
copy span "Apna Dastarkhwan Special Chicken/Mutton Karahi"
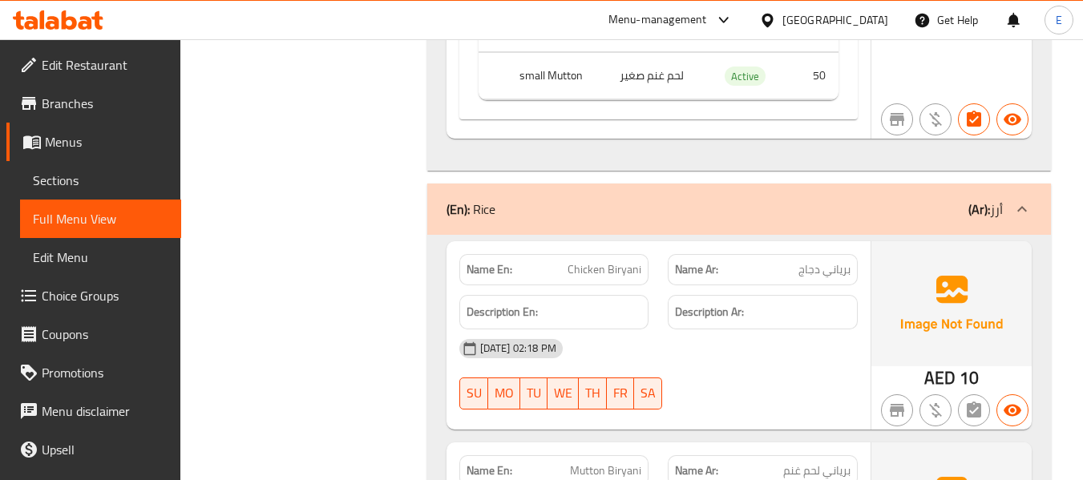
scroll to position [13387, 0]
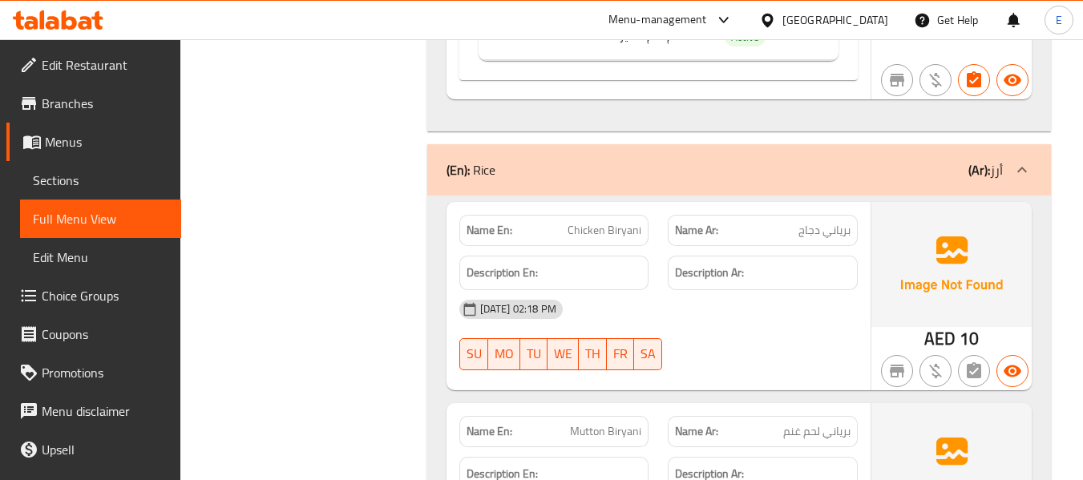
click at [796, 290] on div "[DATE] 02:18 PM" at bounding box center [659, 309] width 418 height 38
click at [932, 323] on span "AED" at bounding box center [939, 338] width 31 height 31
click at [630, 222] on span "Chicken Biryani" at bounding box center [605, 230] width 74 height 17
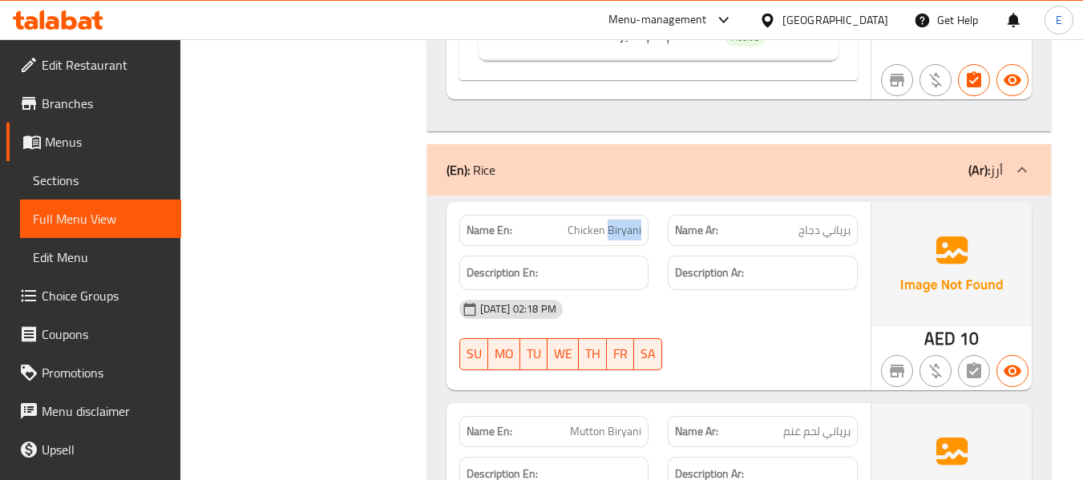
click at [630, 222] on span "Chicken Biryani" at bounding box center [605, 230] width 74 height 17
click at [809, 222] on span "برياني دجاج" at bounding box center [824, 230] width 52 height 17
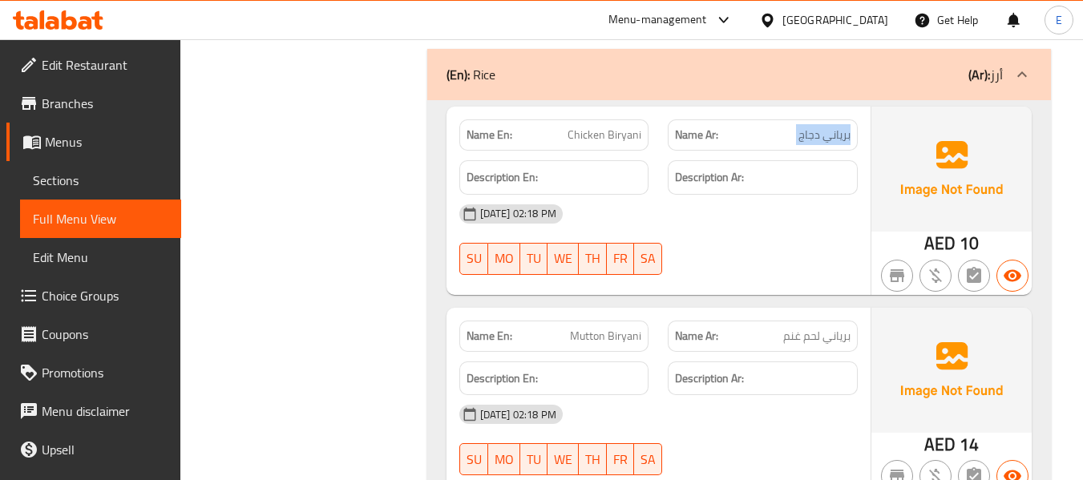
scroll to position [13628, 0]
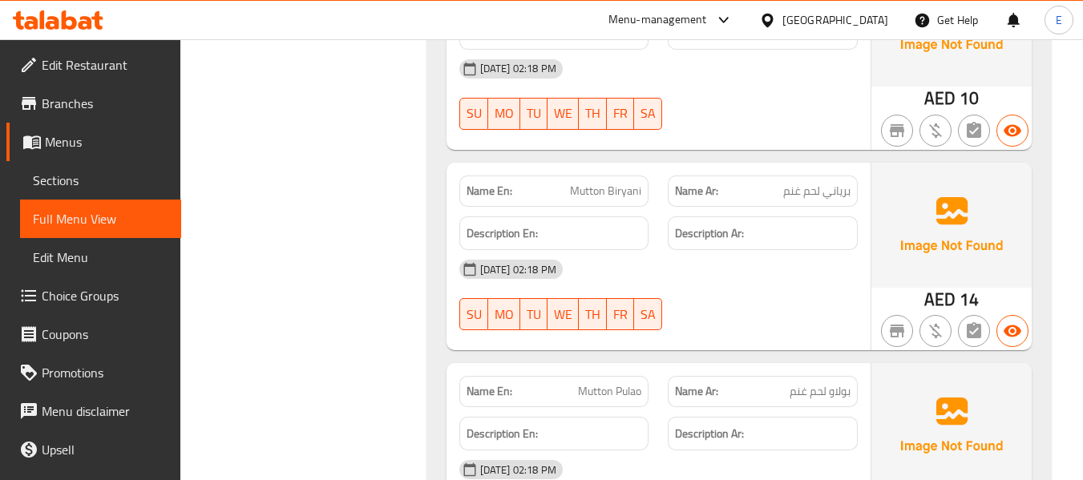
click at [637, 176] on div "Name En: Mutton Biryani" at bounding box center [554, 191] width 190 height 31
click at [797, 183] on span "برياني لحم غنم" at bounding box center [816, 191] width 67 height 17
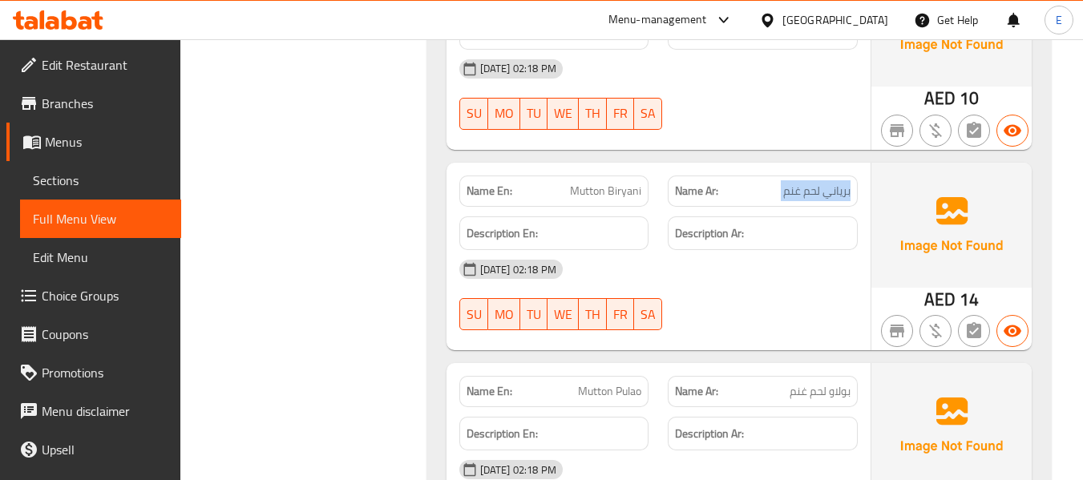
click at [797, 183] on span "برياني لحم غنم" at bounding box center [816, 191] width 67 height 17
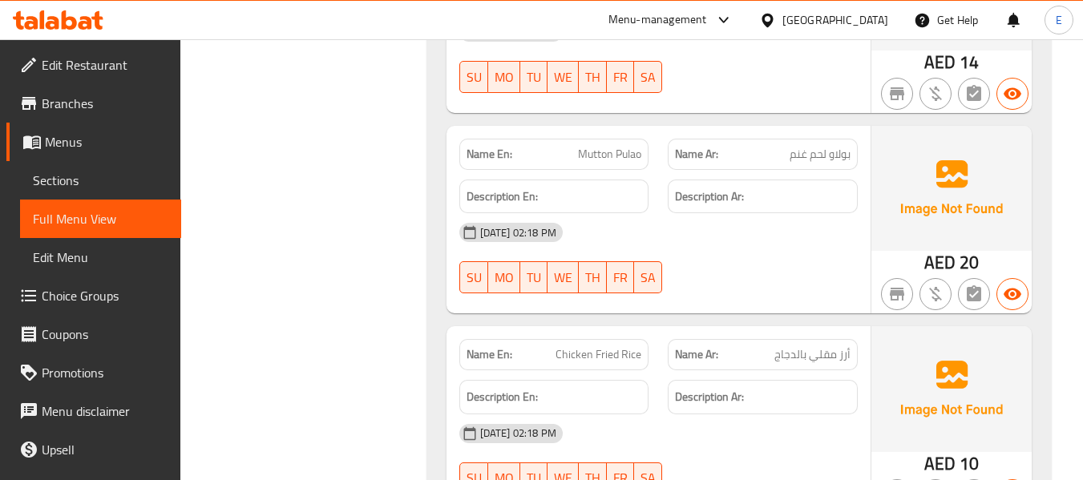
scroll to position [13868, 0]
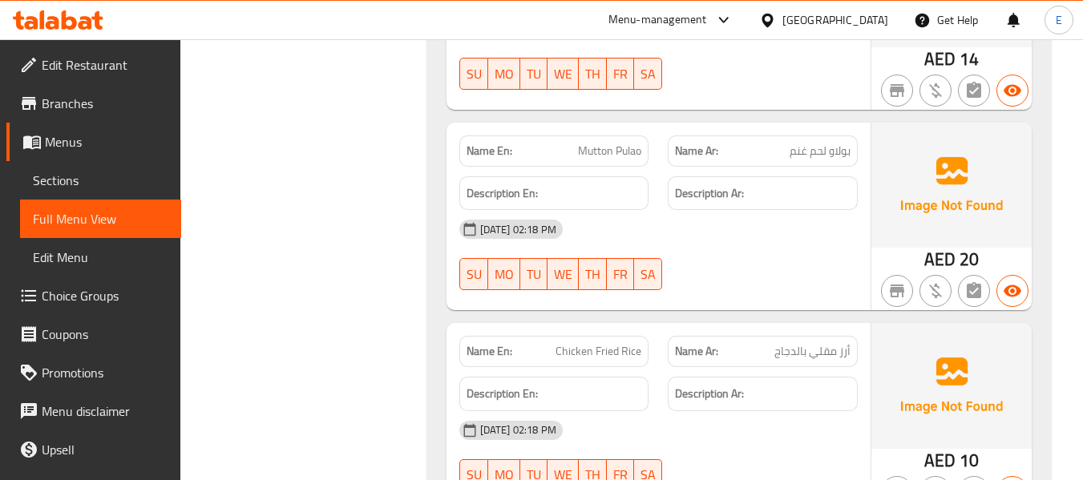
click at [616, 135] on div "Name En: Mutton Pulao" at bounding box center [554, 150] width 190 height 31
click at [835, 143] on span "بولاو لحم غنم" at bounding box center [820, 151] width 61 height 17
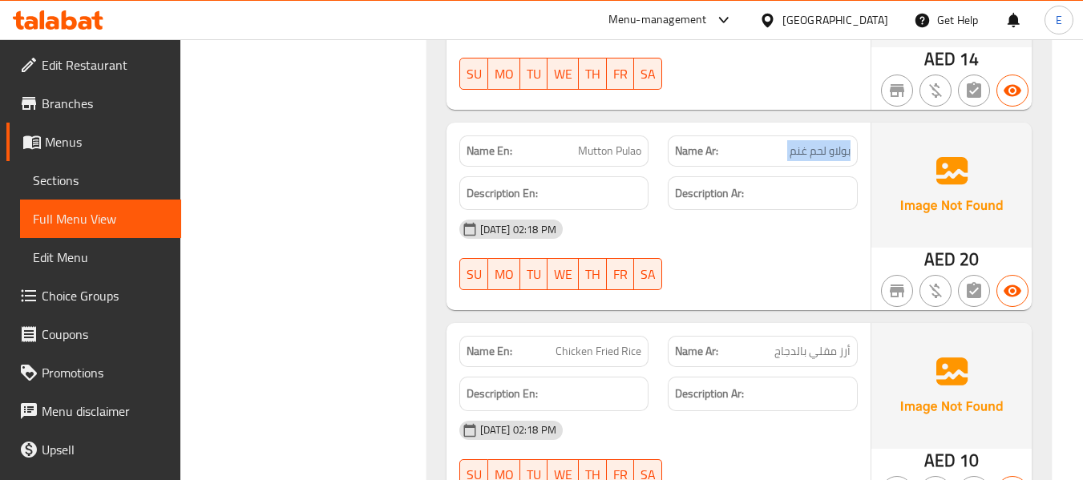
click at [835, 143] on span "بولاو لحم غنم" at bounding box center [820, 151] width 61 height 17
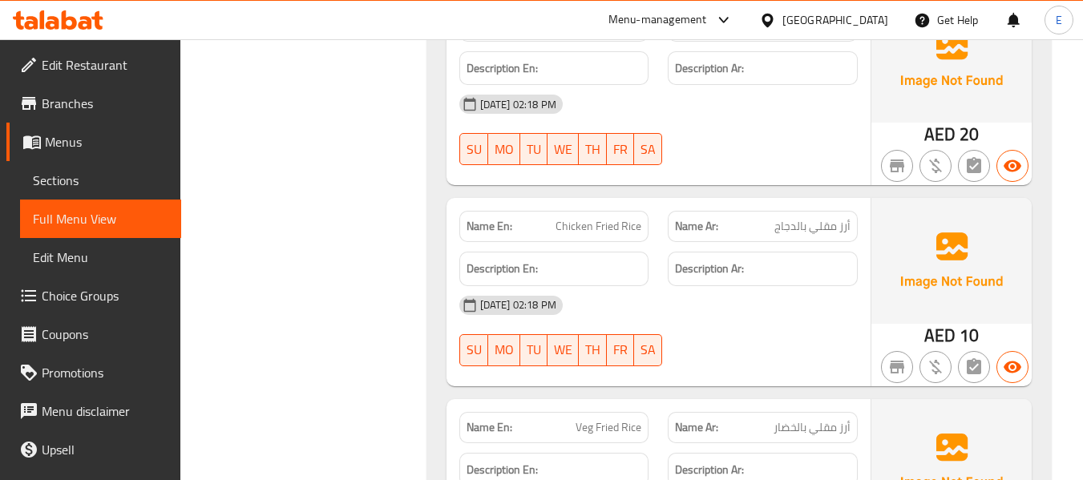
scroll to position [14029, 0]
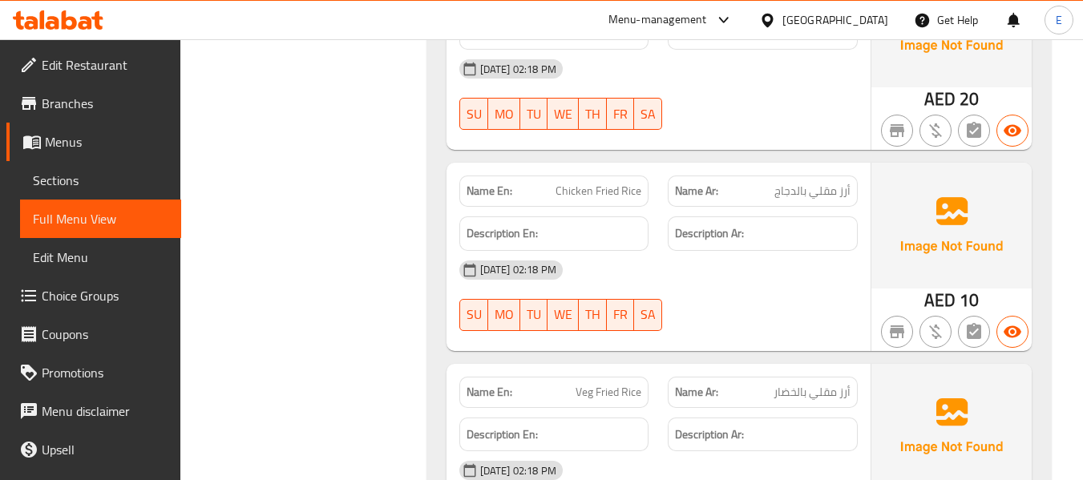
click at [940, 285] on span "AED" at bounding box center [939, 300] width 31 height 31
click at [586, 183] on span "Chicken Fried Rice" at bounding box center [599, 191] width 86 height 17
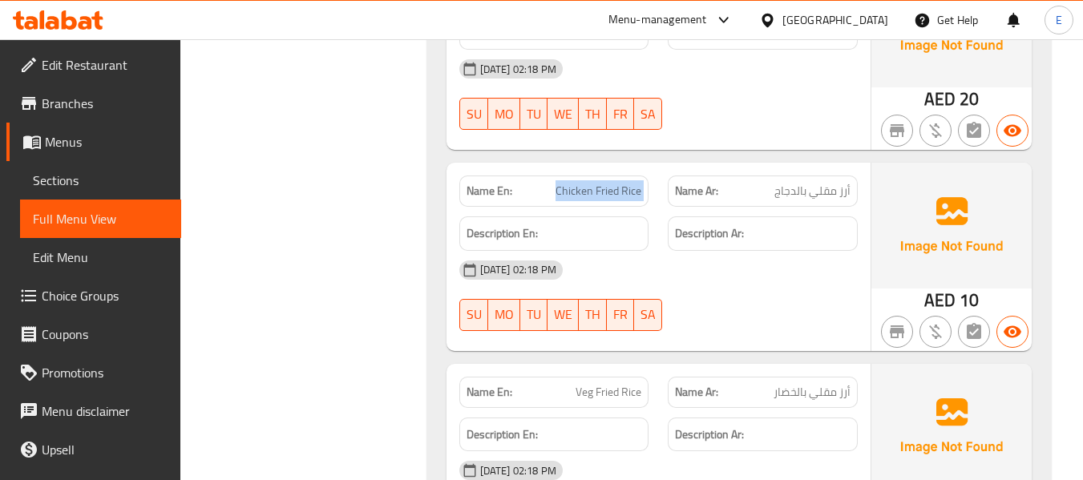
click at [586, 183] on span "Chicken Fried Rice" at bounding box center [599, 191] width 86 height 17
click at [806, 183] on span "أرز مقلي بالدجاج" at bounding box center [812, 191] width 76 height 17
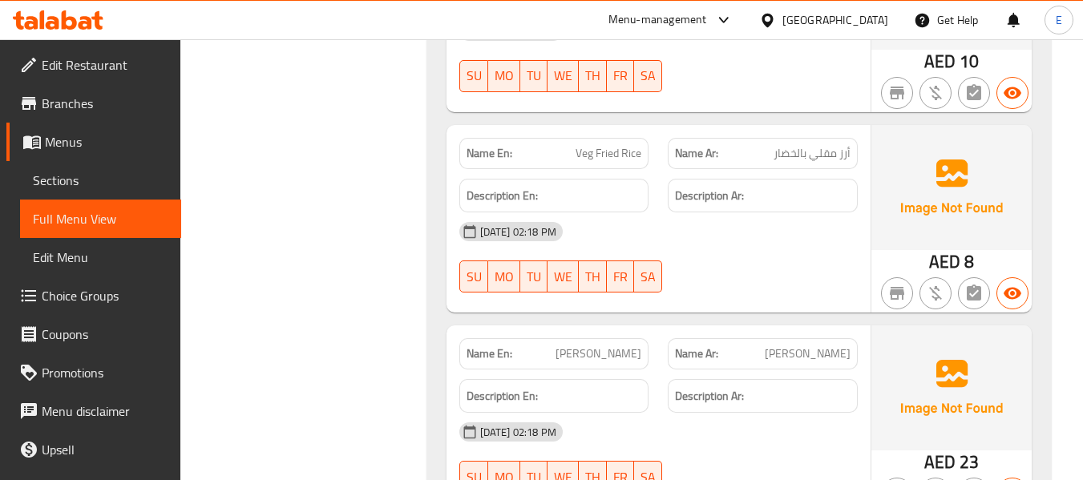
scroll to position [14269, 0]
click at [611, 136] on div "Name En: Veg Fried Rice" at bounding box center [554, 151] width 190 height 31
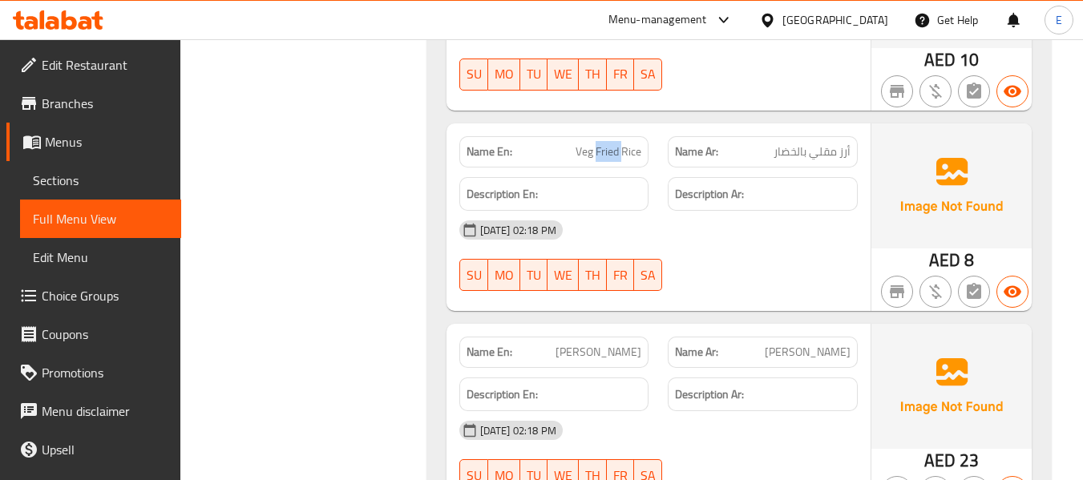
click at [611, 136] on div "Name En: Veg Fried Rice" at bounding box center [554, 151] width 190 height 31
click at [802, 143] on span "أرز مقلي بالخضار" at bounding box center [812, 151] width 77 height 17
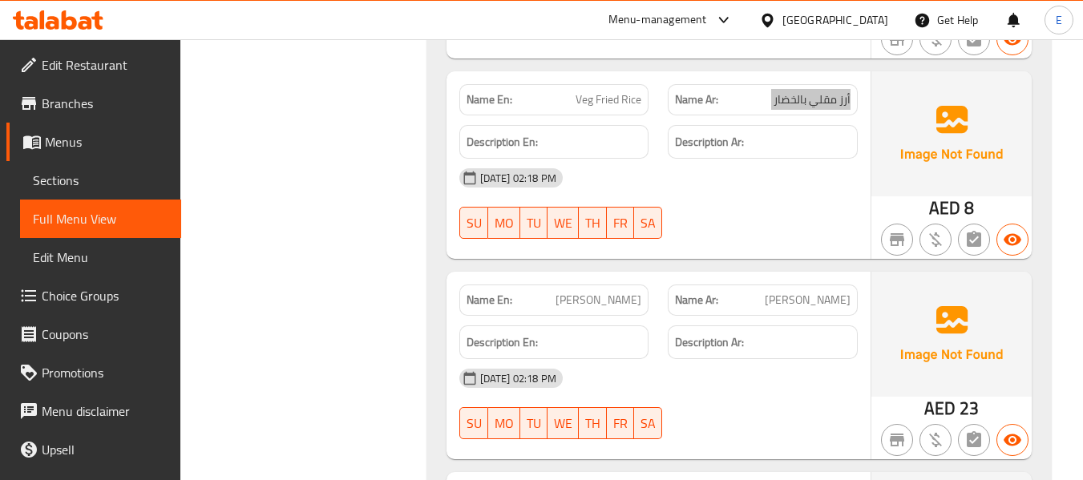
scroll to position [14430, 0]
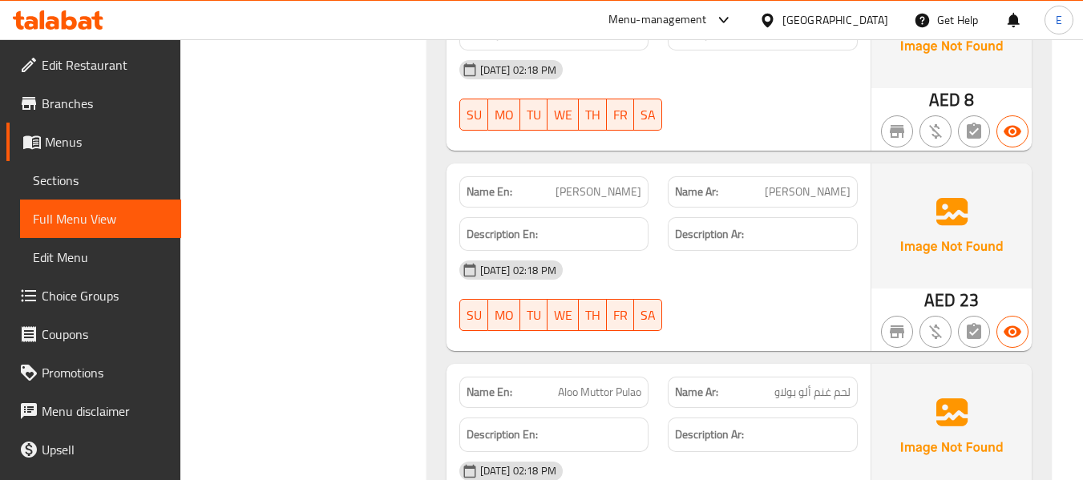
click at [627, 184] on span "[PERSON_NAME]" at bounding box center [599, 192] width 86 height 17
click at [824, 184] on span "[PERSON_NAME]" at bounding box center [808, 192] width 86 height 17
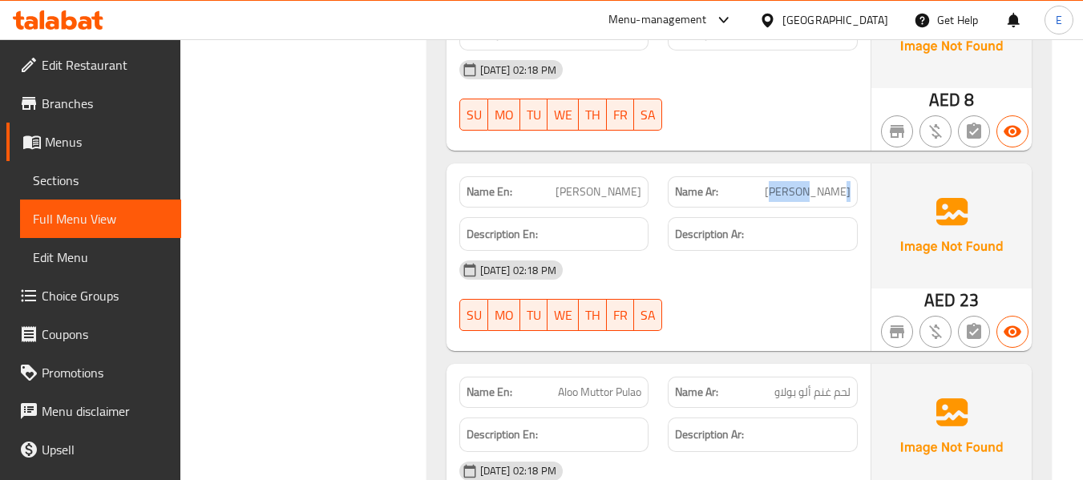
click at [824, 184] on span "[PERSON_NAME]" at bounding box center [808, 192] width 86 height 17
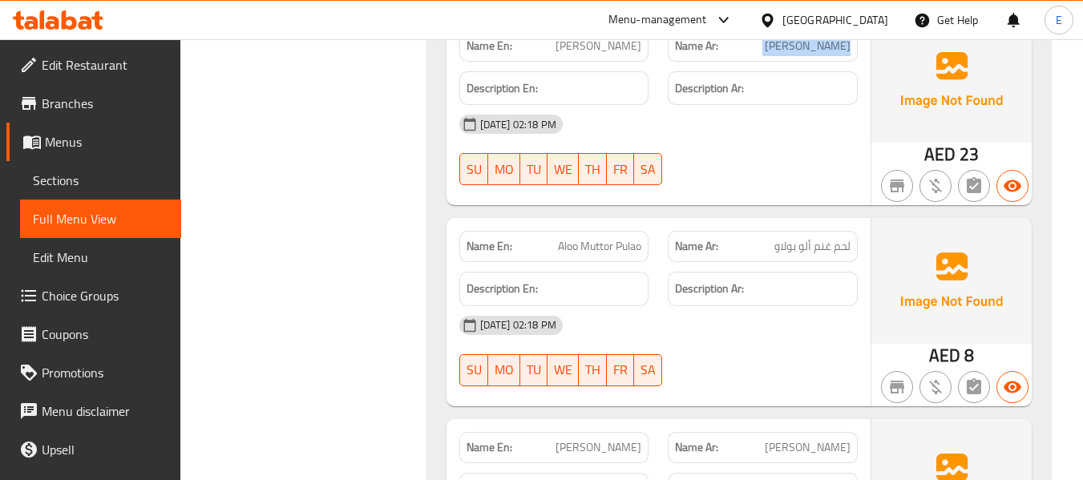
scroll to position [14670, 0]
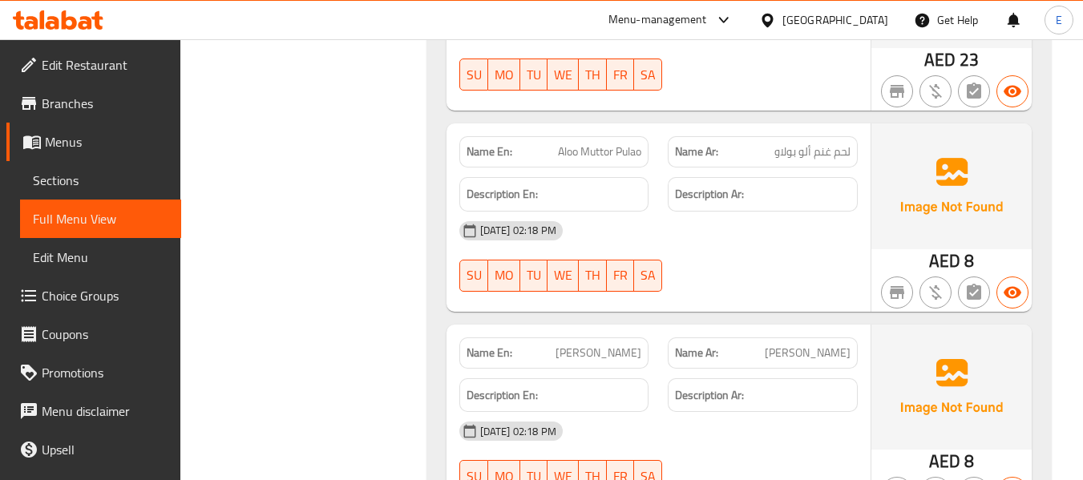
click at [616, 143] on span "Aloo Muttor Pulao" at bounding box center [599, 151] width 83 height 17
click at [801, 143] on span "لحم غنم ألو بولاو" at bounding box center [812, 151] width 76 height 17
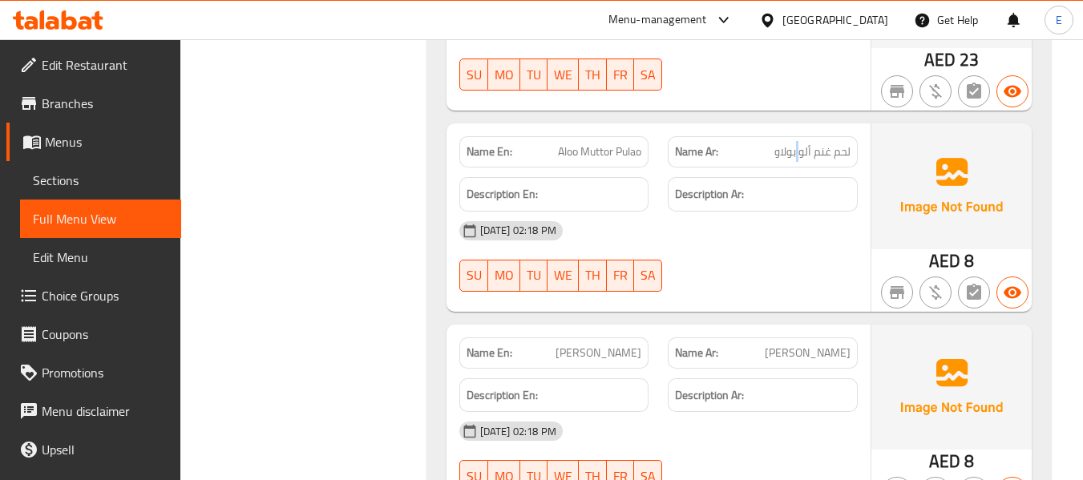
click at [801, 143] on span "لحم غنم ألو بولاو" at bounding box center [812, 151] width 76 height 17
click at [806, 212] on div "[DATE] 02:18 PM" at bounding box center [659, 231] width 418 height 38
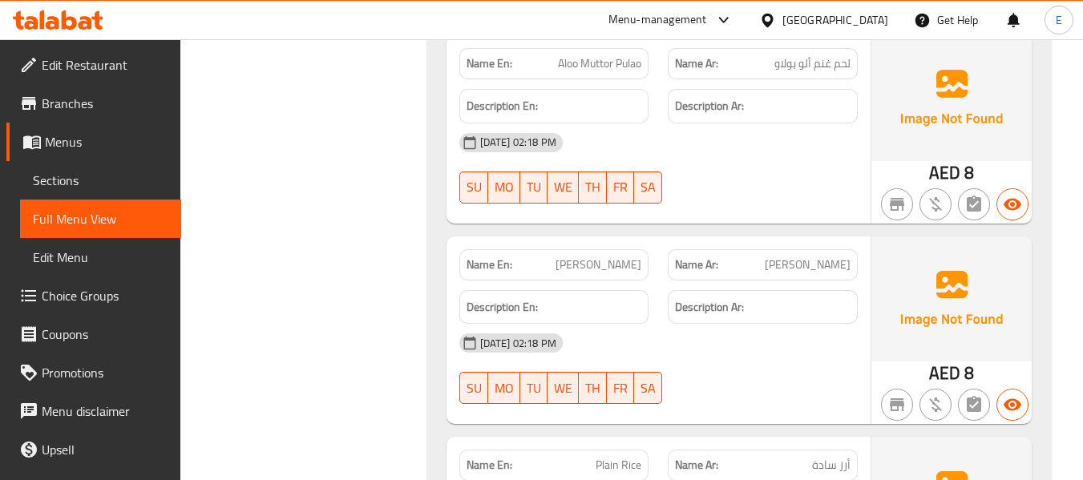
scroll to position [14830, 0]
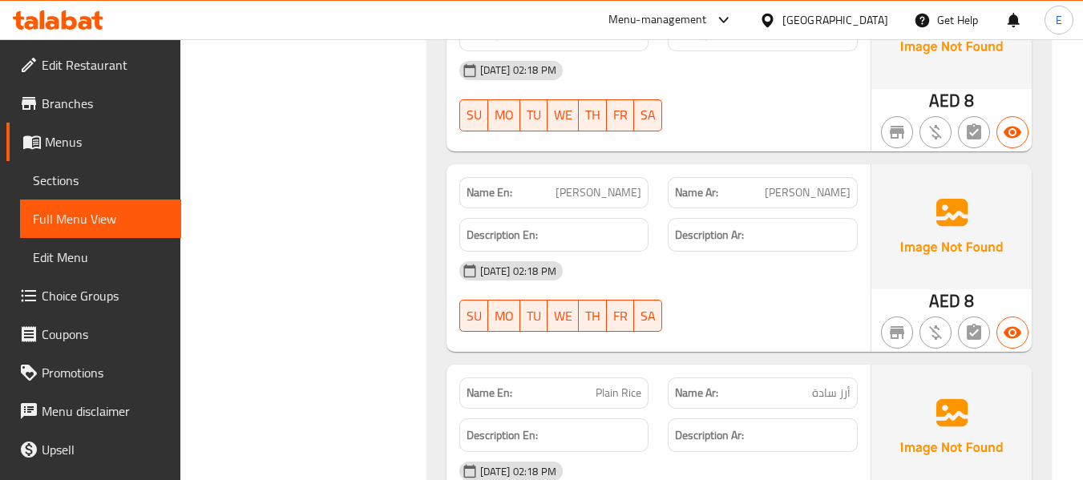
click at [641, 184] on span "[PERSON_NAME]" at bounding box center [599, 192] width 86 height 17
click at [819, 184] on span "[PERSON_NAME]" at bounding box center [808, 192] width 86 height 17
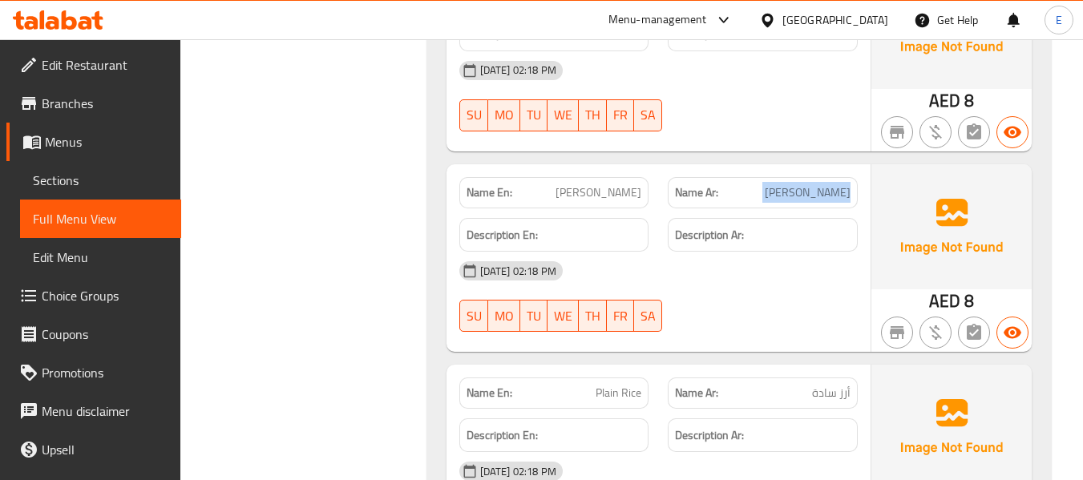
click at [819, 184] on span "[PERSON_NAME]" at bounding box center [808, 192] width 86 height 17
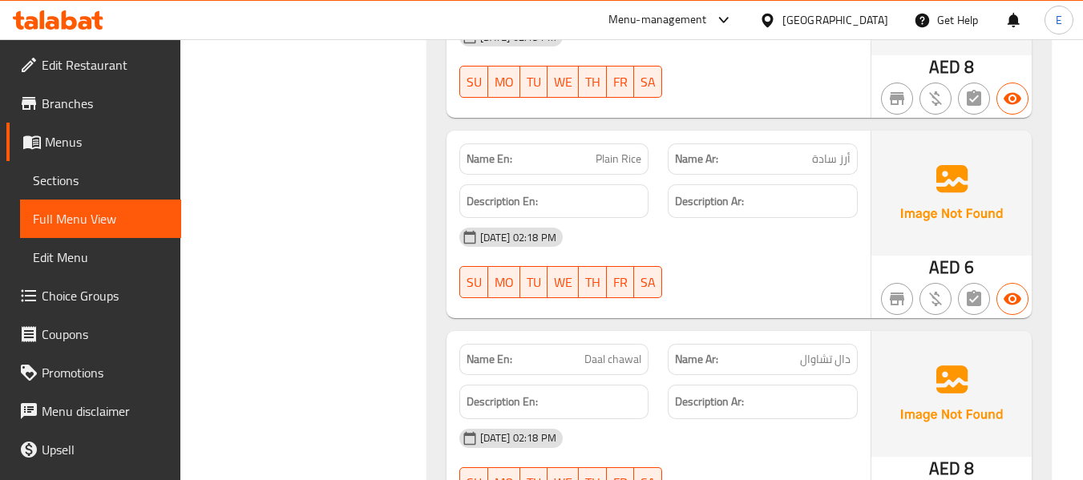
scroll to position [15071, 0]
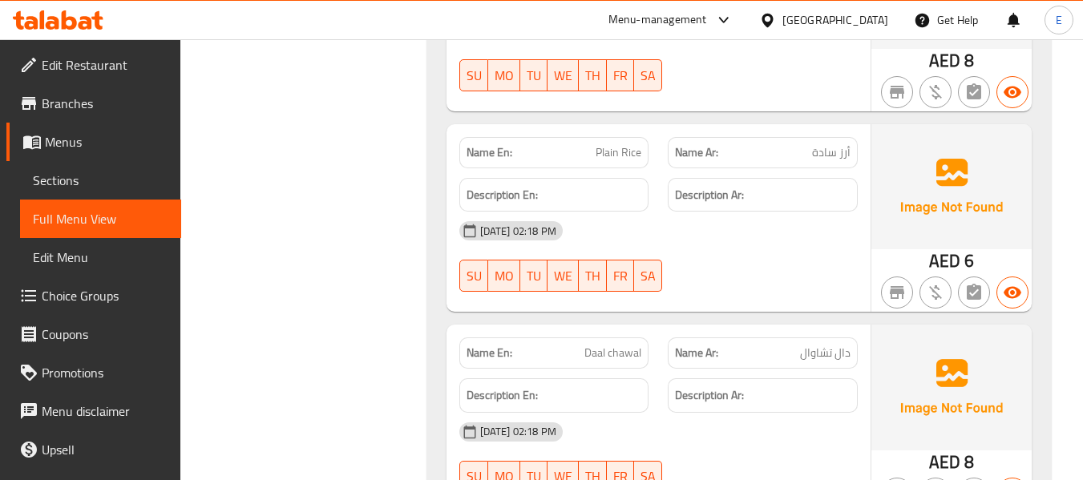
click at [783, 212] on div "[DATE] 02:18 PM" at bounding box center [659, 231] width 418 height 38
click at [617, 144] on span "Plain Rice" at bounding box center [619, 152] width 46 height 17
click at [705, 212] on div "[DATE] 02:18 PM" at bounding box center [659, 231] width 418 height 38
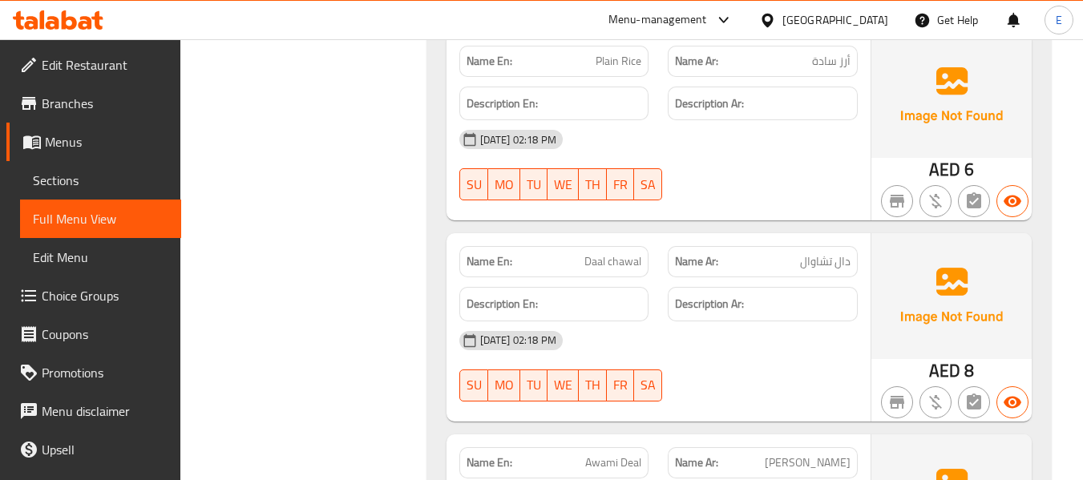
scroll to position [15231, 0]
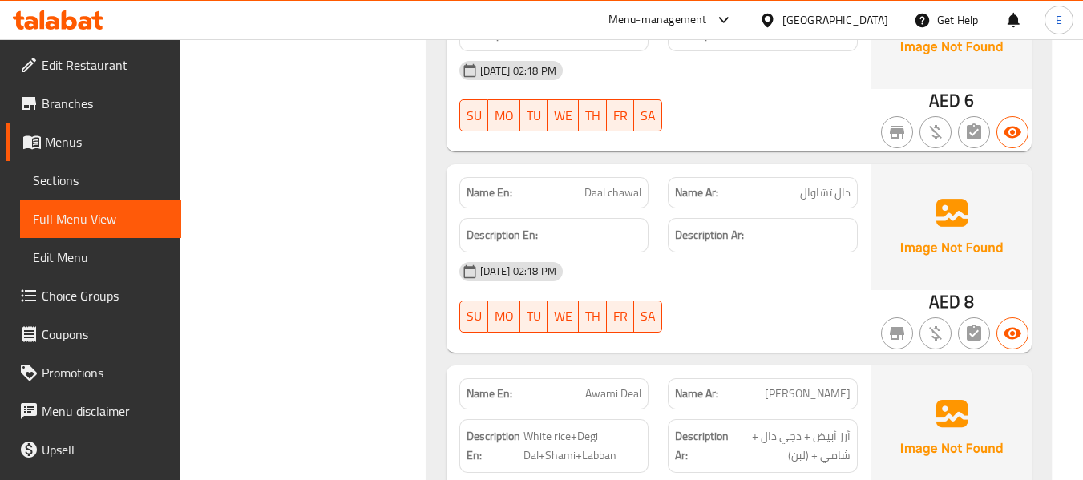
click at [615, 184] on span "Daal chawal" at bounding box center [612, 192] width 57 height 17
click at [811, 184] on span "دال تشاوال" at bounding box center [825, 192] width 51 height 17
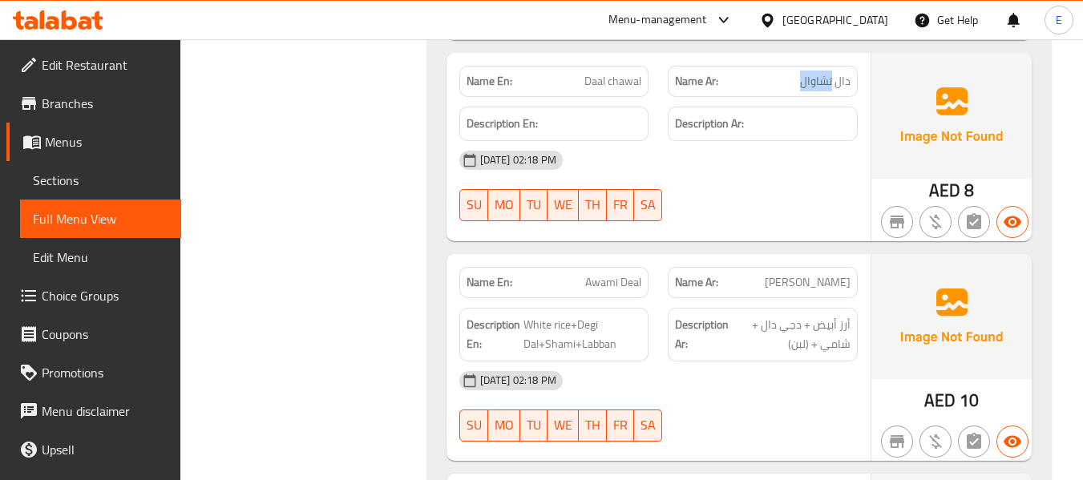
scroll to position [15472, 0]
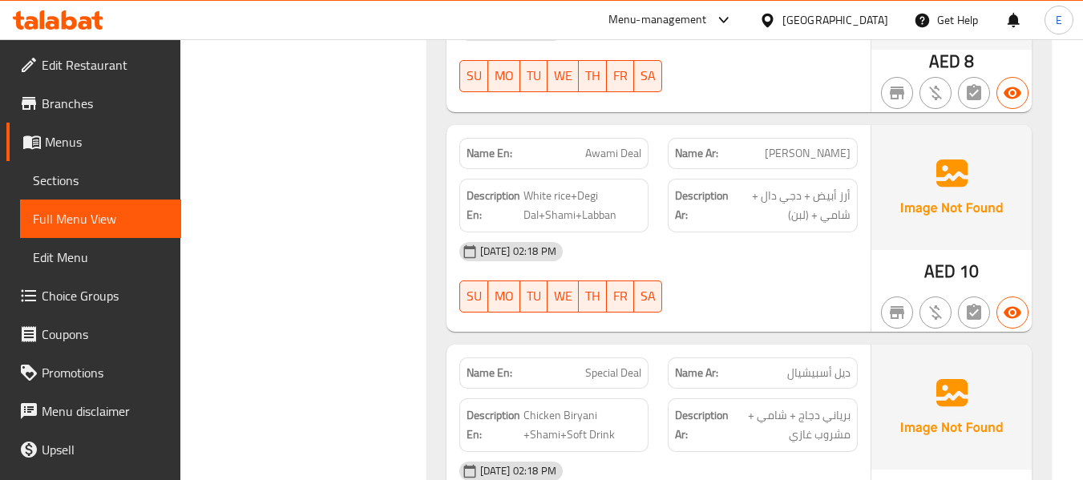
click at [628, 138] on div "Name En: Awami Deal" at bounding box center [554, 153] width 190 height 31
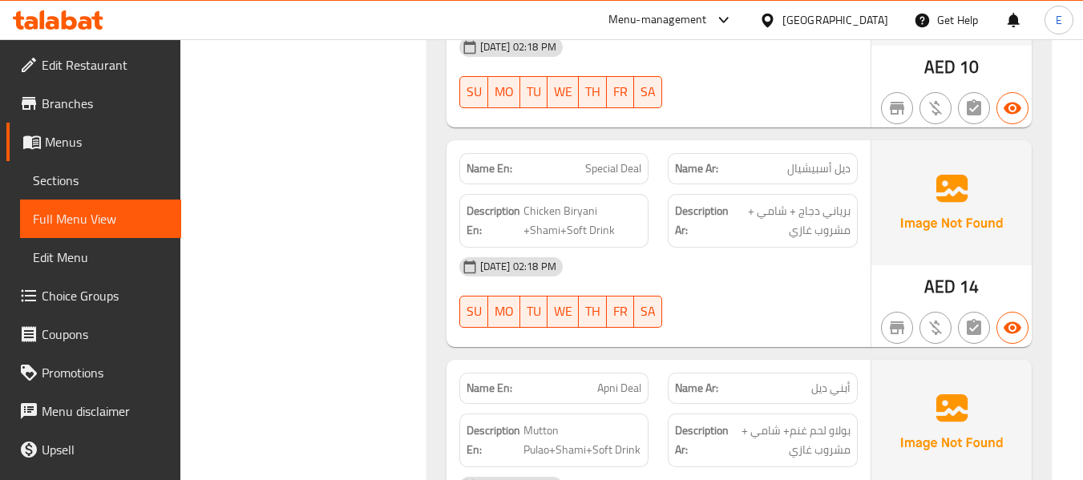
scroll to position [15872, 0]
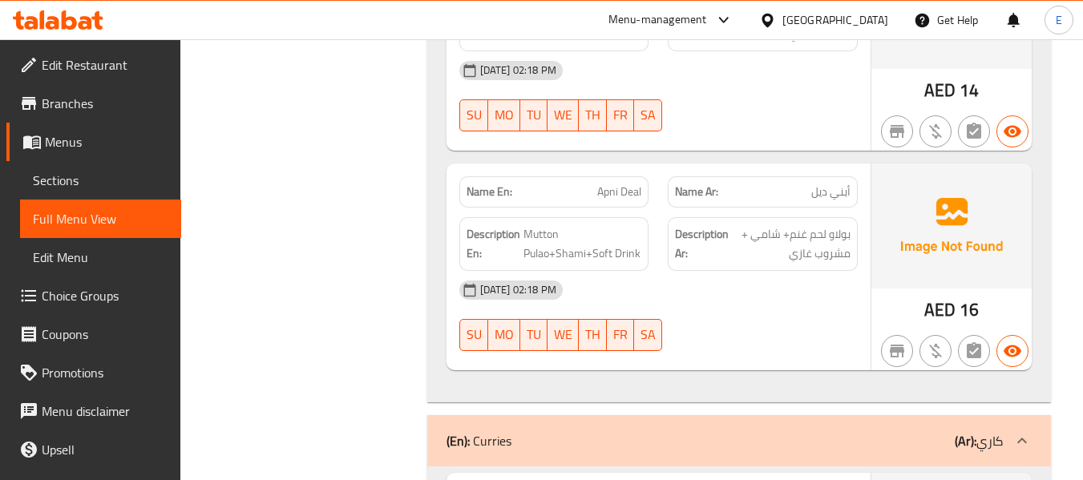
click at [637, 184] on span "Apni Deal" at bounding box center [619, 192] width 44 height 17
click at [299, 374] on div "Filter Branches Branches Popular filters Free items Branch specific items Has c…" at bounding box center [310, 187] width 214 height 31706
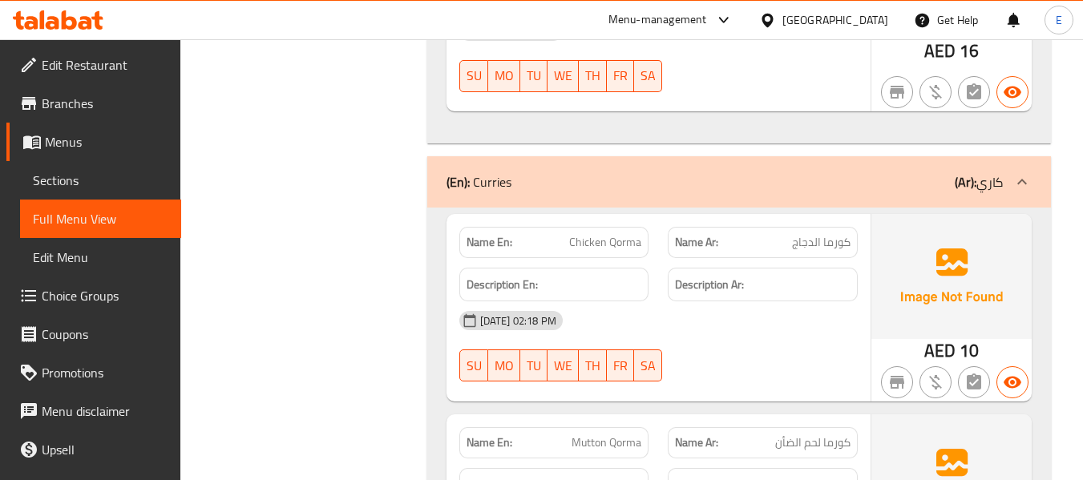
scroll to position [16193, 0]
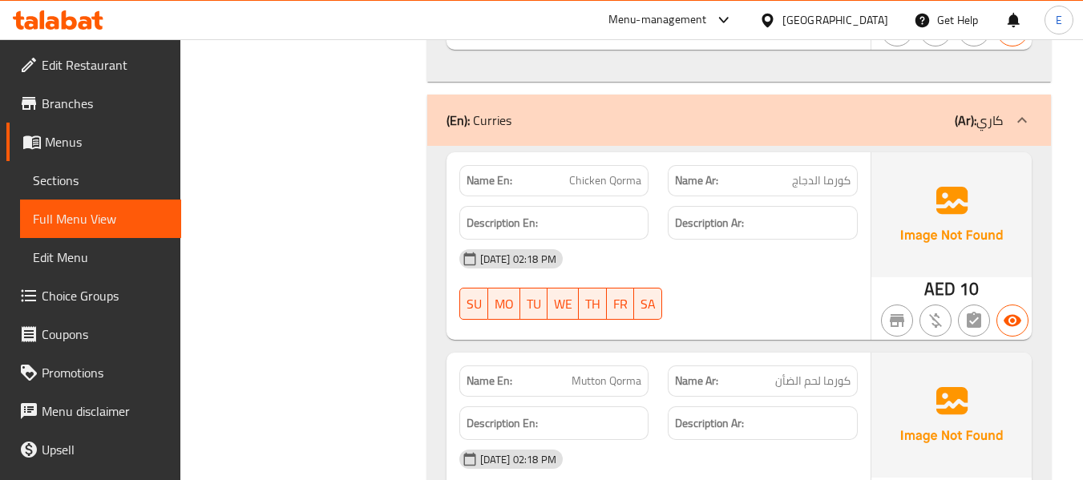
click at [826, 172] on span "كورما الدجاج" at bounding box center [821, 180] width 59 height 17
click at [616, 172] on span "Chicken Qorma" at bounding box center [605, 180] width 72 height 17
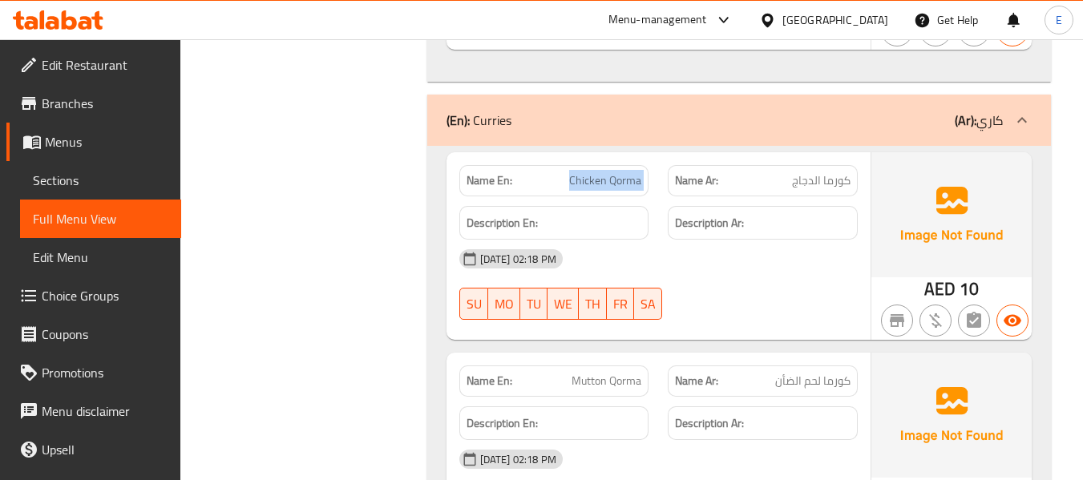
click at [616, 172] on span "Chicken Qorma" at bounding box center [605, 180] width 72 height 17
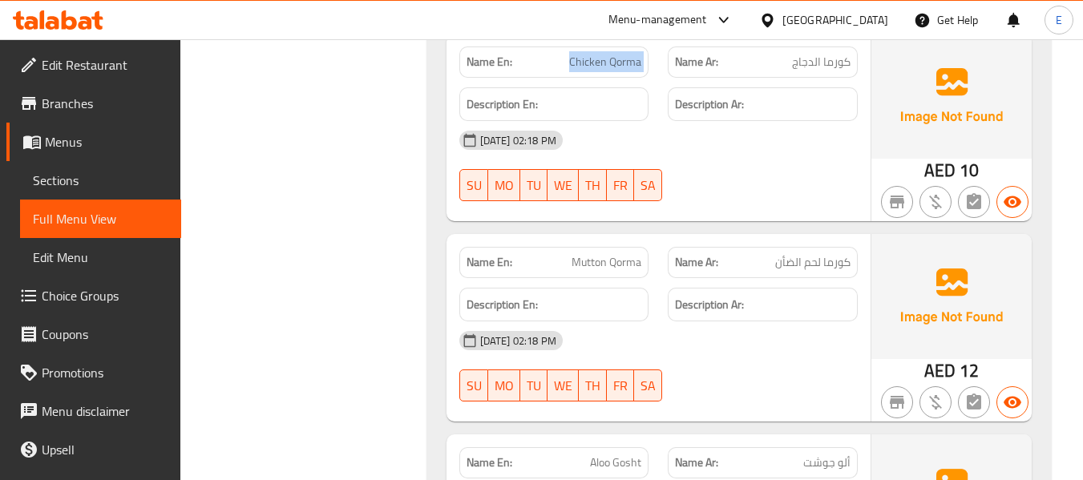
scroll to position [16434, 0]
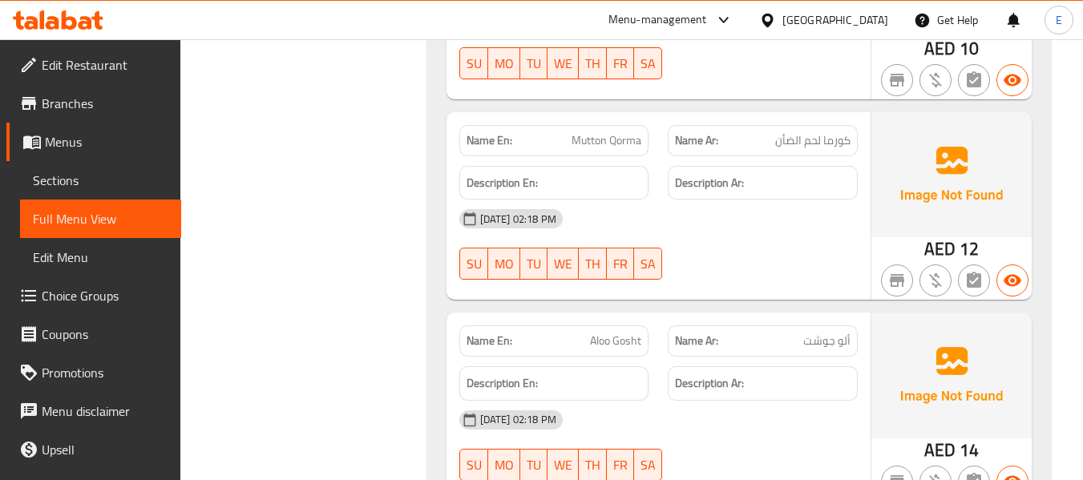
click at [816, 132] on span "كورما لحم الضأن" at bounding box center [812, 140] width 75 height 17
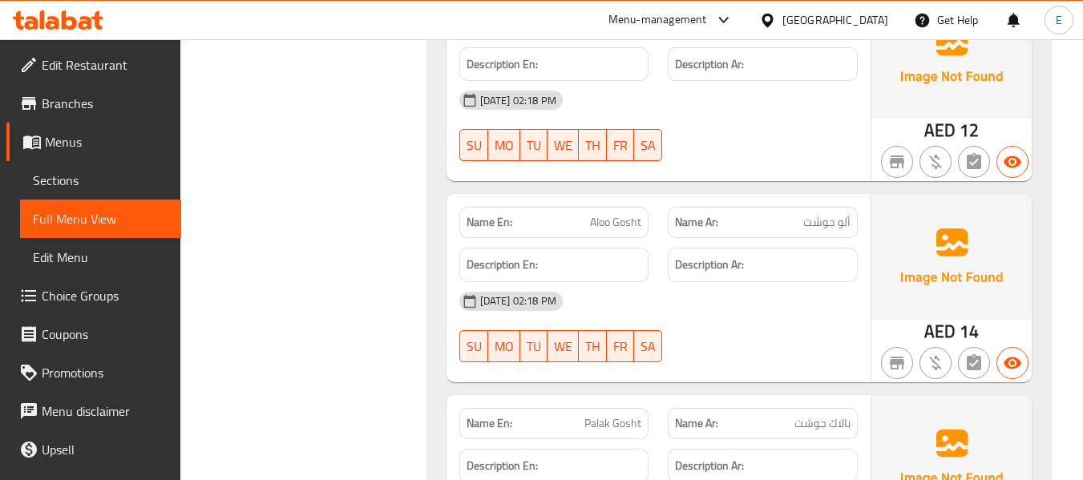
scroll to position [16594, 0]
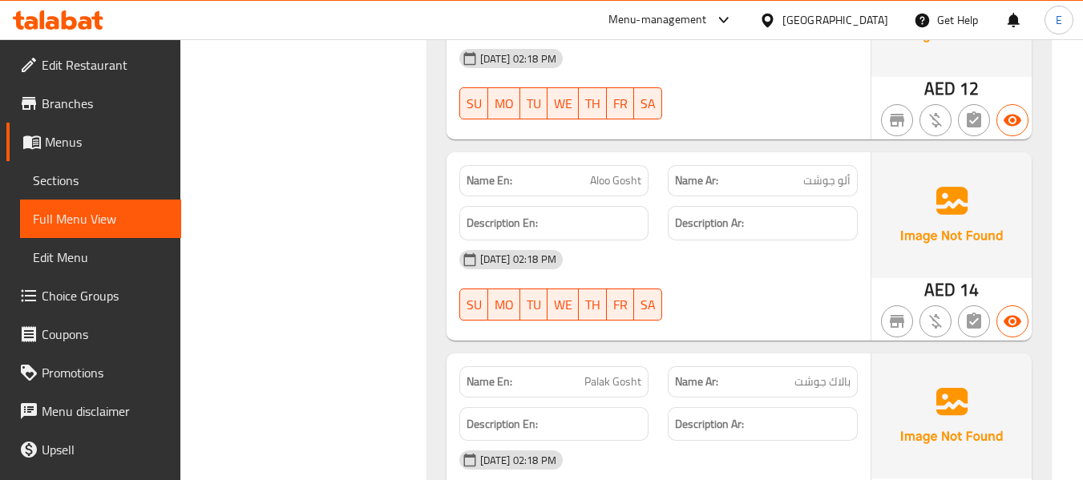
click at [843, 172] on span "ألو جوشت" at bounding box center [826, 180] width 47 height 17
click at [608, 172] on span "Aloo Gosht" at bounding box center [615, 180] width 51 height 17
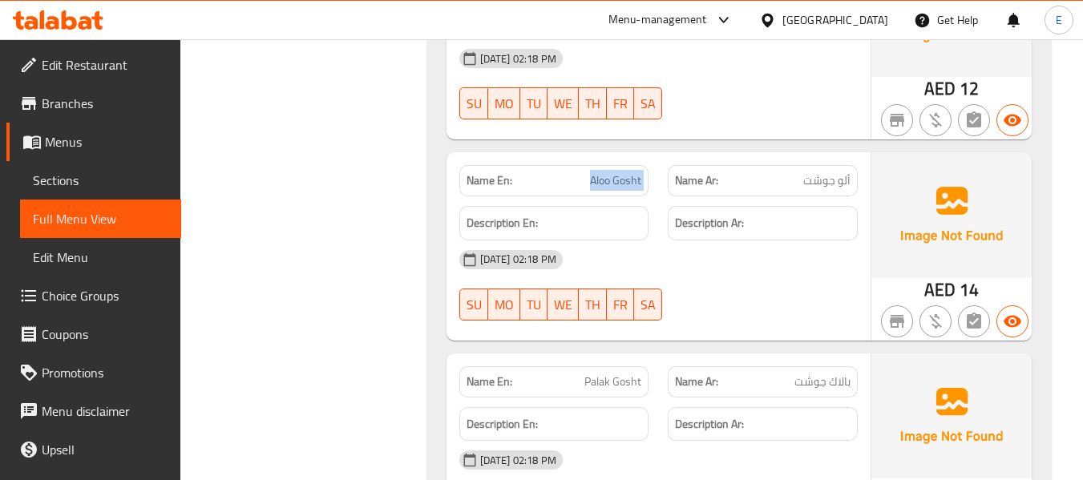
click at [608, 172] on span "Aloo Gosht" at bounding box center [615, 180] width 51 height 17
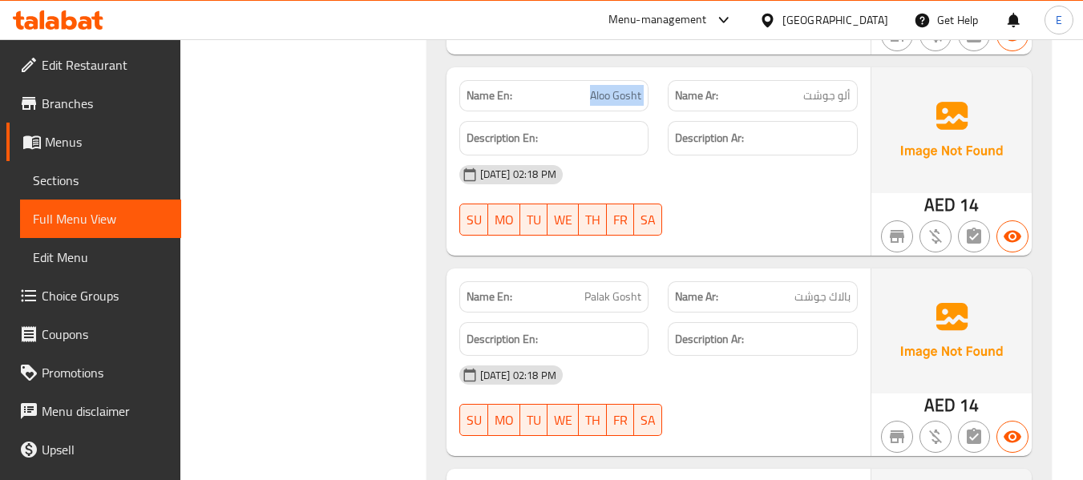
scroll to position [16754, 0]
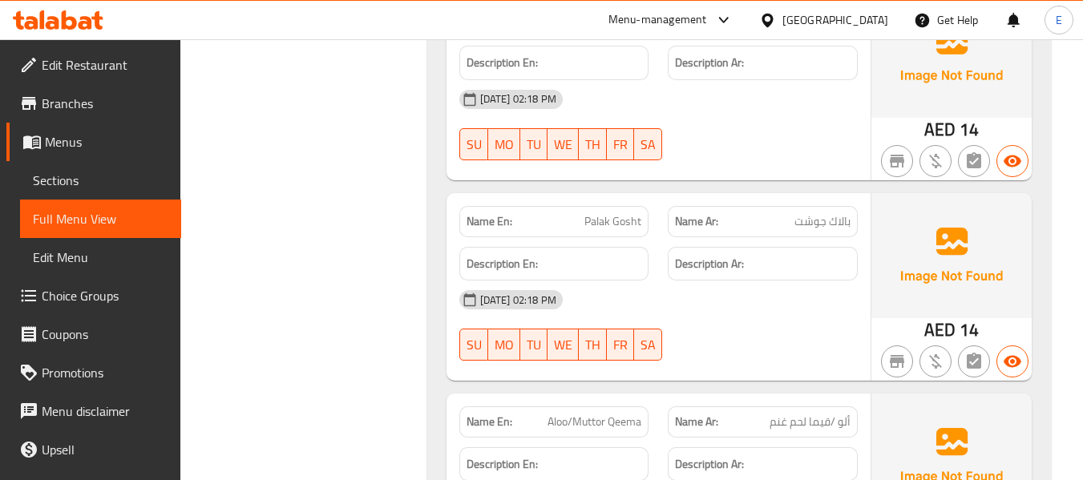
click at [623, 213] on span "Palak Gosht" at bounding box center [612, 221] width 57 height 17
click at [827, 213] on span "بالاك جوشت" at bounding box center [822, 221] width 56 height 17
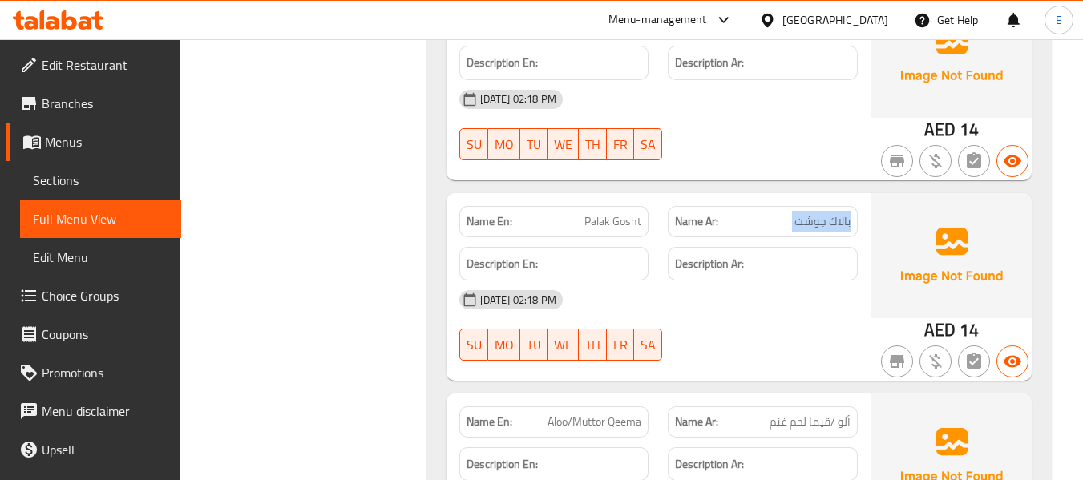
click at [827, 213] on span "بالاك جوشت" at bounding box center [822, 221] width 56 height 17
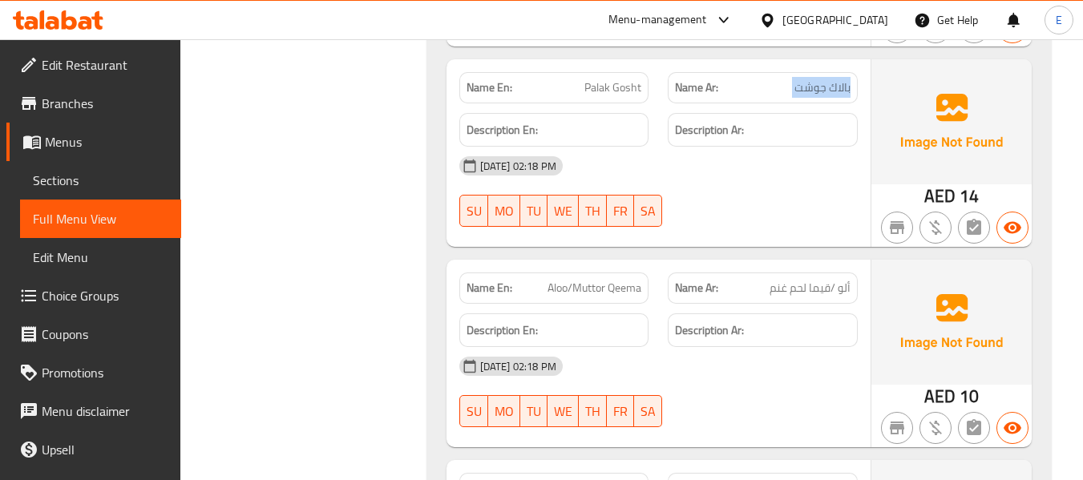
scroll to position [16995, 0]
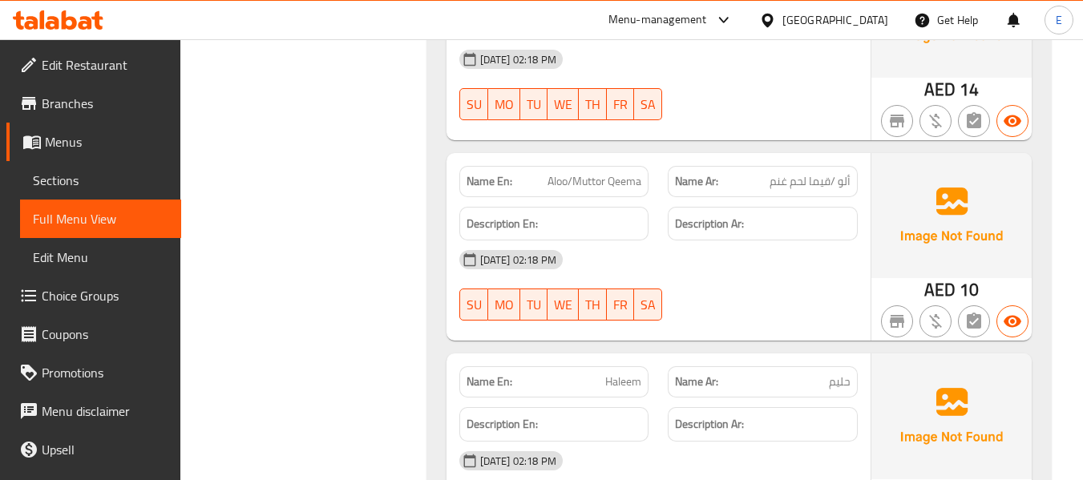
click at [610, 173] on span "Aloo/Muttor Qeema" at bounding box center [595, 181] width 94 height 17
click at [790, 173] on span "ألو /قيما لحم غنم" at bounding box center [810, 181] width 81 height 17
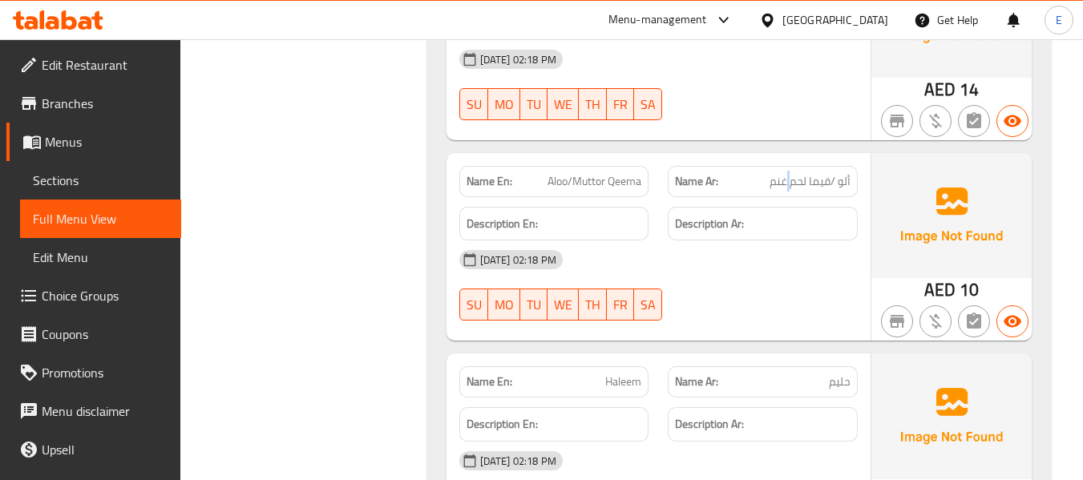
click at [790, 173] on span "ألو /قيما لحم غنم" at bounding box center [810, 181] width 81 height 17
click at [595, 197] on div "Description En:" at bounding box center [554, 224] width 209 height 54
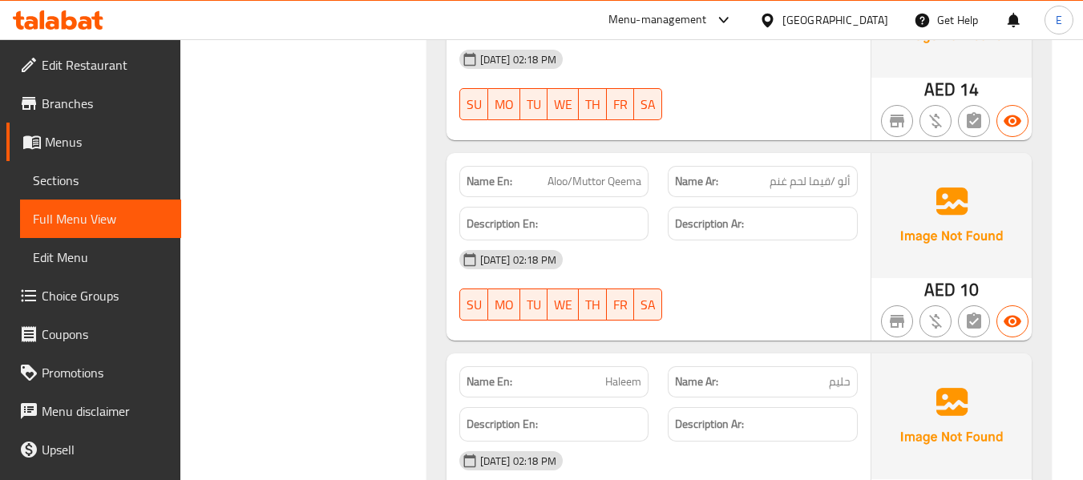
click at [592, 166] on div "Name En: Aloo/Muttor Qeema" at bounding box center [554, 181] width 190 height 31
click at [558, 173] on span "Aloo/Muttor Qeema" at bounding box center [595, 181] width 94 height 17
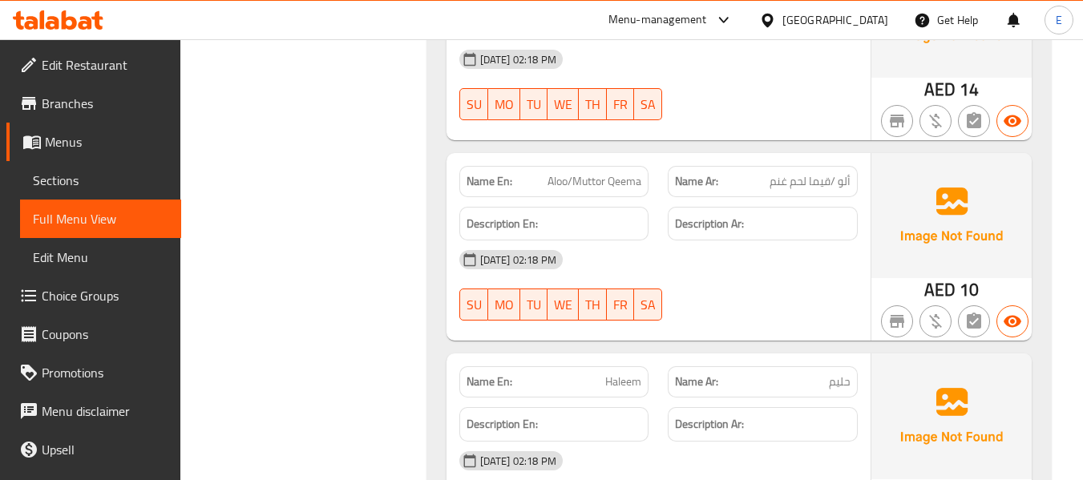
click at [592, 173] on span "Aloo/Muttor Qeema" at bounding box center [595, 181] width 94 height 17
copy span "Muttor"
click at [586, 173] on span "Aloo/Muttor Qeema" at bounding box center [595, 181] width 94 height 17
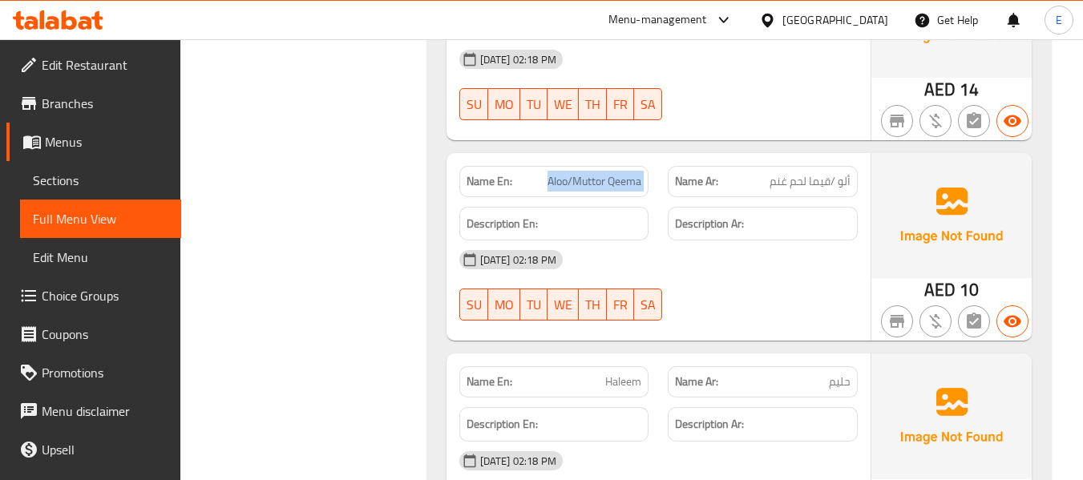
click at [586, 173] on span "Aloo/Muttor Qeema" at bounding box center [595, 181] width 94 height 17
click at [819, 173] on span "ألو /قيما لحم غنم" at bounding box center [810, 181] width 81 height 17
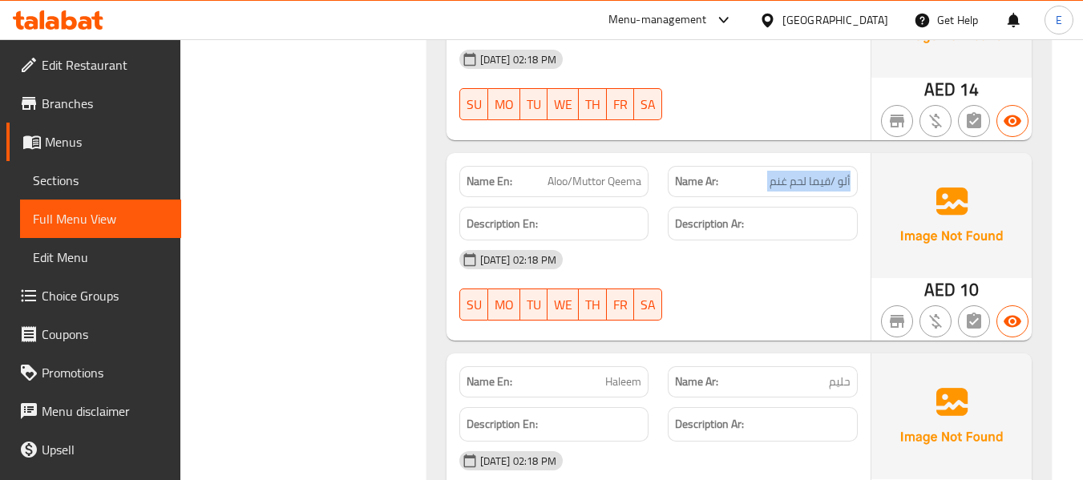
click at [819, 173] on span "ألو /قيما لحم غنم" at bounding box center [810, 181] width 81 height 17
click at [750, 244] on div "16-09-2025 02:18 PM SU MO TU WE TH FR SA" at bounding box center [659, 285] width 418 height 90
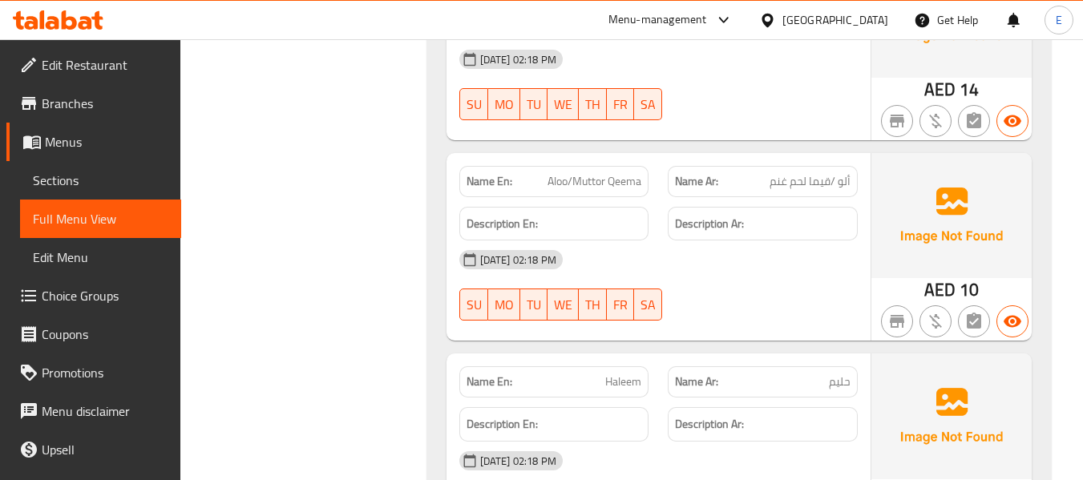
click at [637, 173] on span "Aloo/Muttor Qeema" at bounding box center [595, 181] width 94 height 17
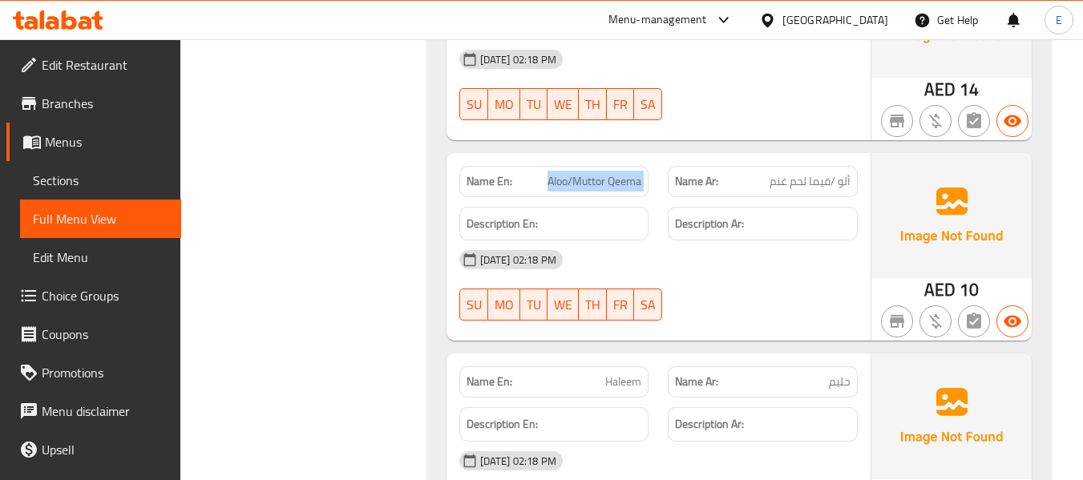
click at [637, 173] on span "Aloo/Muttor Qeema" at bounding box center [595, 181] width 94 height 17
click at [732, 240] on div "16-09-2025 02:18 PM SU MO TU WE TH FR SA" at bounding box center [659, 285] width 418 height 90
click at [628, 173] on span "Aloo/Muttor Qeema" at bounding box center [595, 181] width 94 height 17
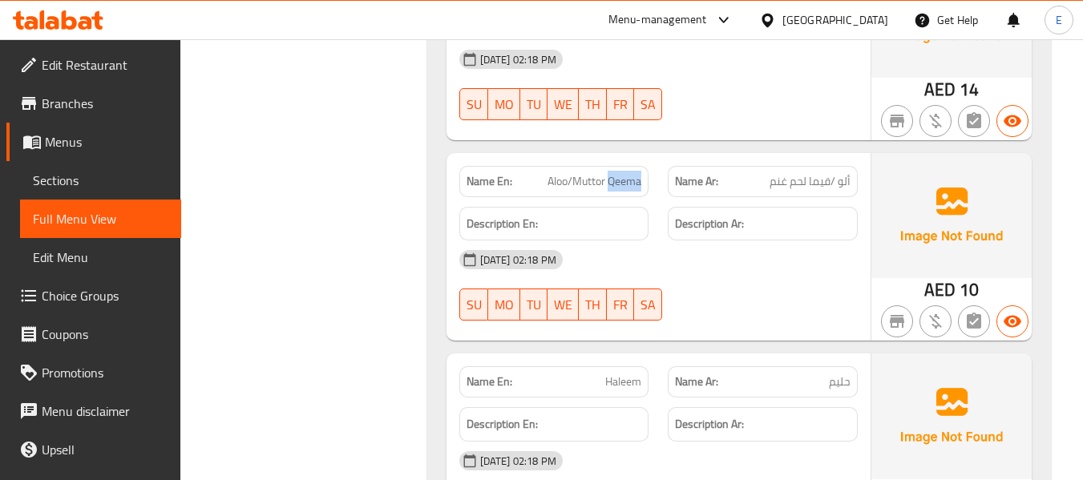
click at [628, 173] on span "Aloo/Muttor Qeema" at bounding box center [595, 181] width 94 height 17
copy span "Aloo/Muttor Qeema"
click at [628, 173] on span "Aloo/Muttor Qeema" at bounding box center [595, 181] width 94 height 17
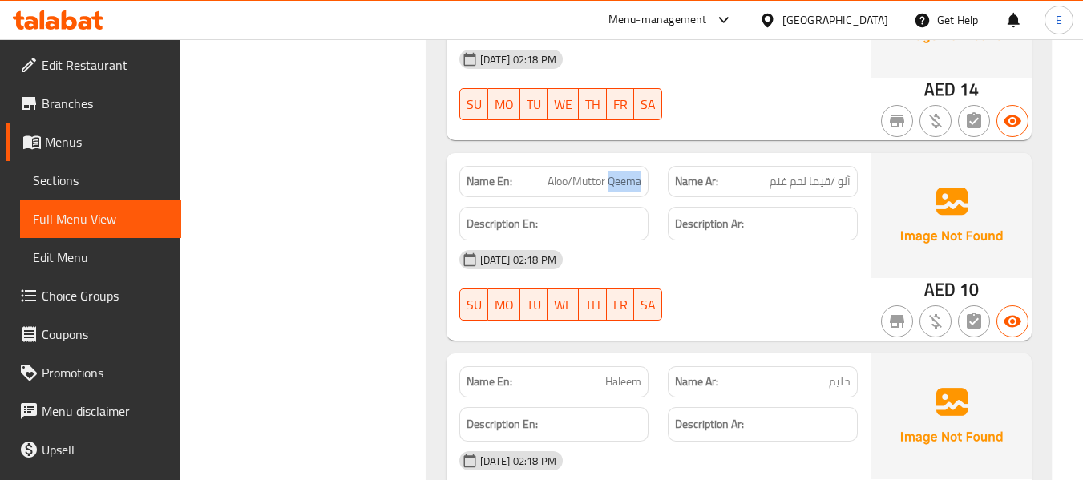
click at [629, 173] on span "Aloo/Muttor Qeema" at bounding box center [595, 181] width 94 height 17
click at [836, 173] on span "ألو /قيما لحم غنم" at bounding box center [810, 181] width 81 height 17
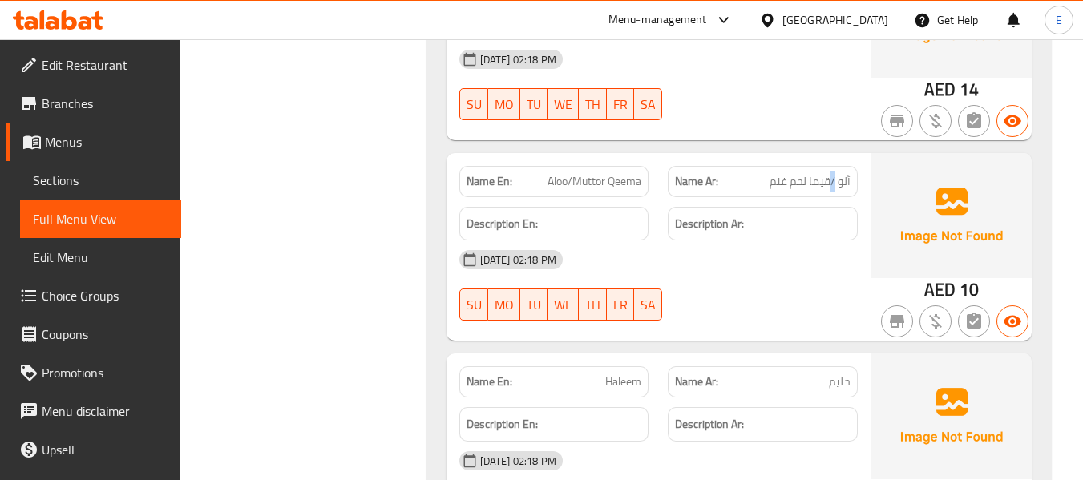
click at [836, 173] on span "ألو /قيما لحم غنم" at bounding box center [810, 181] width 81 height 17
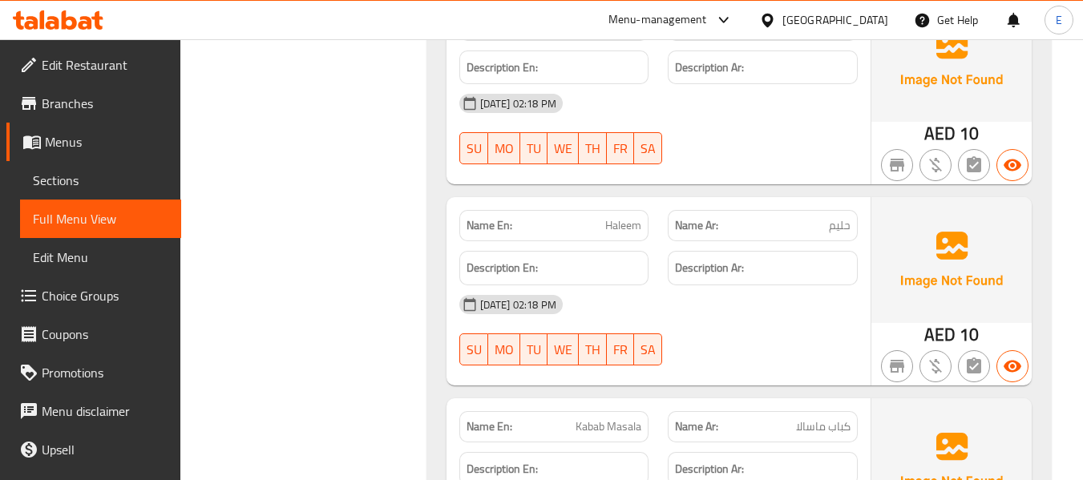
scroll to position [17155, 0]
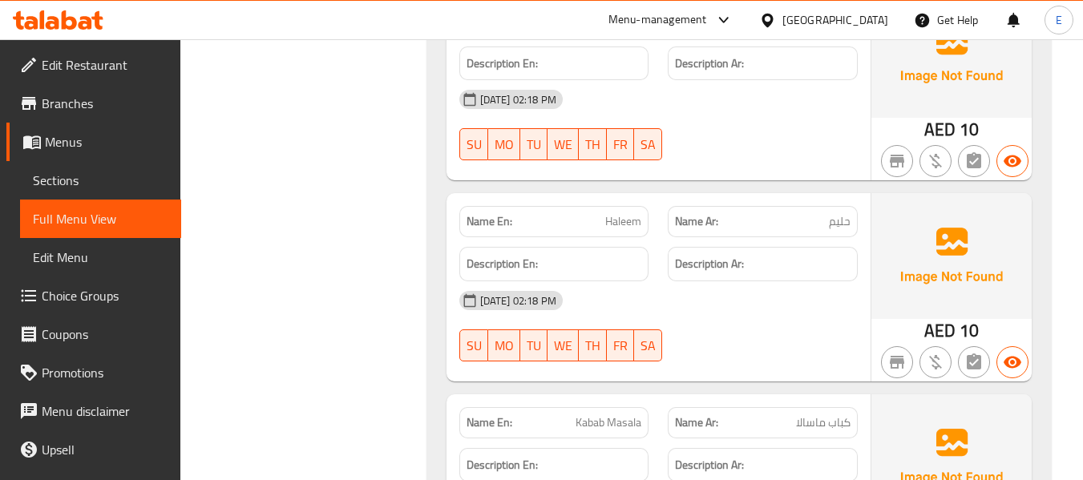
click at [831, 213] on span "حليم" at bounding box center [840, 221] width 22 height 17
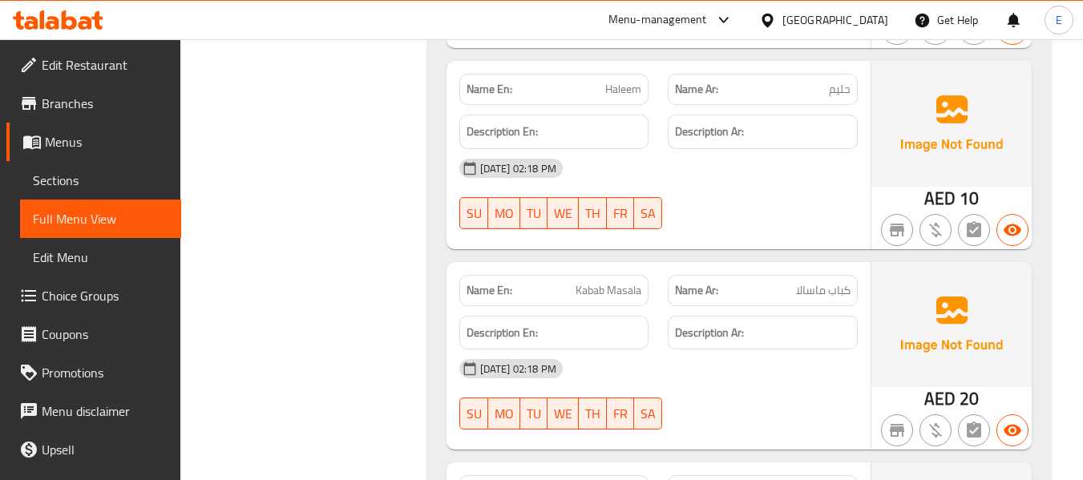
scroll to position [17315, 0]
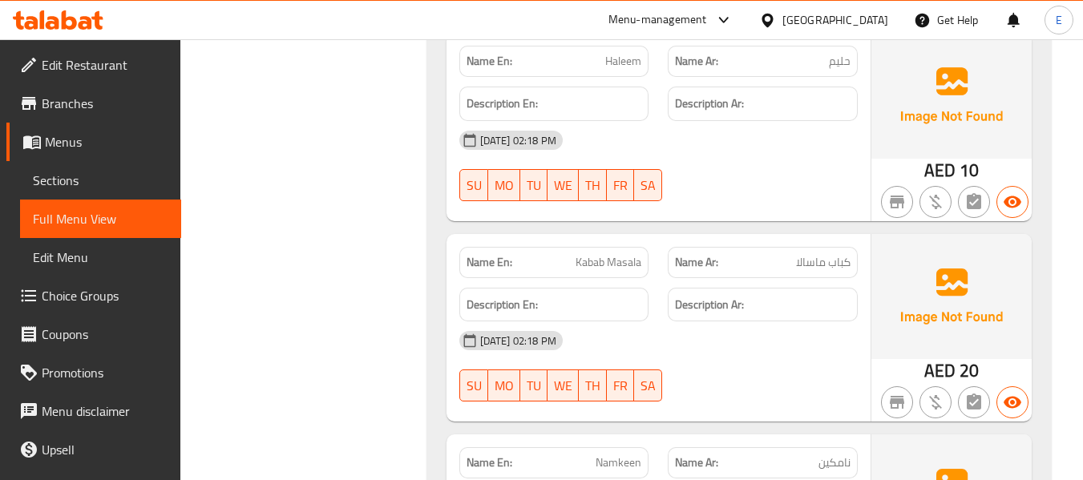
click at [824, 254] on span "كباب ماسالا" at bounding box center [823, 262] width 55 height 17
click at [616, 254] on span "Kabab Masala" at bounding box center [609, 262] width 66 height 17
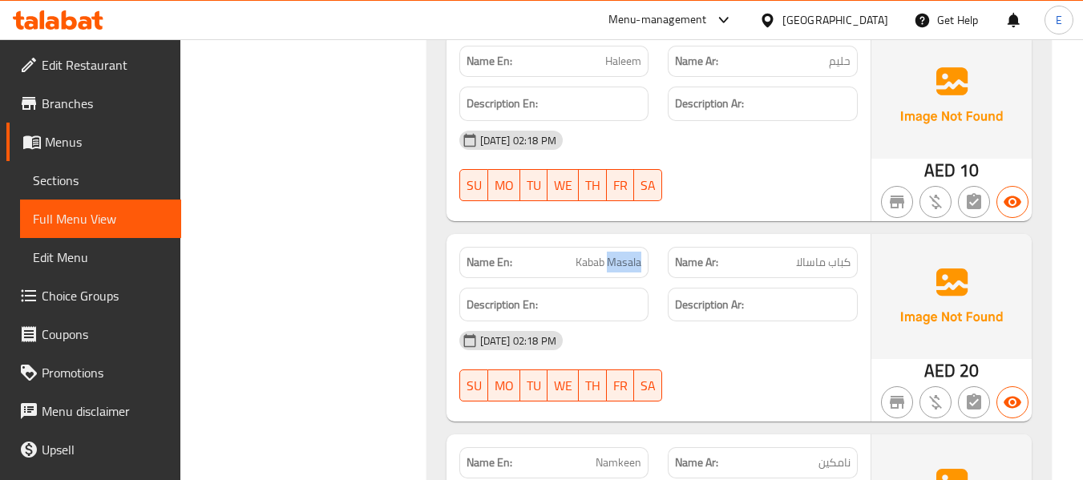
click at [616, 254] on span "Kabab Masala" at bounding box center [609, 262] width 66 height 17
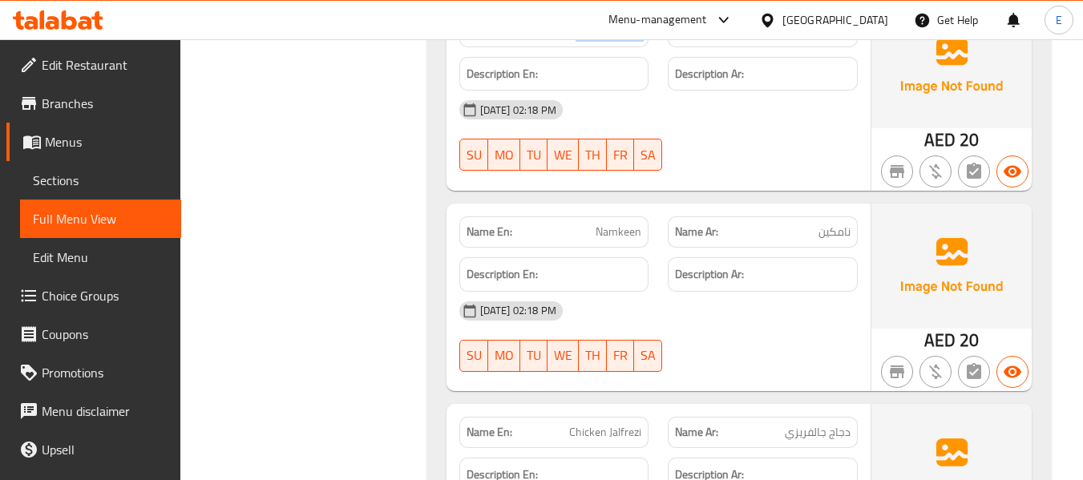
scroll to position [17556, 0]
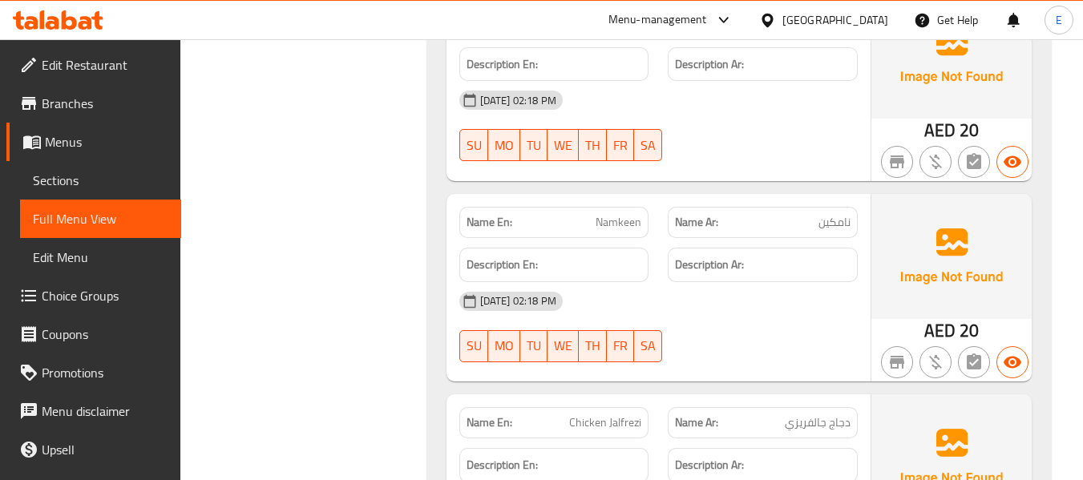
click at [843, 214] on span "نامكين" at bounding box center [834, 222] width 32 height 17
click at [629, 214] on span "Namkeen" at bounding box center [619, 222] width 46 height 17
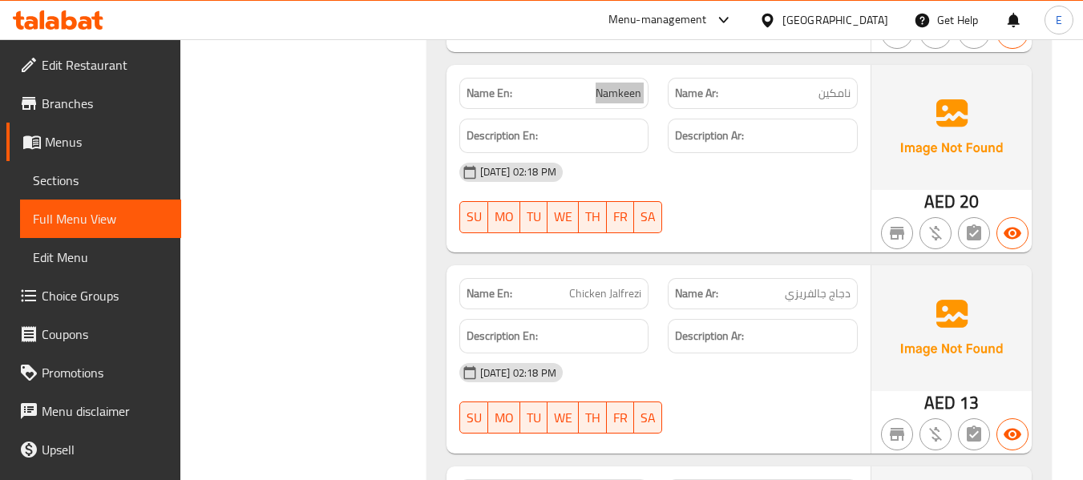
scroll to position [17716, 0]
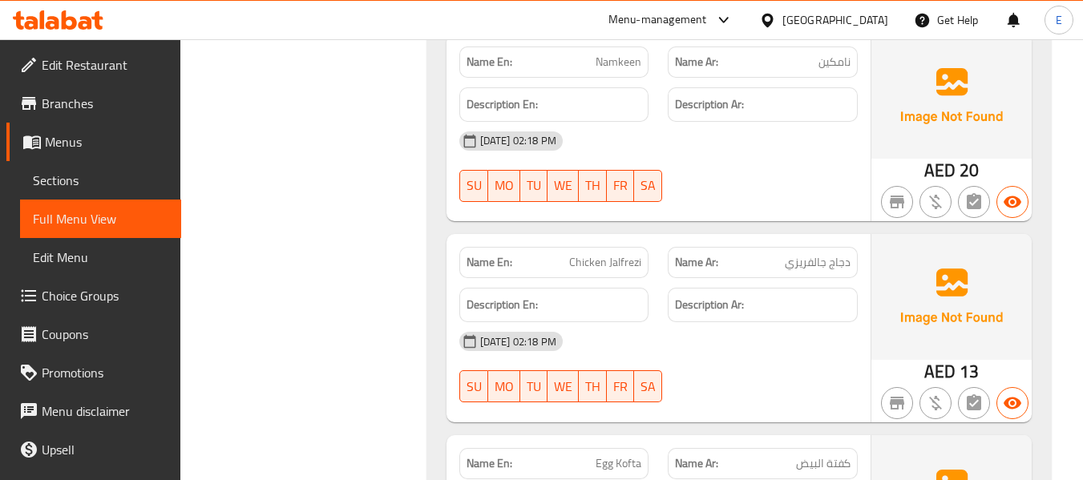
click at [837, 254] on span "دجاج جالفريزي" at bounding box center [818, 262] width 66 height 17
click at [609, 254] on span "Chicken Jalfrezi" at bounding box center [605, 262] width 72 height 17
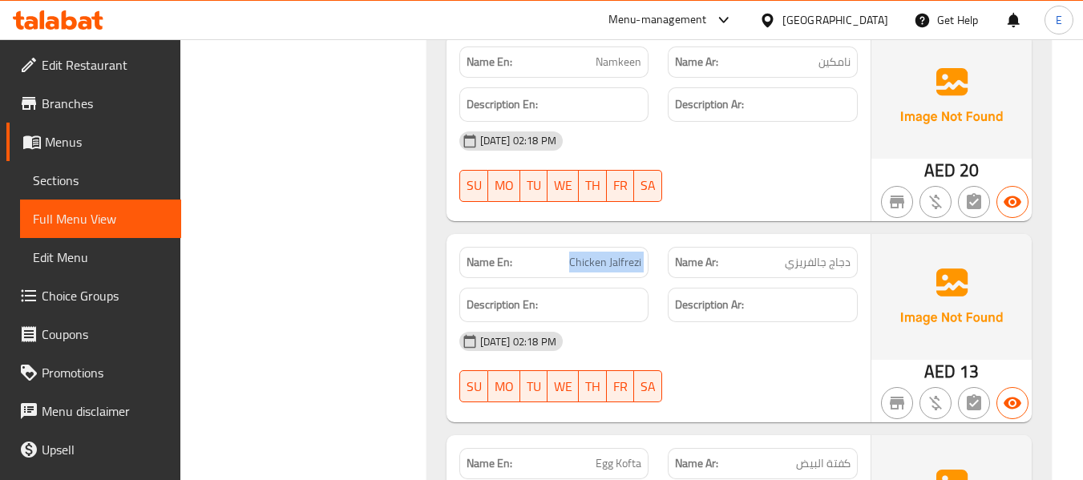
click at [609, 254] on span "Chicken Jalfrezi" at bounding box center [605, 262] width 72 height 17
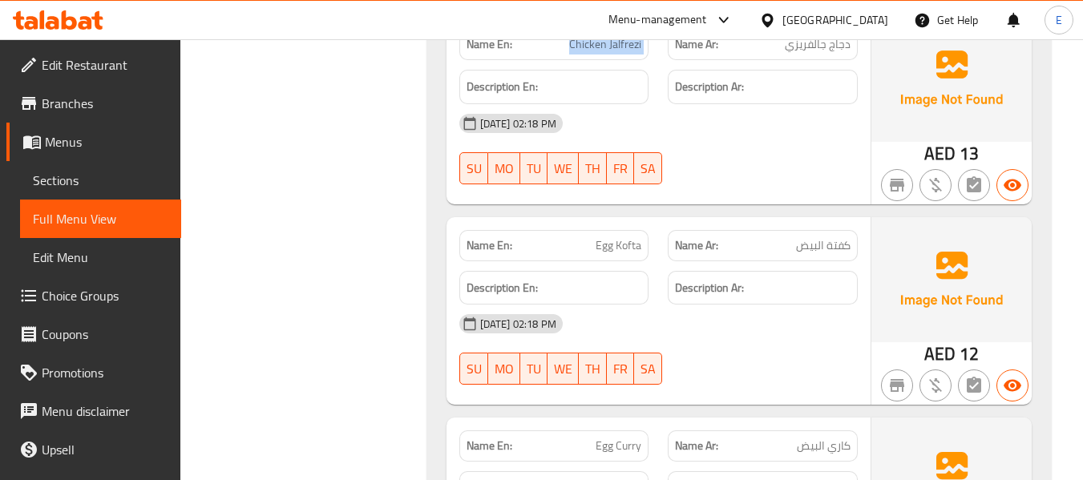
scroll to position [17957, 0]
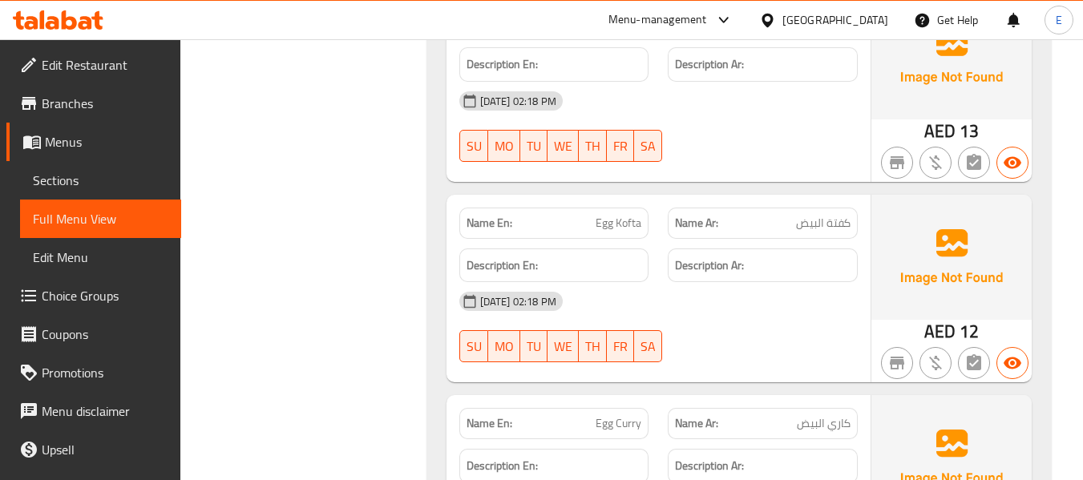
click at [632, 215] on span "Egg Kofta" at bounding box center [619, 223] width 46 height 17
click at [807, 215] on span "كفتة البيض" at bounding box center [823, 223] width 55 height 17
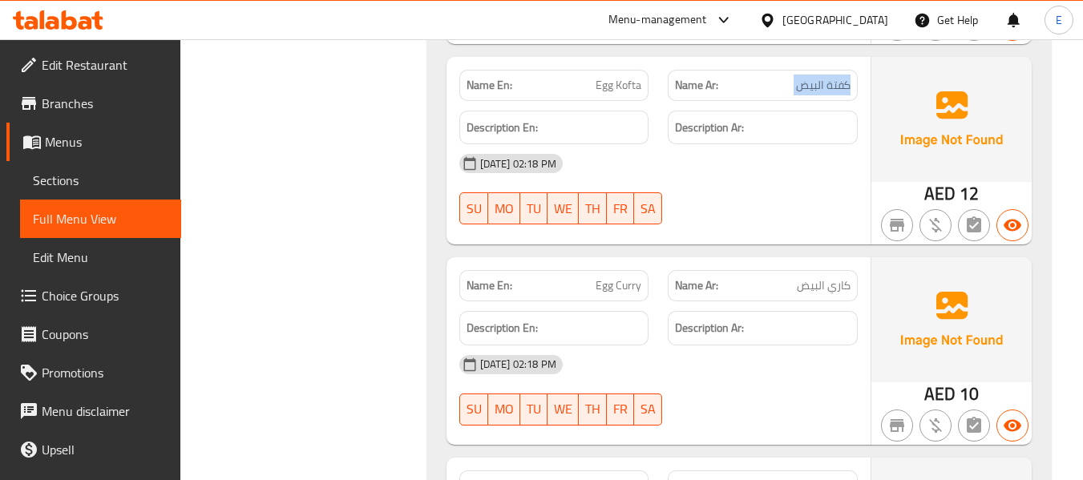
scroll to position [18117, 0]
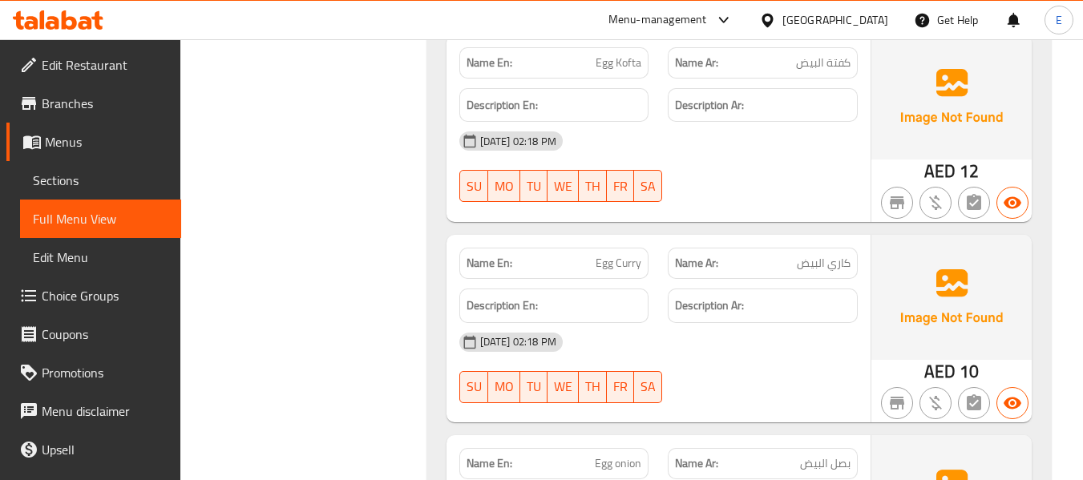
click at [828, 255] on span "كاري البيض" at bounding box center [824, 263] width 54 height 17
drag, startPoint x: 828, startPoint y: 208, endPoint x: 697, endPoint y: 213, distance: 131.6
click at [829, 255] on span "كاري البيض" at bounding box center [824, 263] width 54 height 17
click at [619, 255] on span "Egg Curry" at bounding box center [619, 263] width 46 height 17
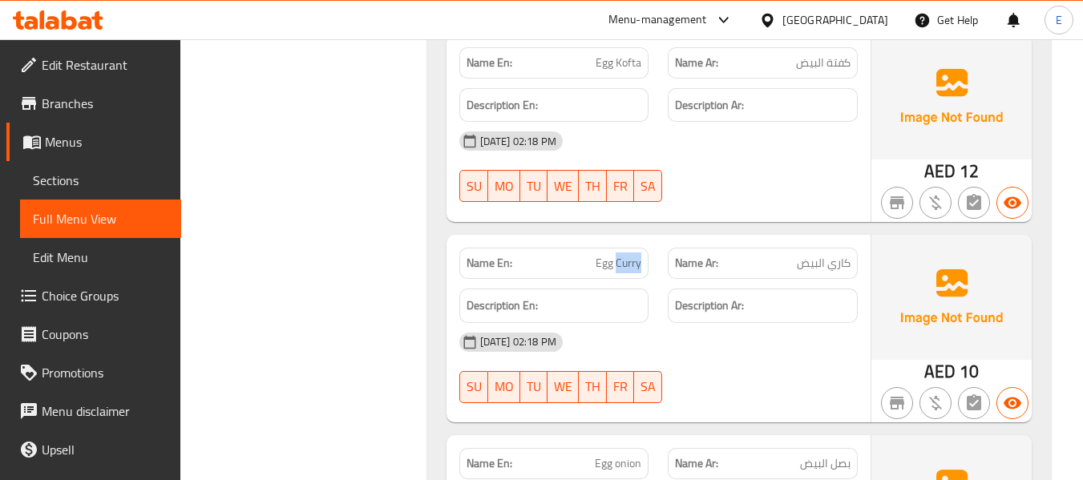
click at [619, 255] on span "Egg Curry" at bounding box center [619, 263] width 46 height 17
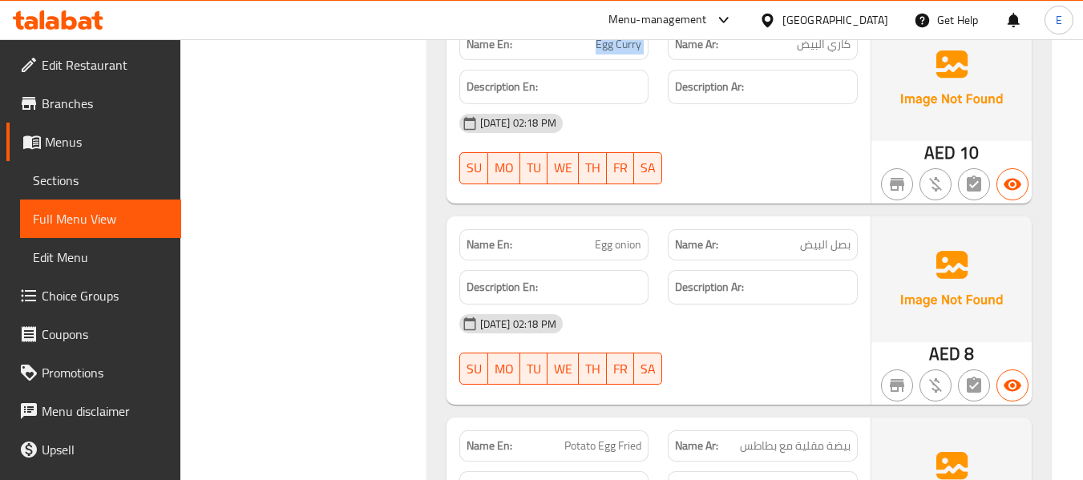
scroll to position [18358, 0]
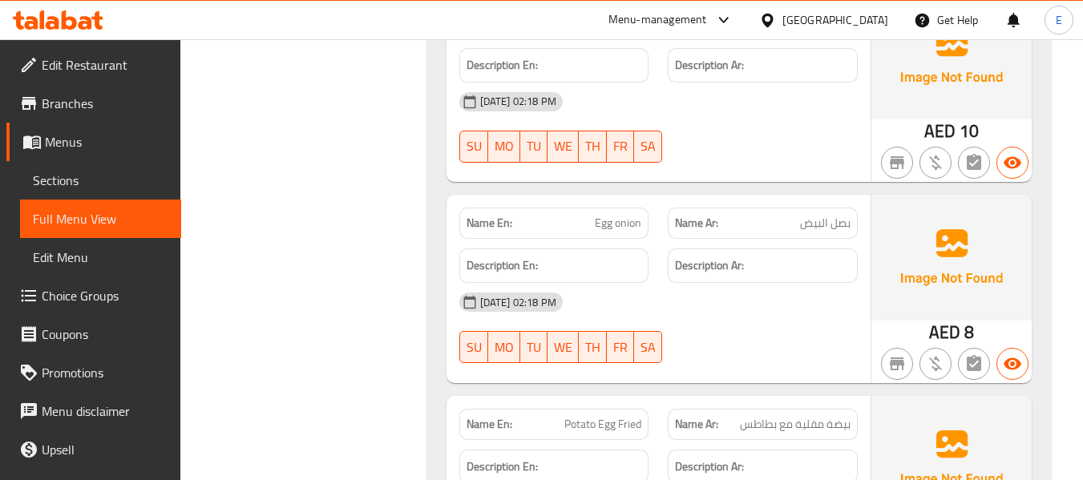
click at [830, 215] on span "بصل البيض" at bounding box center [825, 223] width 51 height 17
click at [626, 208] on div "Name En: Egg onion" at bounding box center [554, 223] width 190 height 31
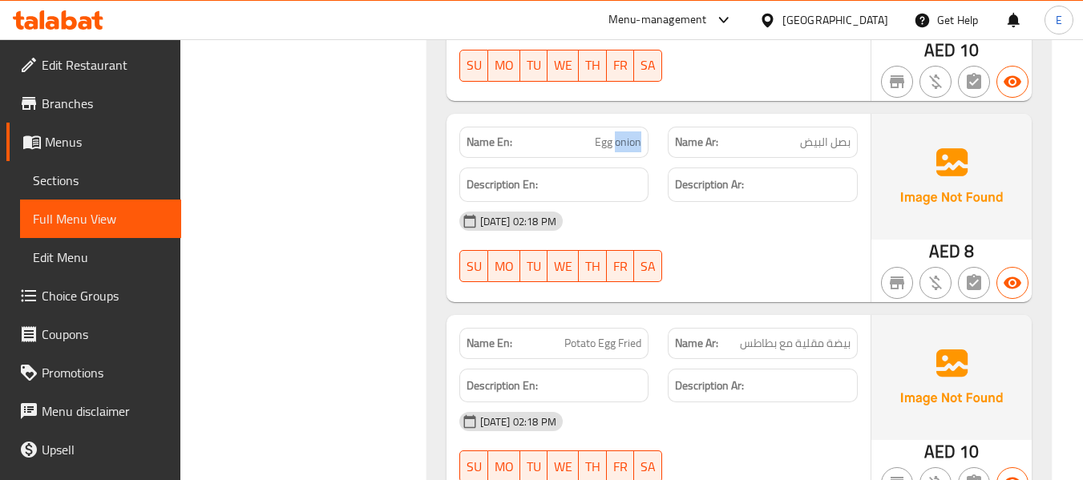
scroll to position [18518, 0]
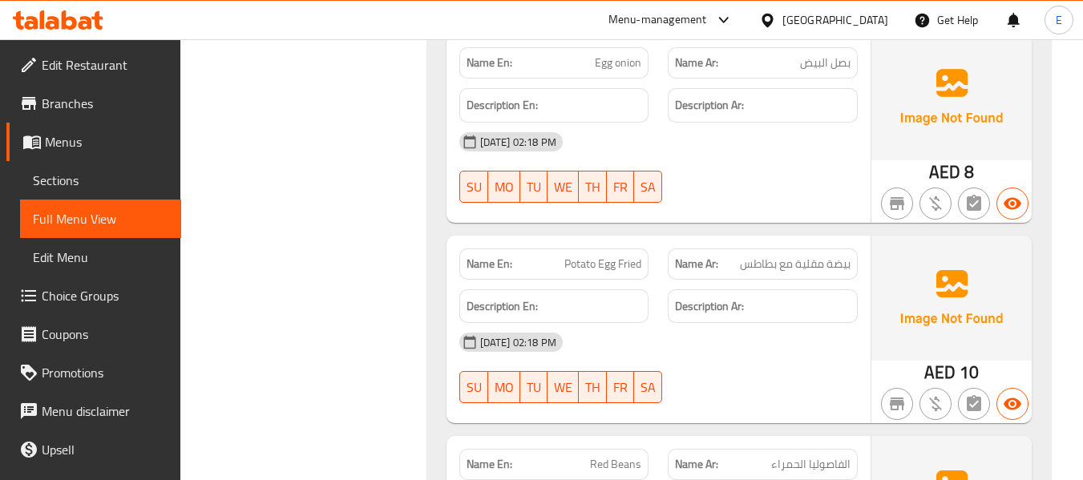
click at [814, 256] on span "بيضة مقلية مع بطاطس" at bounding box center [795, 264] width 111 height 17
click at [606, 256] on span "Potato Egg Fried" at bounding box center [602, 264] width 77 height 17
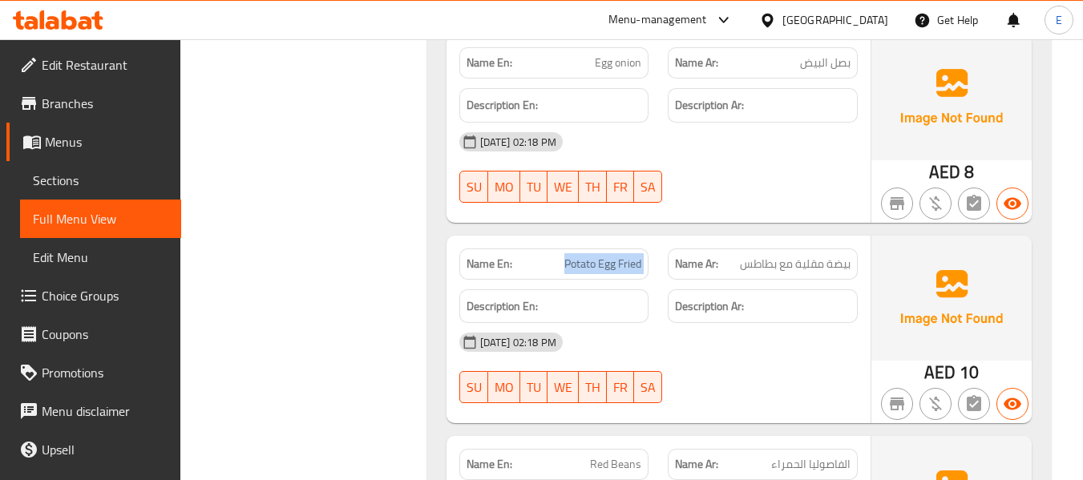
click at [606, 256] on span "Potato Egg Fried" at bounding box center [602, 264] width 77 height 17
click at [734, 324] on div "16-09-2025 02:18 PM SU MO TU WE TH FR SA" at bounding box center [659, 368] width 418 height 90
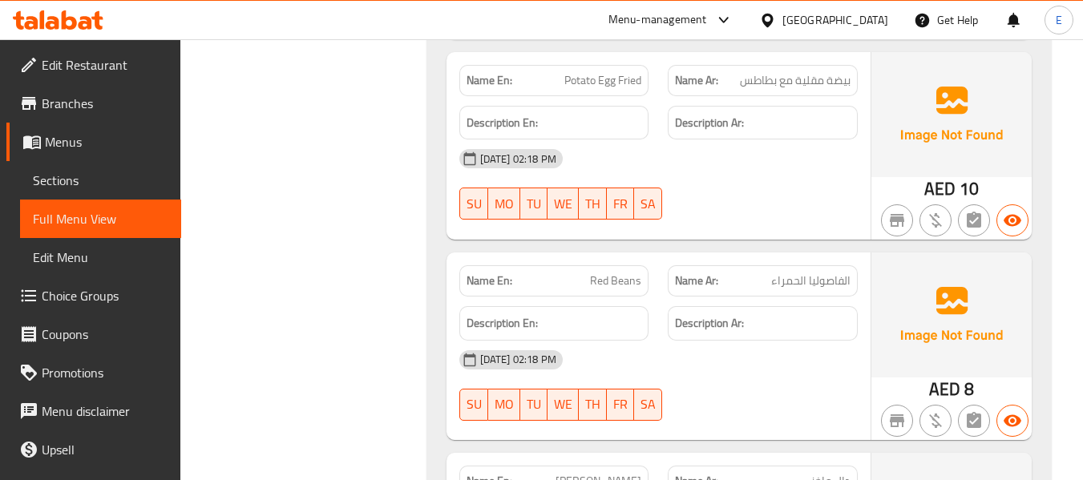
scroll to position [18758, 0]
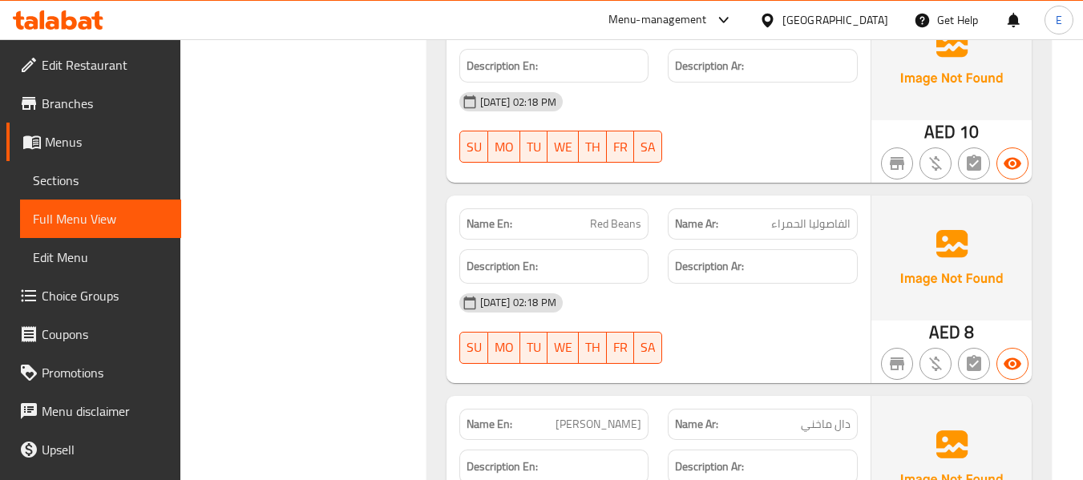
click at [828, 216] on span "الفاصوليا الحمراء" at bounding box center [810, 224] width 79 height 17
click at [626, 216] on span "Red Beans" at bounding box center [615, 224] width 51 height 17
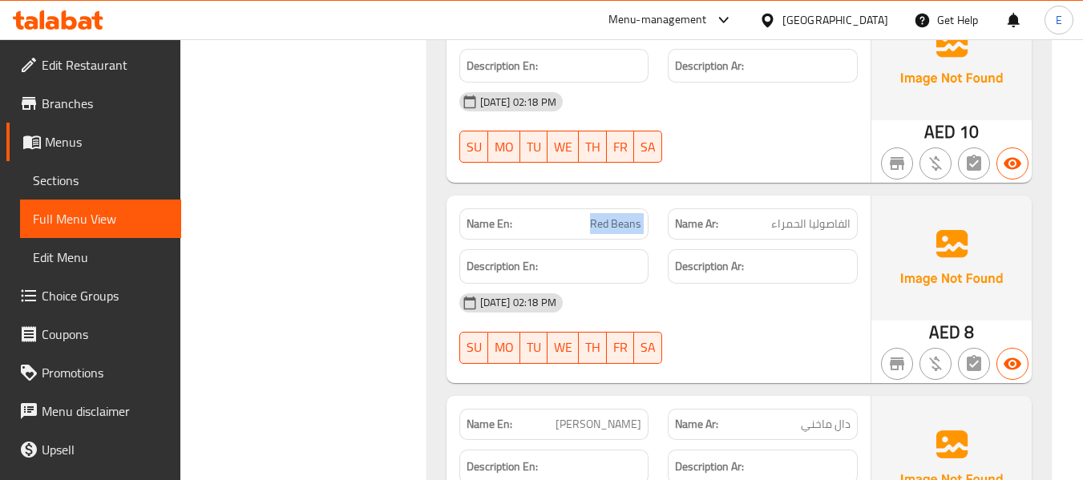
click at [626, 216] on span "Red Beans" at bounding box center [615, 224] width 51 height 17
click at [820, 354] on div at bounding box center [762, 363] width 209 height 19
click at [814, 286] on div "16-09-2025 02:18 PM SU MO TU WE TH FR SA" at bounding box center [659, 329] width 418 height 90
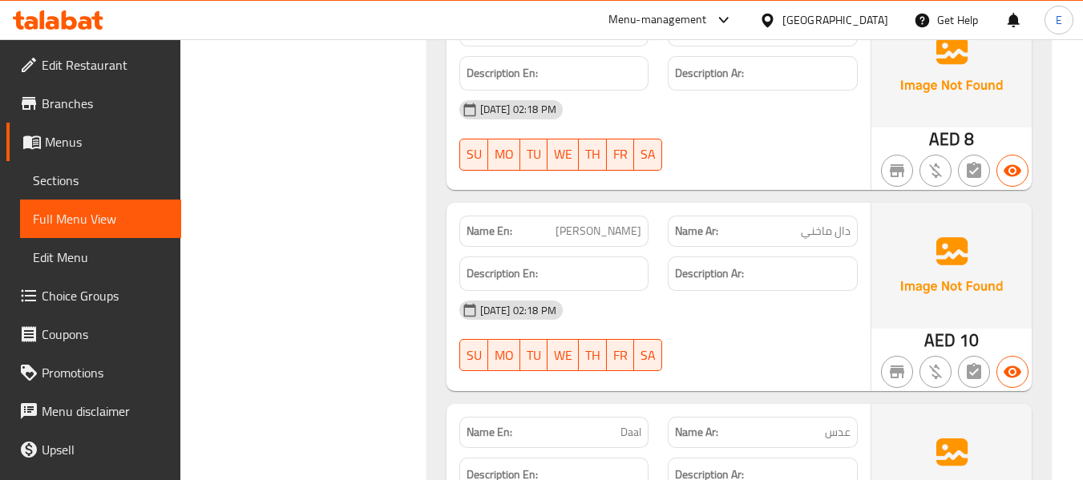
scroll to position [18999, 0]
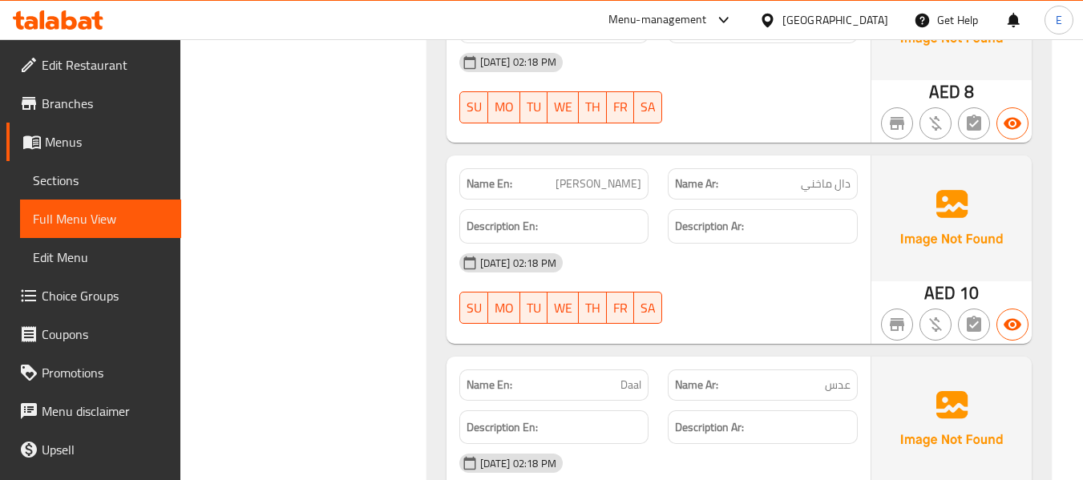
click at [835, 176] on span "دال ماخني" at bounding box center [826, 184] width 50 height 17
click at [640, 176] on span "[PERSON_NAME]" at bounding box center [599, 184] width 86 height 17
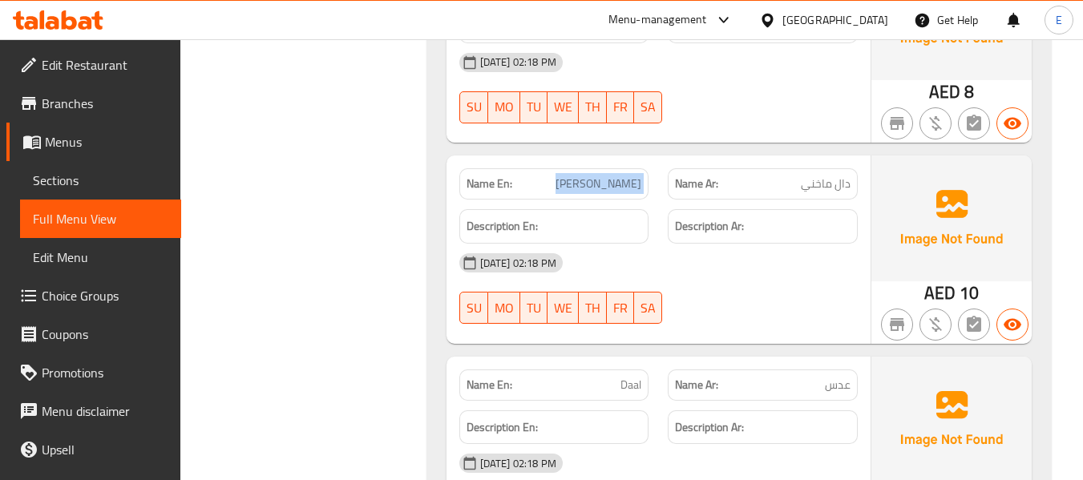
click at [640, 176] on span "[PERSON_NAME]" at bounding box center [599, 184] width 86 height 17
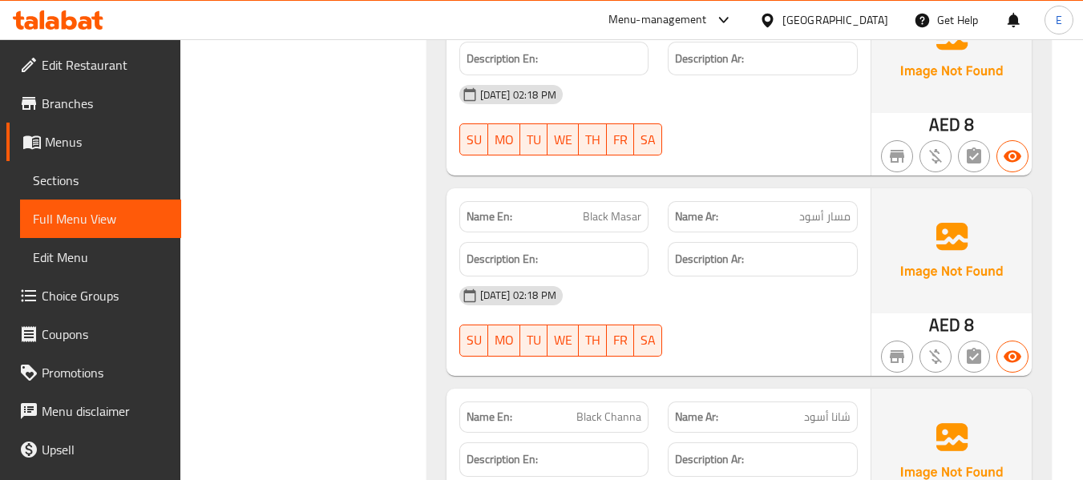
scroll to position [19400, 0]
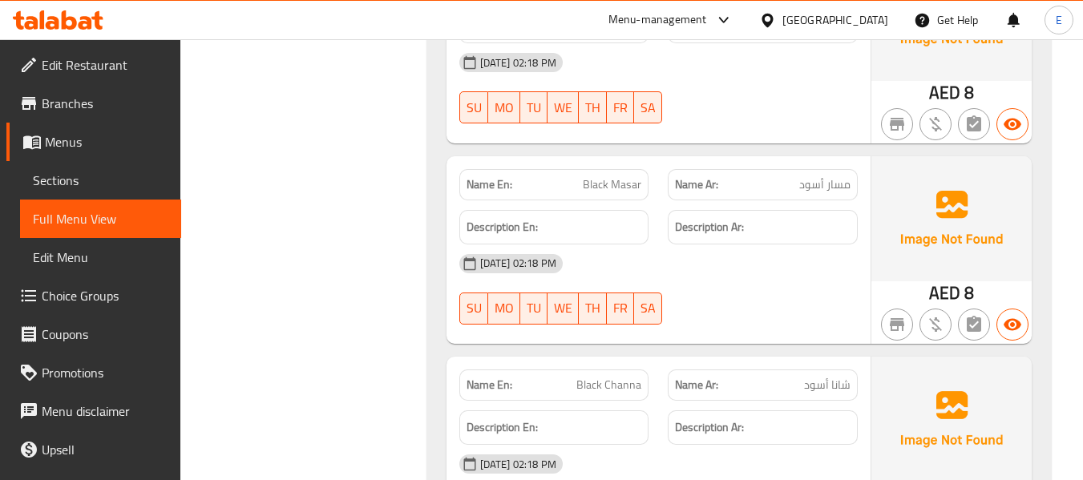
click at [613, 176] on span "Black Masar" at bounding box center [612, 184] width 59 height 17
click at [746, 245] on div "[DATE] 02:18 PM" at bounding box center [659, 264] width 418 height 38
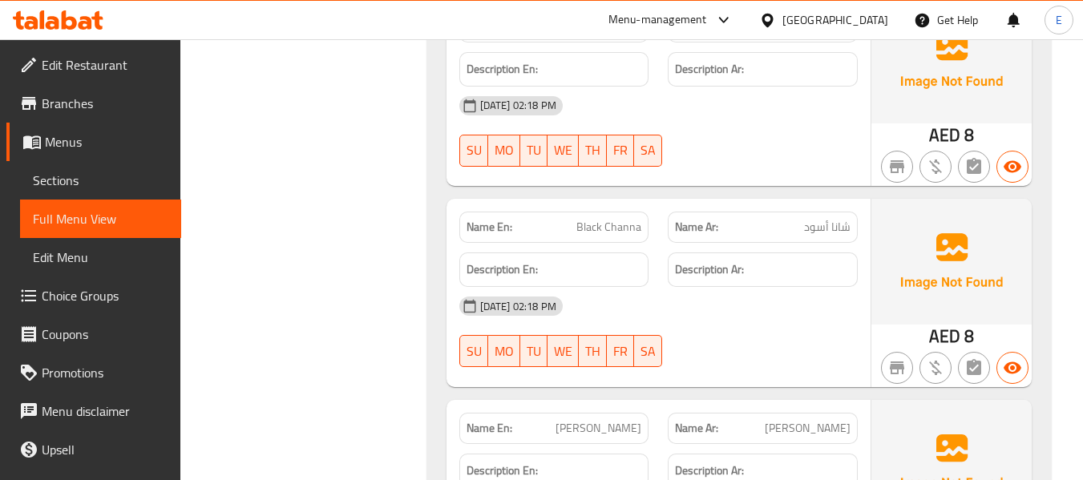
scroll to position [19560, 0]
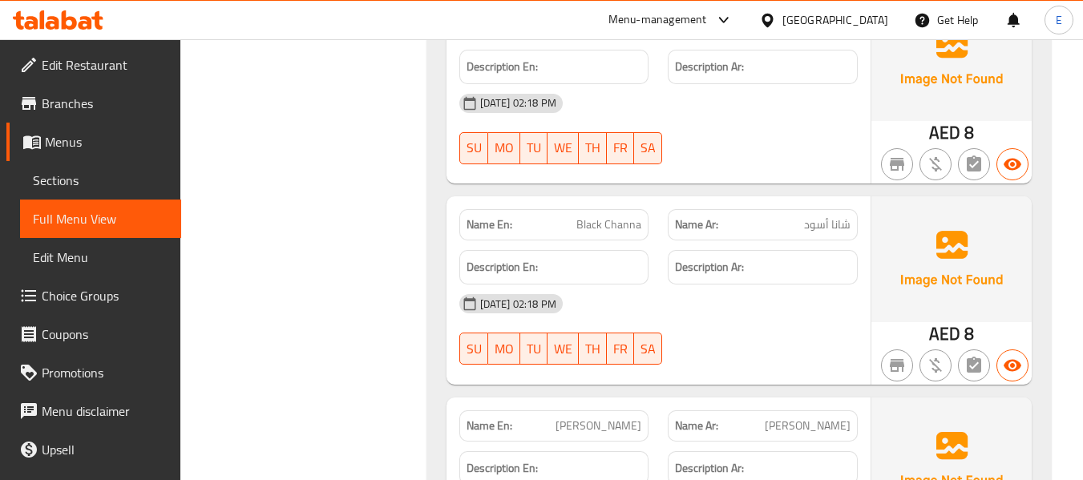
click at [824, 216] on span "شانا أسود" at bounding box center [827, 224] width 46 height 17
click at [628, 216] on span "Black Channa" at bounding box center [608, 224] width 65 height 17
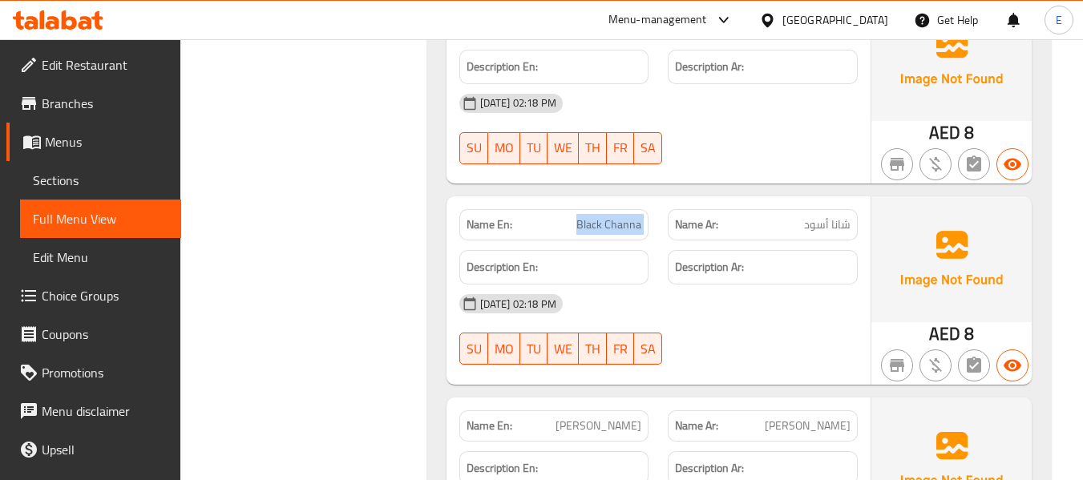
click at [628, 216] on span "Black Channa" at bounding box center [608, 224] width 65 height 17
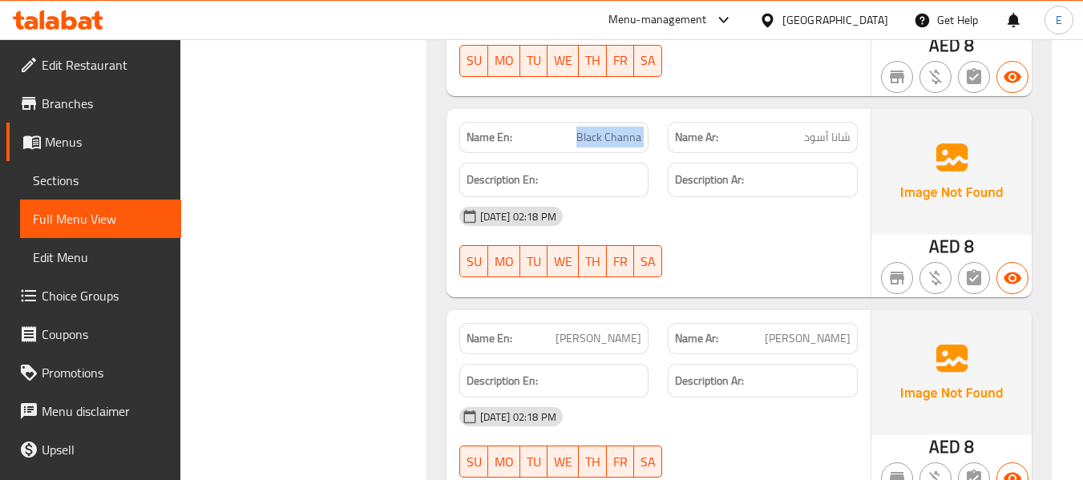
scroll to position [19720, 0]
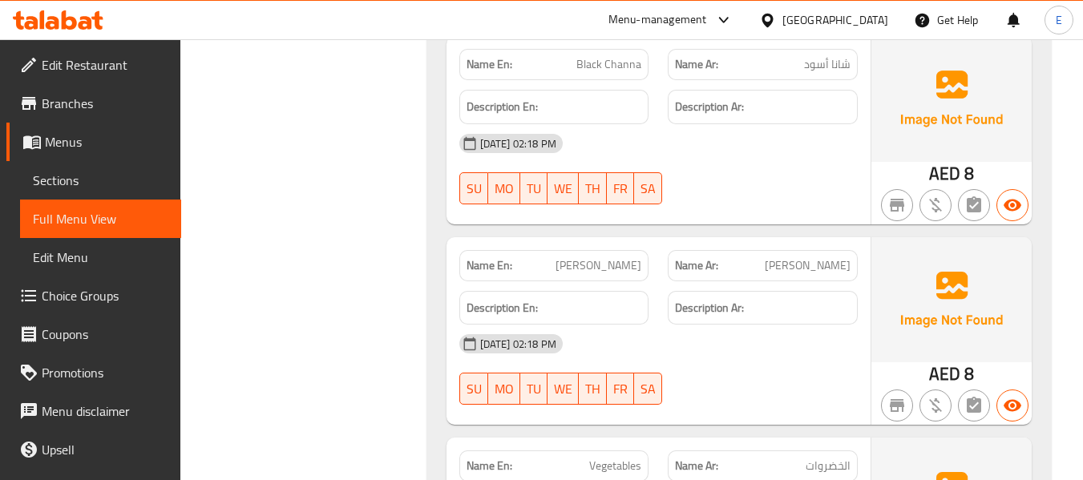
click at [628, 257] on span "[PERSON_NAME]" at bounding box center [599, 265] width 86 height 17
click at [827, 257] on span "[PERSON_NAME]" at bounding box center [808, 265] width 86 height 17
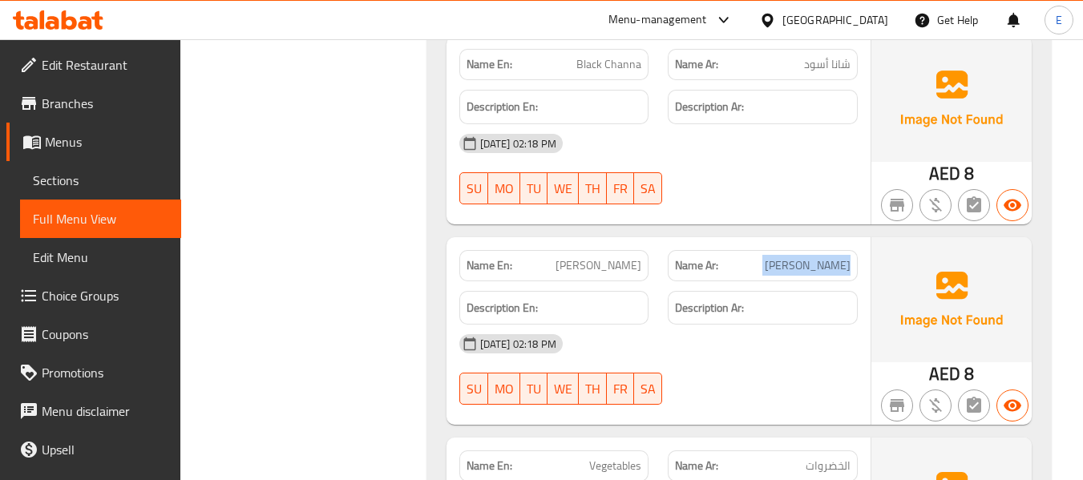
click at [827, 257] on span "[PERSON_NAME]" at bounding box center [808, 265] width 86 height 17
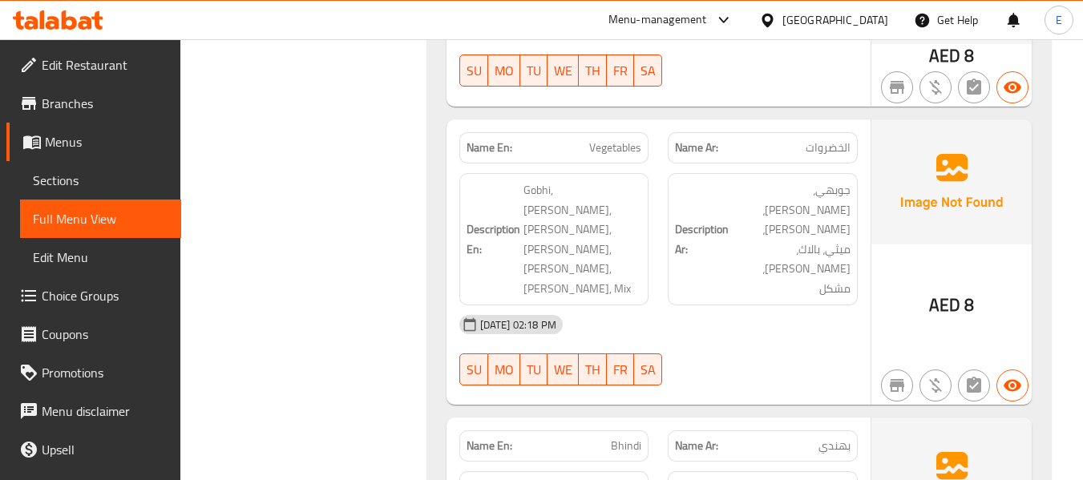
scroll to position [20041, 0]
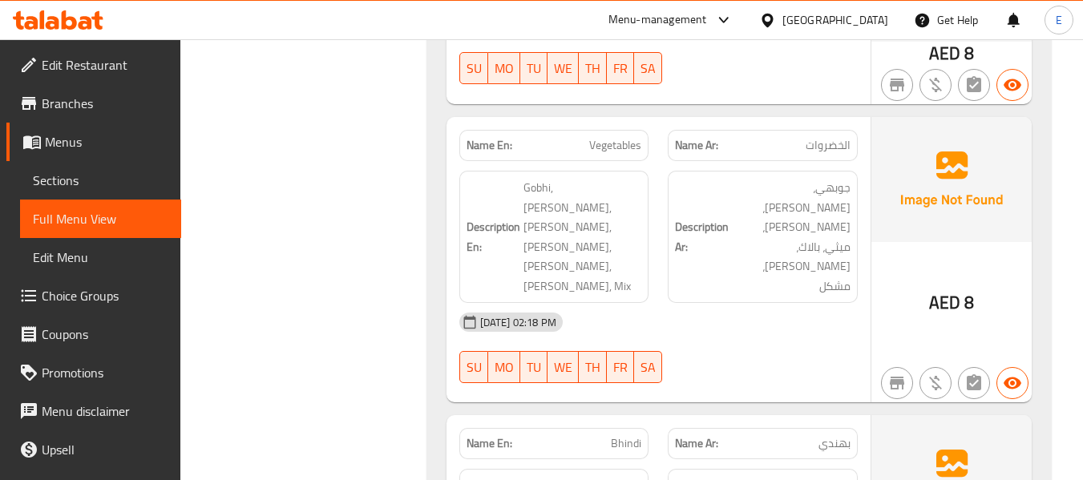
click at [604, 137] on span "Vegetables" at bounding box center [615, 145] width 52 height 17
click at [814, 137] on span "الخضروات" at bounding box center [828, 145] width 45 height 17
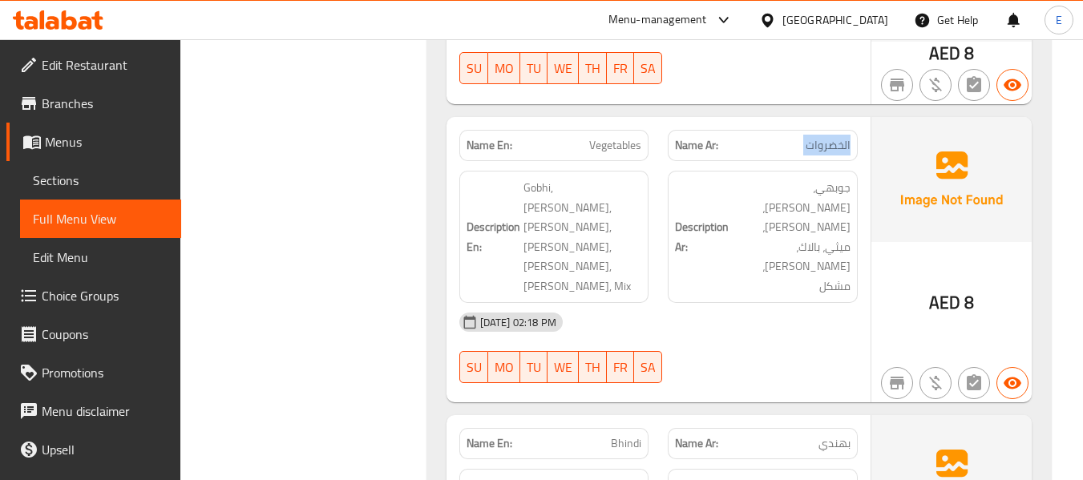
click at [814, 137] on span "الخضروات" at bounding box center [828, 145] width 45 height 17
click at [622, 303] on div "[DATE] 02:18 PM" at bounding box center [659, 322] width 418 height 38
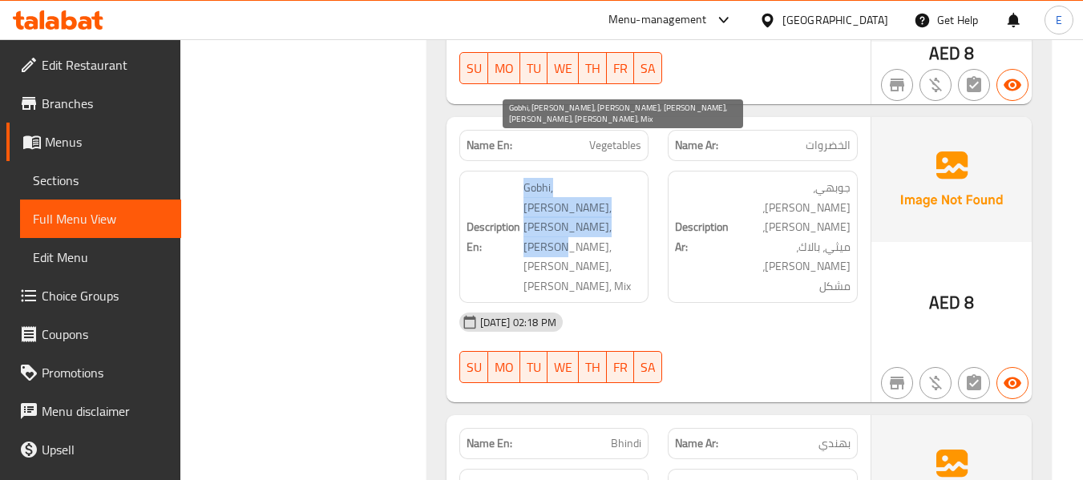
drag, startPoint x: 525, startPoint y: 136, endPoint x: 624, endPoint y: 157, distance: 100.8
click at [624, 178] on span "Gobhi, [PERSON_NAME], [PERSON_NAME], [PERSON_NAME], [PERSON_NAME], [PERSON_NAME…" at bounding box center [582, 237] width 119 height 118
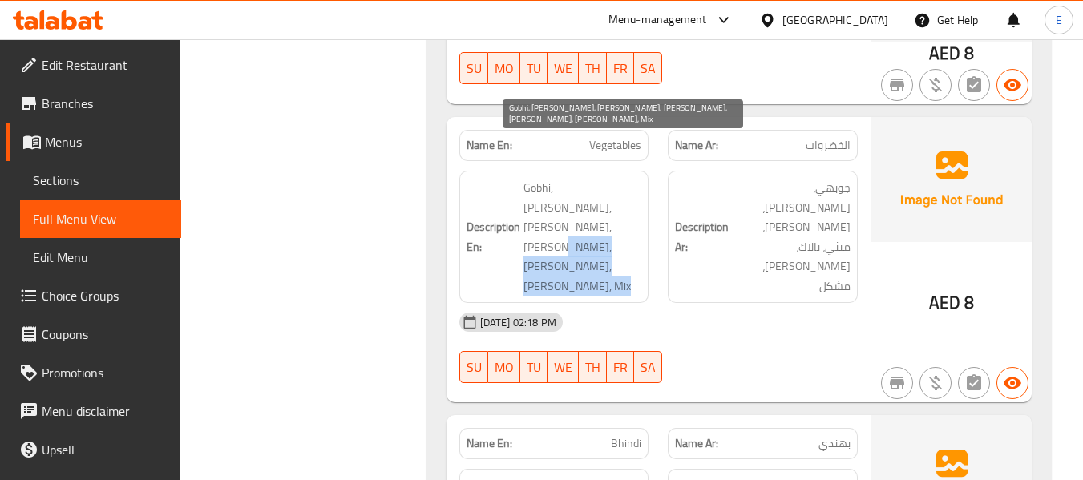
click at [624, 178] on span "Gobhi, [PERSON_NAME], [PERSON_NAME], [PERSON_NAME], [PERSON_NAME], [PERSON_NAME…" at bounding box center [582, 237] width 119 height 118
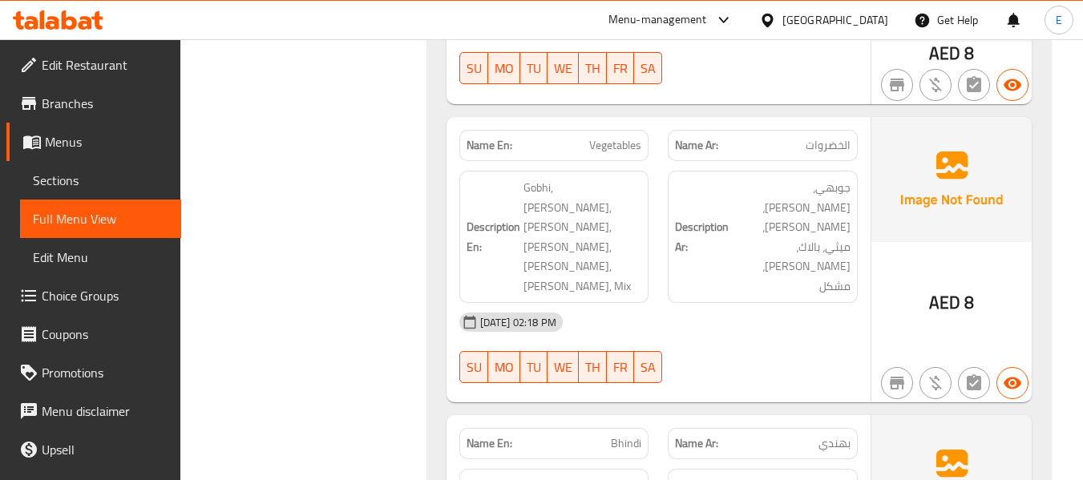
click at [787, 303] on div "[DATE] 02:18 PM" at bounding box center [659, 322] width 418 height 38
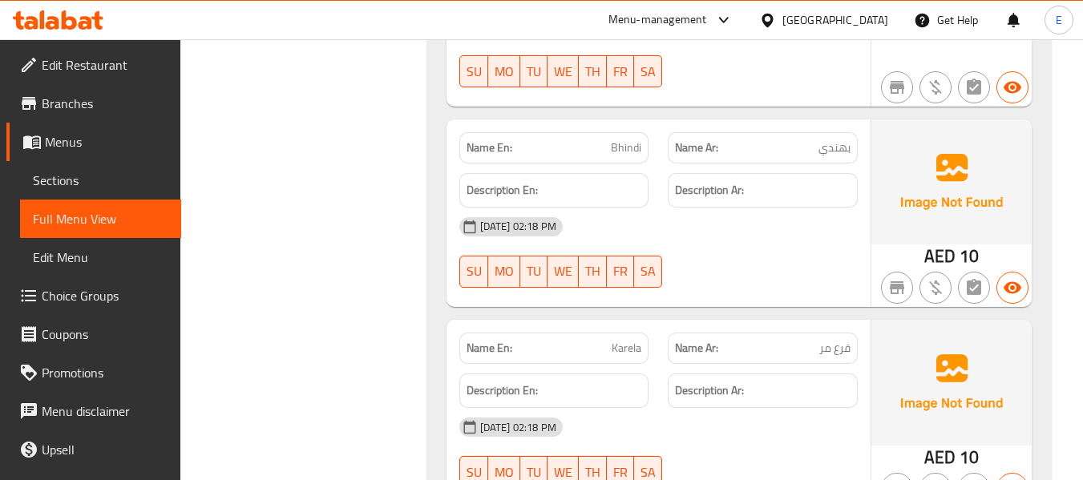
scroll to position [20442, 0]
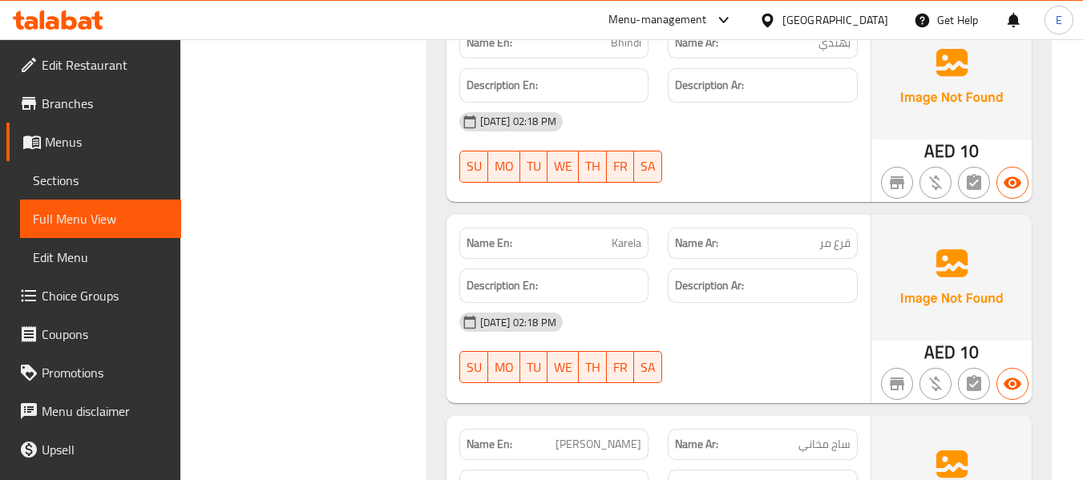
click at [634, 235] on span "Karela" at bounding box center [627, 243] width 30 height 17
copy span "Karela"
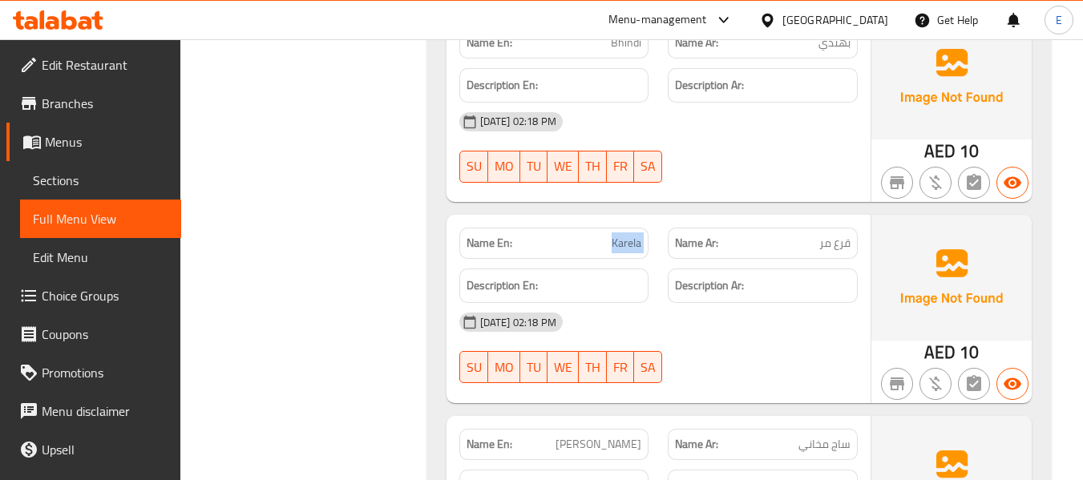
click at [628, 235] on span "Karela" at bounding box center [627, 243] width 30 height 17
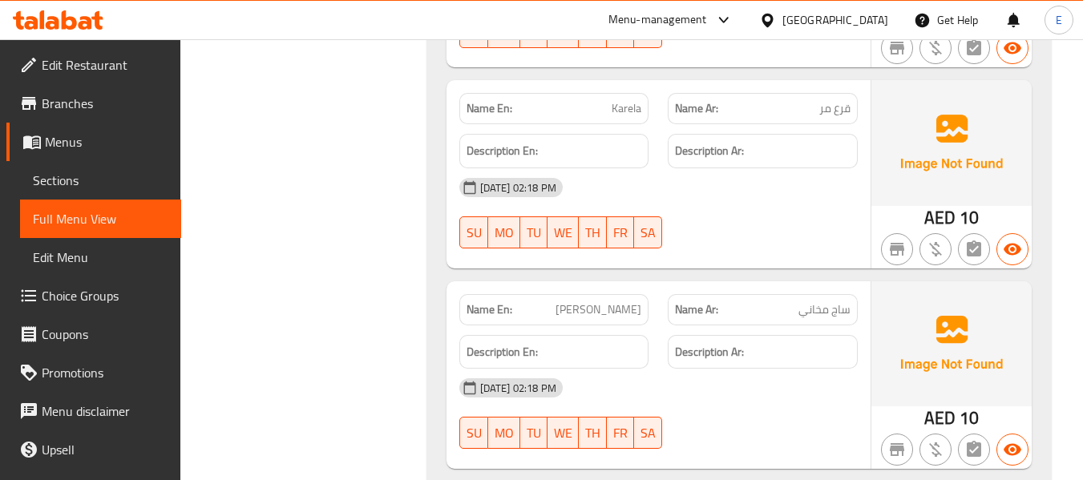
scroll to position [20602, 0]
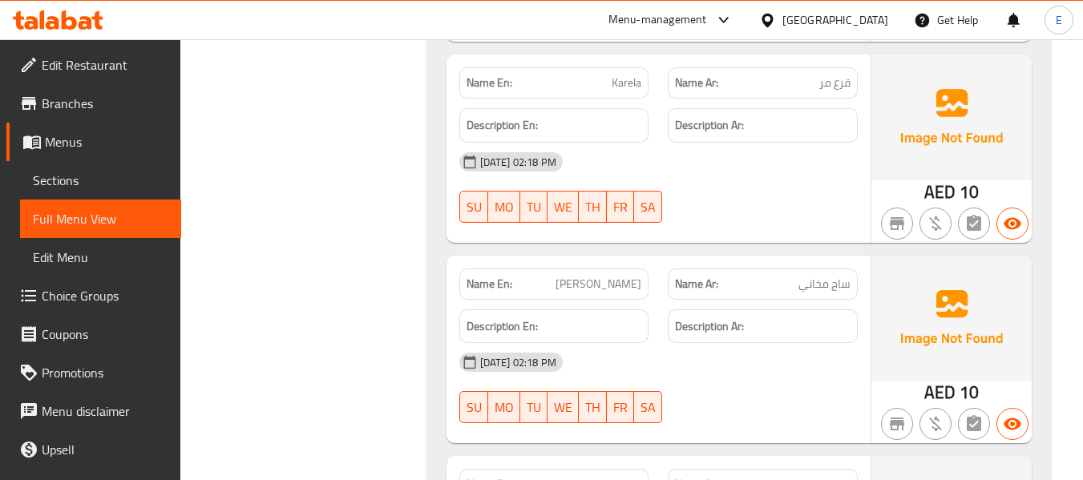
click at [793, 343] on div "[DATE] 02:18 PM" at bounding box center [659, 362] width 418 height 38
click at [839, 269] on div "Name Ar: ساج مخاني" at bounding box center [763, 284] width 190 height 31
click at [800, 343] on div "[DATE] 02:18 PM" at bounding box center [659, 362] width 418 height 38
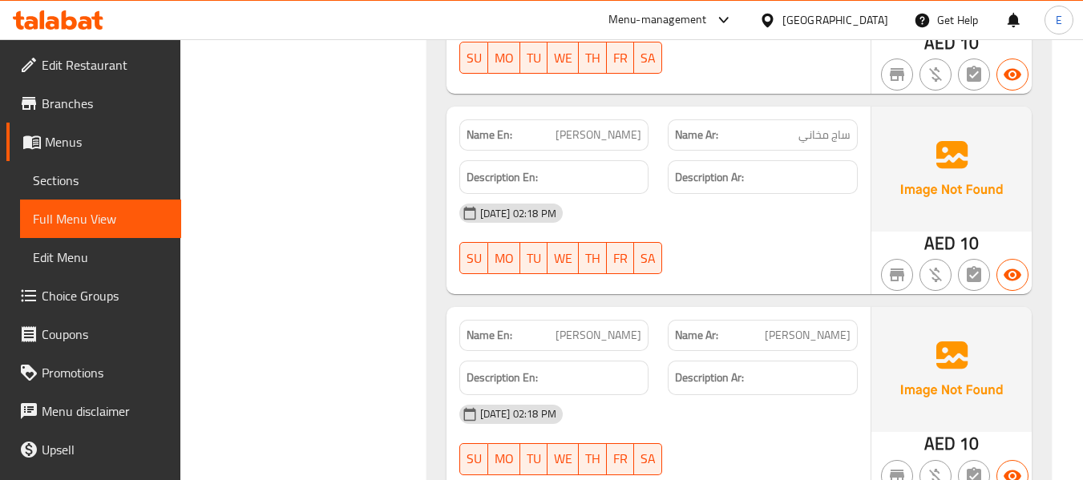
scroll to position [20762, 0]
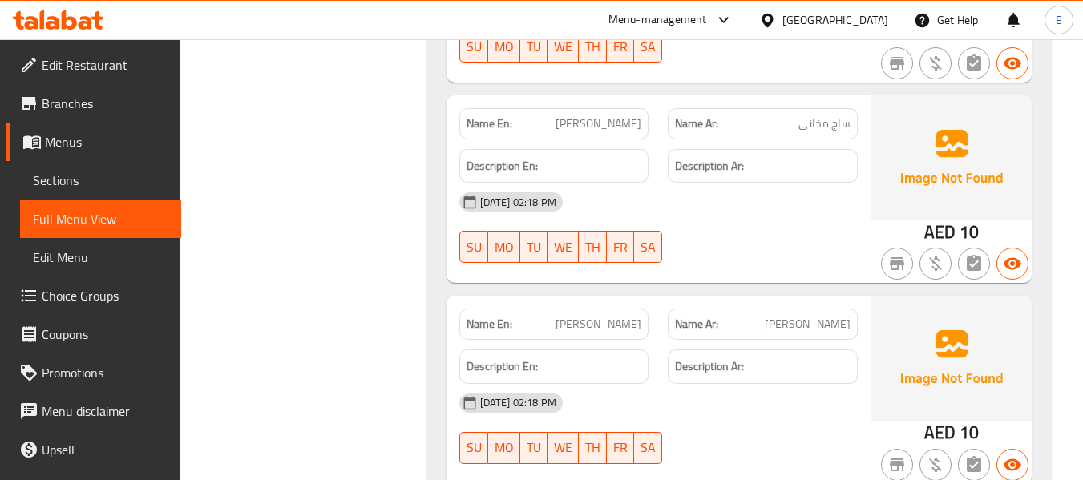
click at [844, 316] on span "[PERSON_NAME]" at bounding box center [808, 324] width 86 height 17
click at [592, 316] on span "[PERSON_NAME]" at bounding box center [599, 324] width 86 height 17
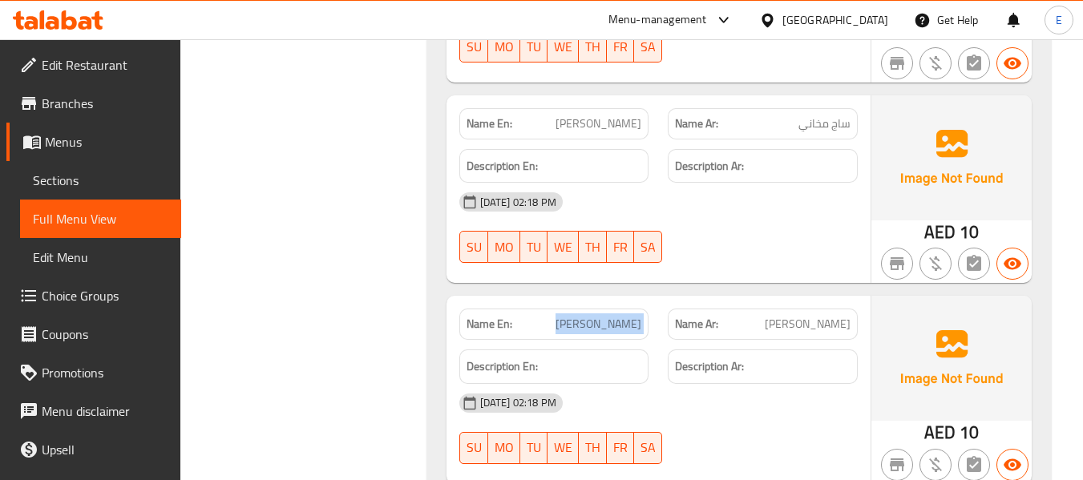
click at [592, 316] on span "[PERSON_NAME]" at bounding box center [599, 324] width 86 height 17
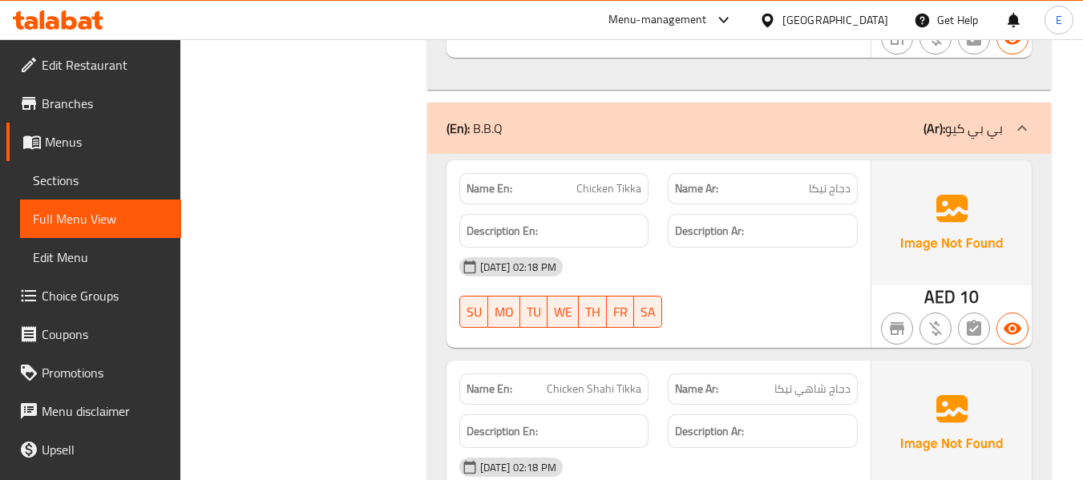
scroll to position [23087, 0]
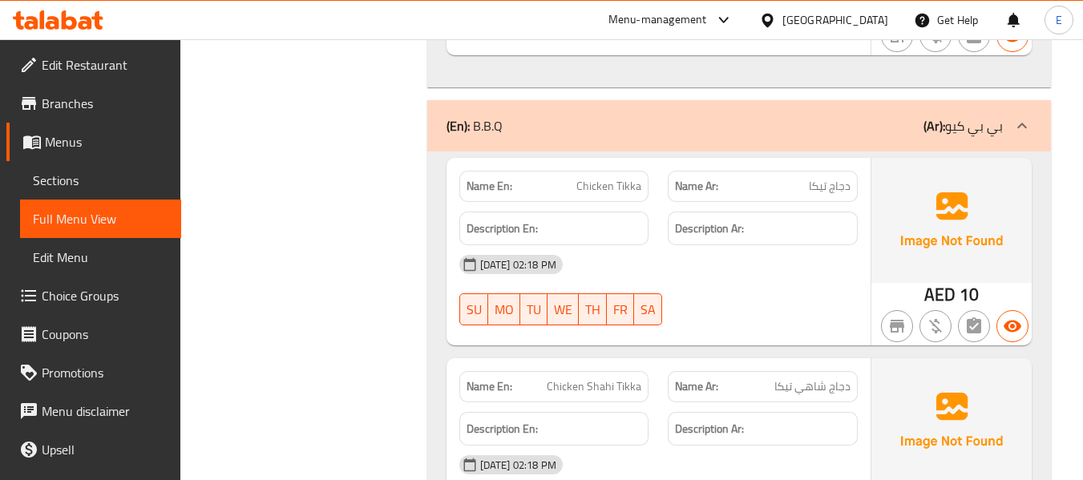
click at [598, 178] on span "Chicken Tikka" at bounding box center [608, 186] width 65 height 17
click at [846, 178] on span "دجاج تيكا" at bounding box center [830, 186] width 42 height 17
click
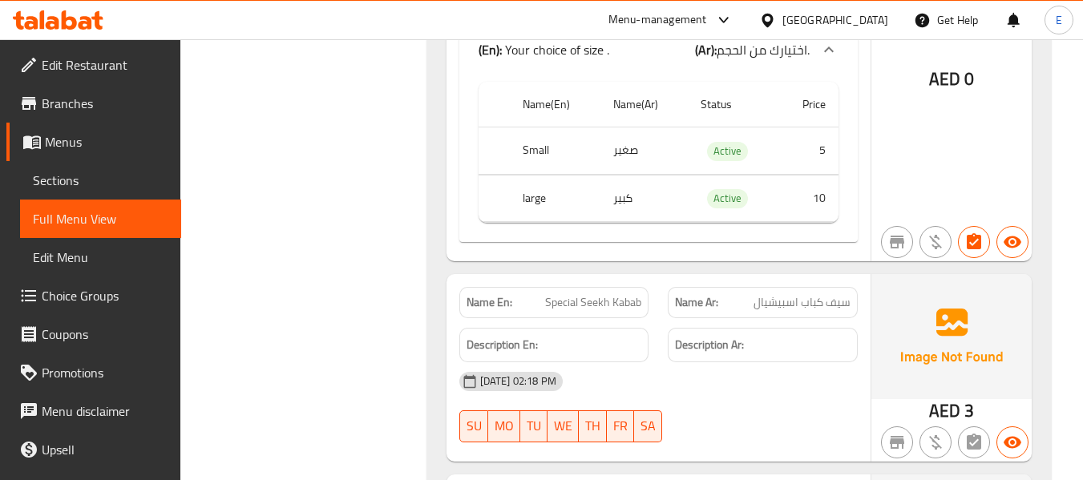
scroll to position [24530, 0]
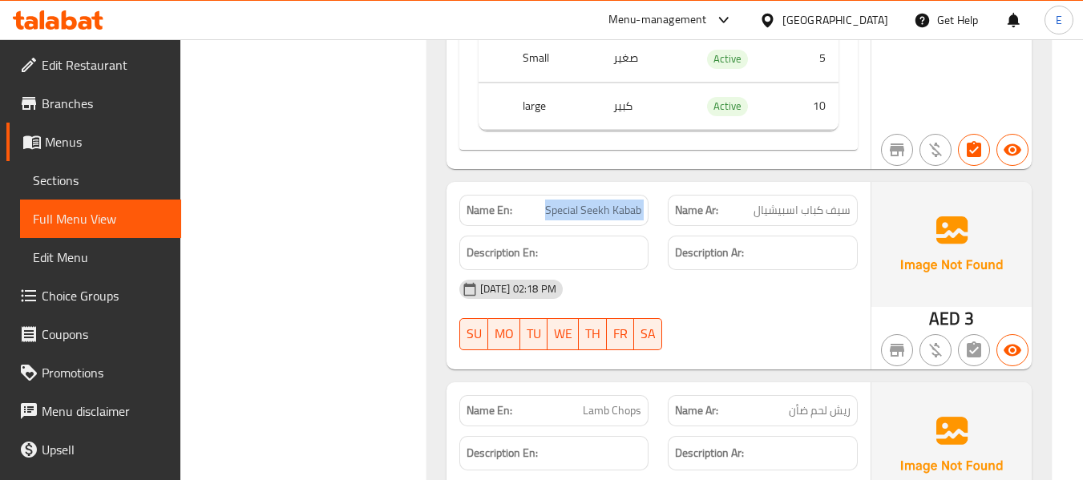
copy span "Special Seekh Kabab"
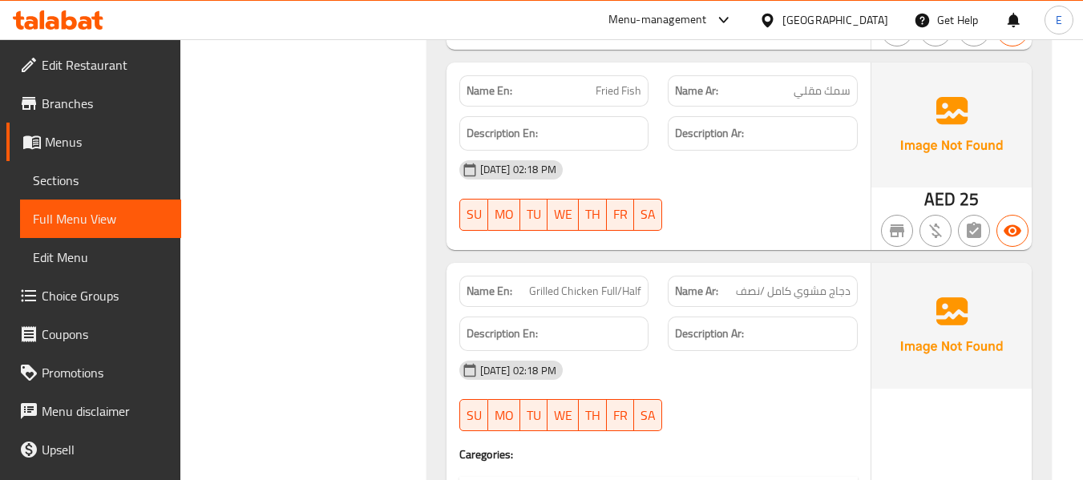
scroll to position [25171, 0]
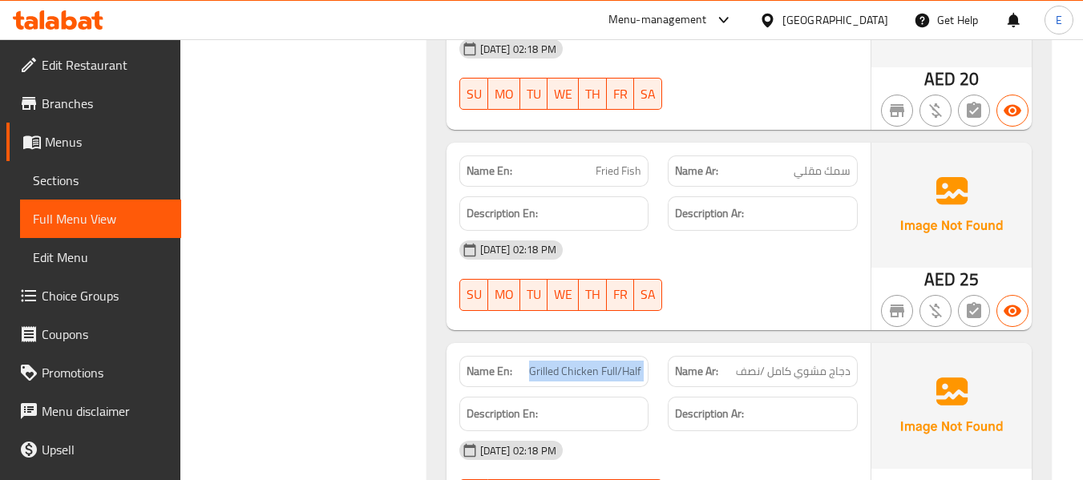
copy span "Grilled Chicken Full/Half"
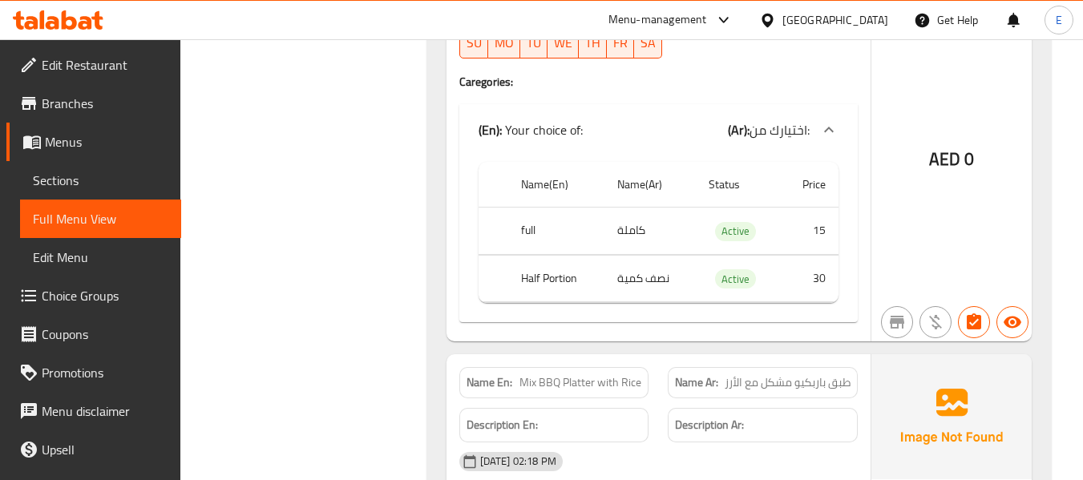
scroll to position [25733, 0]
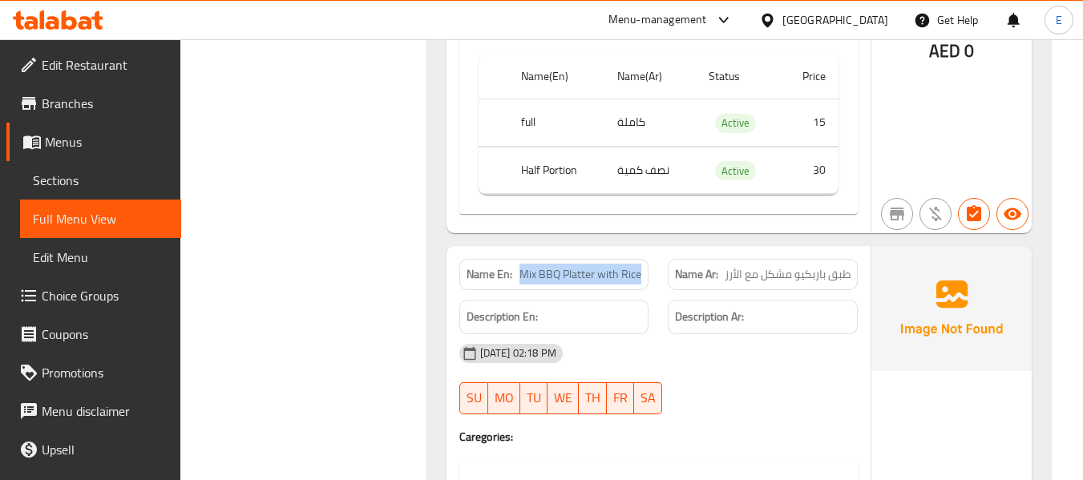
drag, startPoint x: 523, startPoint y: 159, endPoint x: 649, endPoint y: 168, distance: 126.2
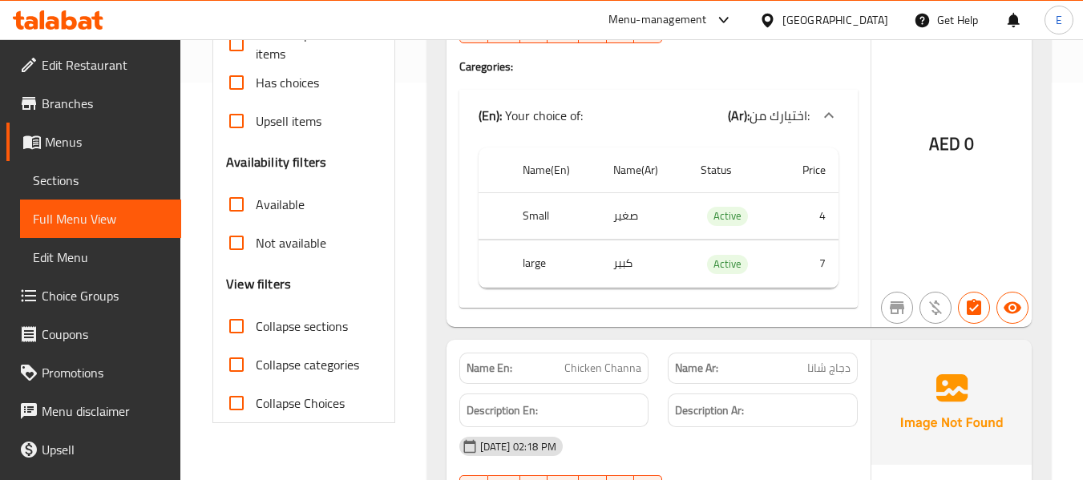
scroll to position [401, 0]
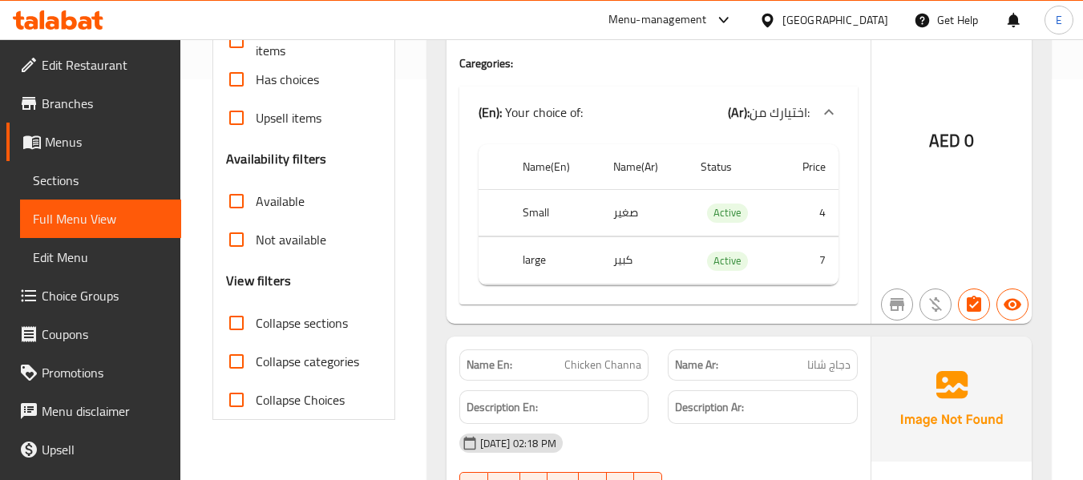
checkbox input "true"
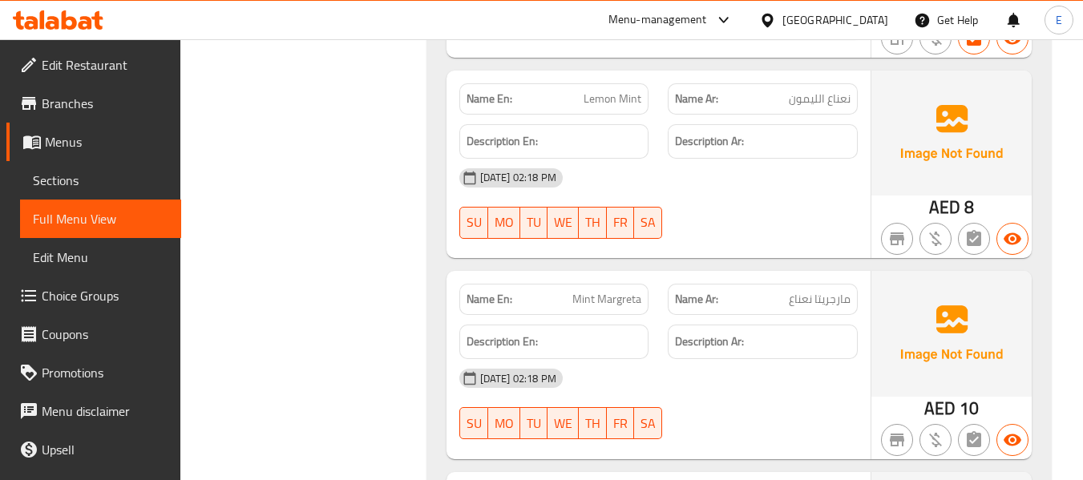
scroll to position [4350, 0]
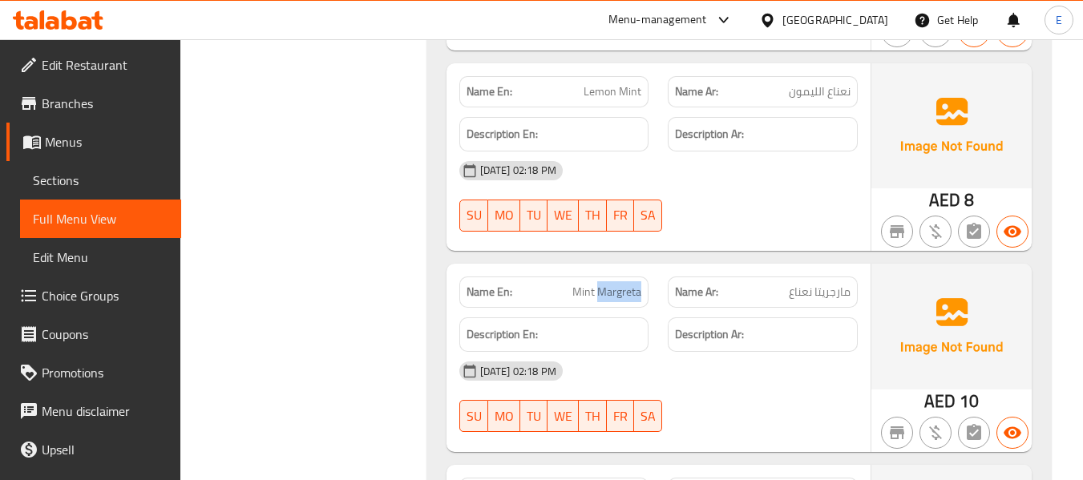
copy span "Margreta"
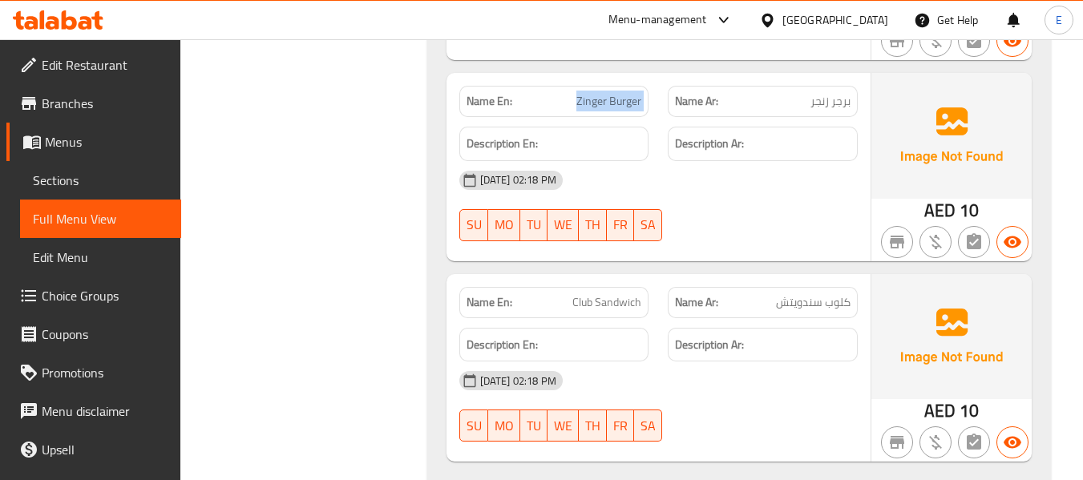
scroll to position [6884, 0]
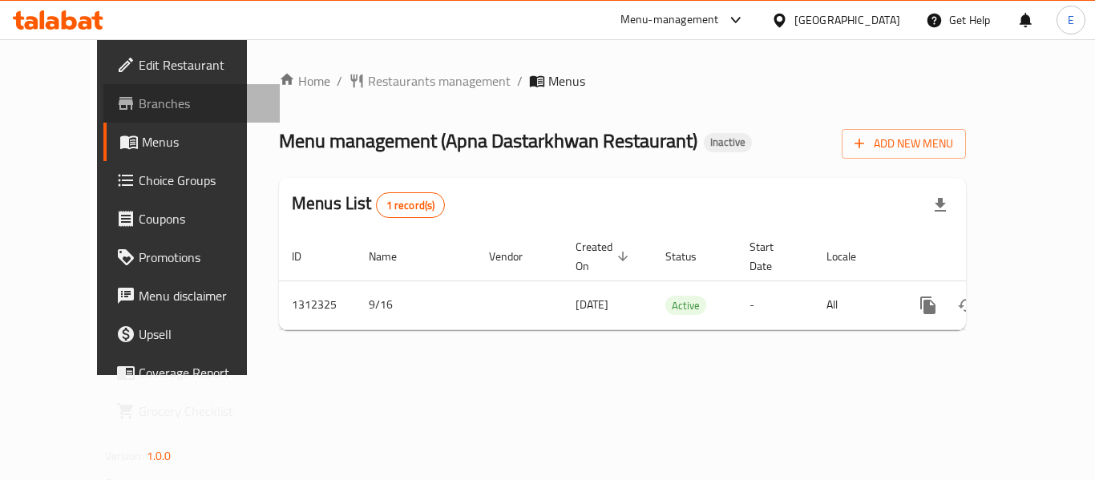
click at [139, 108] on span "Branches" at bounding box center [203, 103] width 128 height 19
